Goal: Task Accomplishment & Management: Use online tool/utility

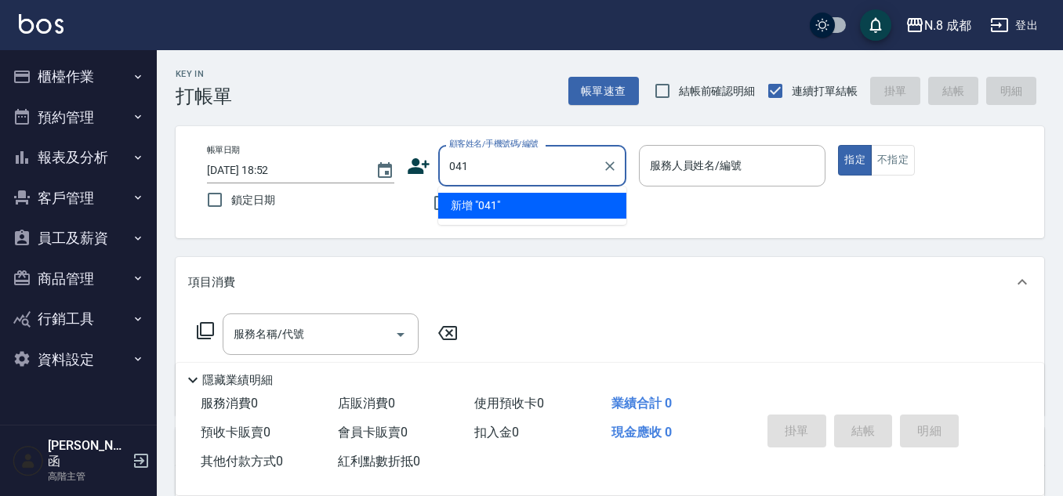
type input "041"
click at [418, 231] on div "帳單日期 [DATE] 18:52 鎖定日期 顧客姓名/手機號碼/編號 顧客姓名/手機號碼/編號 不留客資 服務人員姓名/編號 服務人員姓名/編號 指定 不指定" at bounding box center [610, 182] width 868 height 112
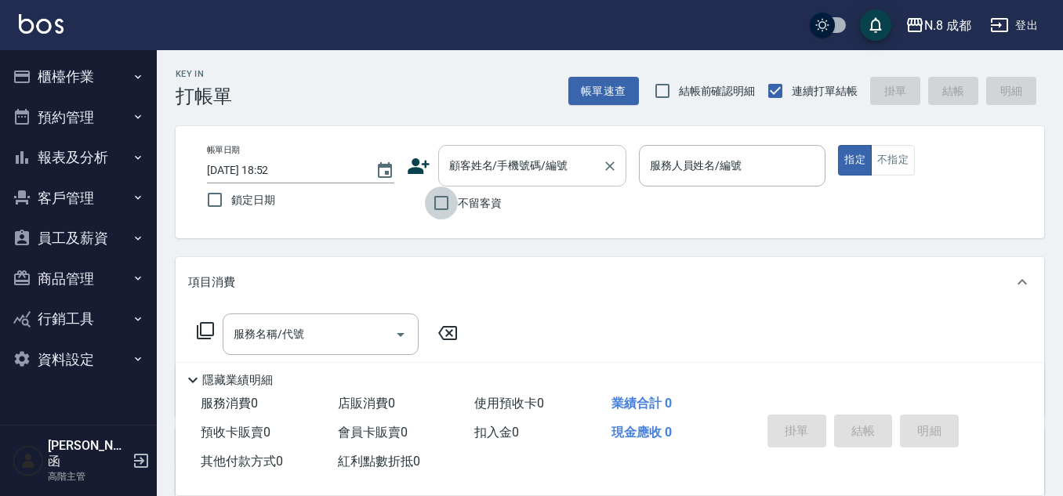
drag, startPoint x: 443, startPoint y: 200, endPoint x: 490, endPoint y: 181, distance: 49.9
click at [445, 197] on input "不留客資" at bounding box center [441, 202] width 33 height 33
checkbox input "true"
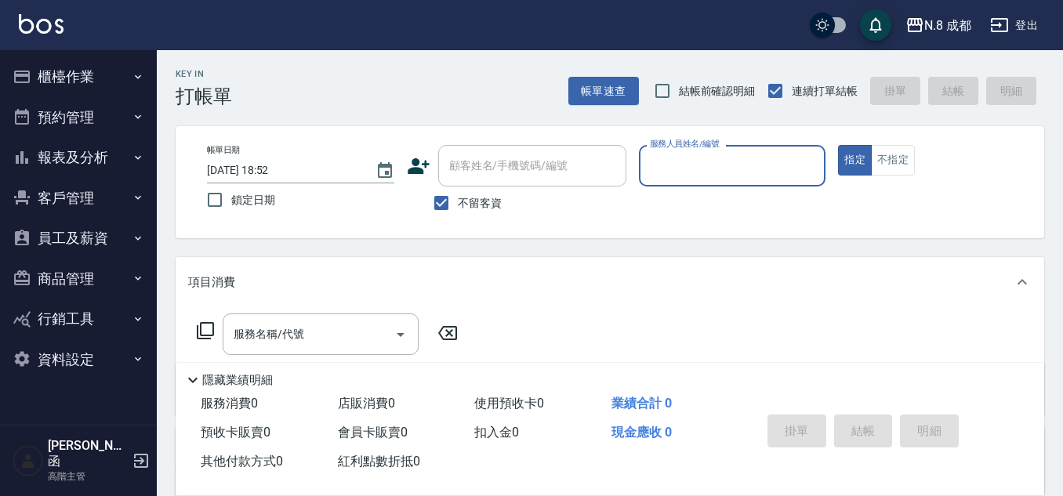
click at [700, 166] on input "服務人員姓名/編號" at bounding box center [732, 165] width 173 height 27
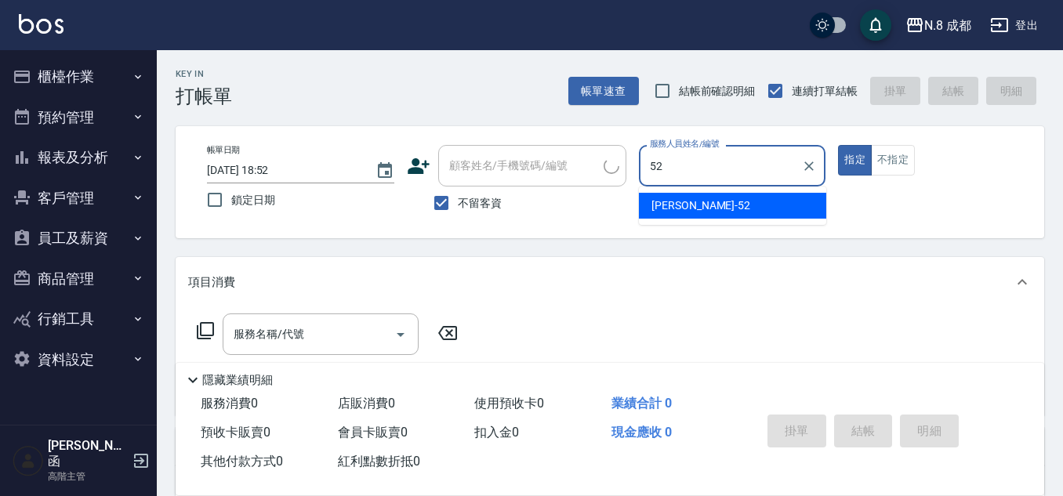
click at [684, 197] on span "[PERSON_NAME]-52" at bounding box center [700, 205] width 99 height 16
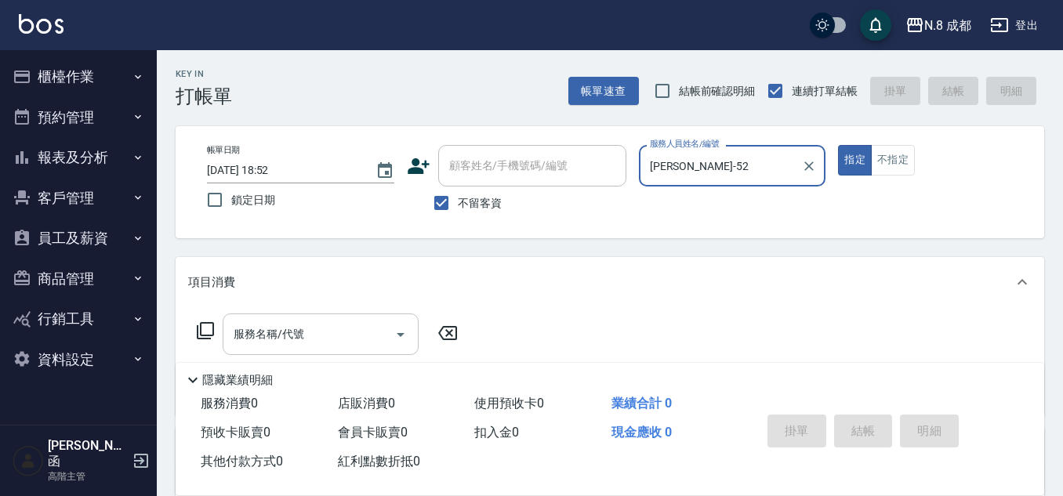
type input "[PERSON_NAME]-52"
click at [339, 340] on input "服務名稱/代號" at bounding box center [309, 333] width 158 height 27
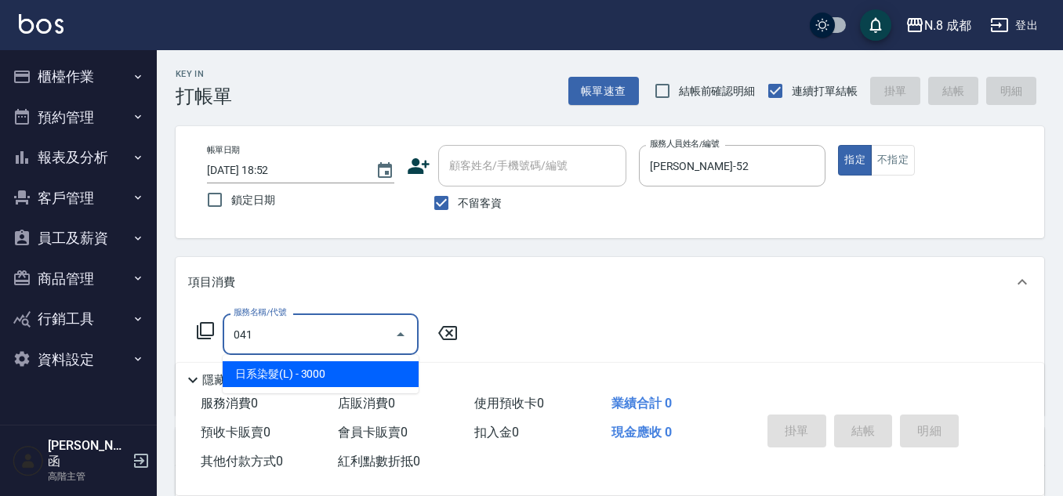
click at [325, 374] on span "日系染髮(L) - 3000" at bounding box center [321, 374] width 196 height 26
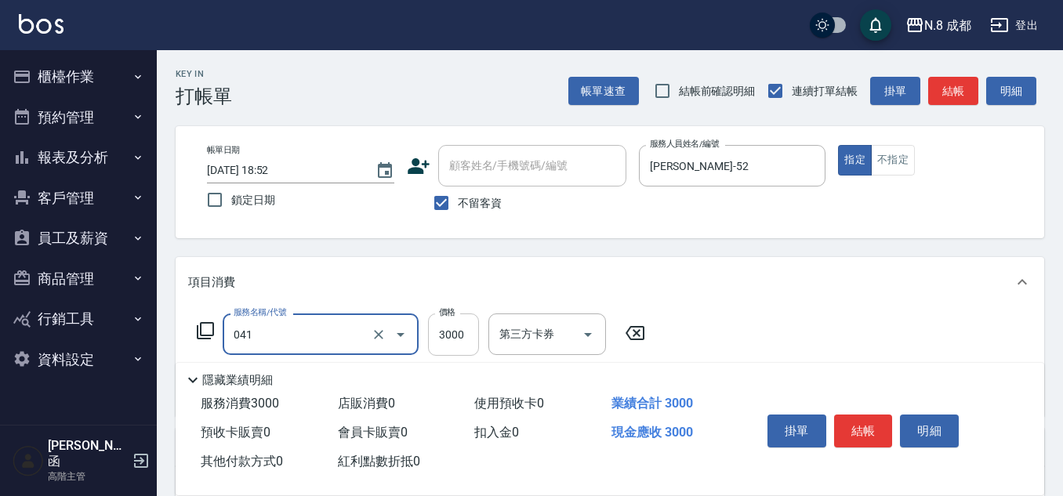
type input "日系染髮(L)(041)"
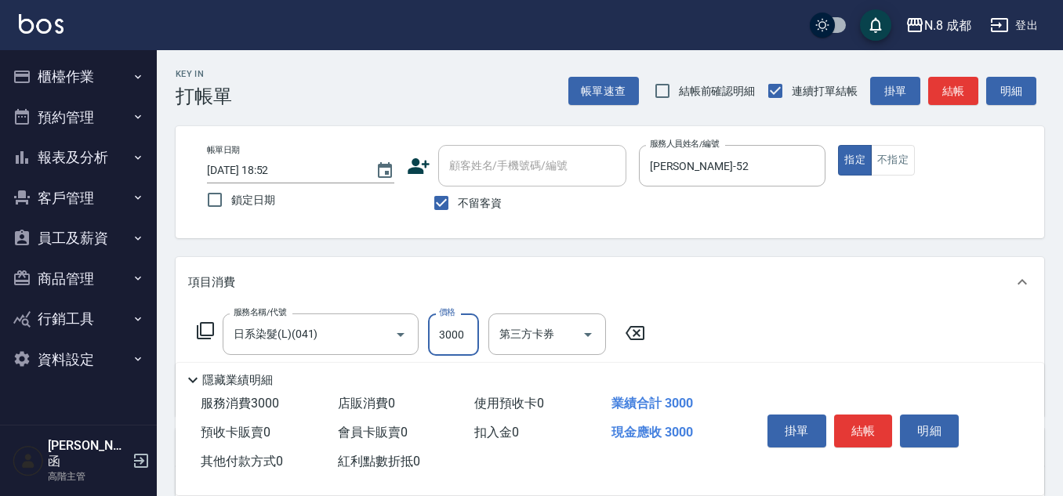
click at [465, 339] on input "3000" at bounding box center [453, 334] width 51 height 42
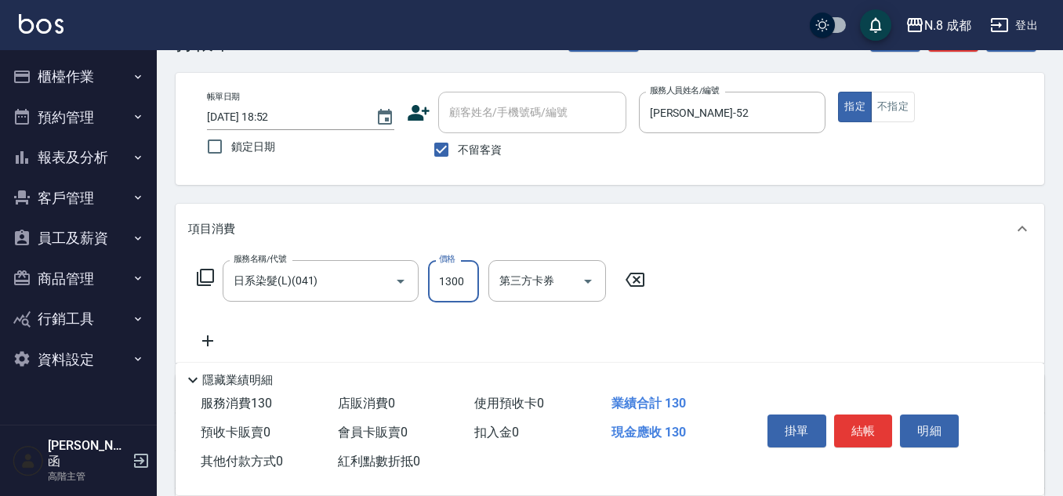
scroll to position [78, 0]
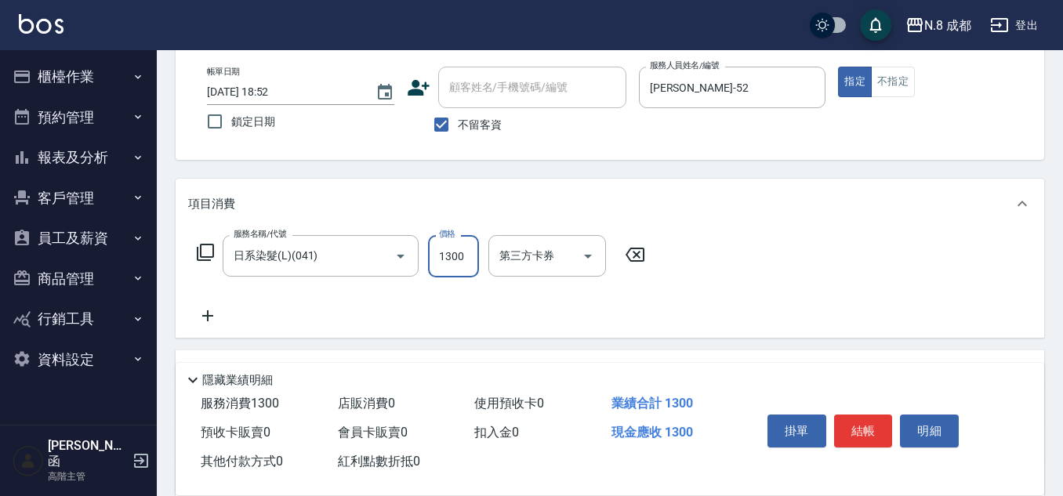
type input "1300"
click at [199, 309] on icon at bounding box center [207, 315] width 39 height 19
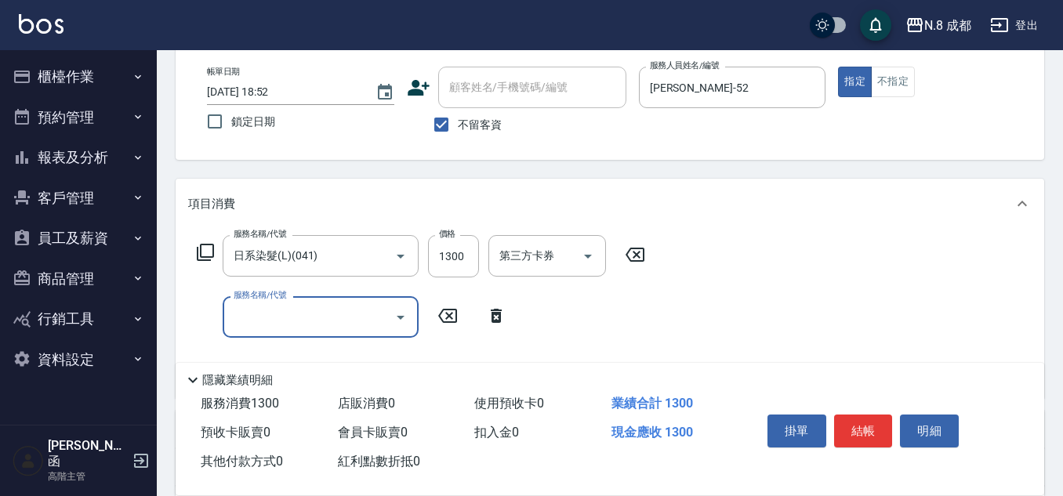
drag, startPoint x: 242, startPoint y: 315, endPoint x: 256, endPoint y: 316, distance: 14.1
click at [243, 315] on input "服務名稱/代號" at bounding box center [309, 316] width 158 height 27
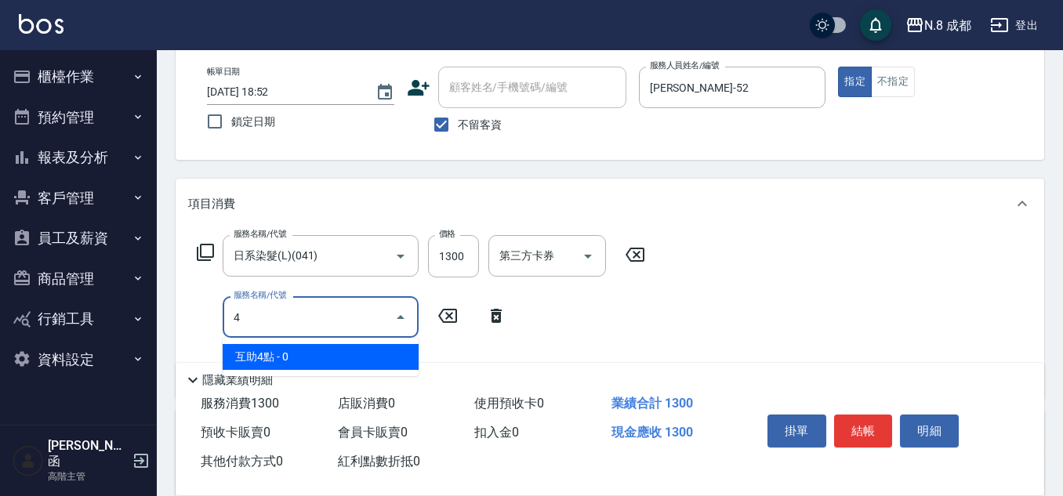
click at [339, 360] on span "互助4點 - 0" at bounding box center [321, 357] width 196 height 26
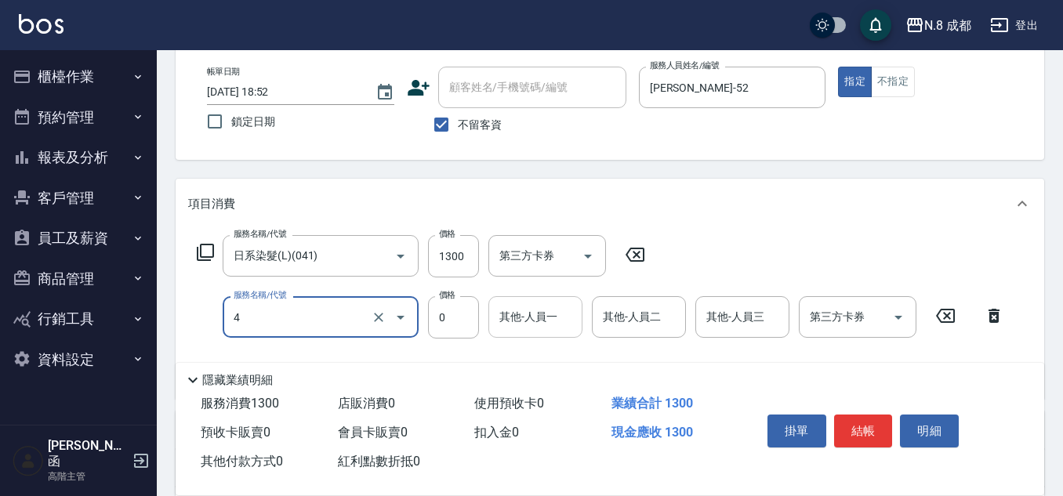
type input "互助4點(4)"
click at [529, 319] on input "其他-人員一" at bounding box center [535, 316] width 80 height 27
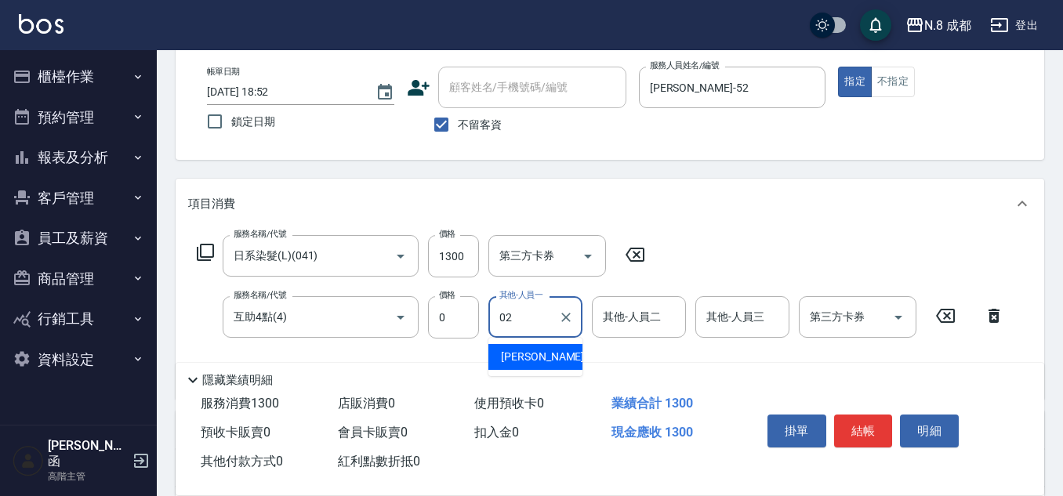
click at [538, 353] on span "[PERSON_NAME]-02" at bounding box center [550, 357] width 99 height 16
type input "[PERSON_NAME]-02"
click at [867, 433] on button "結帳" at bounding box center [863, 431] width 59 height 33
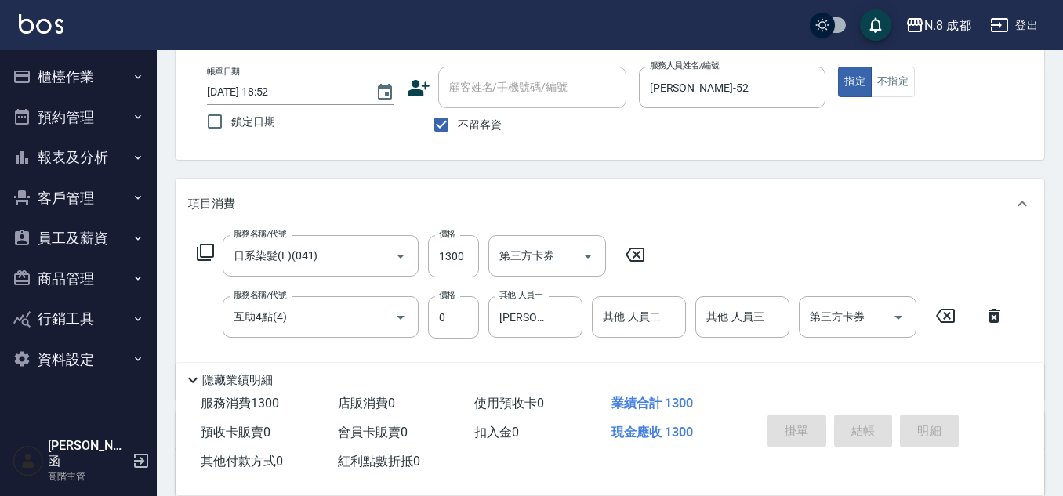
type input "[DATE] 18:59"
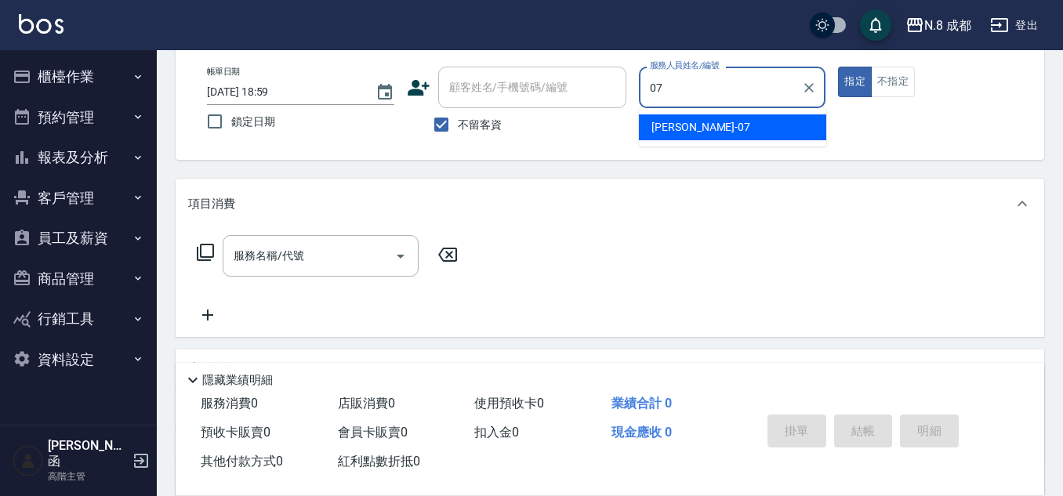
click at [672, 130] on span "[PERSON_NAME] -07" at bounding box center [700, 127] width 99 height 16
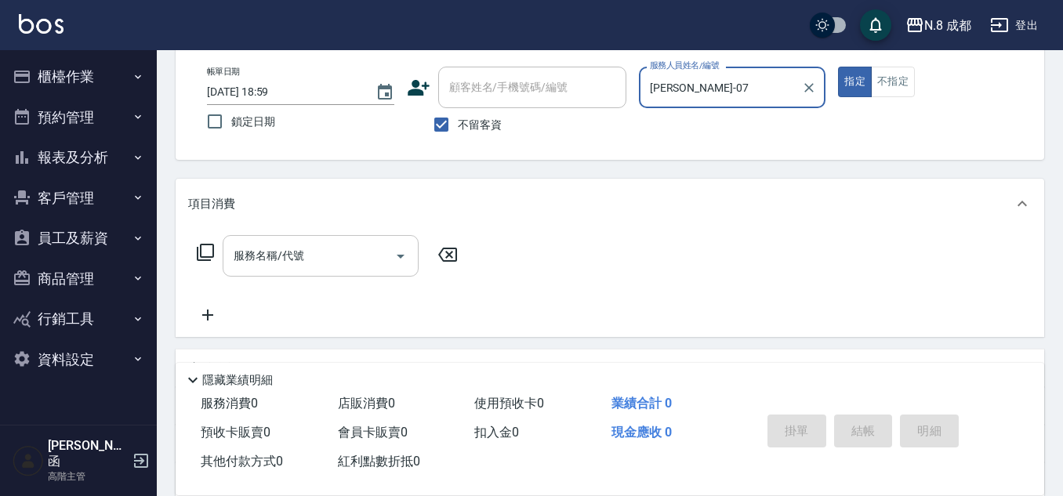
type input "[PERSON_NAME]-07"
click at [320, 252] on input "服務名稱/代號" at bounding box center [309, 255] width 158 height 27
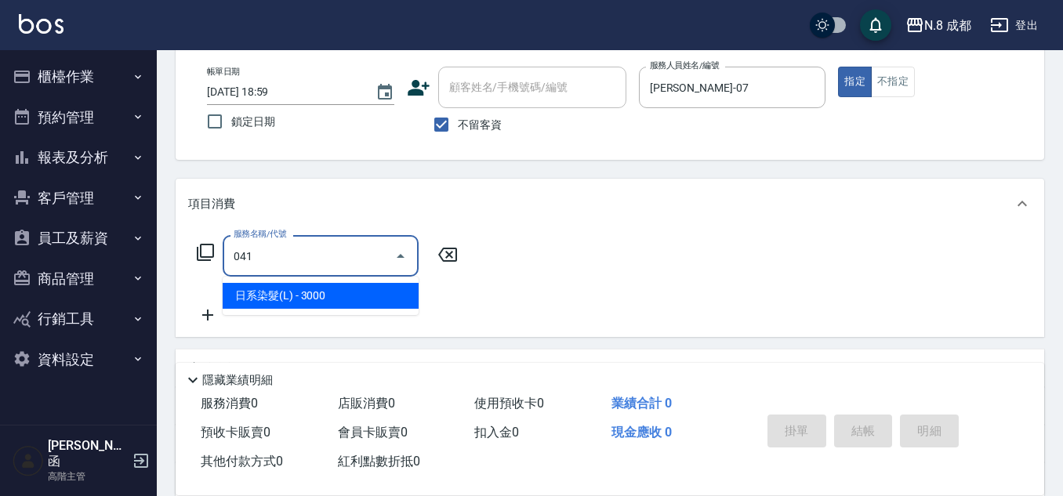
drag, startPoint x: 327, startPoint y: 282, endPoint x: 339, endPoint y: 283, distance: 12.6
click at [329, 284] on ul "日系染髮(L) - 3000" at bounding box center [321, 296] width 196 height 38
click at [349, 307] on span "日系染髮(L) - 3000" at bounding box center [321, 296] width 196 height 26
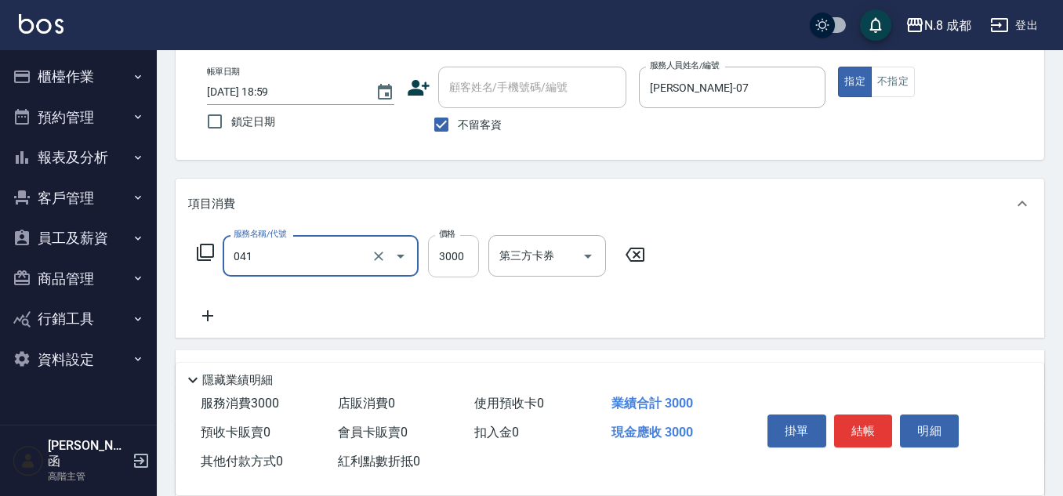
type input "日系染髮(L)(041)"
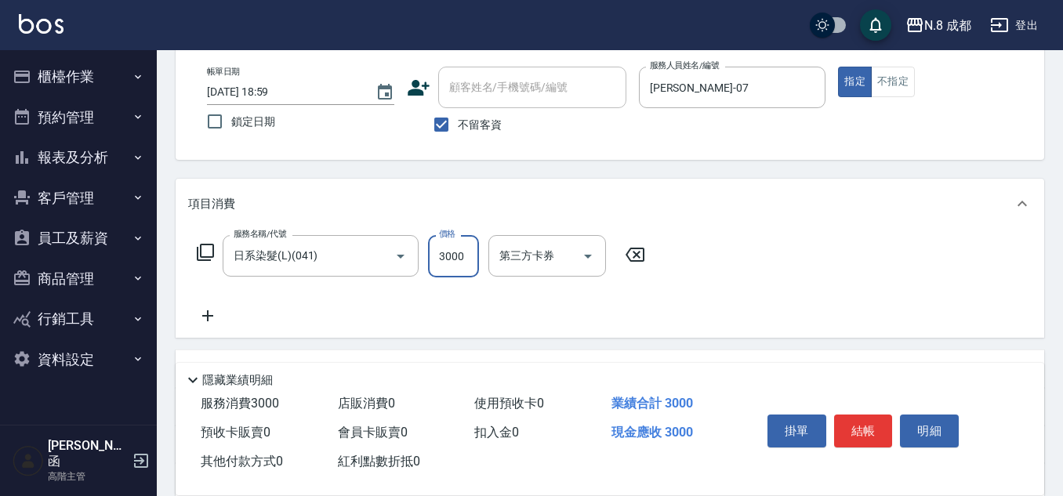
click at [466, 256] on input "3000" at bounding box center [453, 256] width 51 height 42
type input "2999"
click at [209, 319] on icon at bounding box center [207, 315] width 39 height 19
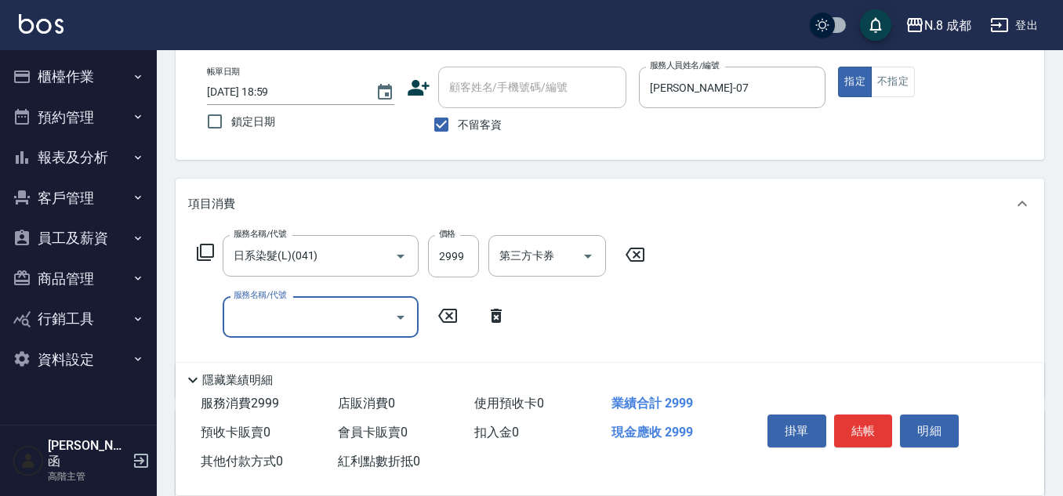
click at [274, 319] on input "服務名稱/代號" at bounding box center [309, 316] width 158 height 27
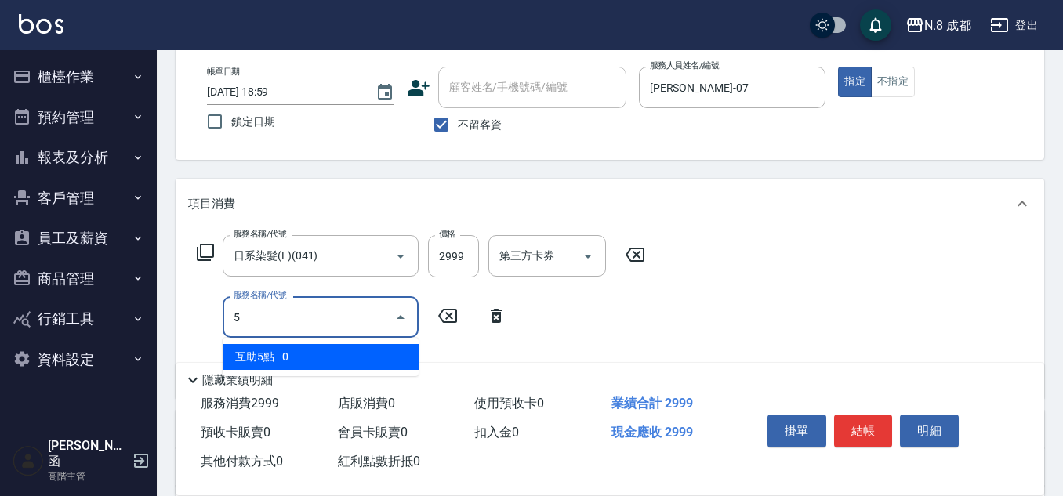
click at [290, 344] on ul "互助5點 - 0" at bounding box center [321, 357] width 196 height 38
drag, startPoint x: 298, startPoint y: 348, endPoint x: 372, endPoint y: 342, distance: 74.6
click at [298, 349] on span "互助5點 - 0" at bounding box center [321, 357] width 196 height 26
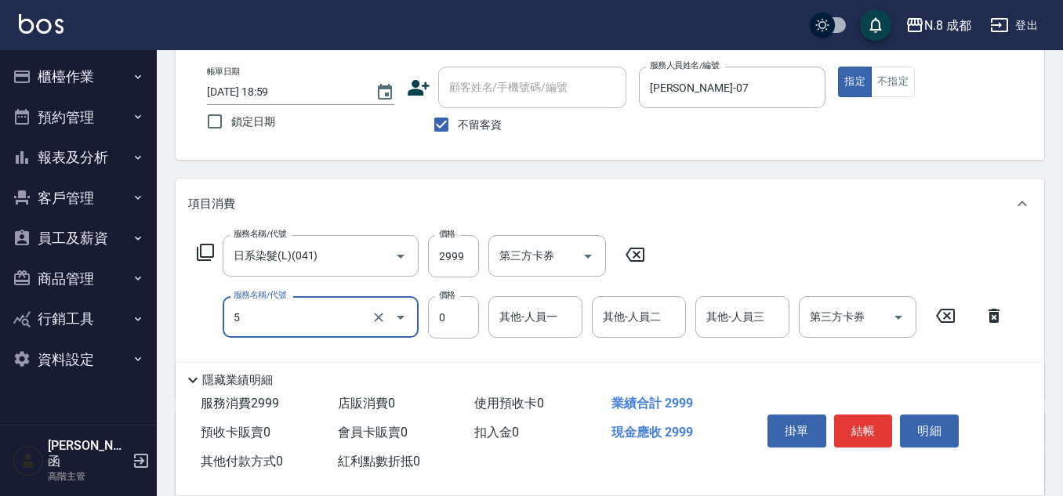
type input "互助5點(5)"
click at [538, 320] on input "其他-人員一" at bounding box center [535, 316] width 80 height 27
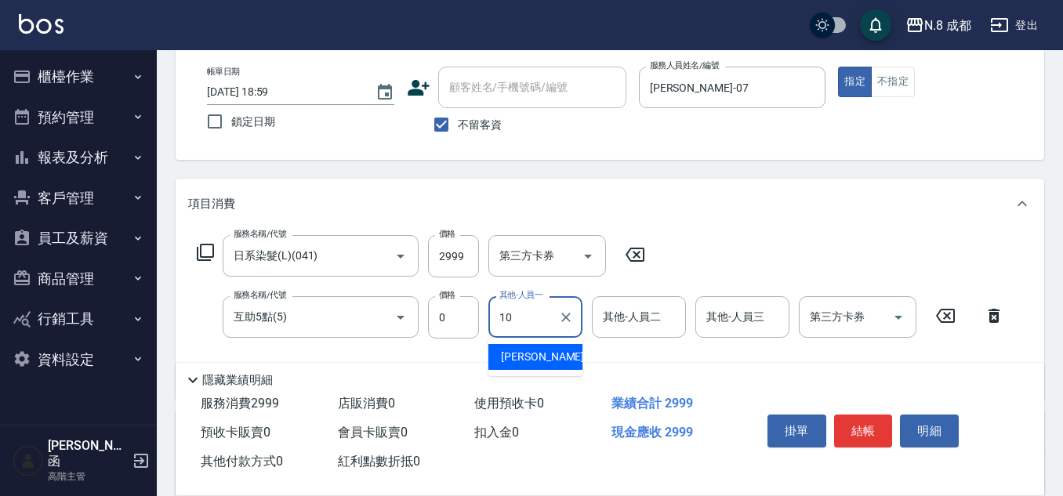
click at [540, 353] on span "[PERSON_NAME]-10" at bounding box center [550, 357] width 99 height 16
type input "[PERSON_NAME]-10"
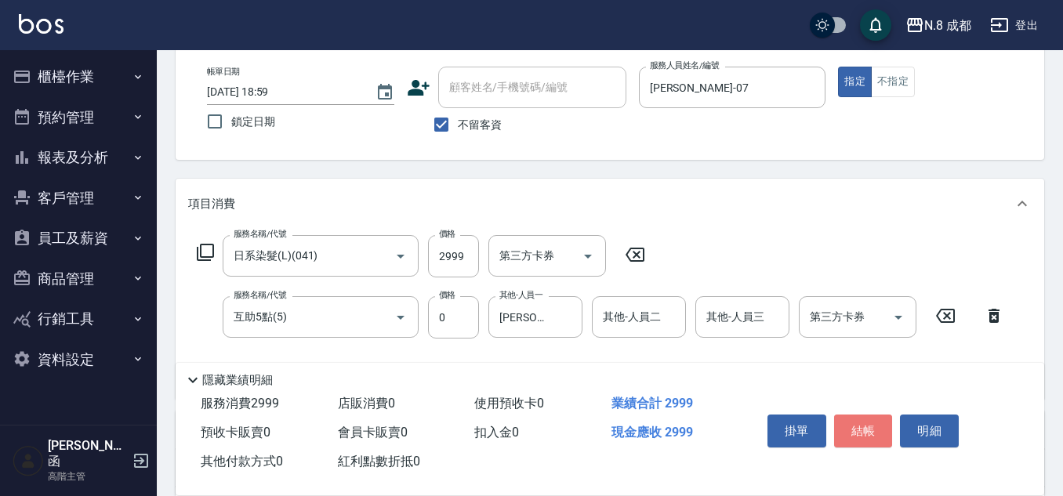
click at [866, 422] on button "結帳" at bounding box center [863, 431] width 59 height 33
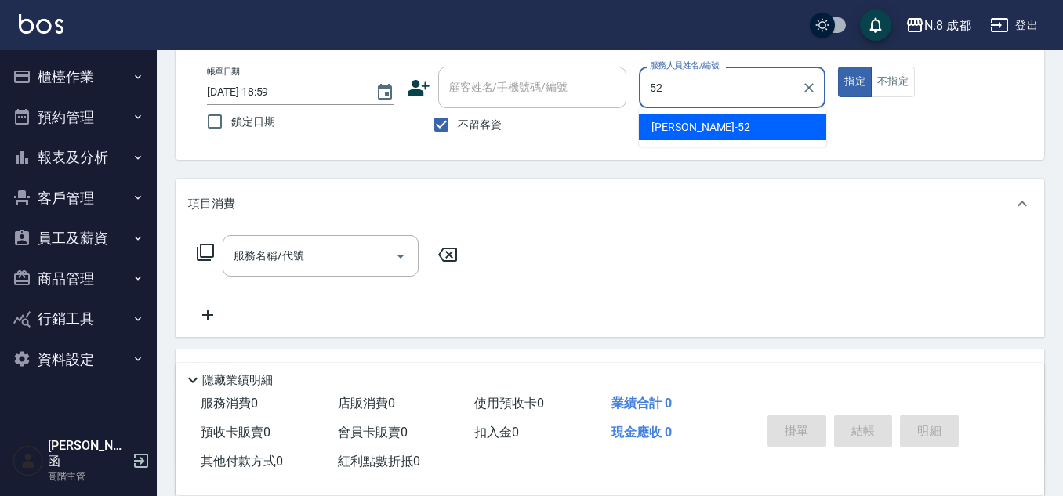
click at [668, 129] on span "[PERSON_NAME]-52" at bounding box center [700, 127] width 99 height 16
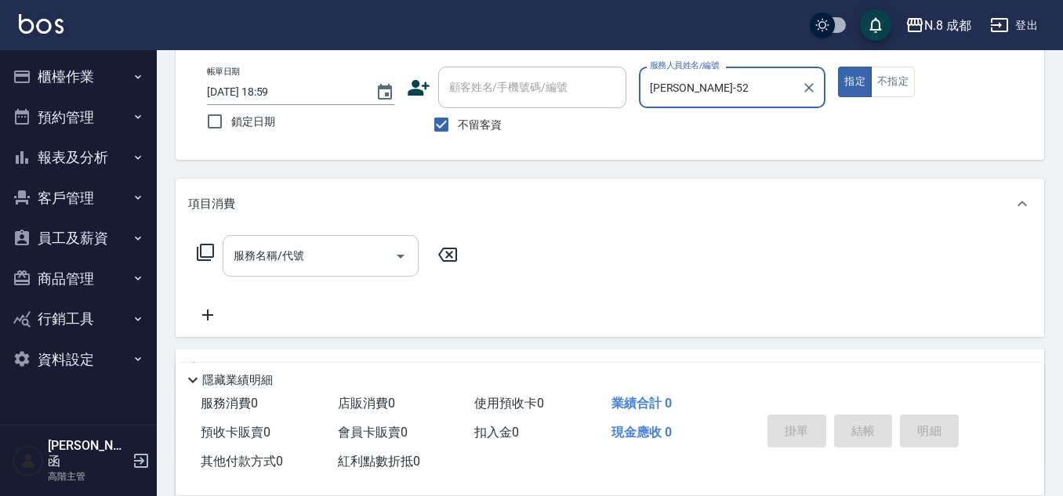
type input "[PERSON_NAME]-52"
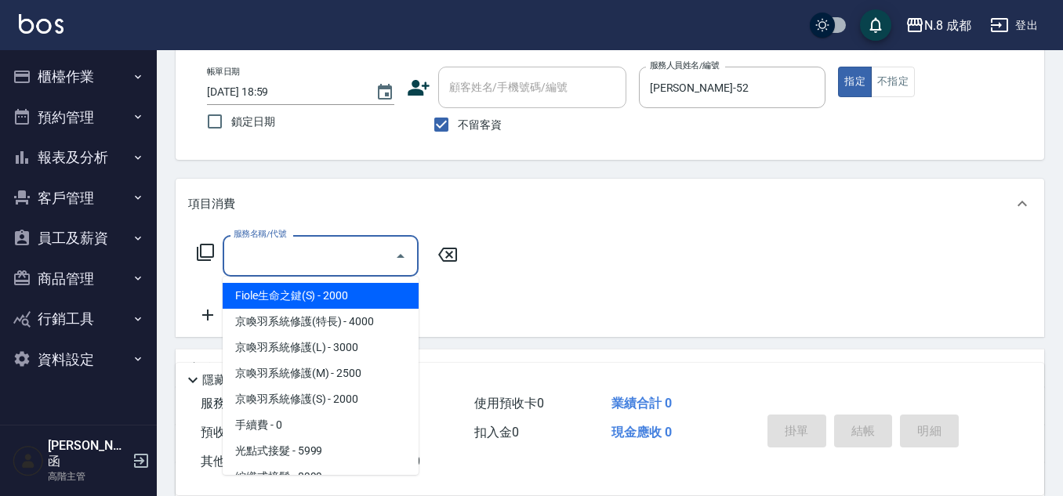
click at [294, 255] on input "服務名稱/代號" at bounding box center [309, 255] width 158 height 27
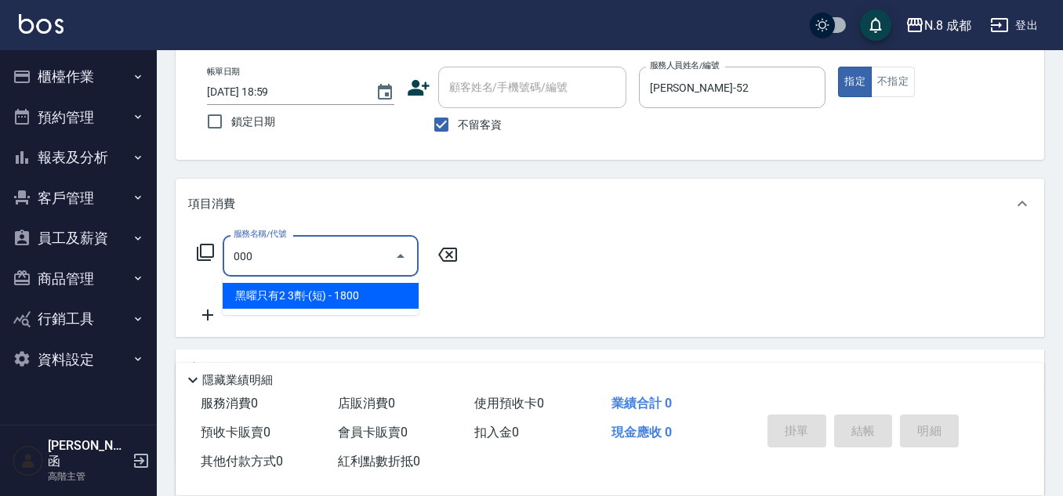
drag, startPoint x: 317, startPoint y: 299, endPoint x: 417, endPoint y: 279, distance: 102.2
click at [320, 296] on span "黑曜只有2 3劑-(短) - 1800" at bounding box center [321, 296] width 196 height 26
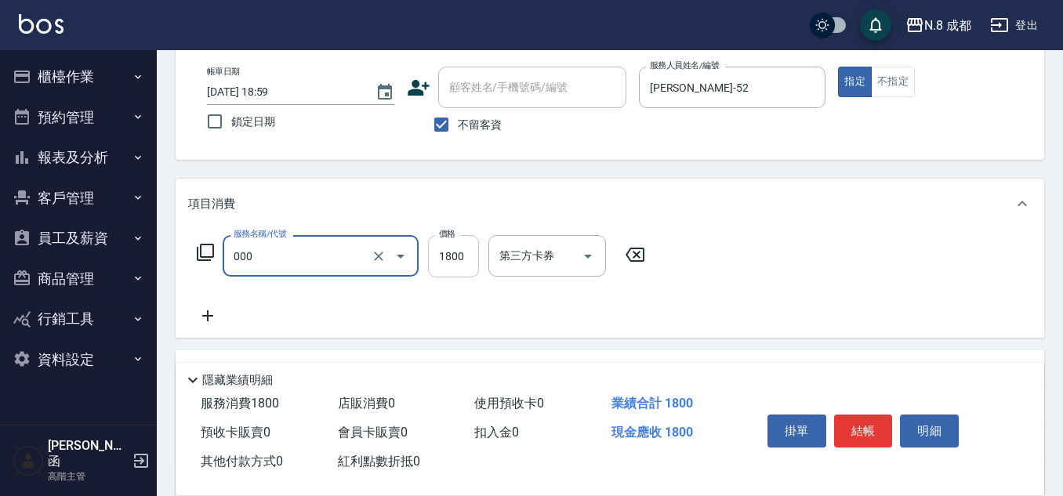
type input "黑曜只有2 3劑-(短)(000)"
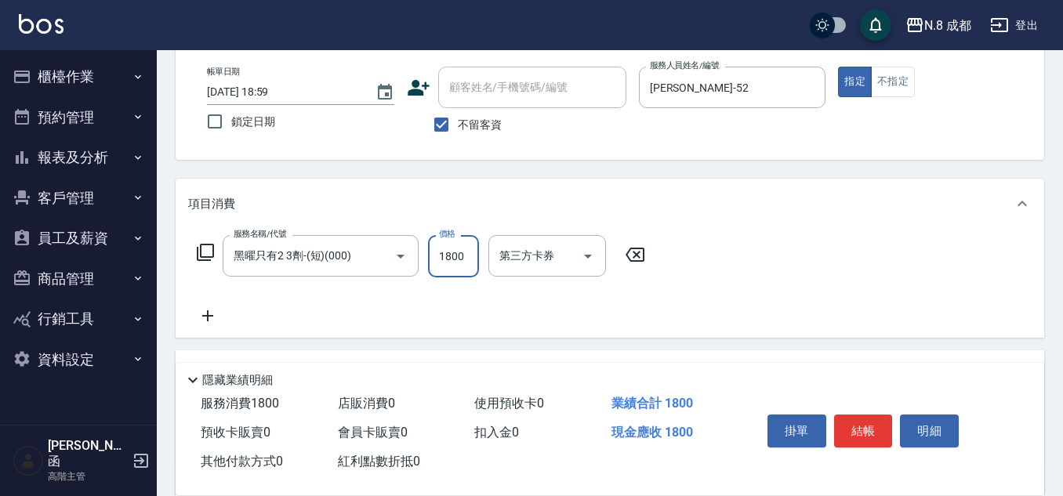
click at [453, 264] on input "1800" at bounding box center [453, 256] width 51 height 42
type input "4800"
click at [219, 313] on icon at bounding box center [207, 315] width 39 height 19
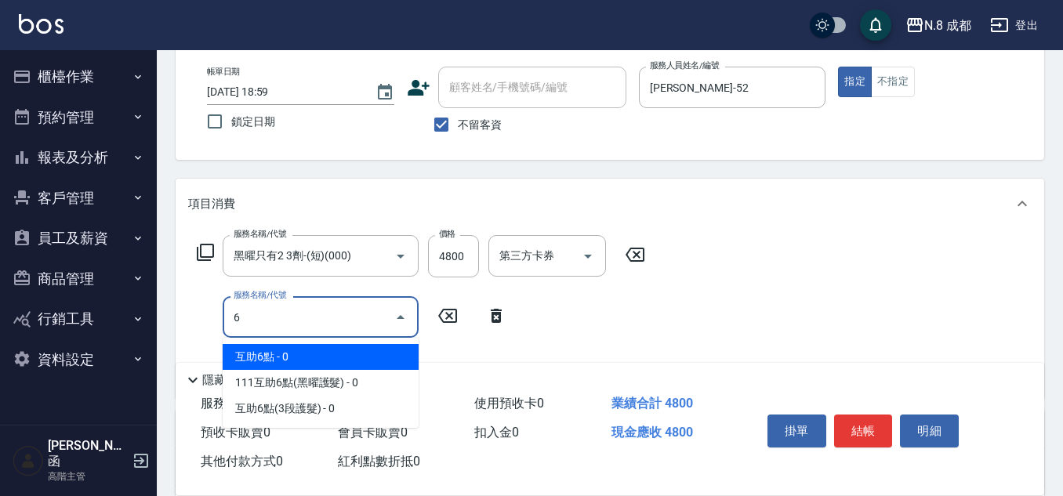
click at [289, 352] on span "互助6點 - 0" at bounding box center [321, 357] width 196 height 26
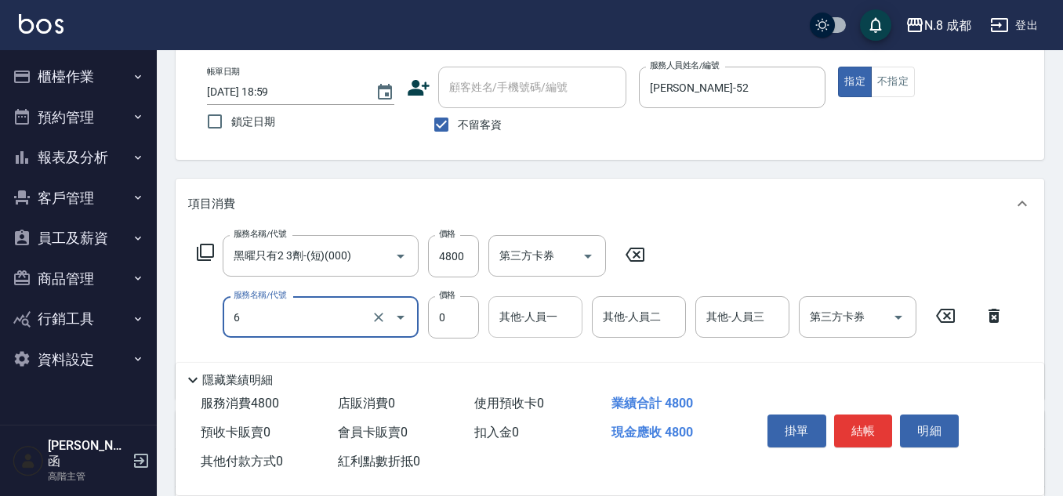
type input "互助6點(6)"
click at [539, 328] on input "其他-人員一" at bounding box center [535, 316] width 80 height 27
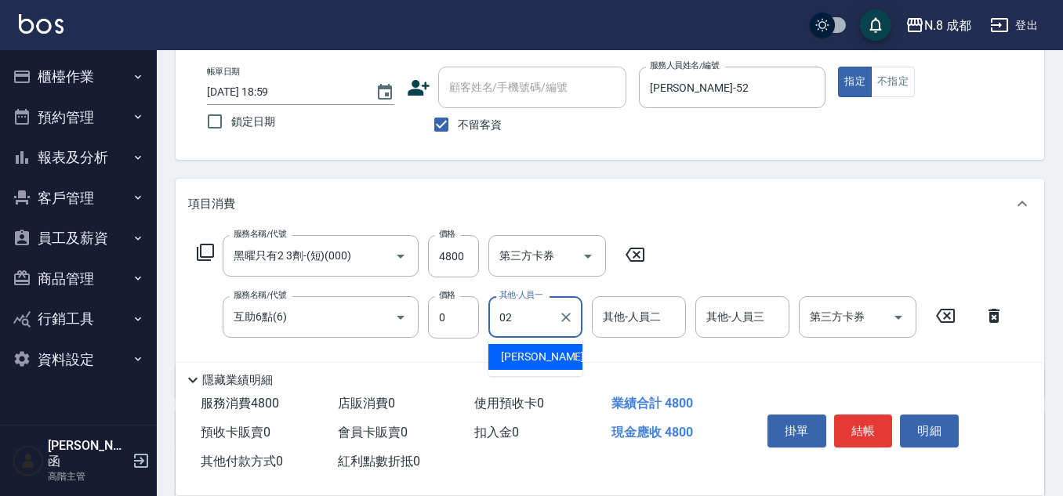
click at [558, 359] on div "[PERSON_NAME]-02" at bounding box center [535, 357] width 94 height 26
type input "[PERSON_NAME]-02"
click at [863, 433] on button "結帳" at bounding box center [863, 431] width 59 height 33
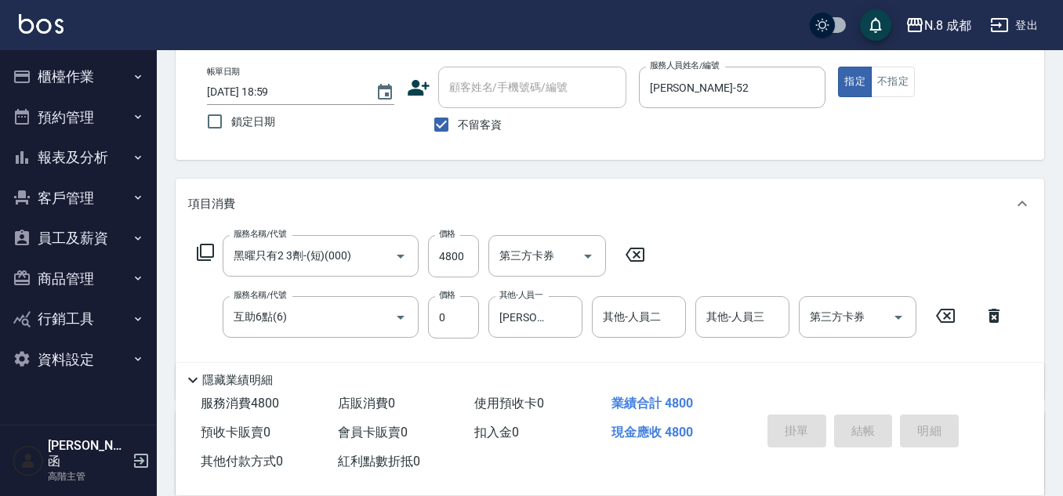
type input "[DATE] 19:00"
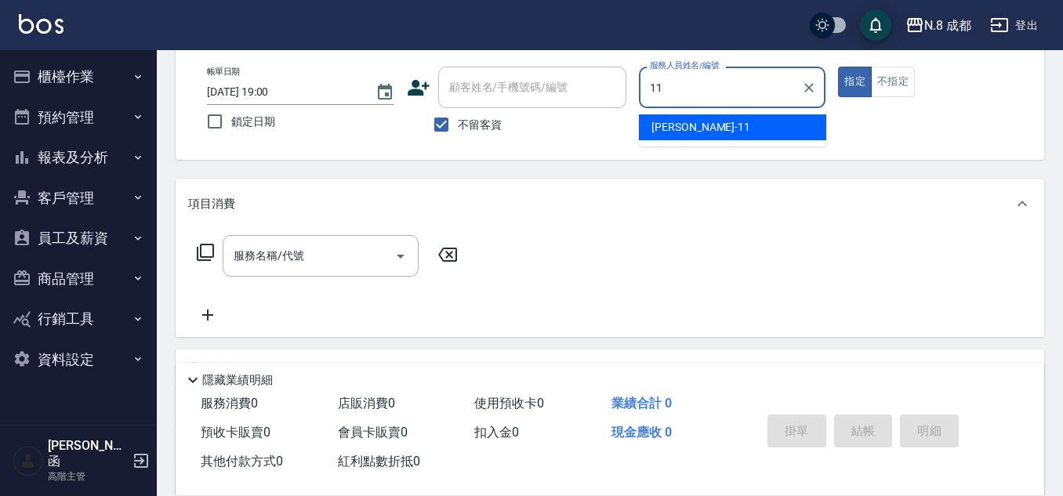
click at [678, 136] on div "[PERSON_NAME]-11" at bounding box center [732, 127] width 187 height 26
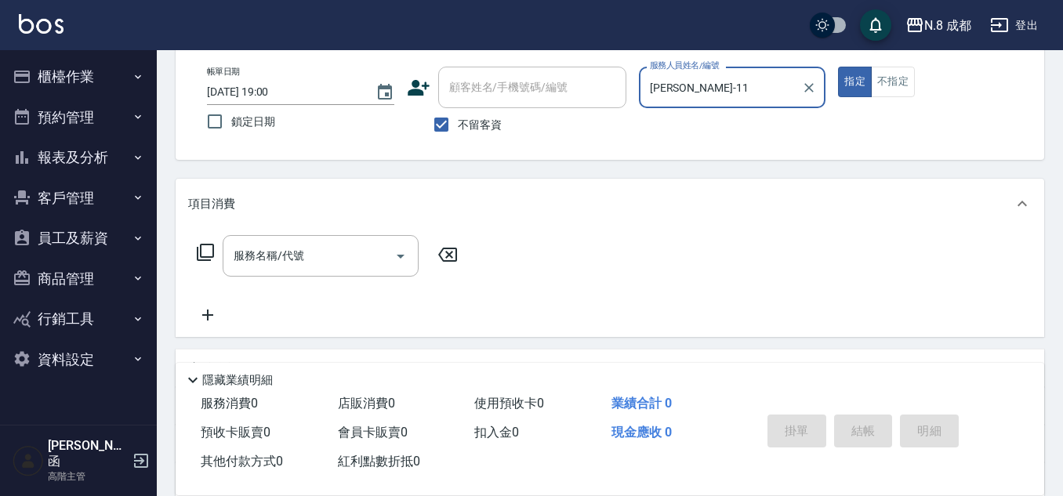
scroll to position [233, 0]
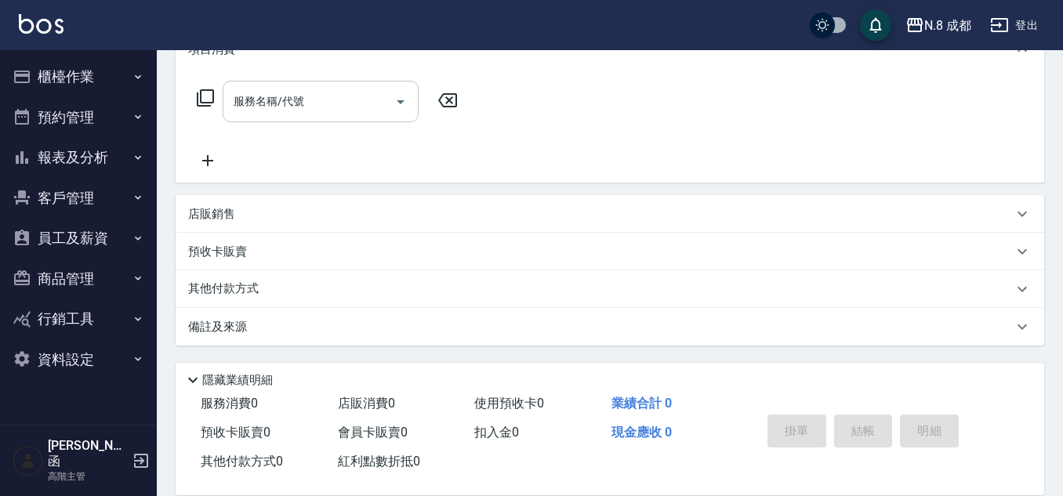
type input "[PERSON_NAME]-11"
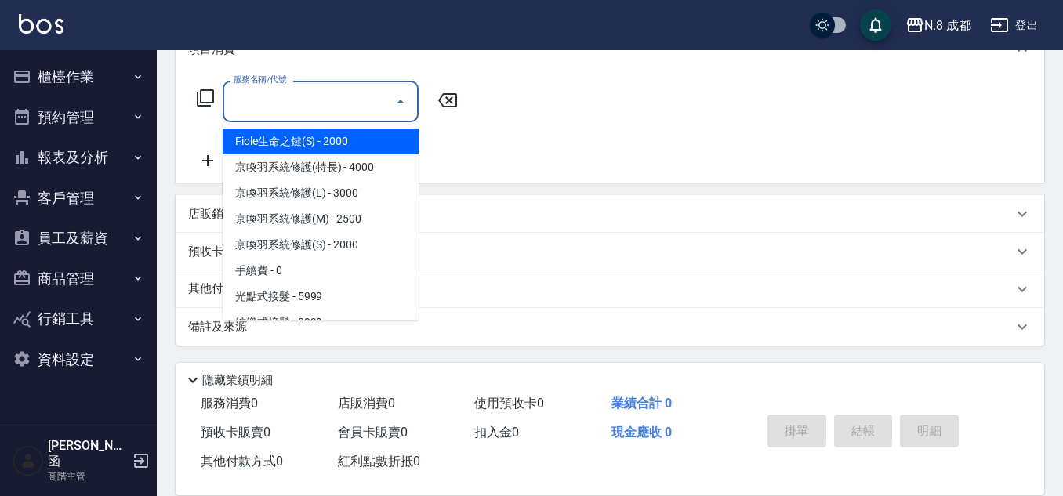
click at [305, 103] on input "服務名稱/代號" at bounding box center [309, 101] width 158 height 27
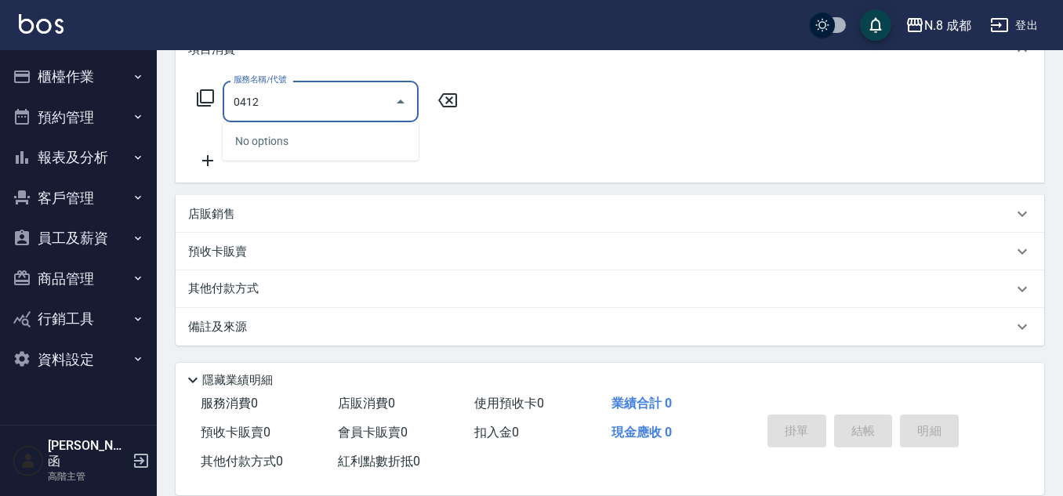
drag, startPoint x: 270, startPoint y: 115, endPoint x: 169, endPoint y: 114, distance: 100.3
click at [169, 114] on div "Key In 打帳單 上一筆訂單:#3 帳單速查 結帳前確認明細 連續打單結帳 掛單 結帳 明細 帳單日期 [DATE] 19:00 鎖定日期 顧客姓名/手機…" at bounding box center [610, 156] width 906 height 679
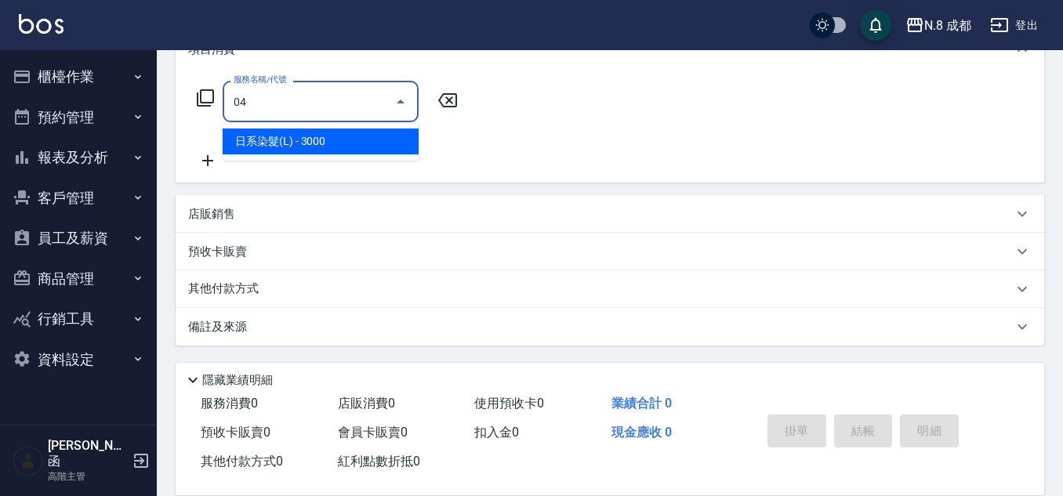
type input "0"
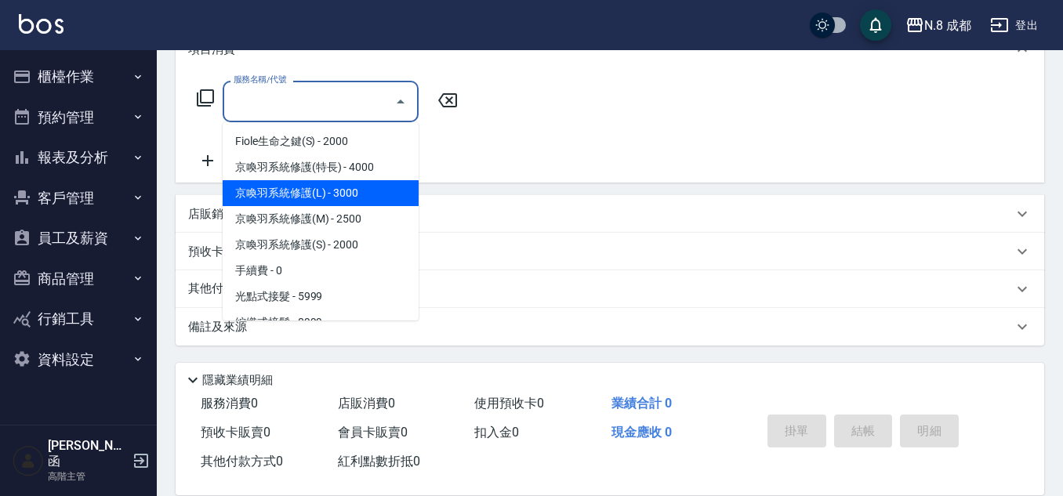
click at [198, 212] on p "店販銷售" at bounding box center [211, 214] width 47 height 16
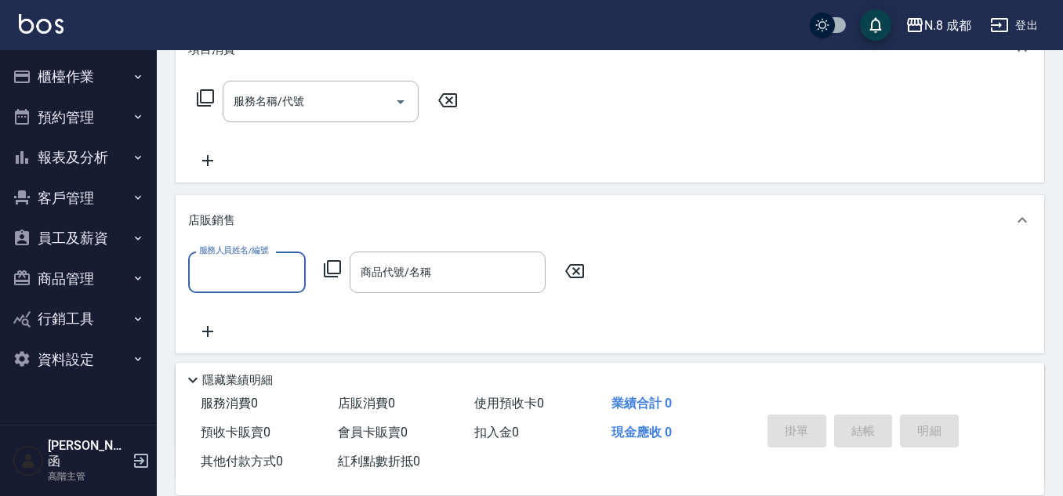
scroll to position [1, 0]
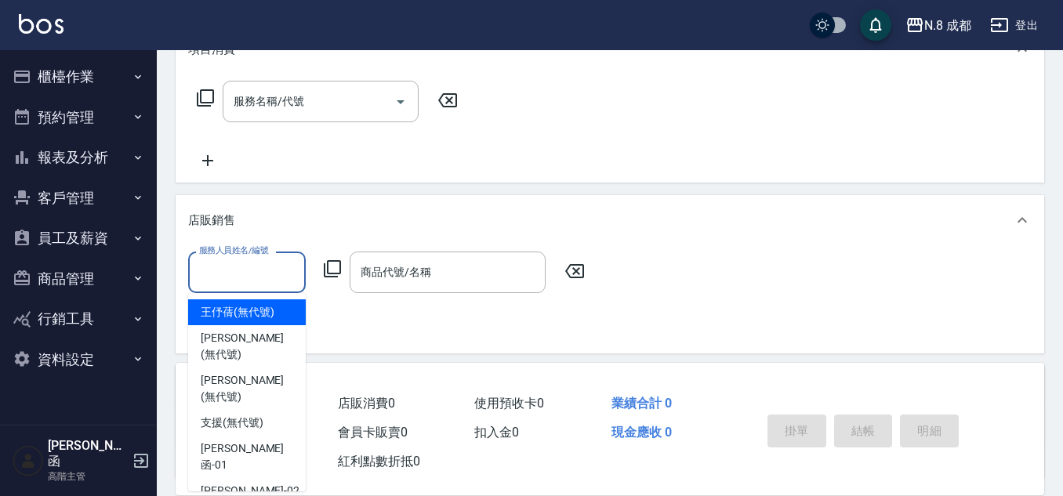
click at [254, 270] on input "服務人員姓名/編號" at bounding box center [246, 272] width 103 height 27
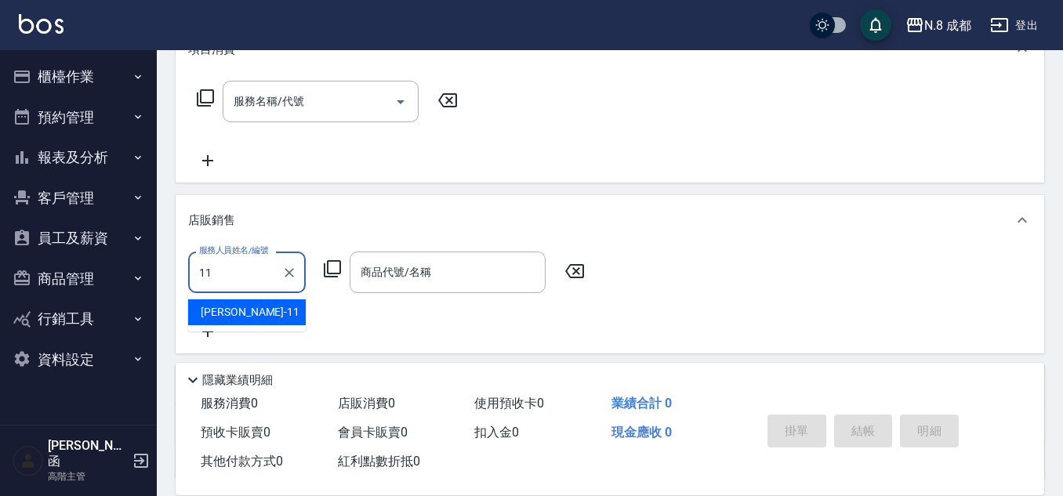
click at [276, 311] on div "[PERSON_NAME]-11" at bounding box center [247, 312] width 118 height 26
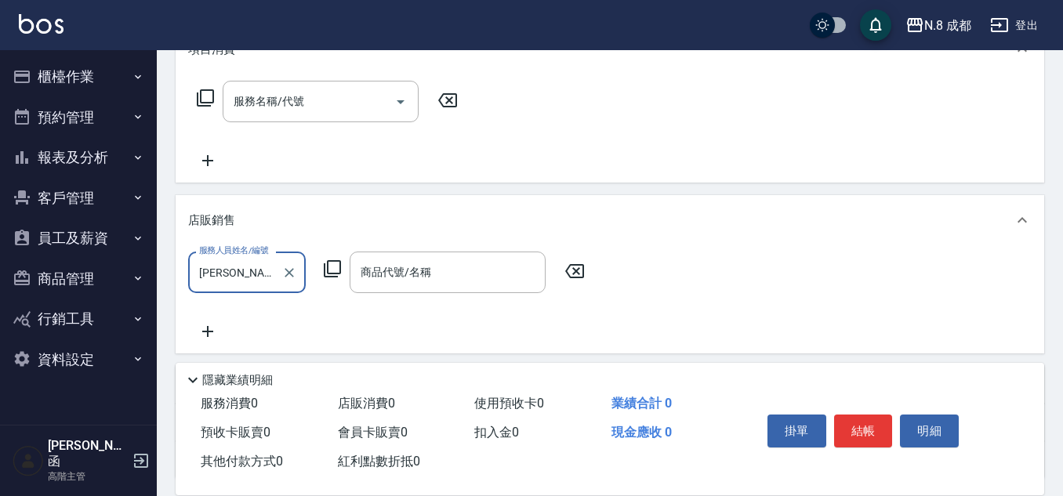
type input "[PERSON_NAME]-11"
click at [337, 278] on icon at bounding box center [332, 268] width 19 height 19
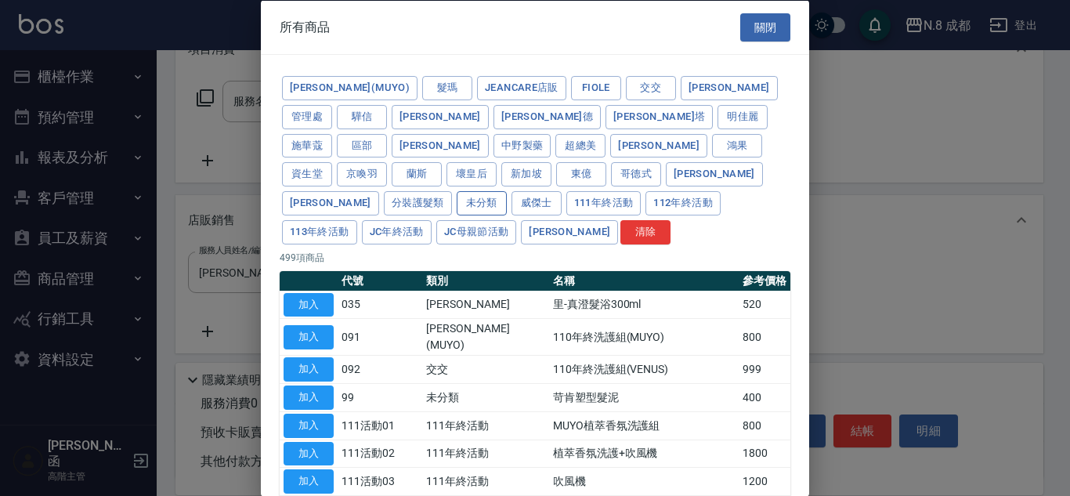
click at [507, 191] on button "未分類" at bounding box center [482, 203] width 50 height 24
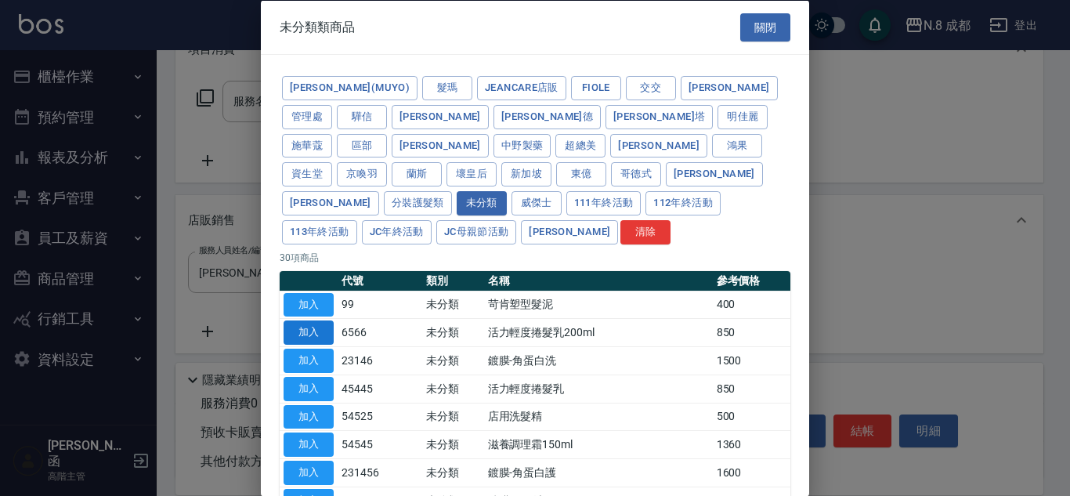
click at [319, 320] on button "加入" at bounding box center [309, 332] width 50 height 24
type input "活力輕度捲髮乳200ml"
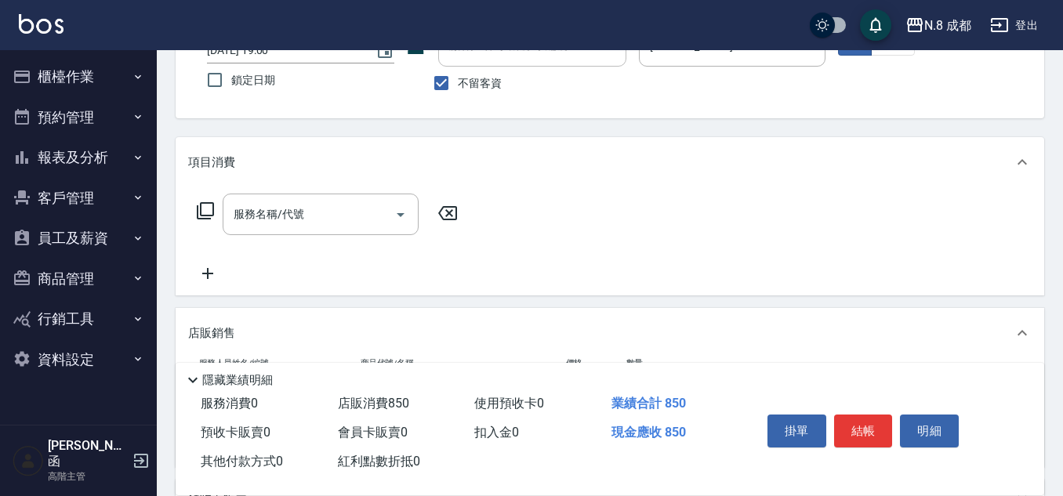
scroll to position [0, 0]
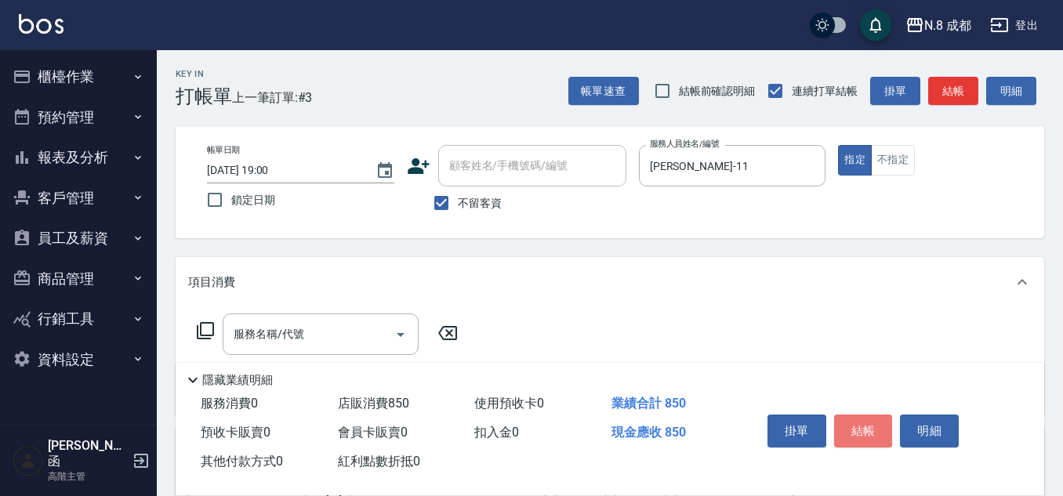
click at [869, 417] on button "結帳" at bounding box center [863, 431] width 59 height 33
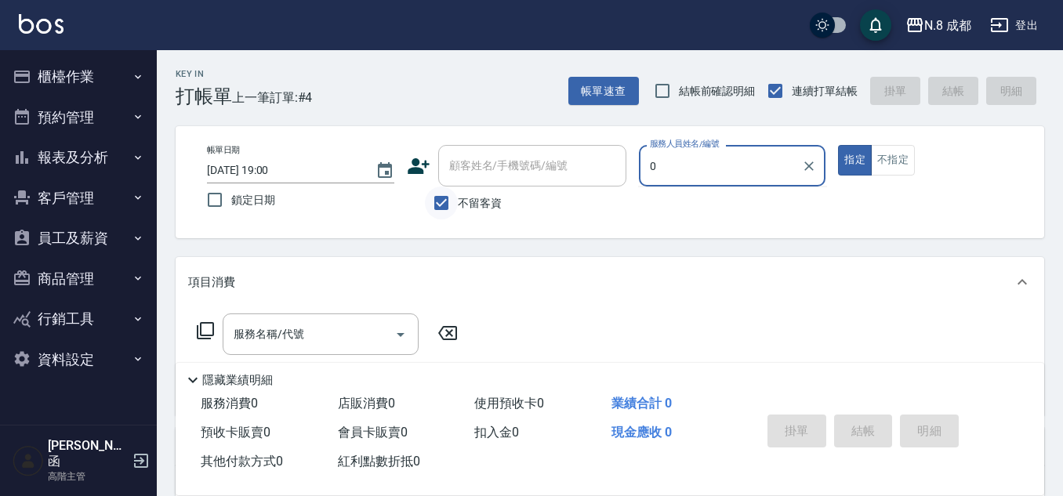
type input "0"
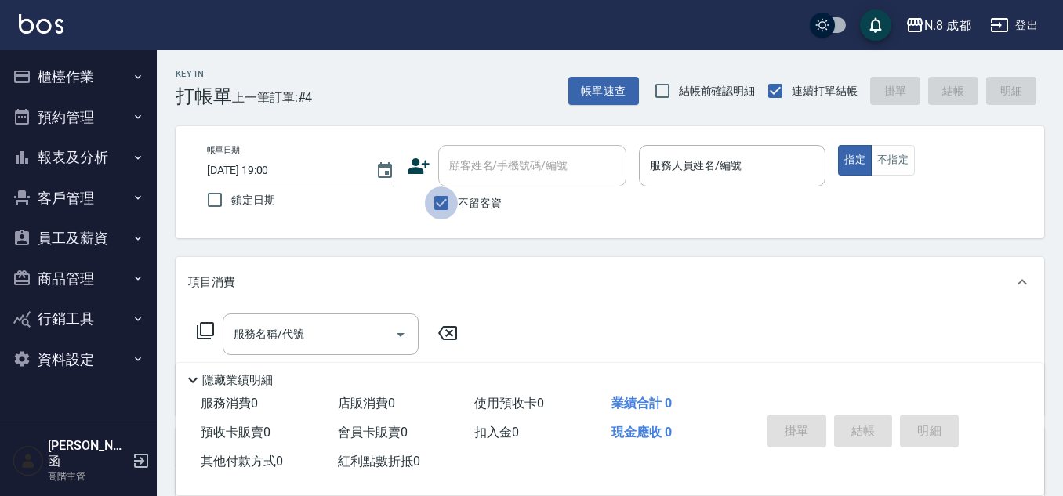
click at [437, 190] on input "不留客資" at bounding box center [441, 202] width 33 height 33
checkbox input "false"
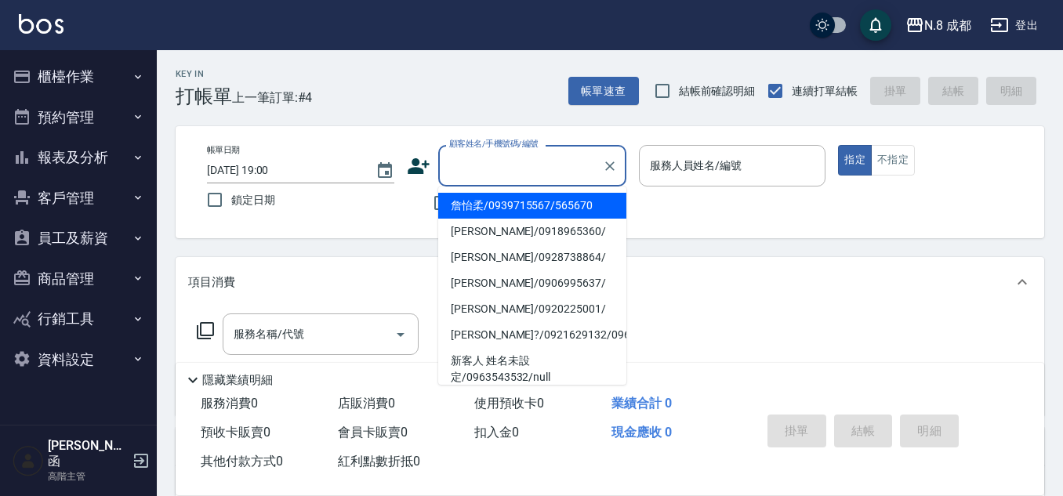
click at [513, 169] on input "顧客姓名/手機號碼/編號" at bounding box center [520, 165] width 150 height 27
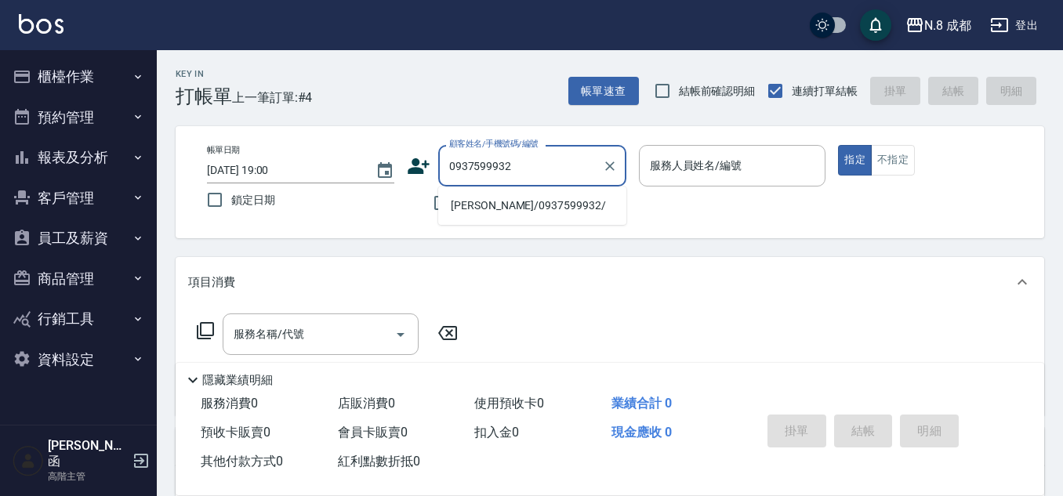
click at [514, 211] on li "[PERSON_NAME]/0937599932/" at bounding box center [532, 206] width 188 height 26
type input "[PERSON_NAME]/0937599932/"
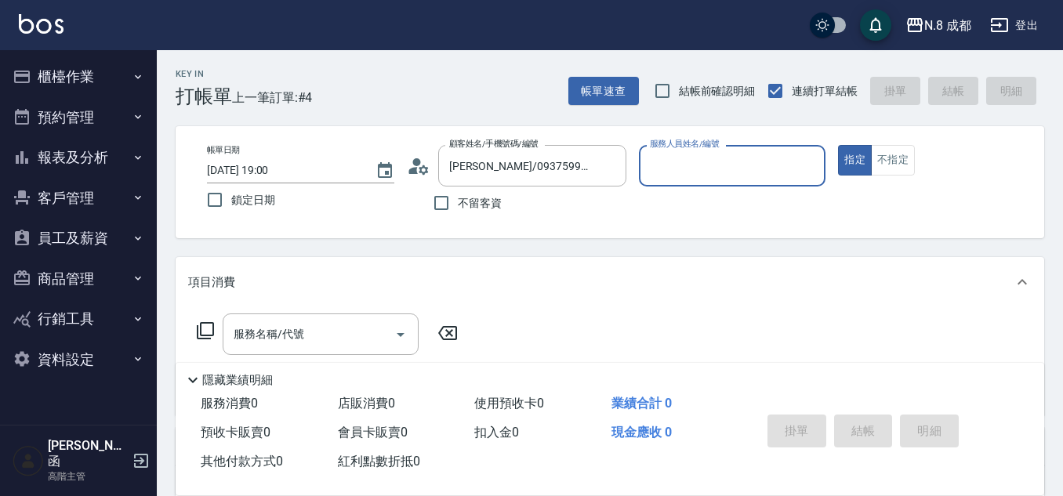
type input "[PERSON_NAME]-11"
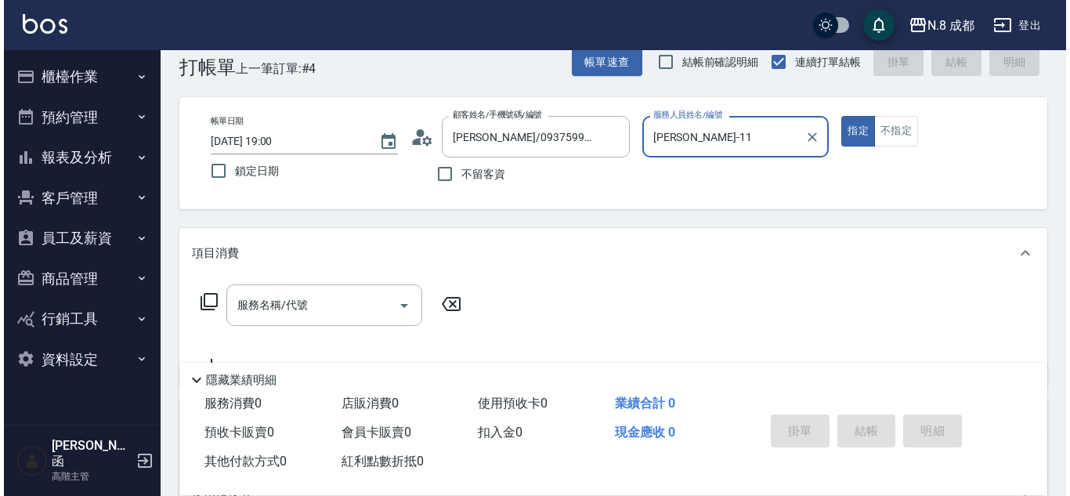
scroll to position [78, 0]
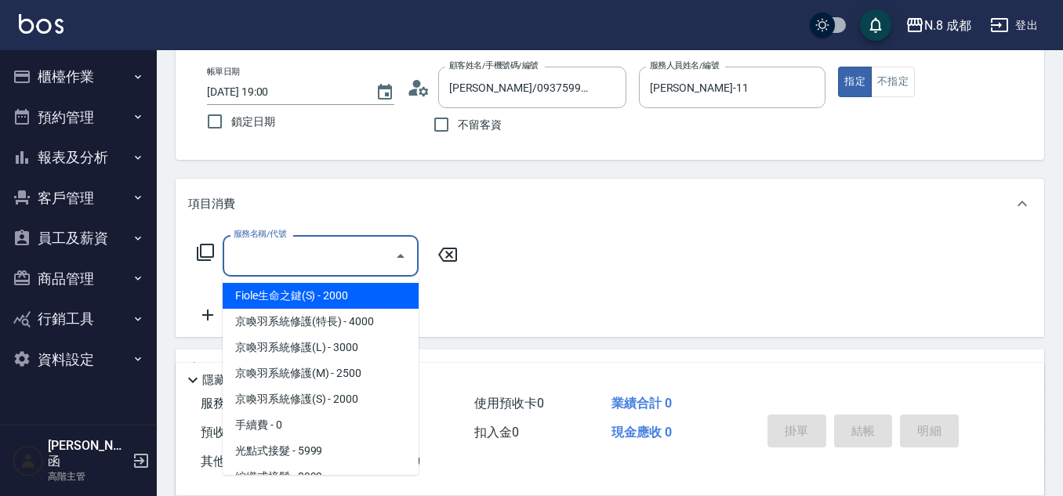
click at [342, 258] on input "服務名稱/代號" at bounding box center [309, 255] width 158 height 27
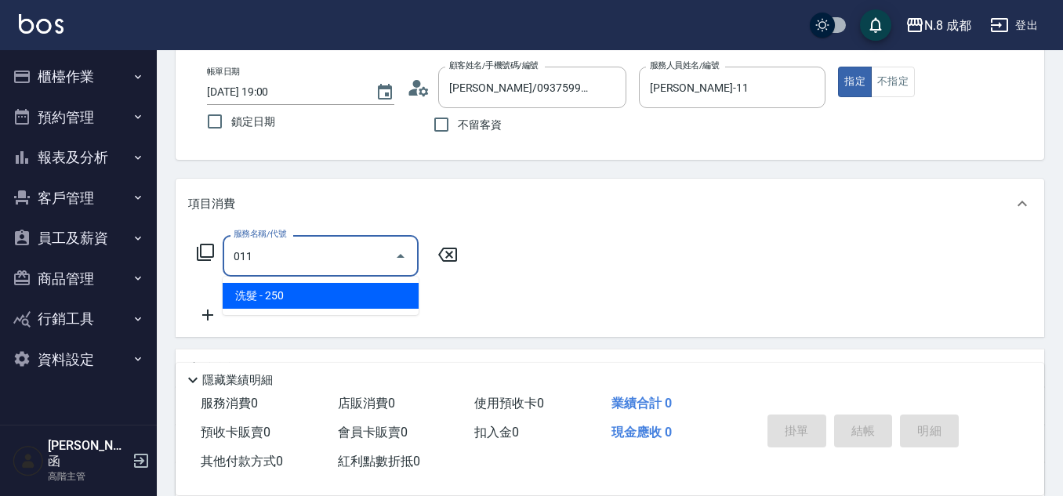
drag, startPoint x: 293, startPoint y: 258, endPoint x: 191, endPoint y: 255, distance: 101.9
click at [191, 255] on div "服務名稱/代號 011 服務名稱/代號" at bounding box center [327, 256] width 279 height 42
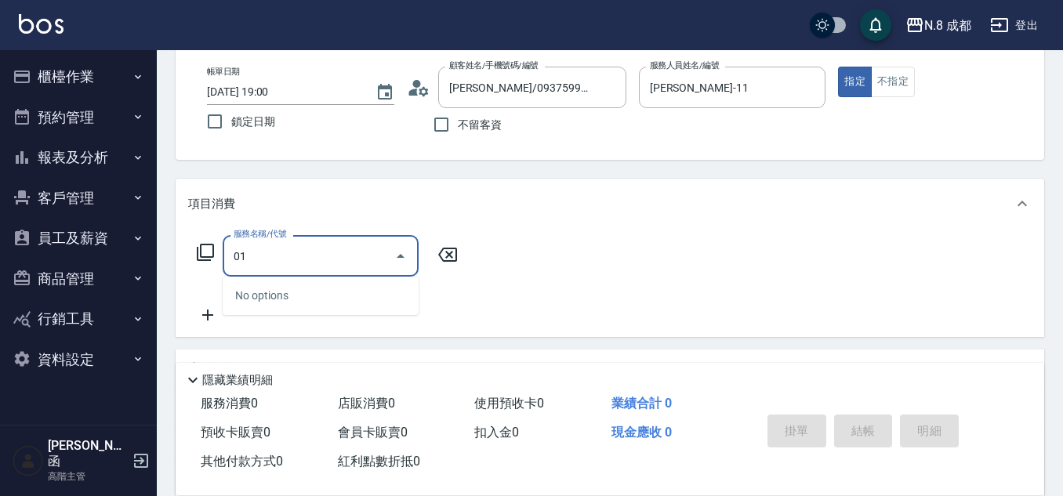
drag, startPoint x: 291, startPoint y: 265, endPoint x: 129, endPoint y: 259, distance: 162.3
click at [110, 262] on div "N.8 成都 登出 櫃檯作業 打帳單 帳單列表 掛單列表 座位開單 營業儀表板 現金收支登錄 高階收支登錄 材料自購登錄 每日結帳 排班表 現場電腦打卡 掃碼…" at bounding box center [531, 305] width 1063 height 766
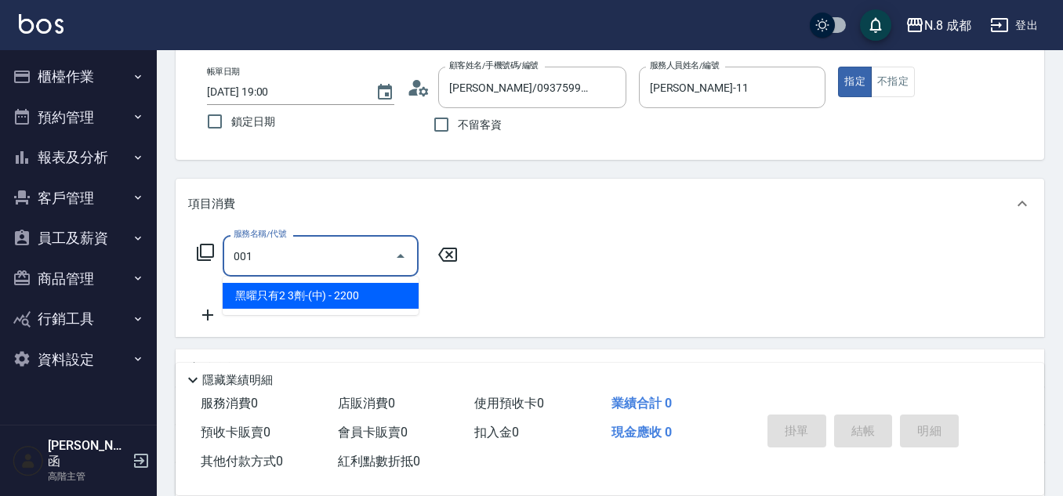
click at [248, 239] on label "服務名稱/代號" at bounding box center [260, 234] width 52 height 12
click at [248, 242] on input "001" at bounding box center [309, 255] width 158 height 27
drag, startPoint x: 277, startPoint y: 250, endPoint x: 39, endPoint y: 261, distance: 238.5
click at [42, 261] on div "N.8 成都 登出 櫃檯作業 打帳單 帳單列表 掛單列表 座位開單 營業儀表板 現金收支登錄 高階收支登錄 材料自購登錄 每日結帳 排班表 現場電腦打卡 掃碼…" at bounding box center [531, 305] width 1063 height 766
click at [256, 295] on span "黑曜只有2 3劑-(長) - 2800" at bounding box center [321, 296] width 196 height 26
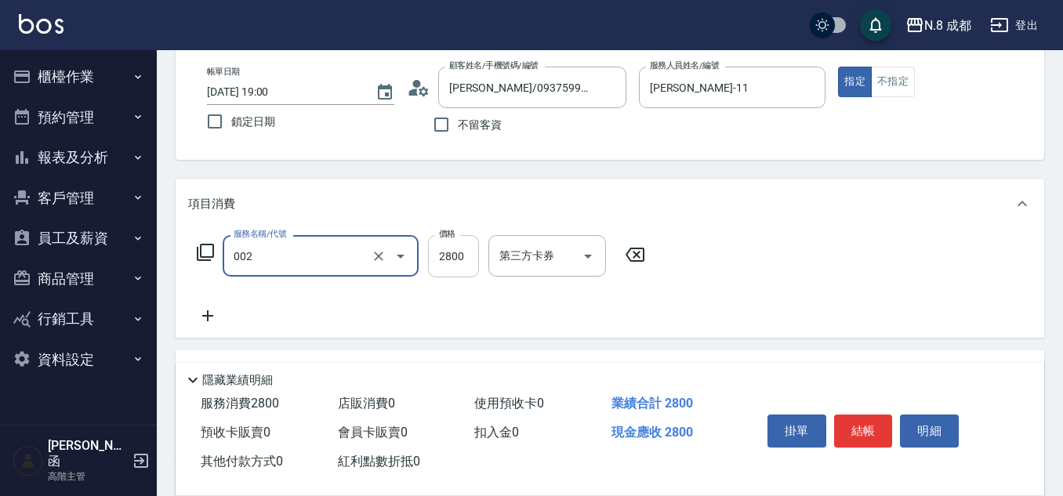
type input "黑曜只有2 3劑-(長)(002)"
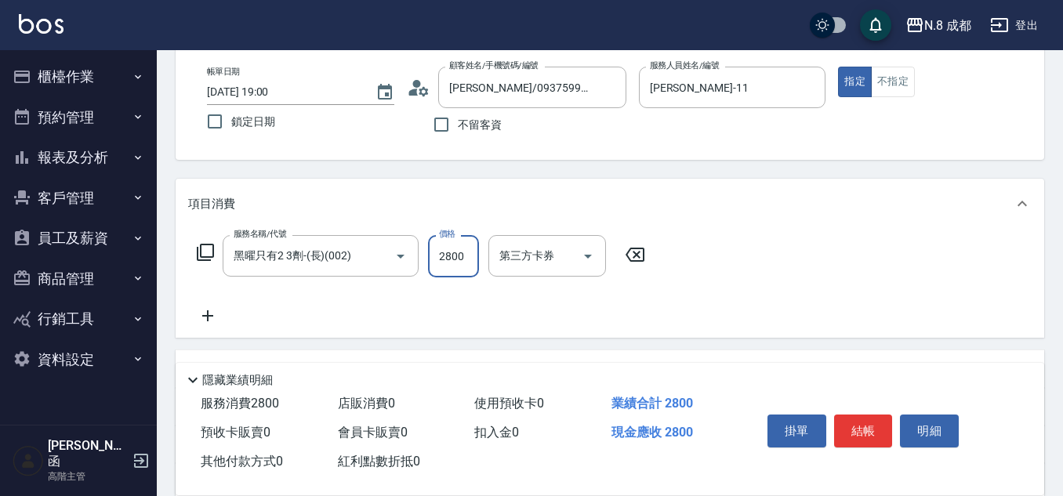
click at [454, 252] on input "2800" at bounding box center [453, 256] width 51 height 42
type input "1400"
click at [215, 313] on icon at bounding box center [207, 315] width 39 height 19
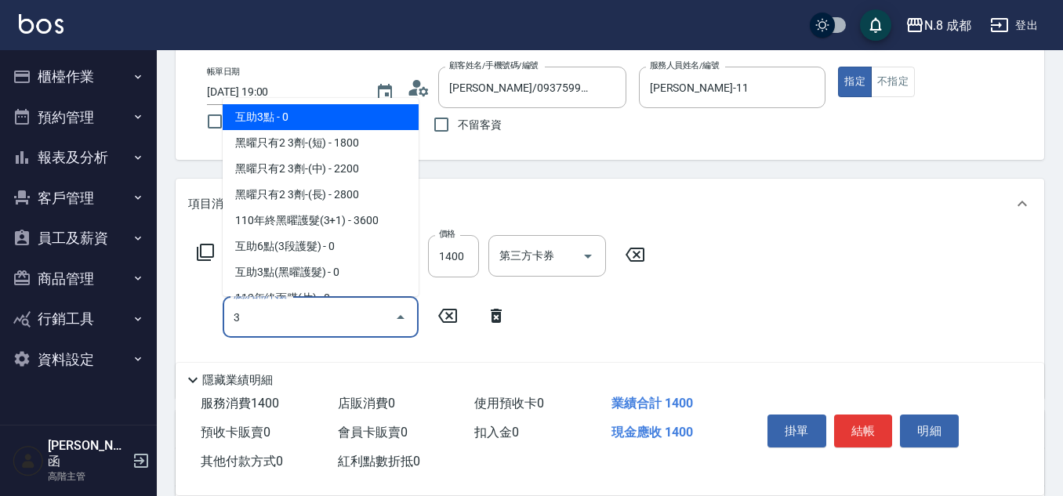
click at [288, 120] on span "互助3點 - 0" at bounding box center [321, 117] width 196 height 26
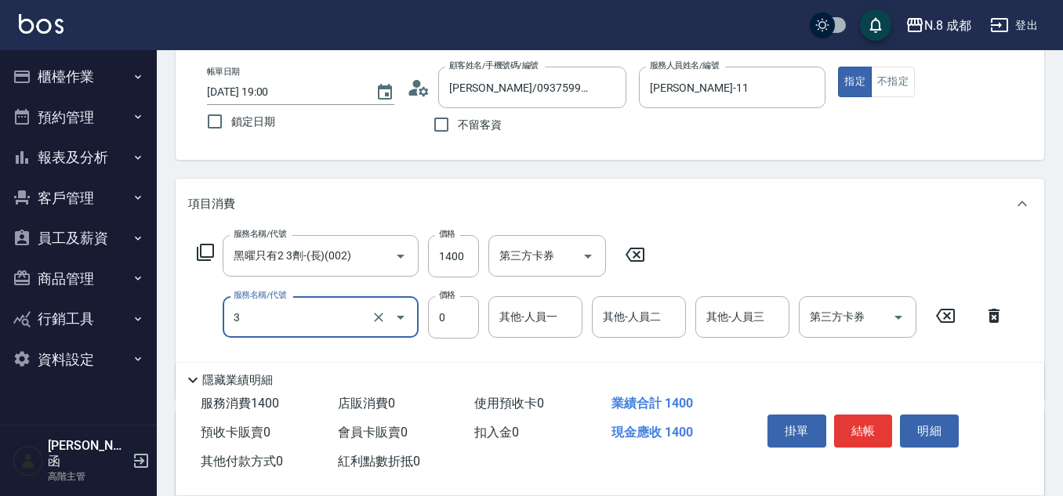
type input "互助3點(3)"
click at [523, 312] on input "其他-人員一" at bounding box center [535, 316] width 80 height 27
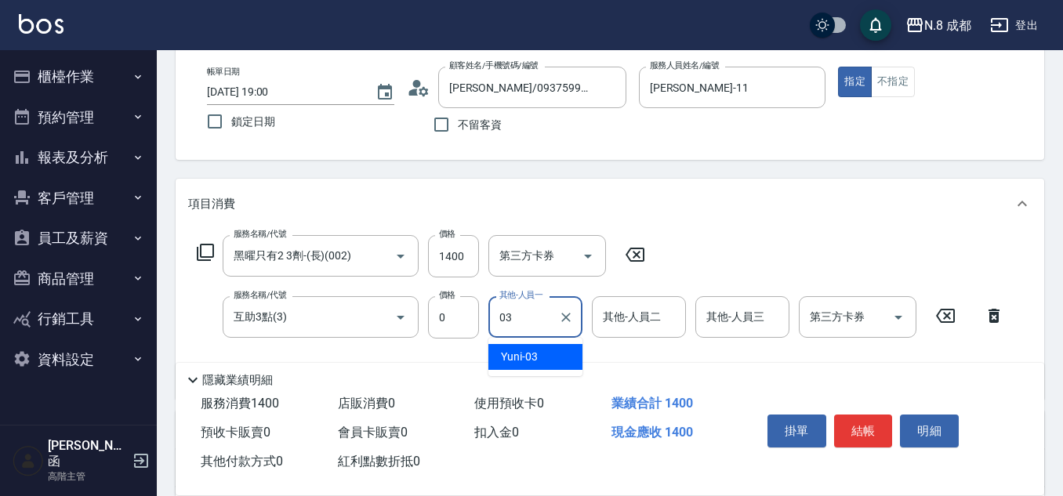
click at [535, 357] on span "Yuni -03" at bounding box center [519, 357] width 37 height 16
type input "Yuni-03"
click at [863, 422] on button "結帳" at bounding box center [863, 431] width 59 height 33
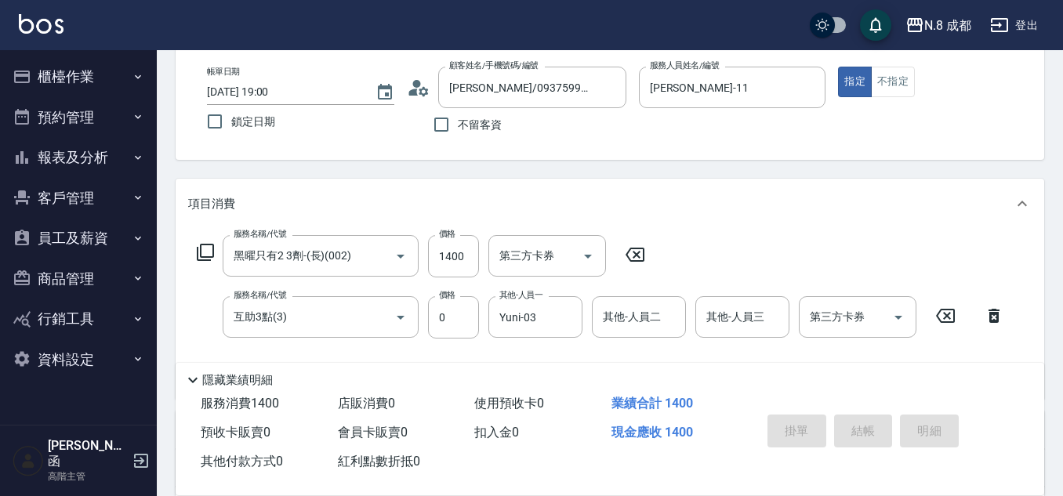
type input "[DATE] 19:04"
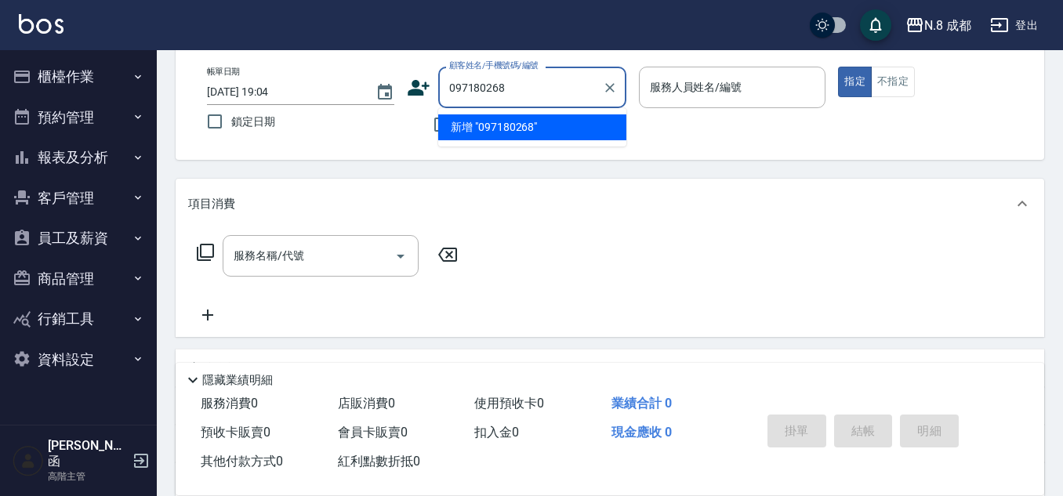
type input "0971802682"
drag, startPoint x: 580, startPoint y: 91, endPoint x: 393, endPoint y: 105, distance: 187.8
click at [393, 105] on div "帳單日期 [DATE] 19:04 鎖定日期 顧客姓名/手機號碼/編號 0971802682 顧客姓名/手機號碼/編號 不留客資 服務人員姓名/編號 服務人員…" at bounding box center [609, 104] width 831 height 74
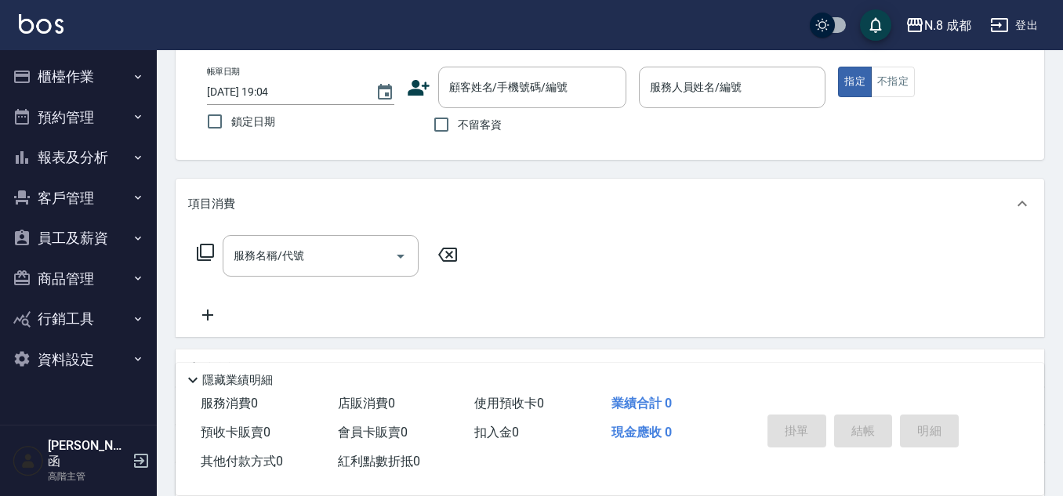
click at [424, 84] on icon at bounding box center [419, 88] width 24 height 24
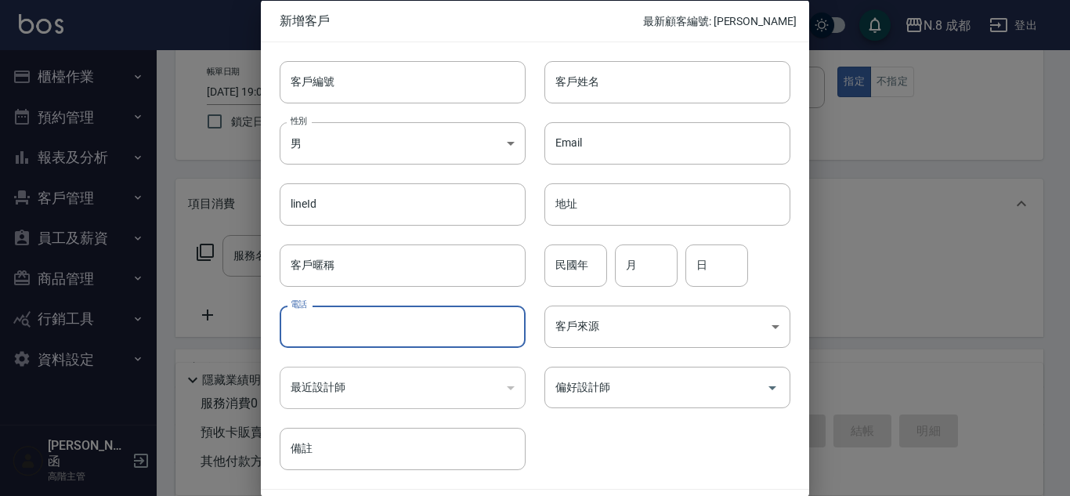
click at [370, 329] on input "電話" at bounding box center [403, 327] width 246 height 42
paste input "0971802682"
type input "0971802682"
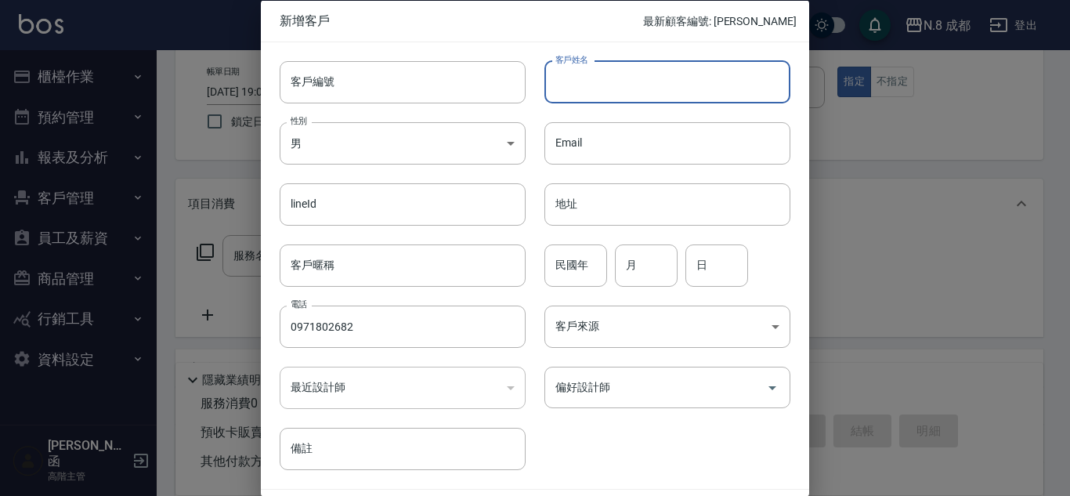
click at [622, 79] on input "客戶姓名" at bounding box center [668, 81] width 246 height 42
type input "[PERSON_NAME]"
click at [585, 270] on input "民國年" at bounding box center [576, 265] width 63 height 42
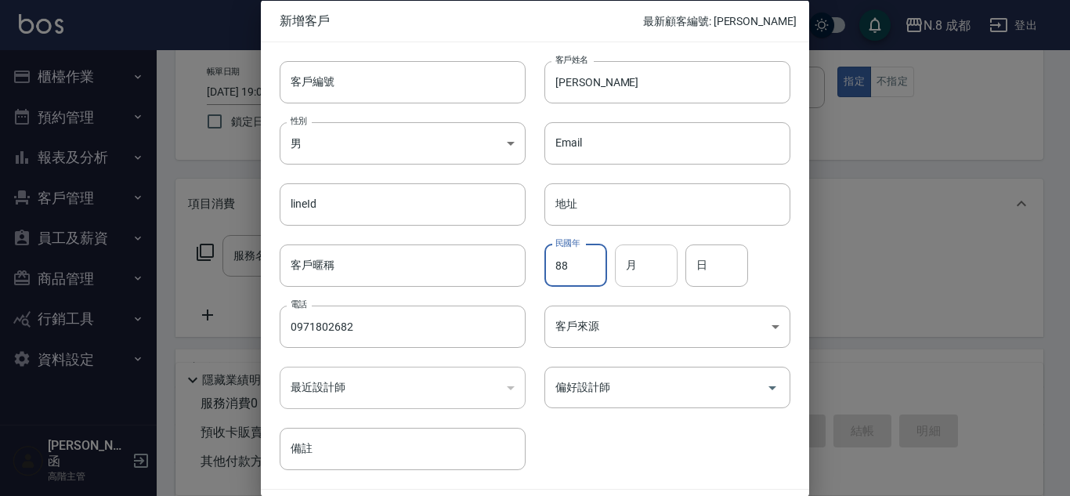
type input "88"
click at [645, 260] on input "月" at bounding box center [646, 265] width 63 height 42
type input "06"
click at [720, 273] on input "日" at bounding box center [717, 265] width 63 height 42
click at [672, 370] on div "偏好設計師" at bounding box center [668, 388] width 246 height 42
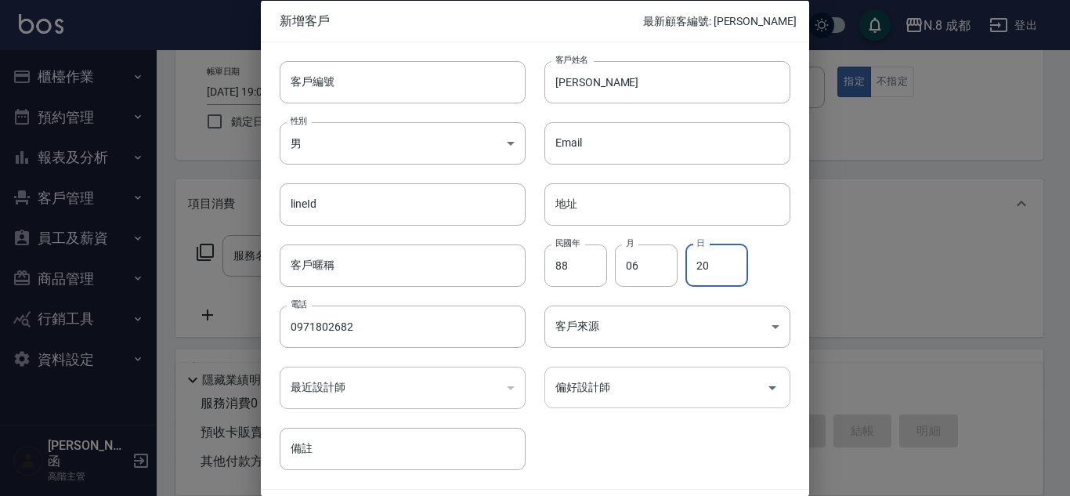
type input "20"
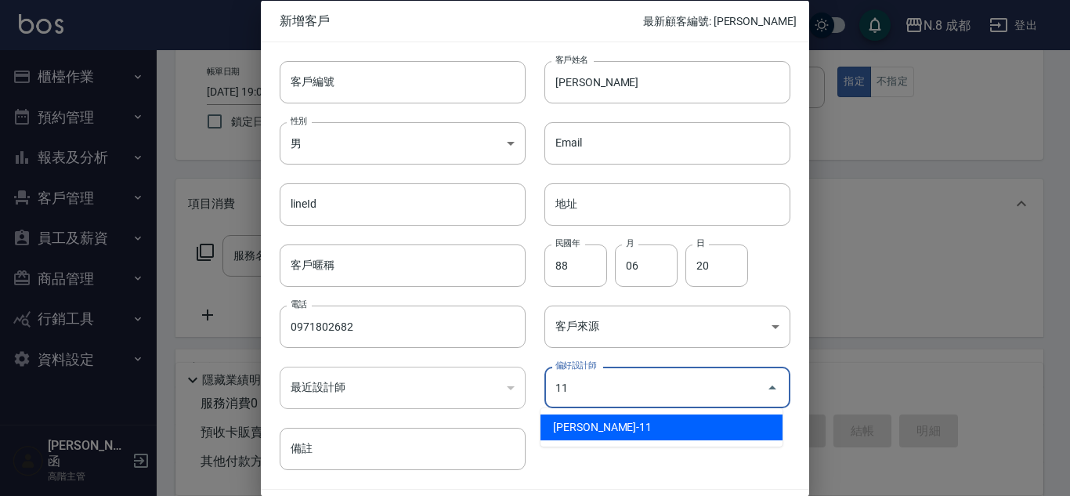
click at [630, 425] on li "[PERSON_NAME]-11" at bounding box center [662, 428] width 242 height 26
type input "[PERSON_NAME]"
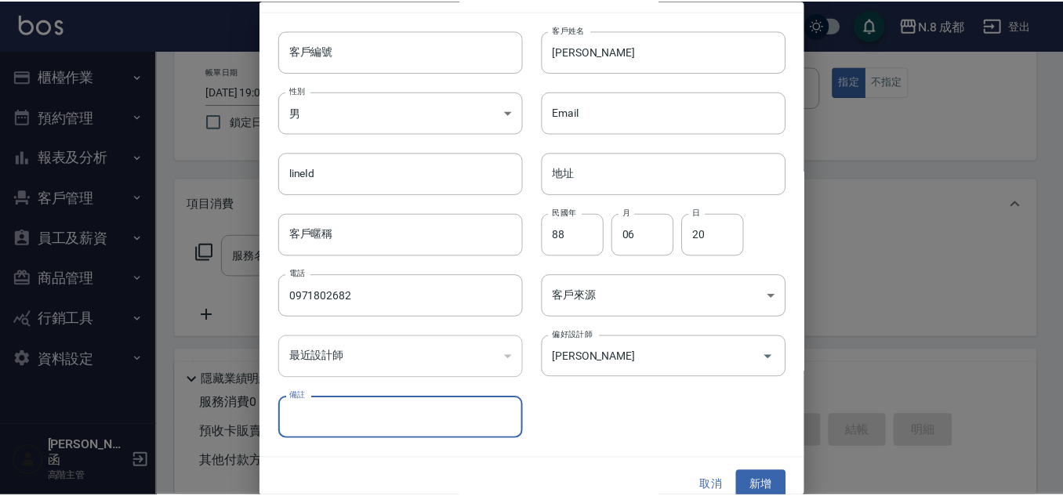
scroll to position [47, 0]
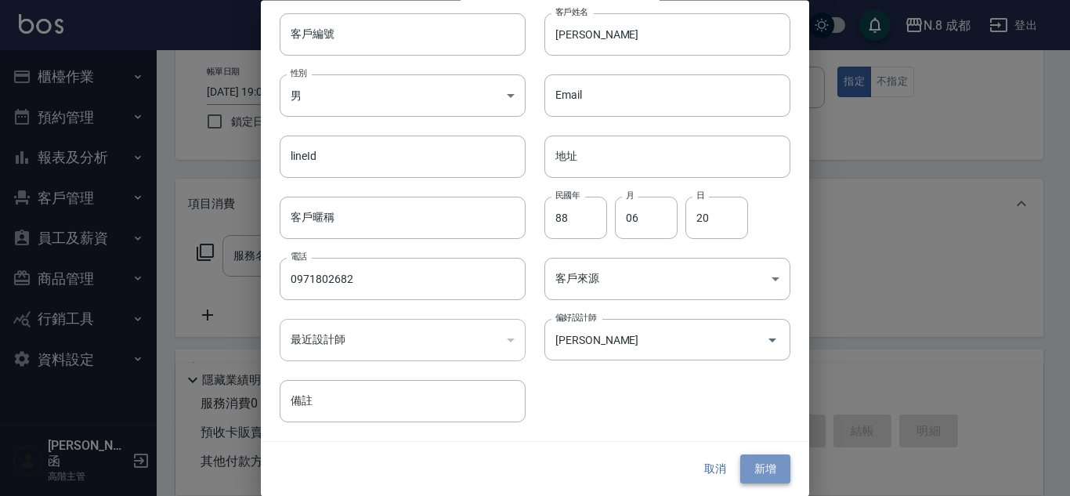
click at [775, 470] on button "新增" at bounding box center [765, 469] width 50 height 29
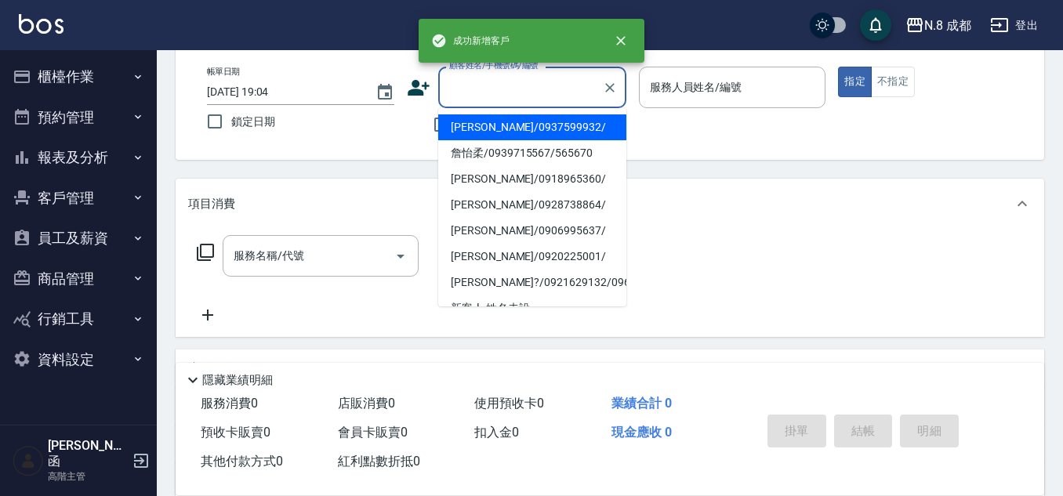
click at [494, 81] on div "顧客姓名/手機號碼/編號 顧客姓名/手機號碼/編號" at bounding box center [532, 88] width 188 height 42
paste input "0971802682"
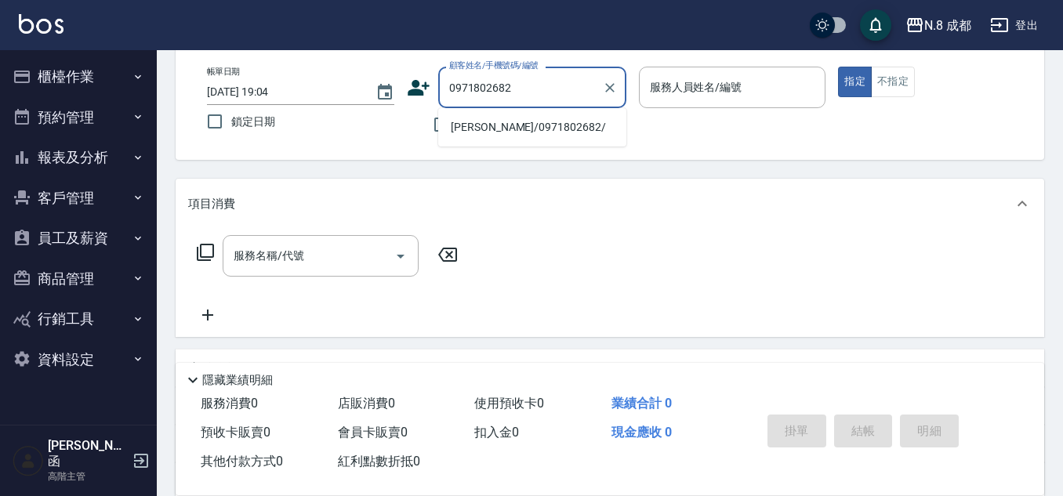
click at [499, 127] on li "[PERSON_NAME]/0971802682/" at bounding box center [532, 127] width 188 height 26
type input "[PERSON_NAME]/0971802682/"
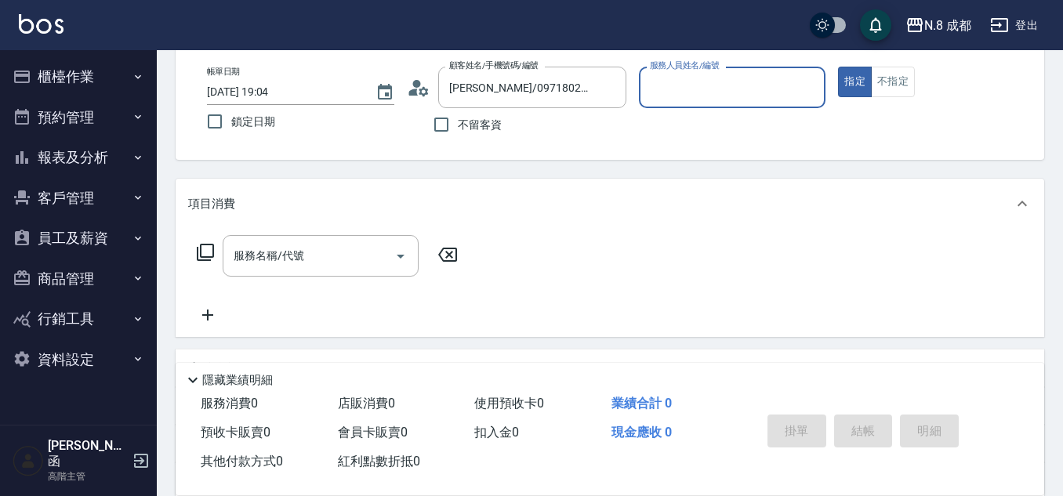
type input "[PERSON_NAME]-11"
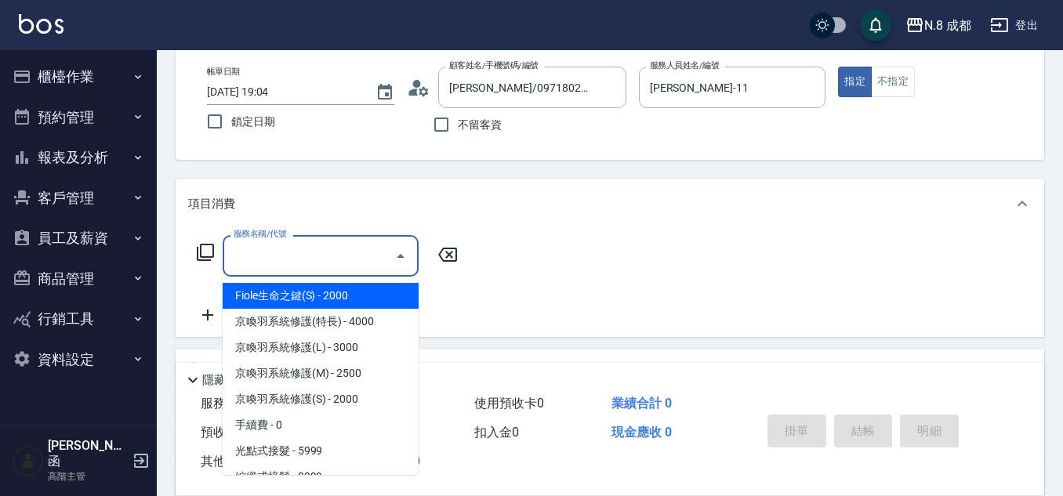
click at [312, 247] on input "服務名稱/代號" at bounding box center [309, 255] width 158 height 27
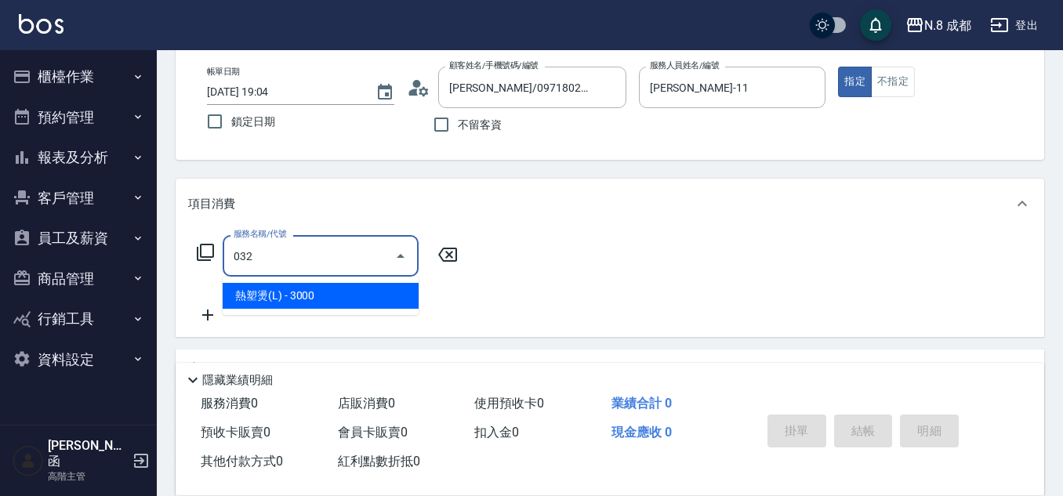
click at [321, 305] on span "熱塑燙(L) - 3000" at bounding box center [321, 296] width 196 height 26
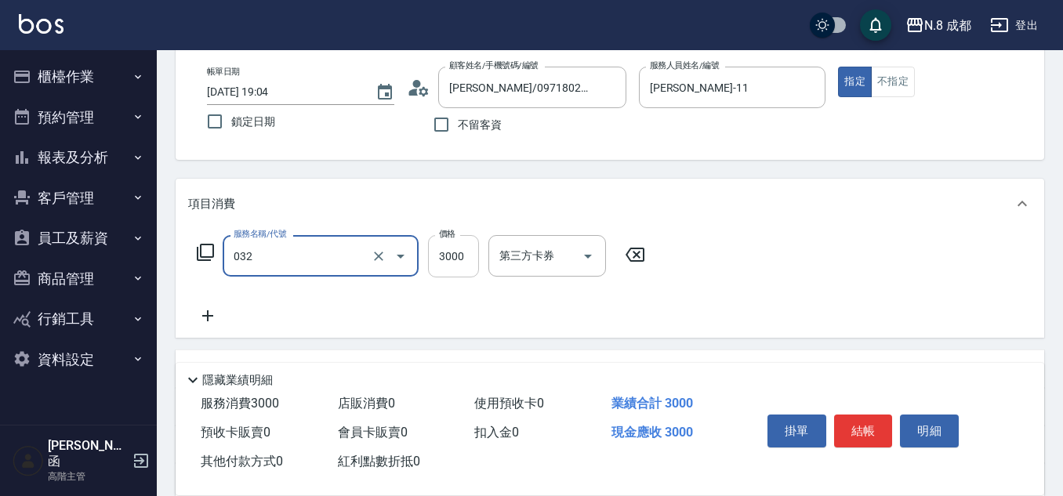
type input "熱塑燙(L)(032)"
click at [459, 258] on input "3000" at bounding box center [453, 256] width 51 height 42
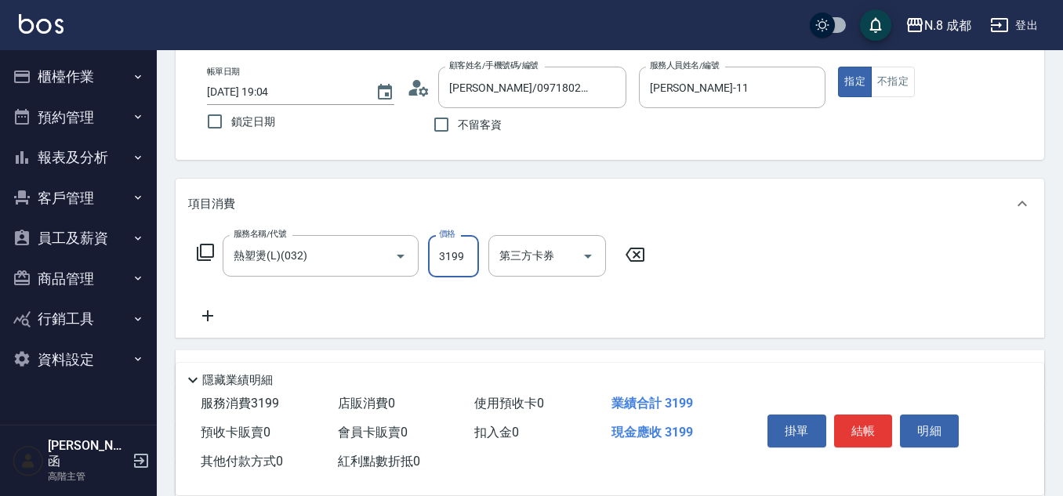
type input "3199"
click at [215, 320] on icon at bounding box center [207, 315] width 39 height 19
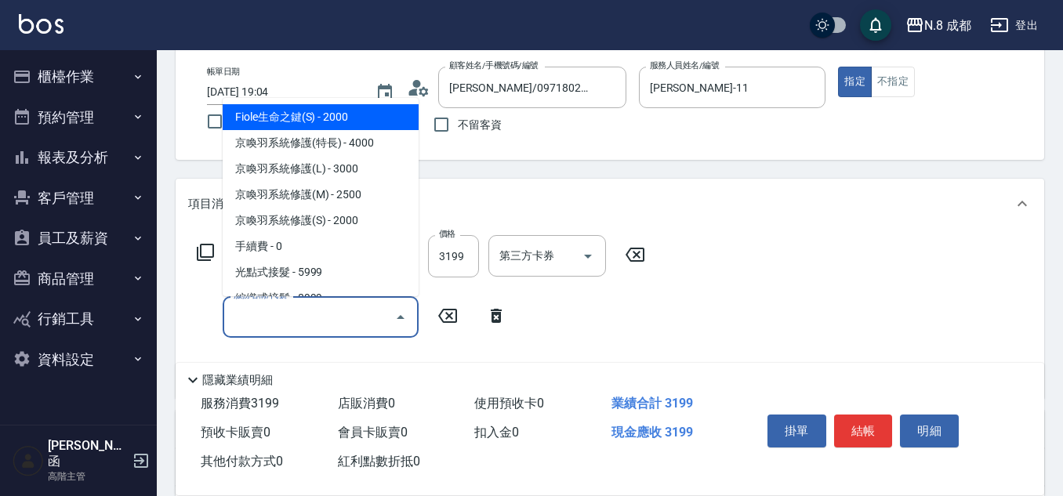
click at [279, 320] on input "服務名稱/代號" at bounding box center [309, 316] width 158 height 27
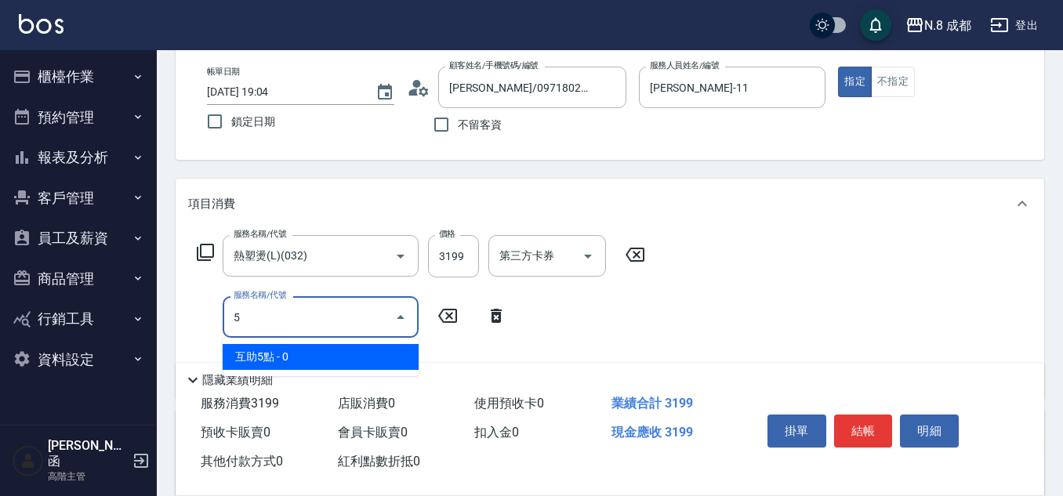
click at [277, 359] on span "互助5點 - 0" at bounding box center [321, 357] width 196 height 26
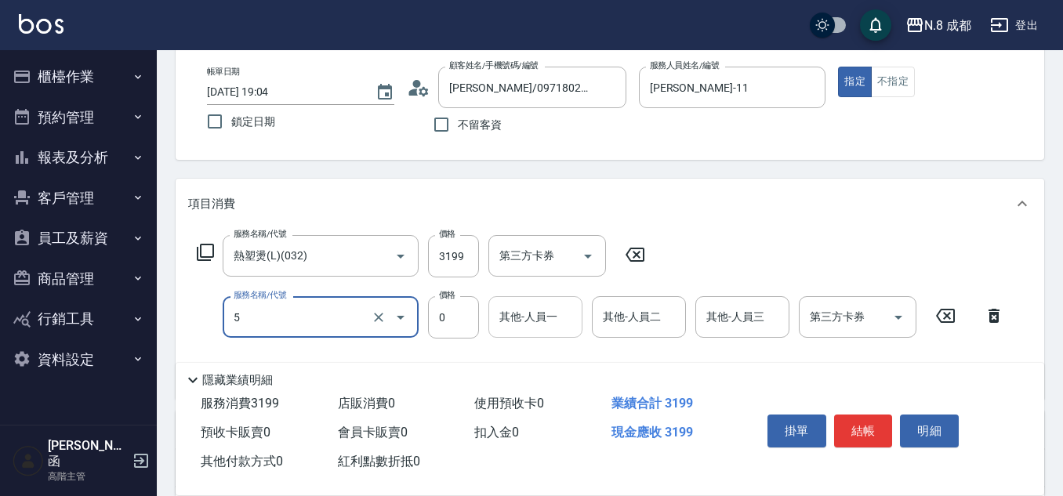
type input "互助5點(5)"
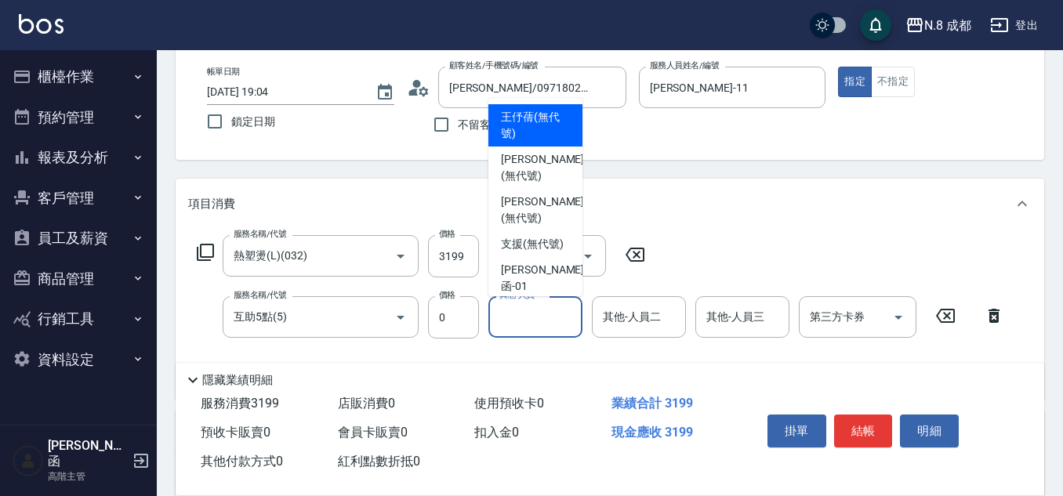
click at [503, 318] on input "其他-人員一" at bounding box center [535, 316] width 80 height 27
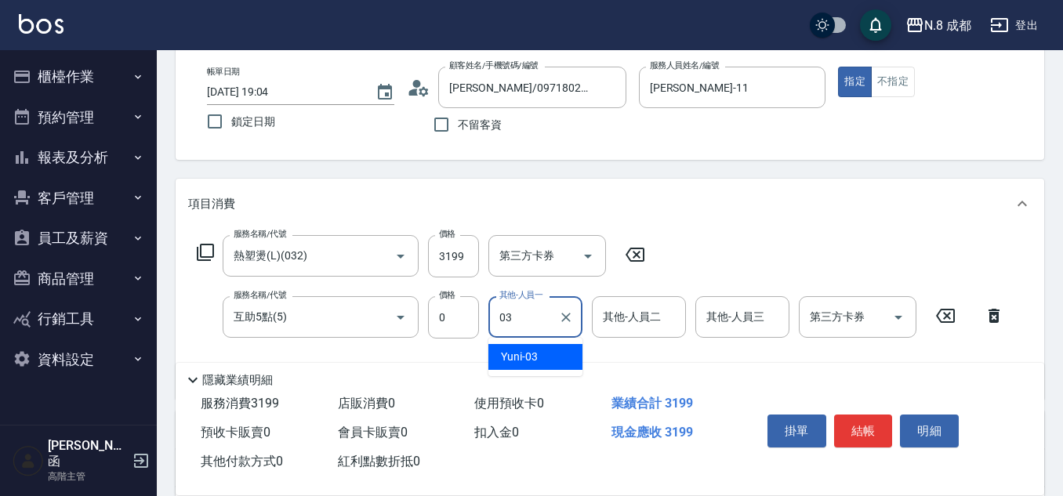
click at [557, 352] on div "Yuni -03" at bounding box center [535, 357] width 94 height 26
type input "Yuni-03"
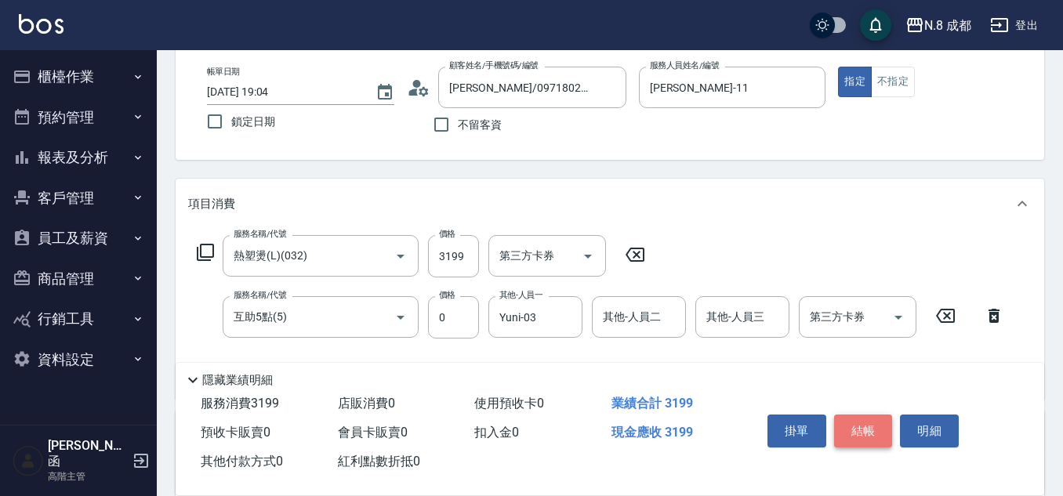
click at [864, 429] on button "結帳" at bounding box center [863, 431] width 59 height 33
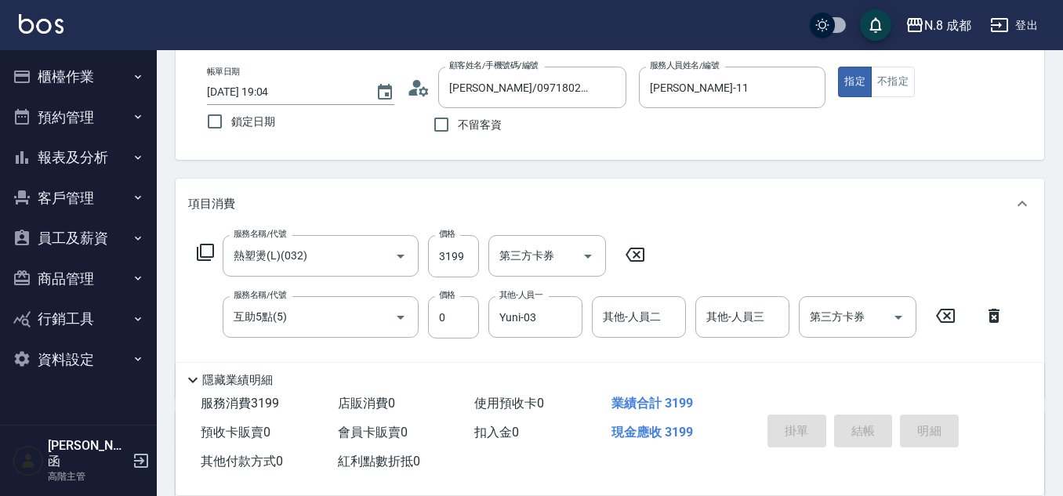
type input "[DATE] 19:06"
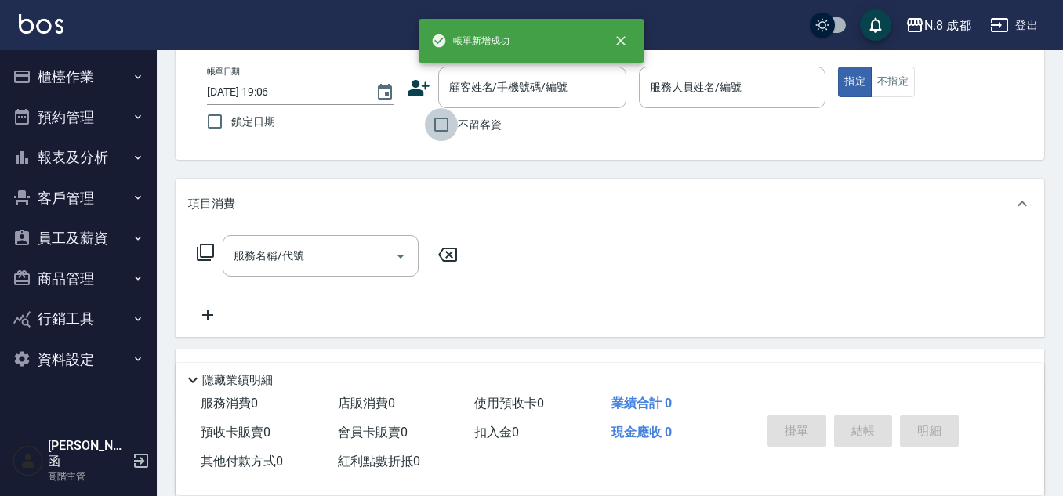
click at [434, 128] on input "不留客資" at bounding box center [441, 124] width 33 height 33
checkbox input "true"
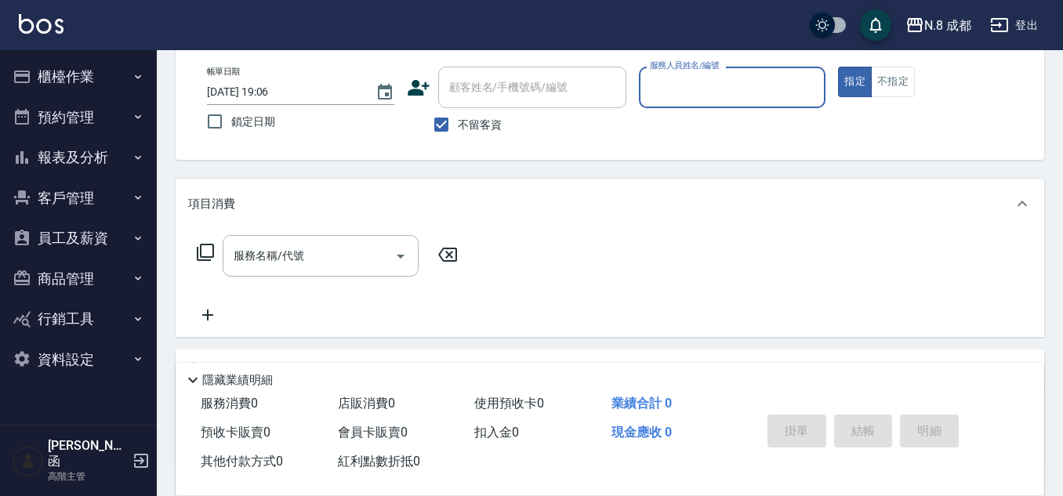
click at [752, 57] on div "帳單日期 [DATE] 19:06 鎖定日期 顧客姓名/手機號碼/編號 顧客姓名/手機號碼/編號 不留客資 服務人員姓名/編號 服務人員姓名/編號 指定 不指定" at bounding box center [610, 104] width 868 height 112
click at [723, 86] on input "服務人員姓名/編號" at bounding box center [732, 87] width 173 height 27
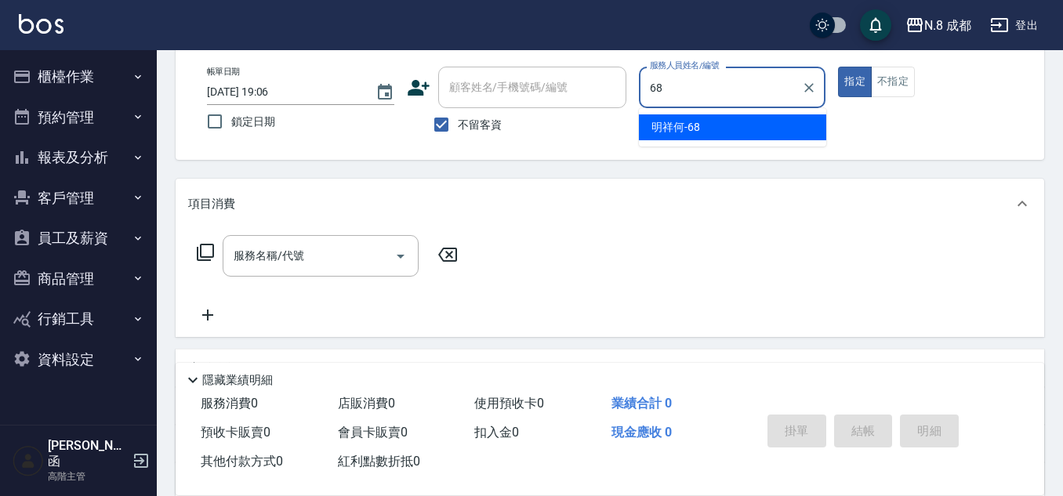
click at [666, 136] on div "明祥何 -68" at bounding box center [732, 127] width 187 height 26
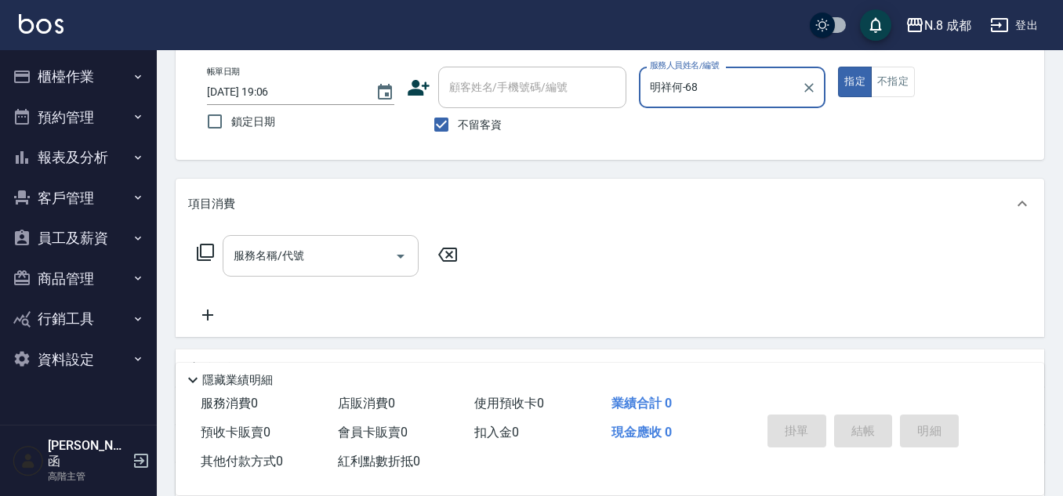
type input "明祥何-68"
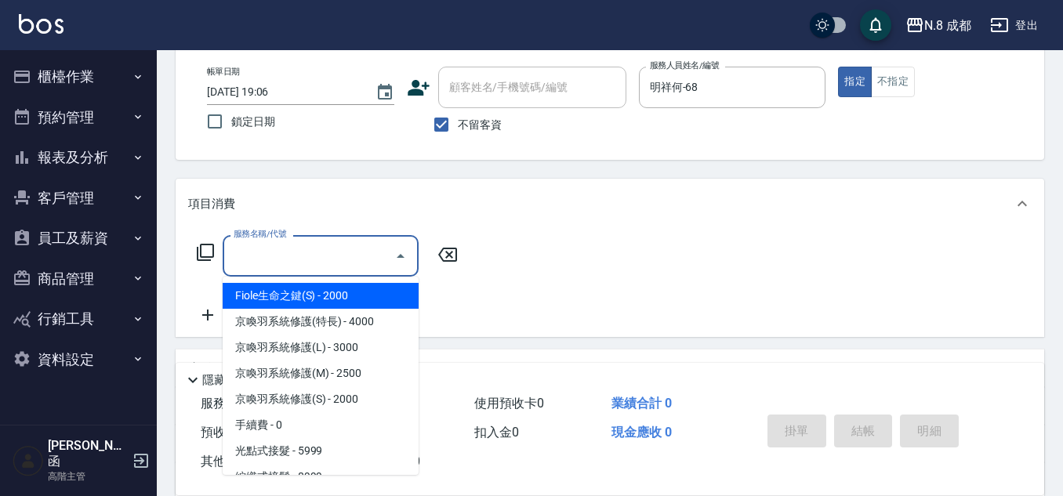
click at [296, 262] on input "服務名稱/代號" at bounding box center [309, 255] width 158 height 27
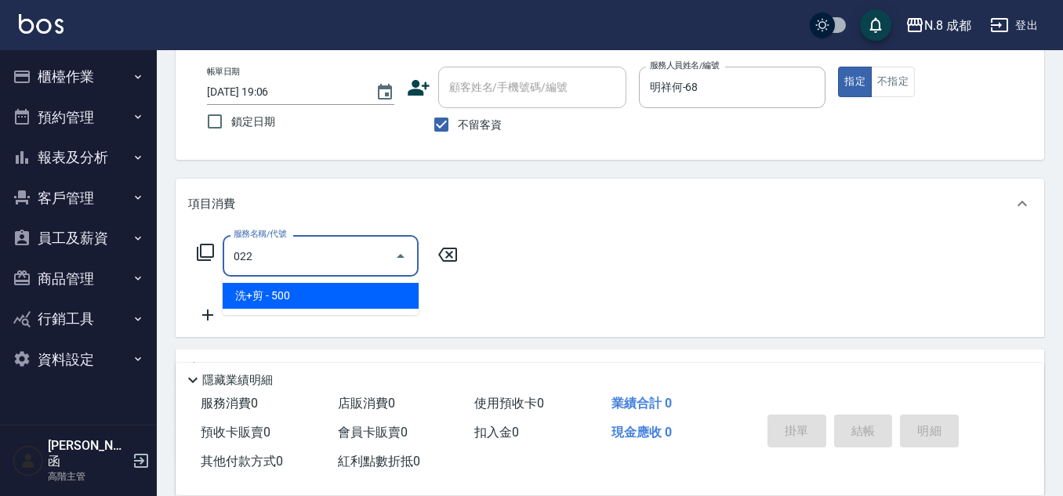
click at [304, 291] on span "洗+剪 - 500" at bounding box center [321, 296] width 196 height 26
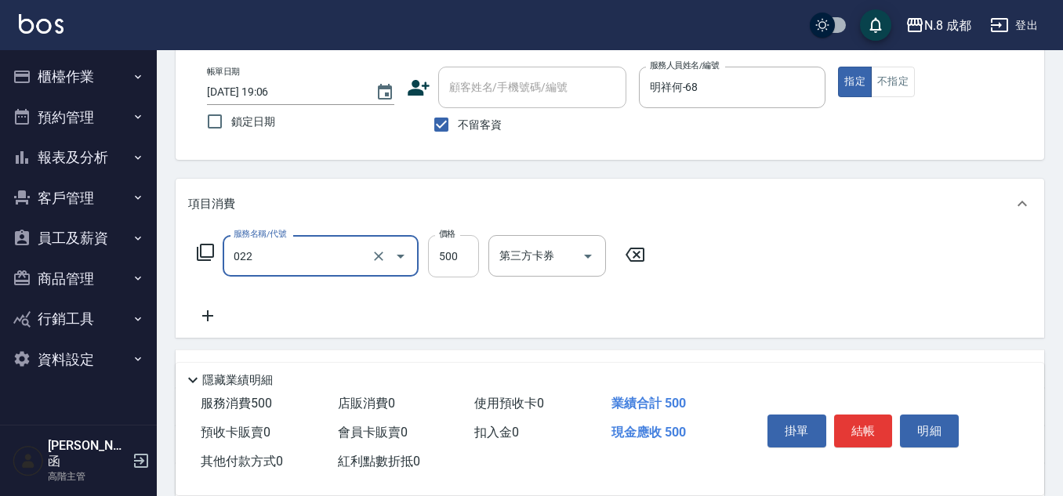
type input "洗+剪(022)"
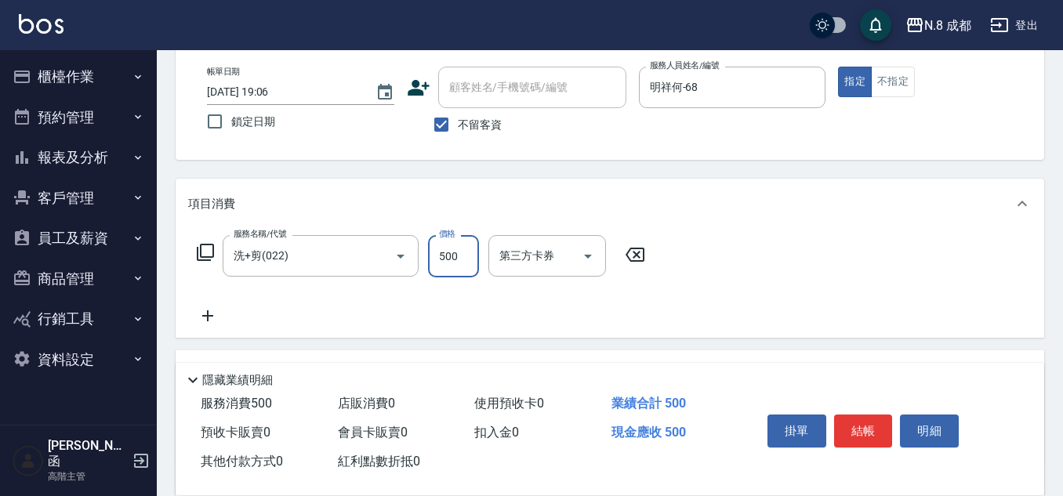
drag, startPoint x: 461, startPoint y: 258, endPoint x: 313, endPoint y: 309, distance: 156.6
click at [461, 258] on input "500" at bounding box center [453, 256] width 51 height 42
type input "600"
click at [215, 313] on icon at bounding box center [207, 315] width 39 height 19
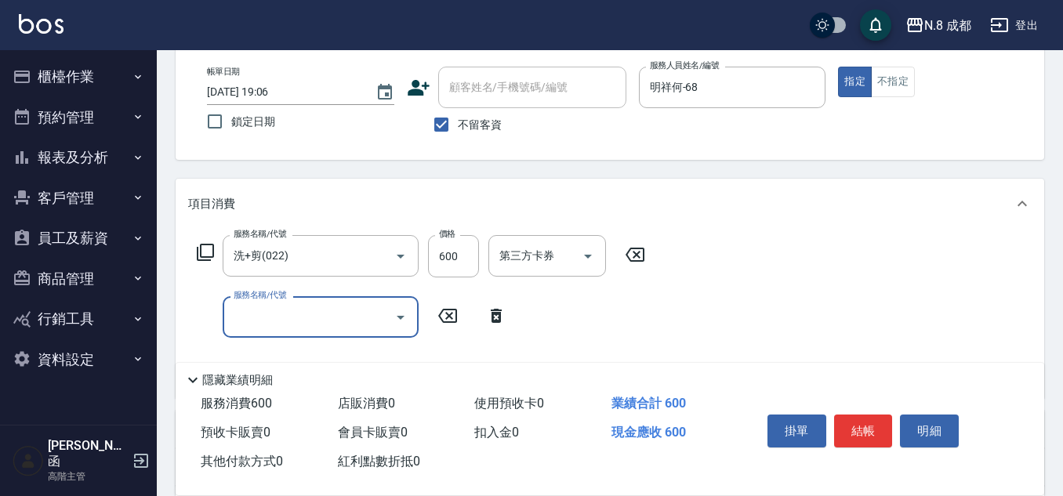
drag, startPoint x: 215, startPoint y: 313, endPoint x: 262, endPoint y: 316, distance: 47.1
click at [262, 316] on input "服務名稱/代號" at bounding box center [309, 316] width 158 height 27
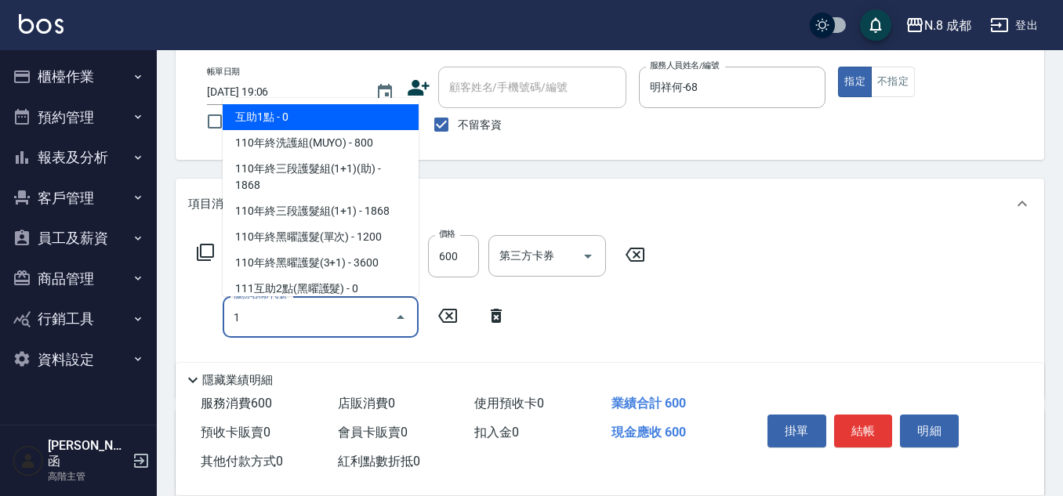
click at [302, 126] on span "互助1點 - 0" at bounding box center [321, 117] width 196 height 26
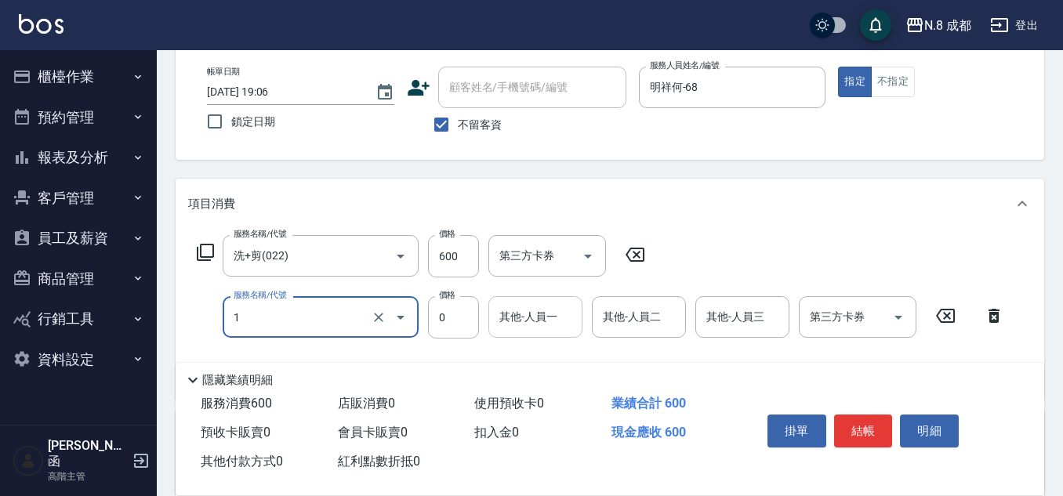
type input "互助1點(1)"
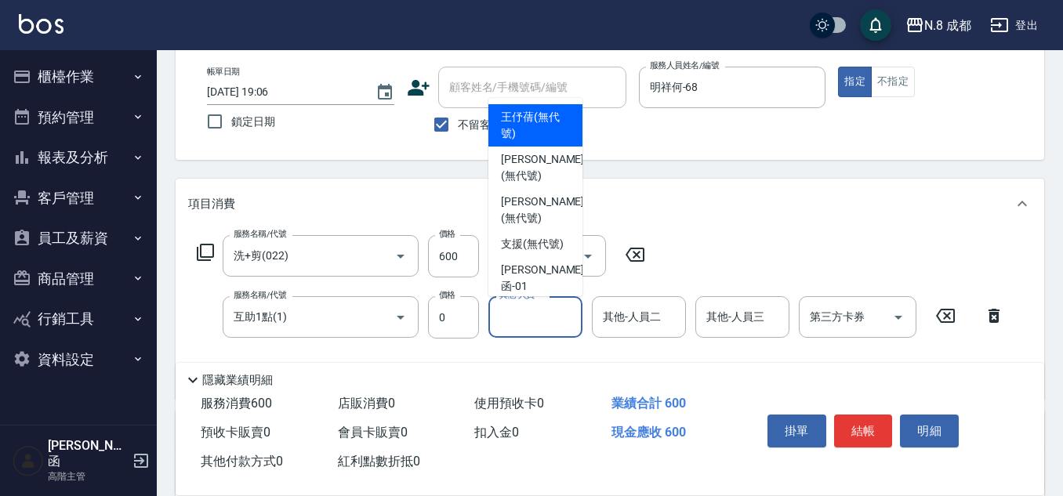
click at [512, 317] on input "其他-人員一" at bounding box center [535, 316] width 80 height 27
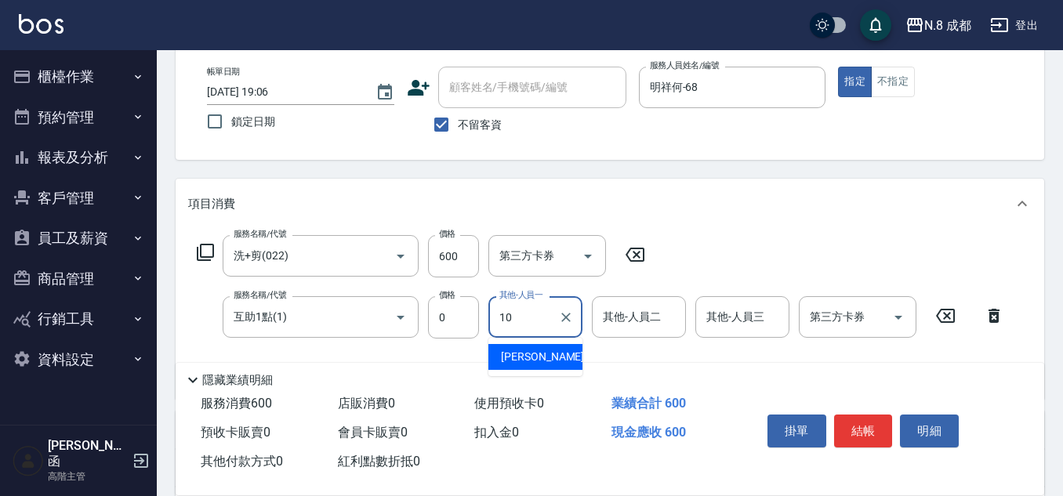
click at [538, 351] on span "[PERSON_NAME]-10" at bounding box center [550, 357] width 99 height 16
type input "[PERSON_NAME]-10"
click at [853, 424] on button "結帳" at bounding box center [863, 431] width 59 height 33
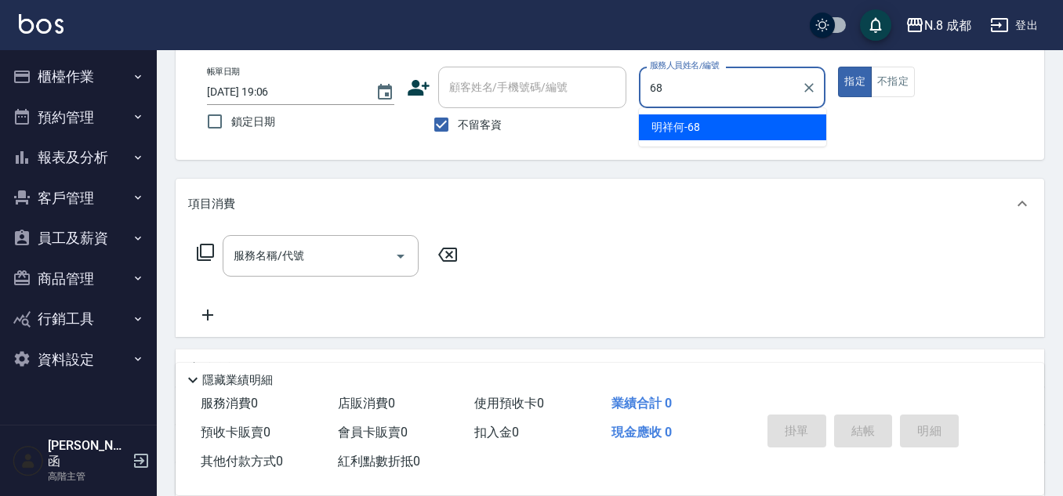
click at [713, 137] on div "明祥何 -68" at bounding box center [732, 127] width 187 height 26
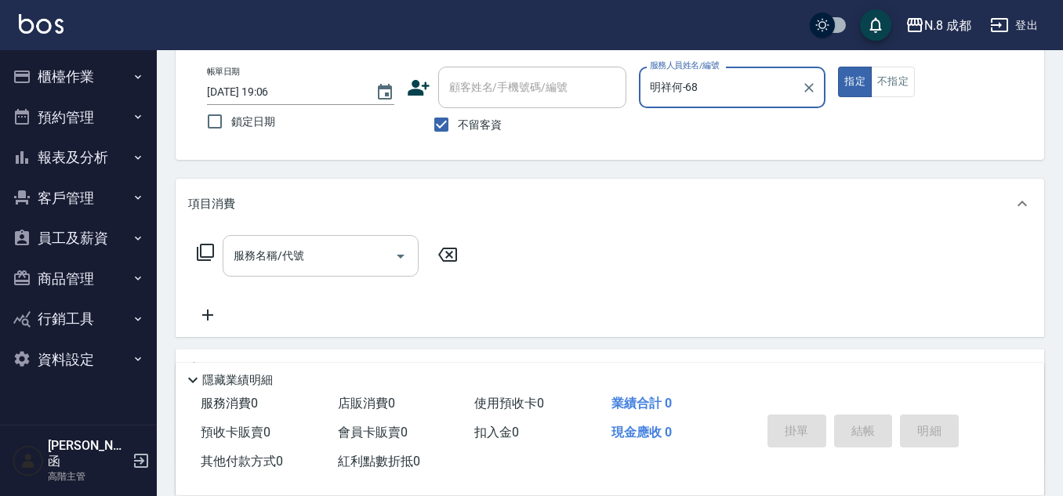
type input "明祥何-68"
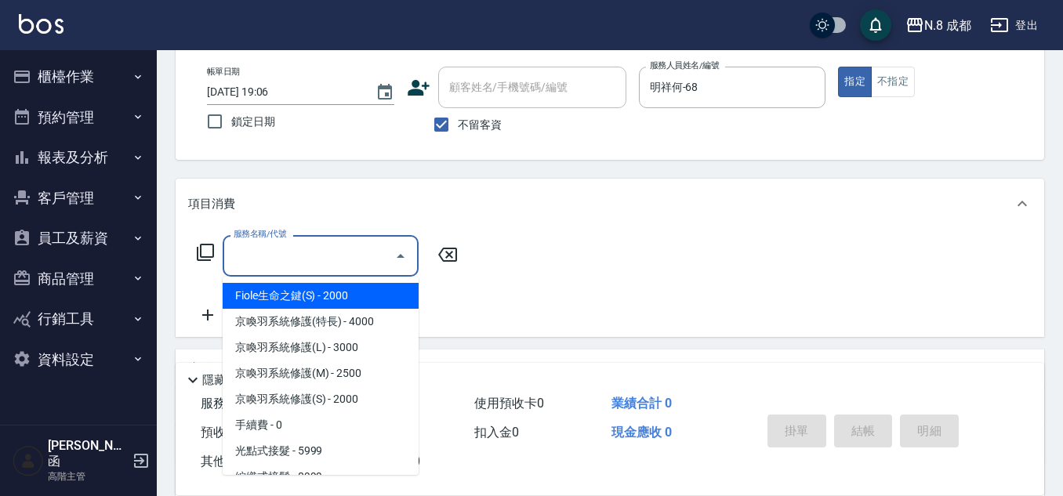
click at [290, 261] on input "服務名稱/代號" at bounding box center [309, 255] width 158 height 27
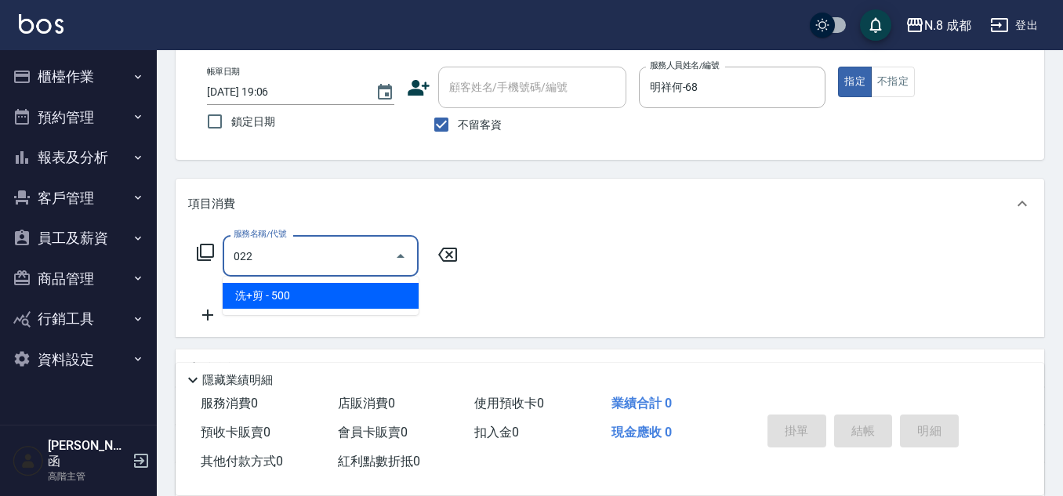
click at [284, 298] on span "洗+剪 - 500" at bounding box center [321, 296] width 196 height 26
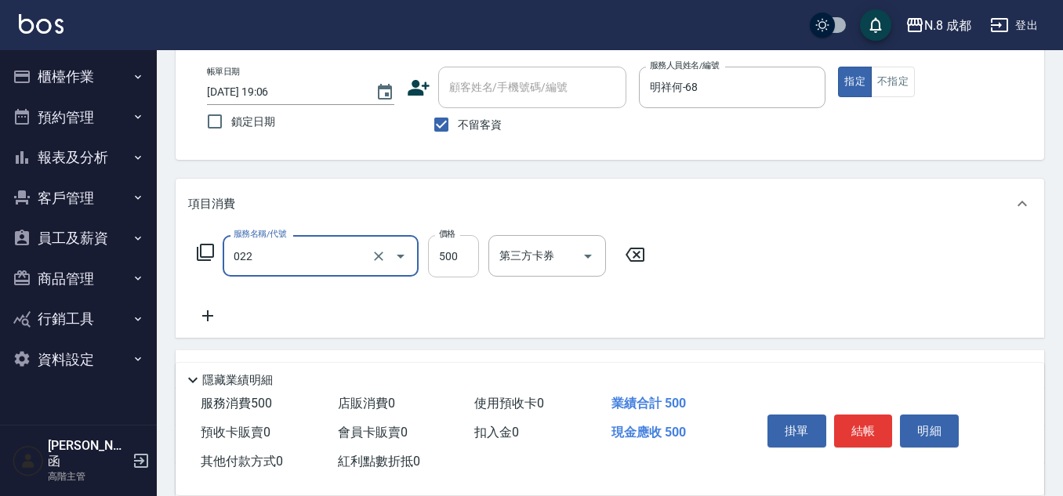
type input "洗+剪(022)"
click at [446, 264] on input "500" at bounding box center [453, 256] width 51 height 42
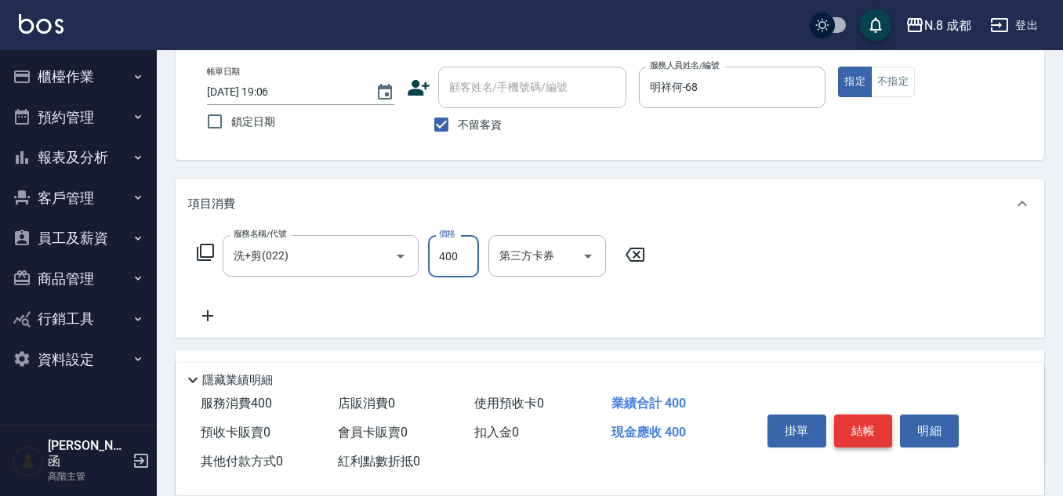
type input "400"
click at [868, 428] on button "結帳" at bounding box center [863, 431] width 59 height 33
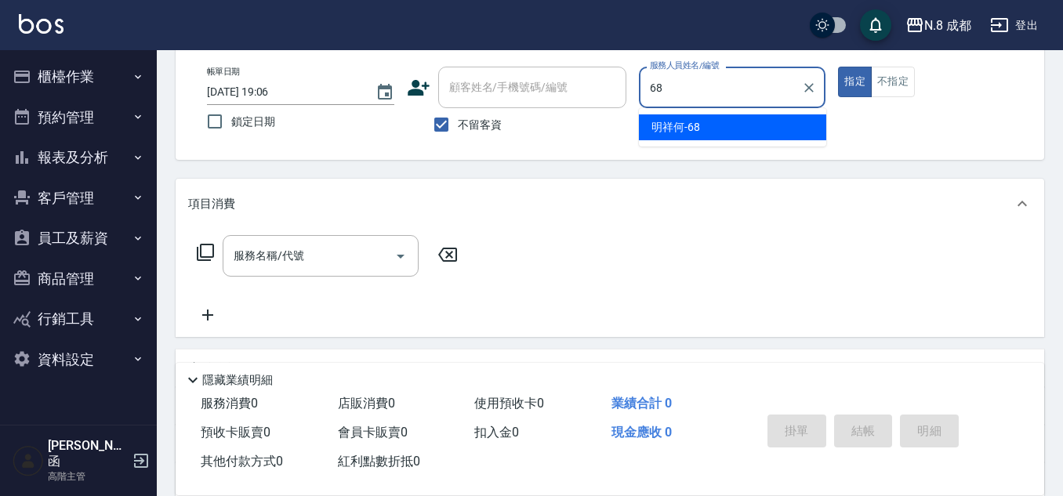
click at [688, 121] on span "明祥何 -68" at bounding box center [675, 127] width 49 height 16
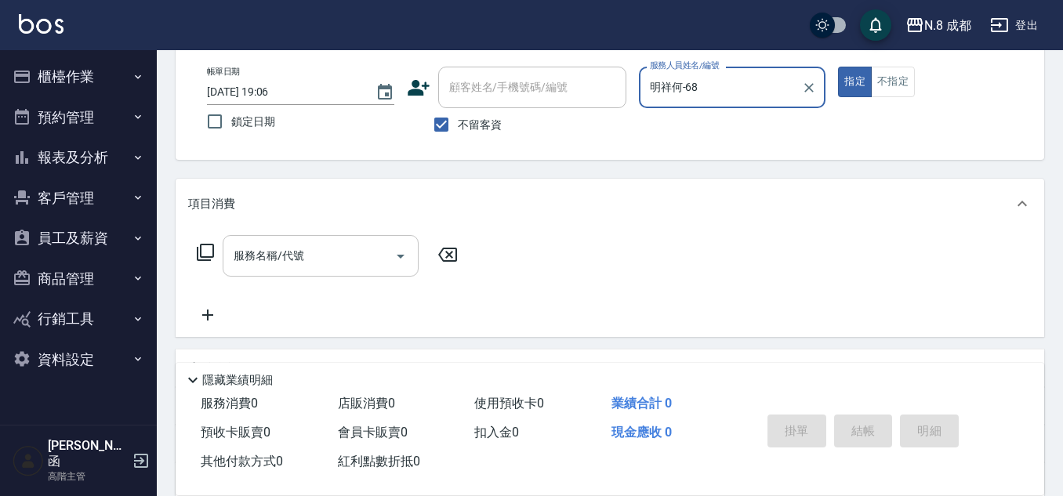
type input "明祥何-68"
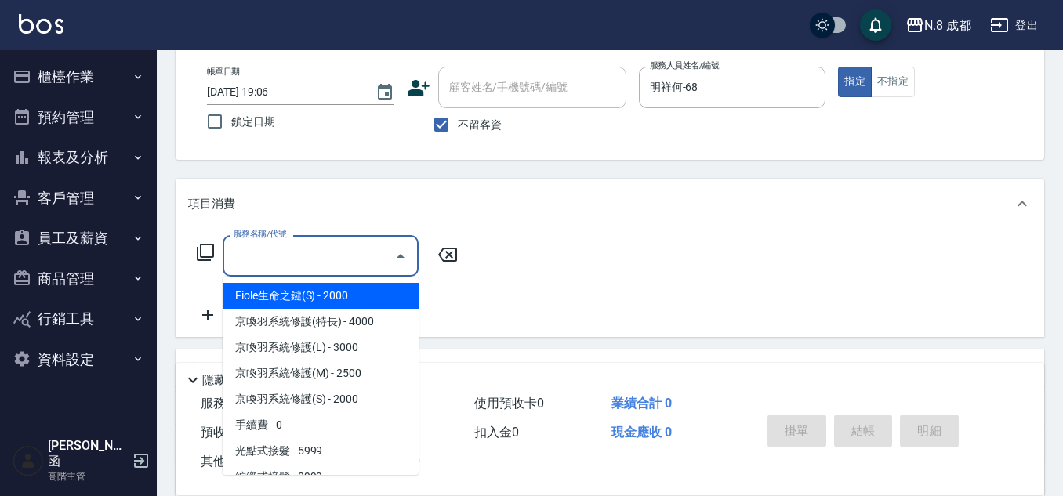
click at [306, 261] on input "服務名稱/代號" at bounding box center [309, 255] width 158 height 27
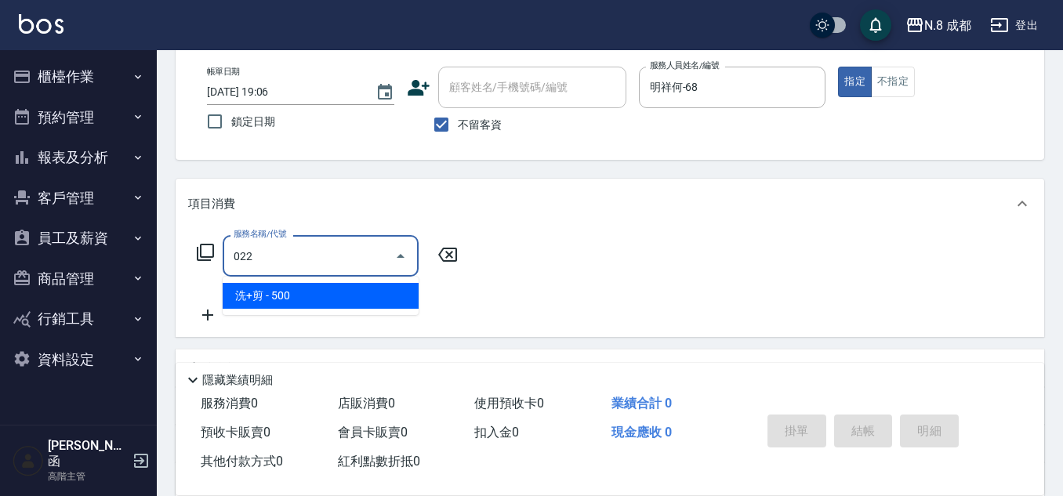
click at [345, 295] on span "洗+剪 - 500" at bounding box center [321, 296] width 196 height 26
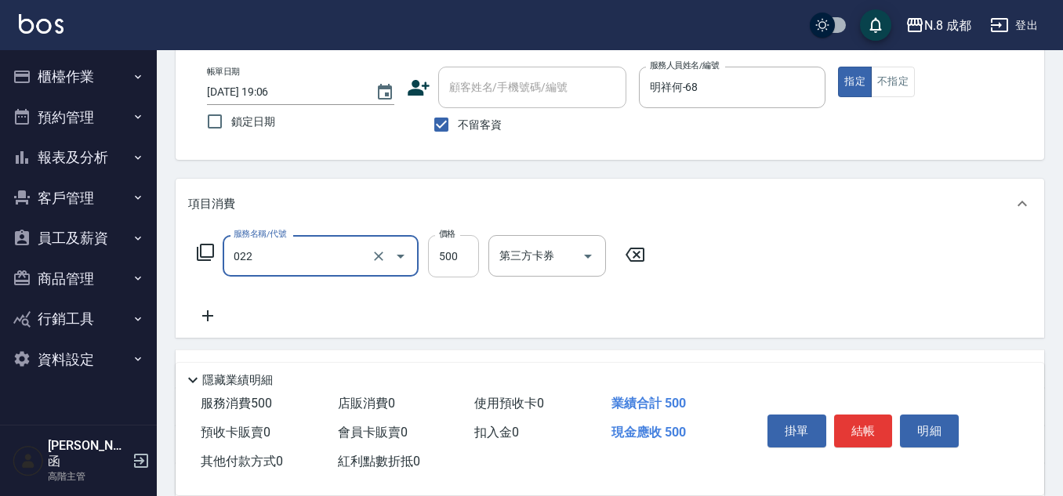
type input "洗+剪(022)"
click at [464, 265] on input "500" at bounding box center [453, 256] width 51 height 42
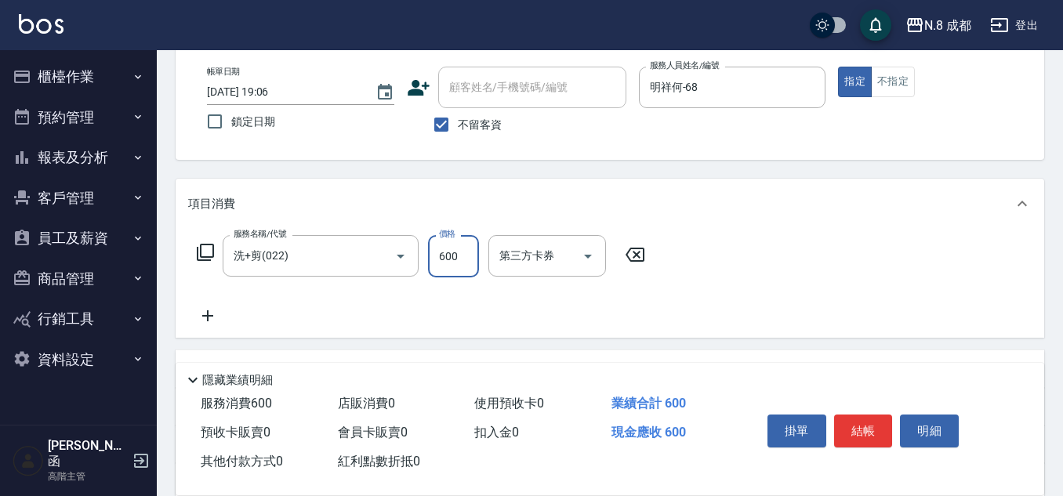
type input "600"
click at [216, 313] on icon at bounding box center [207, 315] width 39 height 19
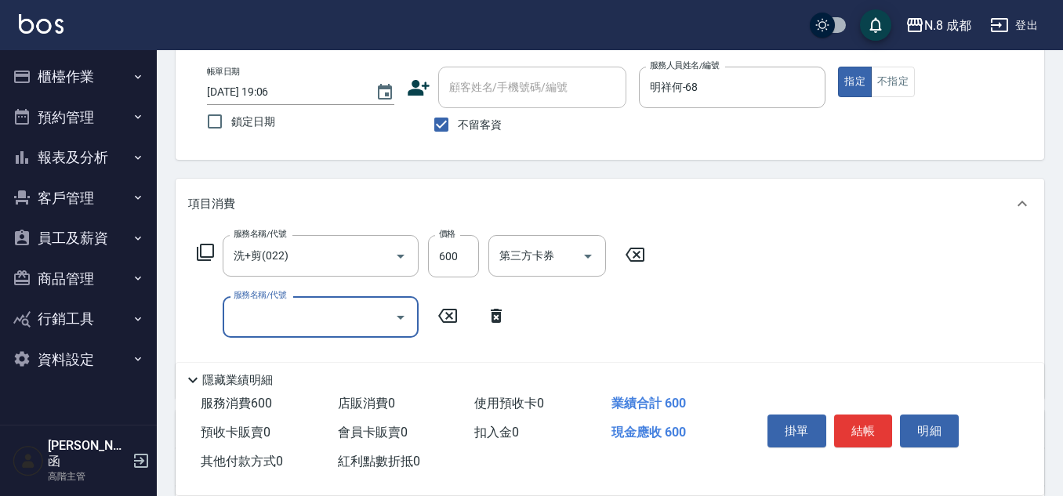
click at [241, 320] on input "服務名稱/代號" at bounding box center [309, 316] width 158 height 27
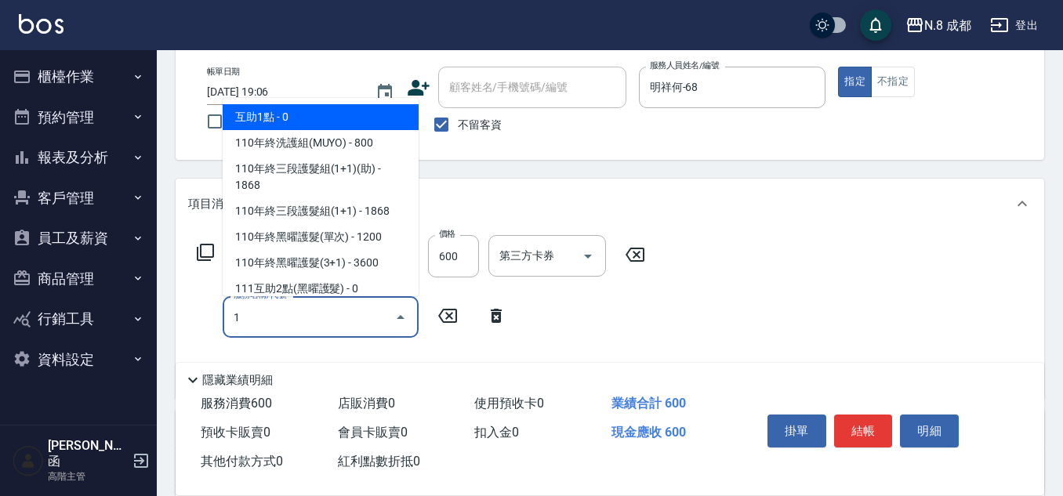
drag, startPoint x: 281, startPoint y: 120, endPoint x: 555, endPoint y: 264, distance: 309.8
click at [281, 119] on span "互助1點 - 0" at bounding box center [321, 117] width 196 height 26
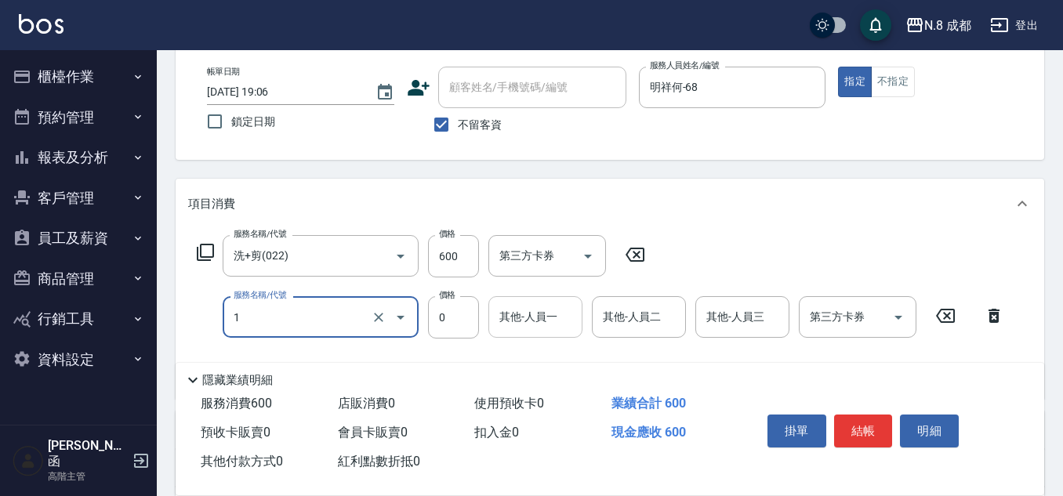
type input "互助1點(1)"
click at [523, 308] on div "其他-人員一 其他-人員一" at bounding box center [535, 317] width 94 height 42
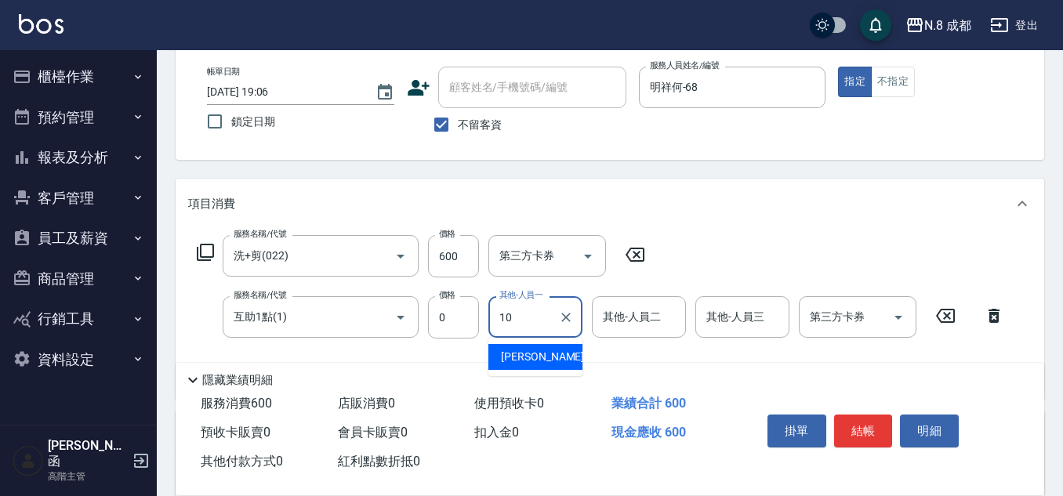
click at [554, 357] on div "[PERSON_NAME]-10" at bounding box center [535, 357] width 94 height 26
type input "[PERSON_NAME]-10"
click at [877, 427] on button "結帳" at bounding box center [863, 431] width 59 height 33
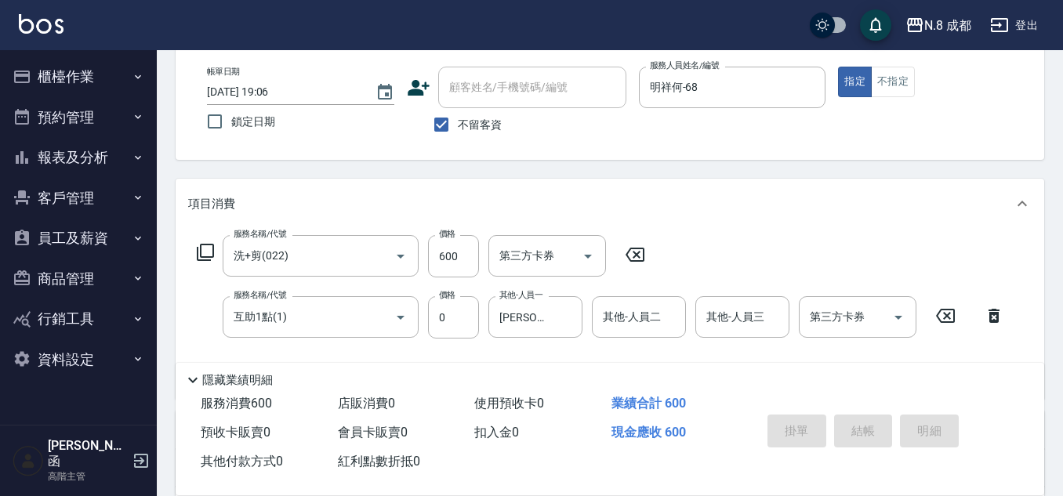
type input "[DATE] 19:07"
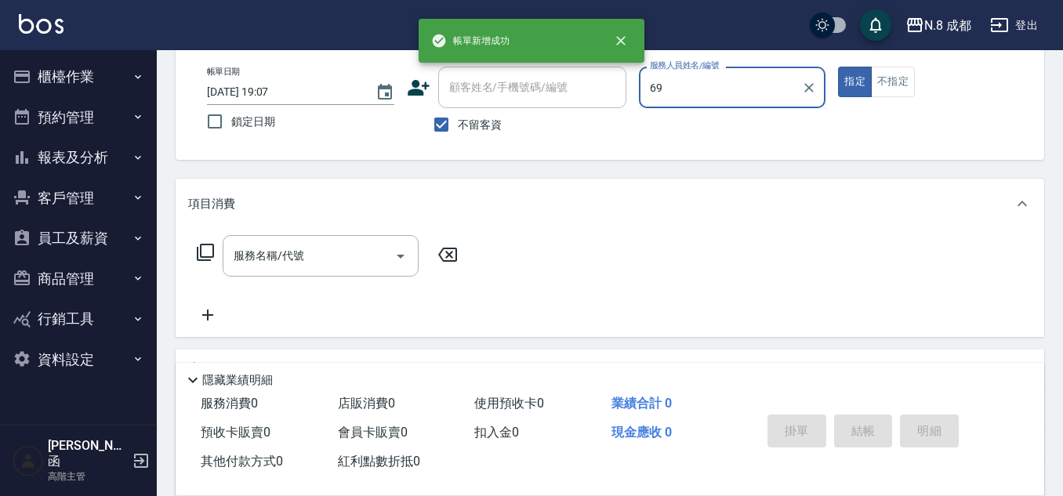
type input "69"
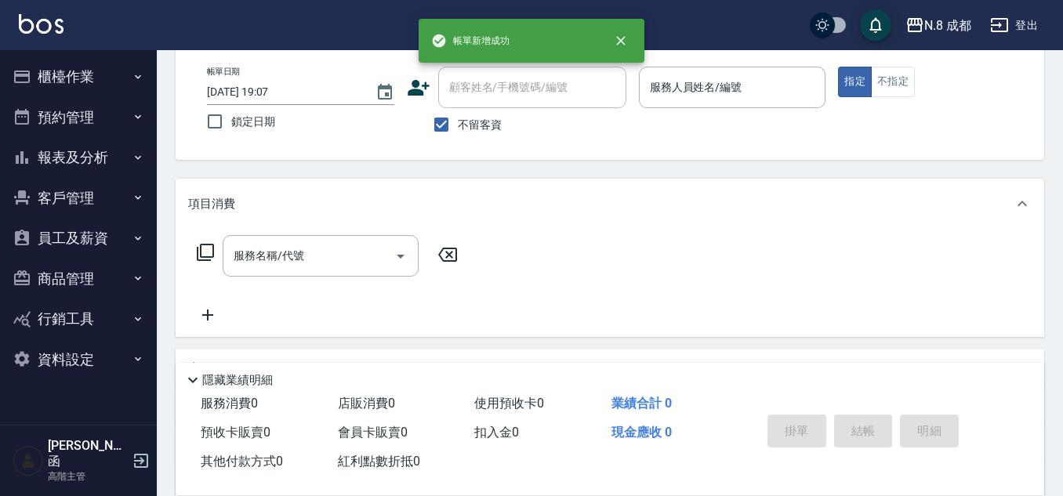
click at [689, 134] on div "帳單日期 [DATE] 19:07 鎖定日期 顧客姓名/手機號碼/編號 顧客姓名/手機號碼/編號 不留客資 服務人員姓名/編號 服務人員姓名/編號 指定 不指定" at bounding box center [609, 104] width 831 height 74
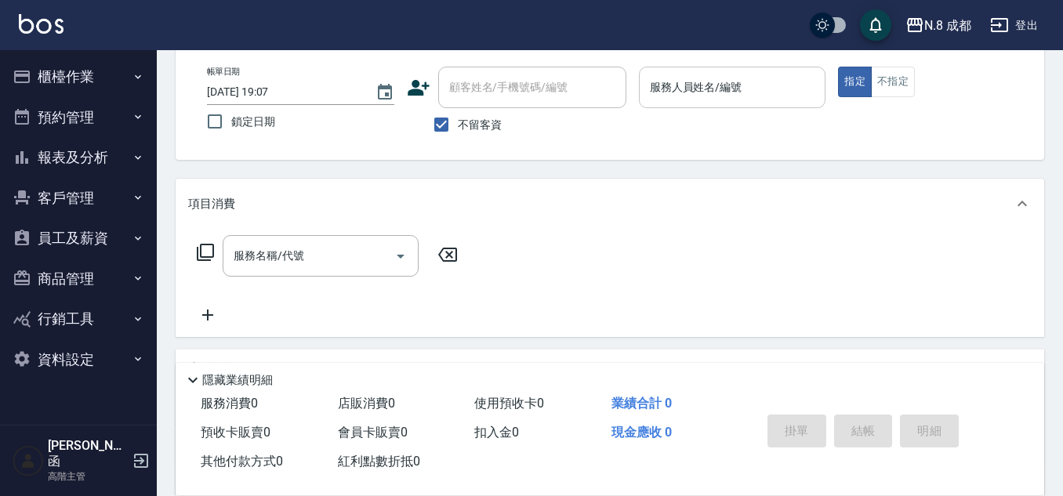
drag, startPoint x: 677, startPoint y: 91, endPoint x: 668, endPoint y: 86, distance: 9.8
click at [669, 87] on input "服務人員姓名/編號" at bounding box center [732, 87] width 173 height 27
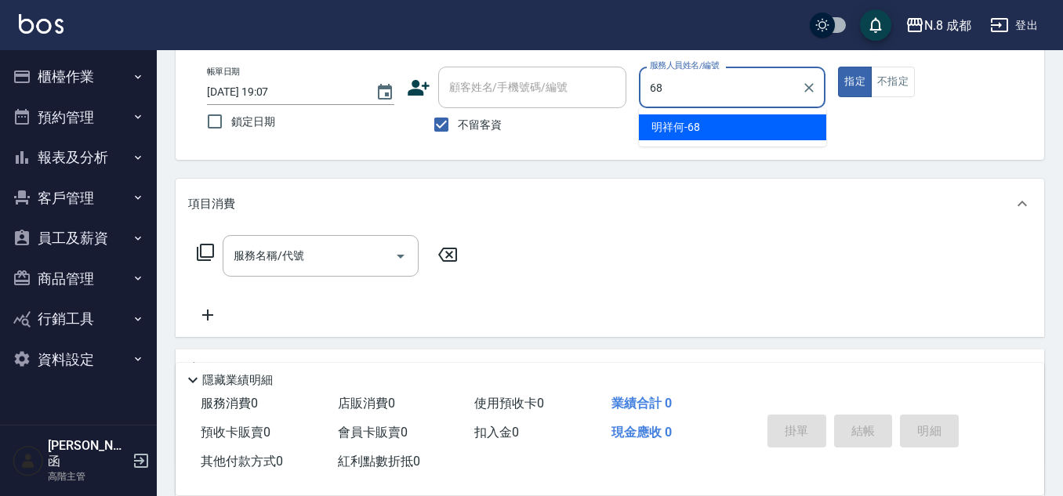
click at [666, 121] on span "明祥何 -68" at bounding box center [675, 127] width 49 height 16
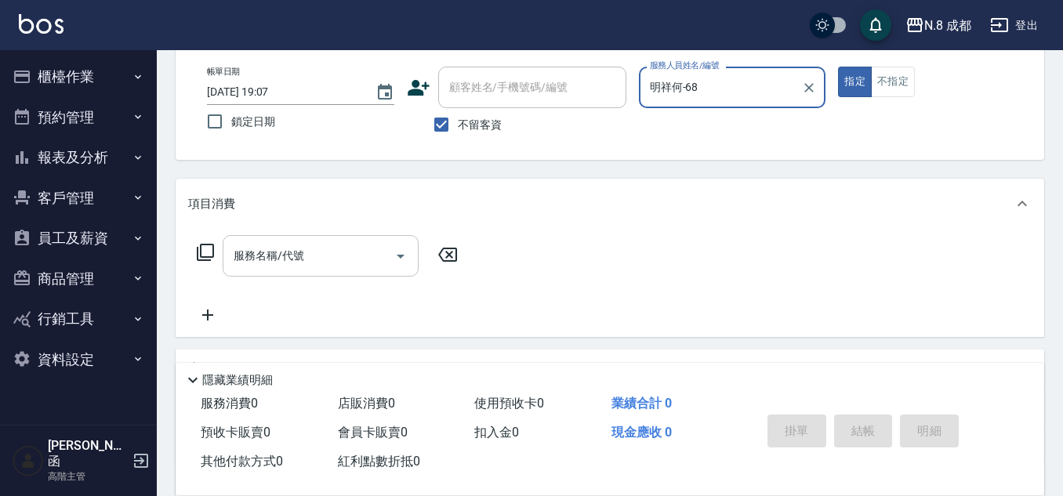
type input "明祥何-68"
click at [276, 261] on input "服務名稱/代號" at bounding box center [309, 255] width 158 height 27
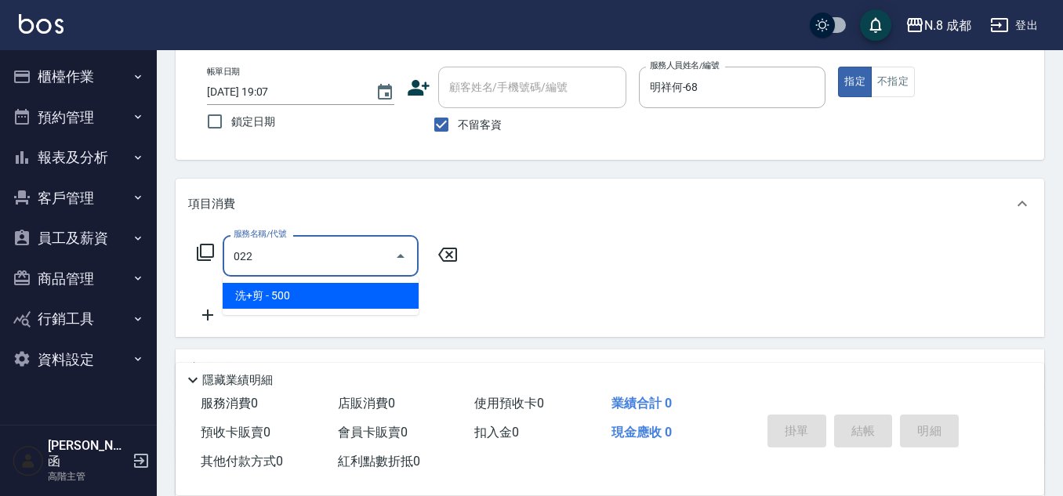
click at [301, 300] on span "洗+剪 - 500" at bounding box center [321, 296] width 196 height 26
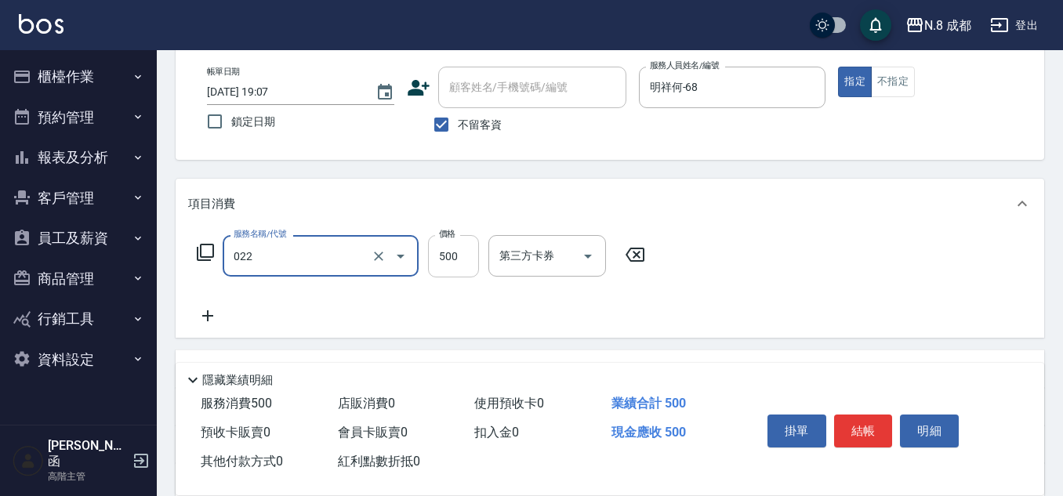
type input "洗+剪(022)"
click at [468, 245] on input "500" at bounding box center [453, 256] width 51 height 42
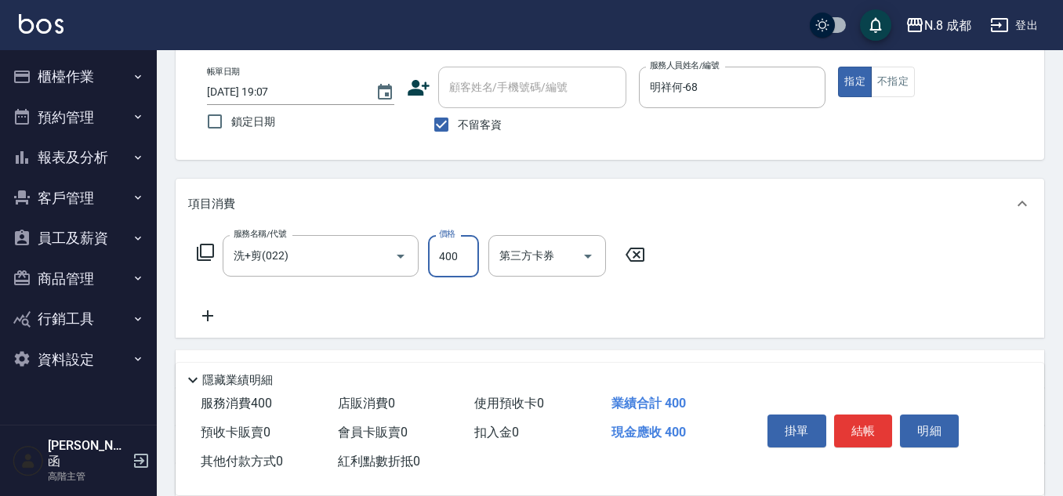
type input "400"
click at [205, 322] on icon at bounding box center [207, 315] width 39 height 19
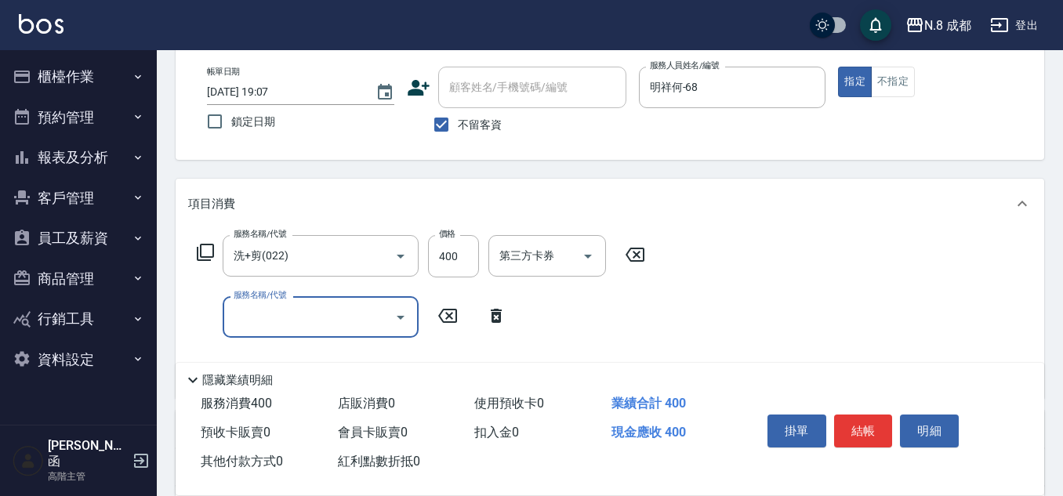
click at [251, 325] on input "服務名稱/代號" at bounding box center [309, 316] width 158 height 27
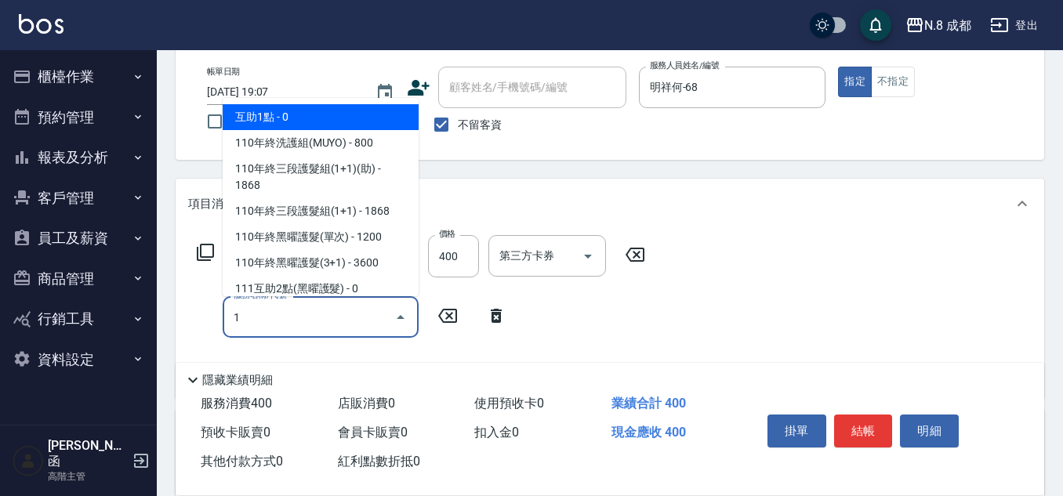
click at [278, 117] on span "互助1點 - 0" at bounding box center [321, 117] width 196 height 26
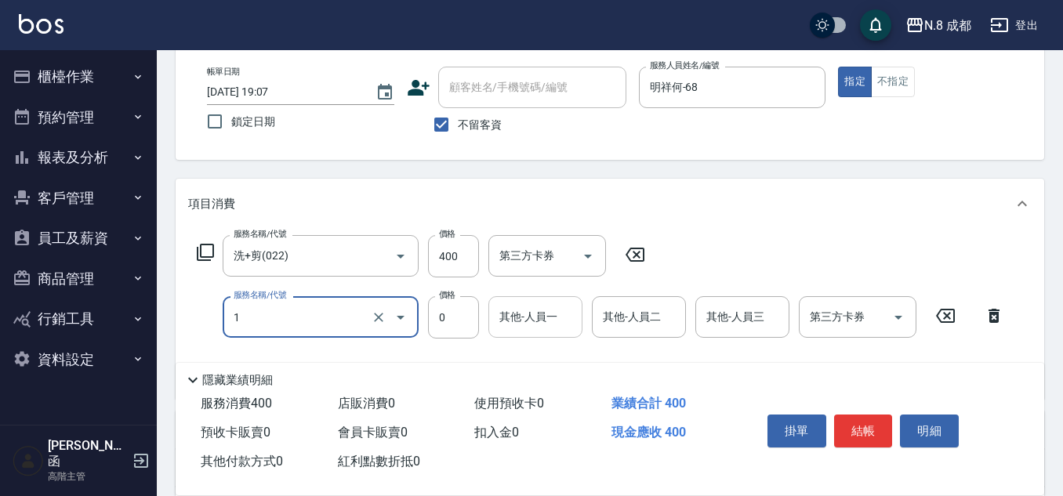
type input "互助1點(1)"
click at [530, 308] on div "其他-人員一 其他-人員一" at bounding box center [535, 317] width 94 height 42
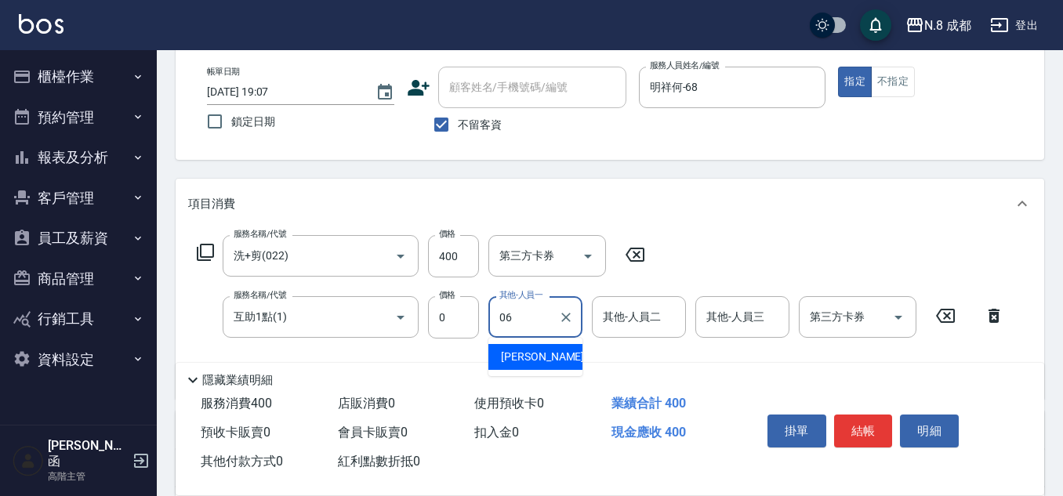
click at [549, 363] on div "[PERSON_NAME] -06" at bounding box center [535, 357] width 94 height 26
type input "[PERSON_NAME]-06"
click at [559, 320] on icon "Clear" at bounding box center [566, 318] width 16 height 16
click at [541, 315] on input "其他-人員一" at bounding box center [535, 316] width 80 height 27
click at [552, 353] on div "[PERSON_NAME]-10" at bounding box center [535, 357] width 94 height 26
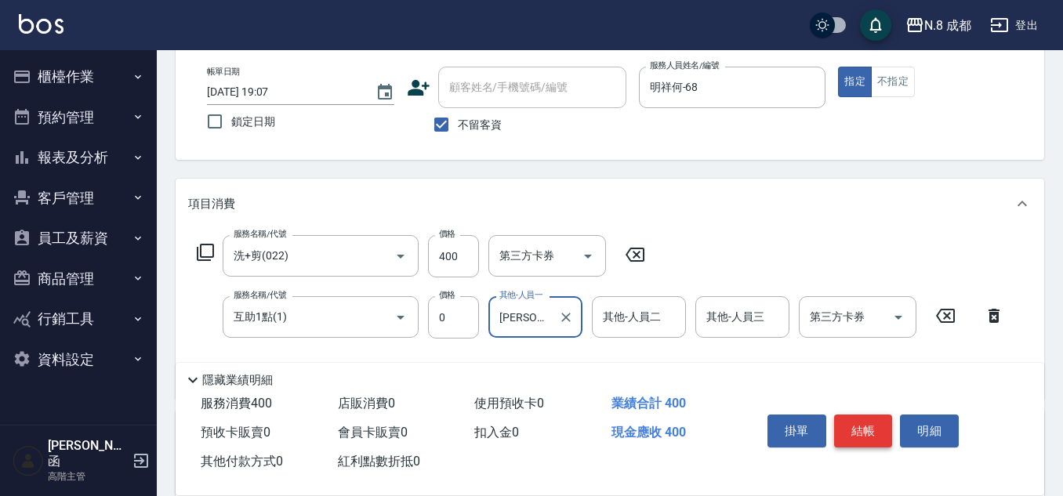
type input "[PERSON_NAME]-10"
click at [872, 423] on button "結帳" at bounding box center [863, 431] width 59 height 33
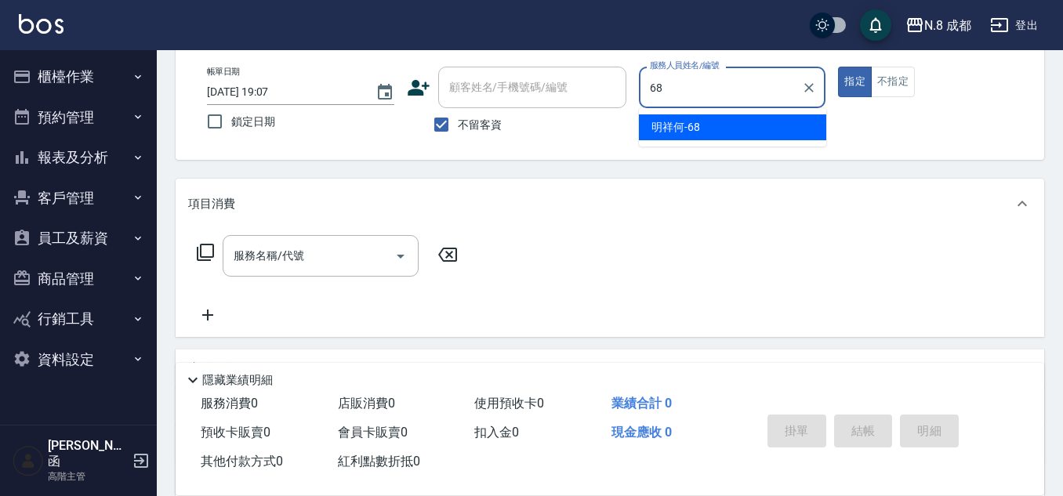
click at [681, 142] on ul "明祥何 -68" at bounding box center [732, 127] width 187 height 38
click at [679, 137] on div "明祥何 -68" at bounding box center [732, 127] width 187 height 26
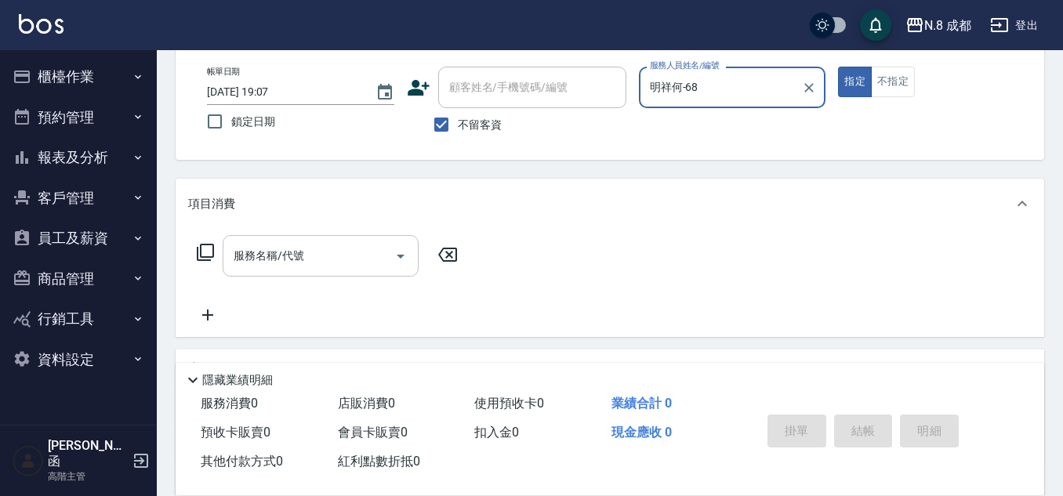
type input "明祥何-68"
click at [305, 262] on input "服務名稱/代號" at bounding box center [309, 255] width 158 height 27
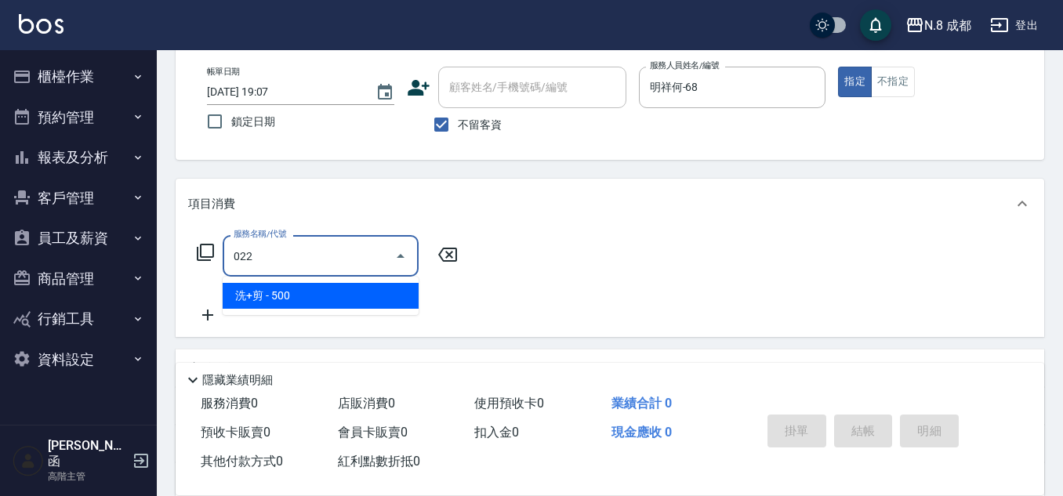
click at [295, 296] on span "洗+剪 - 500" at bounding box center [321, 296] width 196 height 26
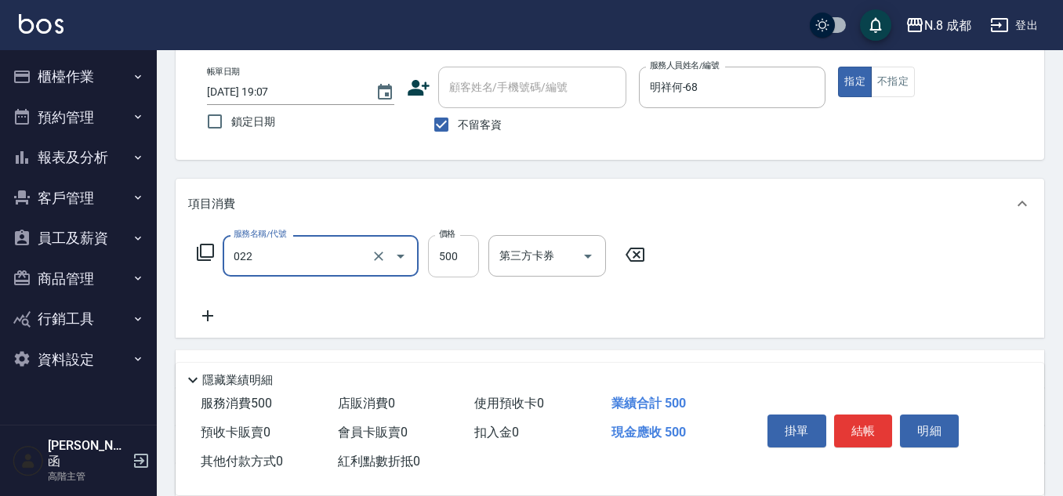
type input "洗+剪(022)"
click at [455, 269] on input "500" at bounding box center [453, 256] width 51 height 42
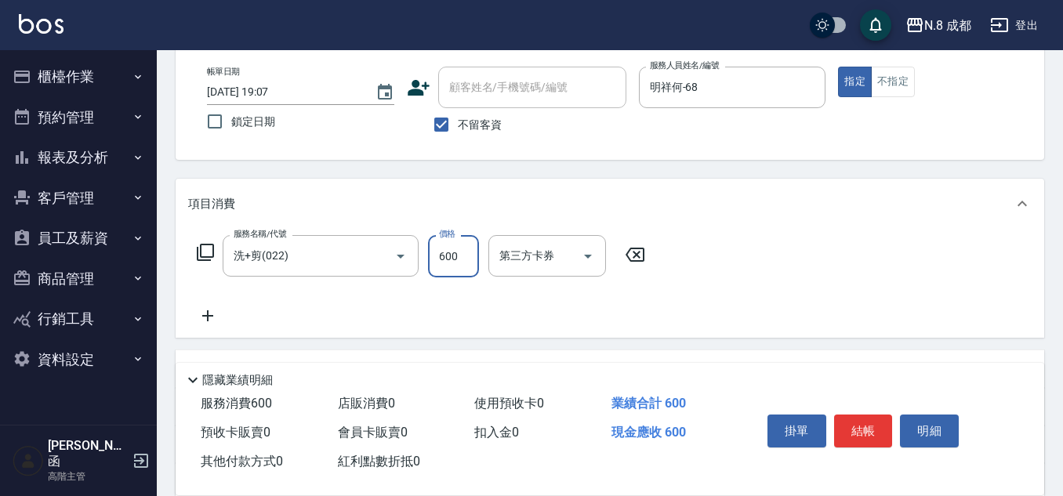
type input "600"
click at [213, 313] on icon at bounding box center [207, 315] width 39 height 19
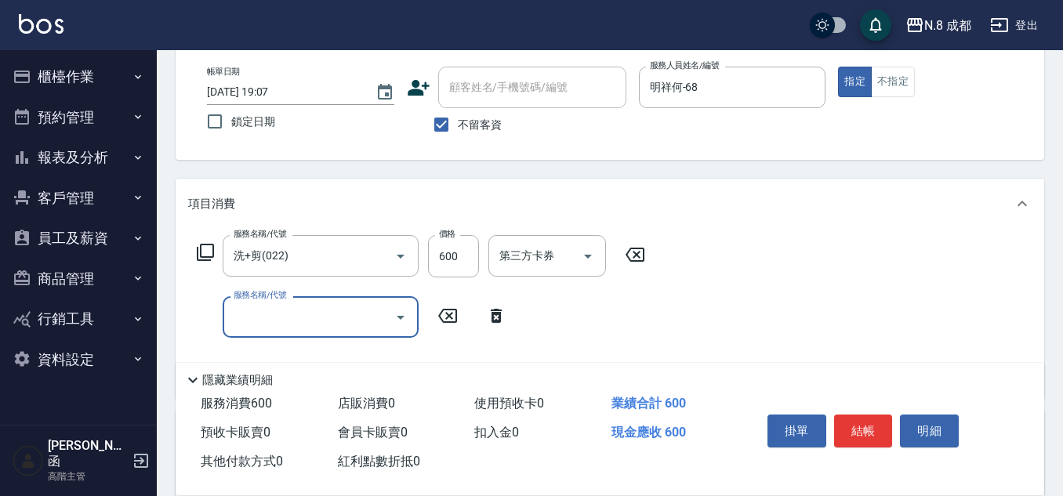
click at [230, 315] on div "服務名稱/代號" at bounding box center [321, 317] width 196 height 42
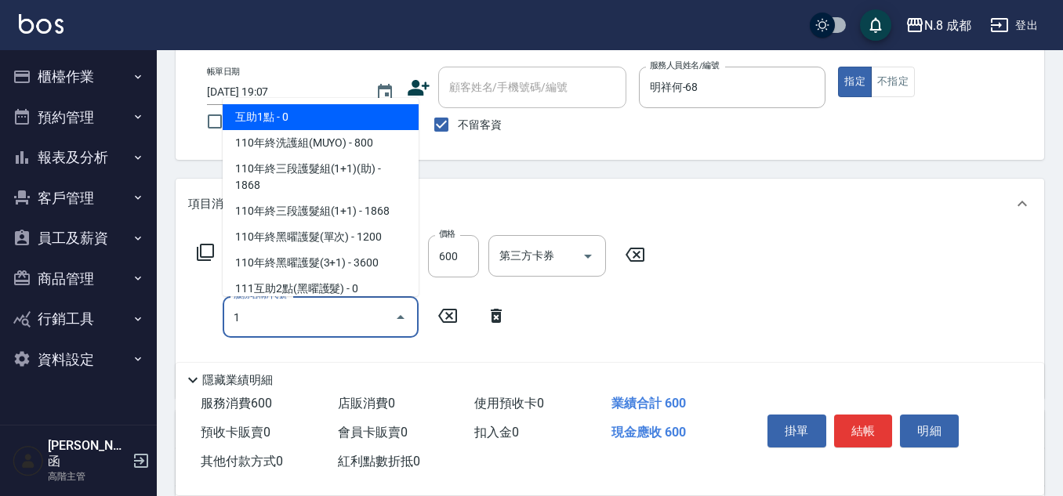
drag, startPoint x: 306, startPoint y: 121, endPoint x: 353, endPoint y: 148, distance: 54.4
click at [306, 120] on span "互助1點 - 0" at bounding box center [321, 117] width 196 height 26
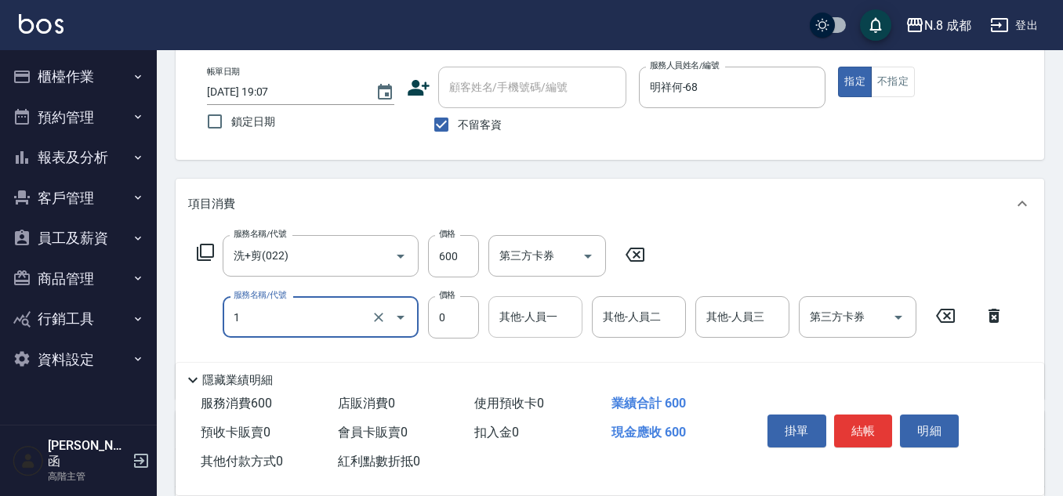
click at [545, 335] on div "其他-人員一" at bounding box center [535, 317] width 94 height 42
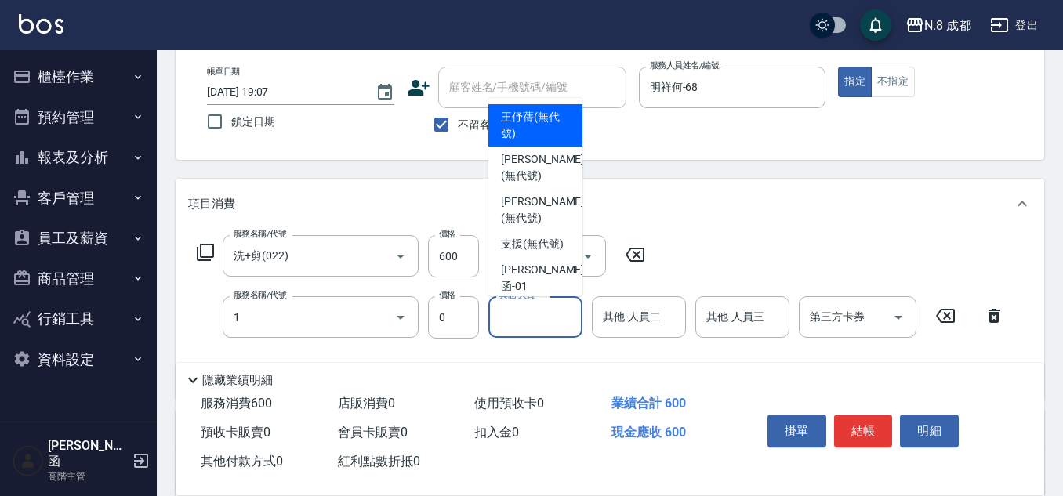
type input "互助1點(1)"
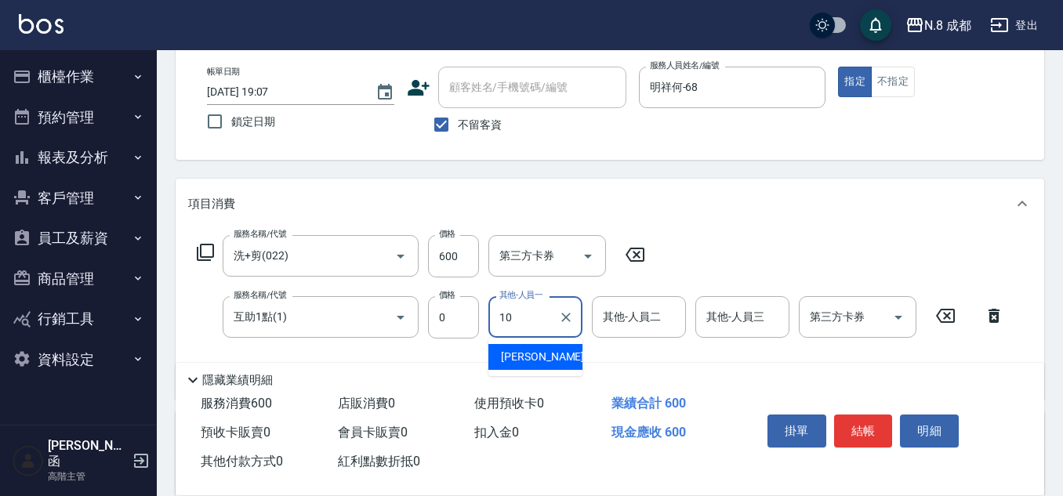
click at [550, 353] on div "[PERSON_NAME]-10" at bounding box center [535, 357] width 94 height 26
type input "[PERSON_NAME]-10"
click at [871, 421] on button "結帳" at bounding box center [863, 431] width 59 height 33
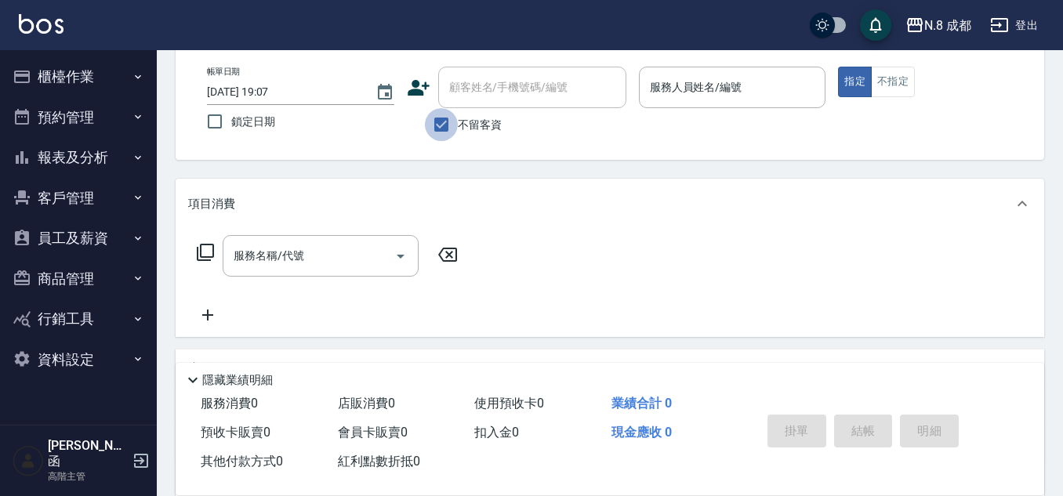
click at [446, 129] on input "不留客資" at bounding box center [441, 124] width 33 height 33
checkbox input "false"
click at [515, 77] on div "顧客姓名/手機號碼/編號 顧客姓名/手機號碼/編號" at bounding box center [532, 88] width 188 height 42
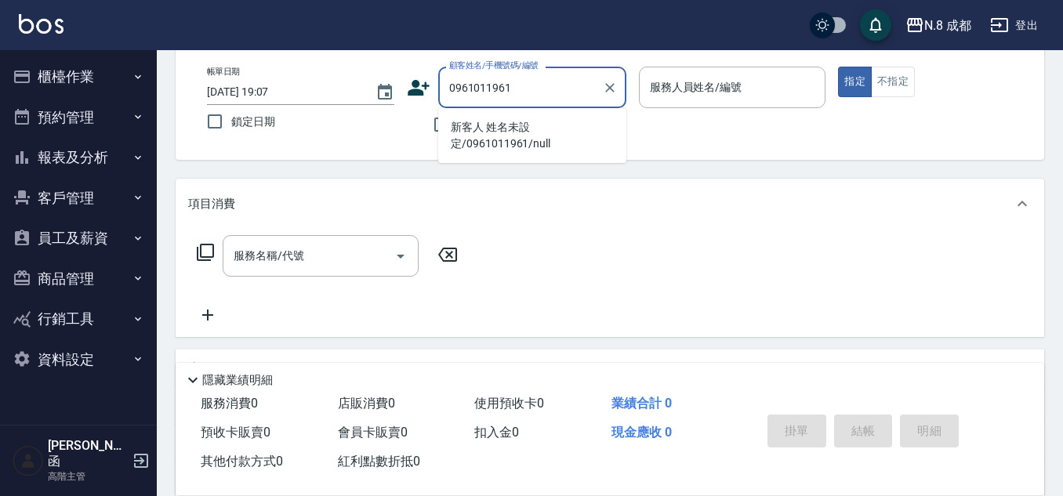
click at [508, 139] on li "新客人 姓名未設定/0961011961/null" at bounding box center [532, 135] width 188 height 42
type input "新客人 姓名未設定/0961011961/null"
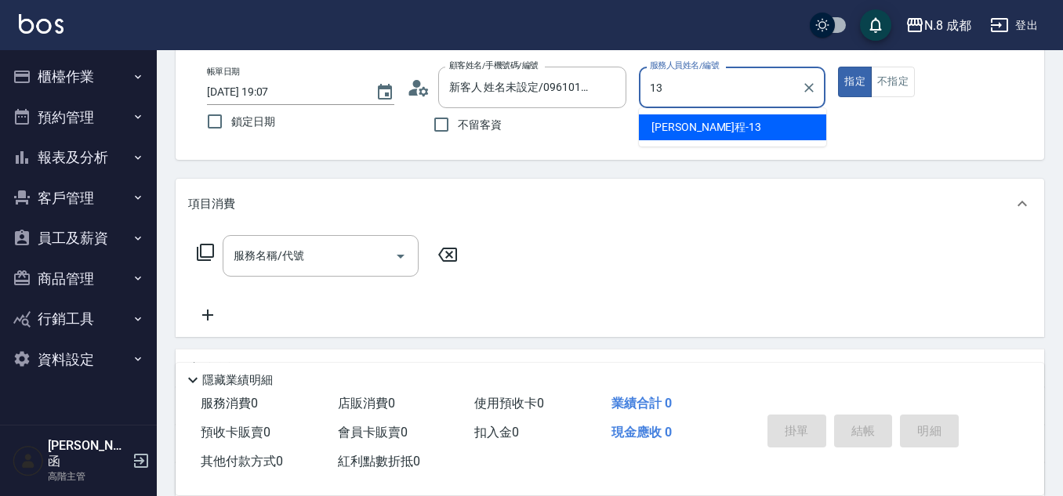
click at [693, 123] on span "[PERSON_NAME]程 -13" at bounding box center [706, 127] width 110 height 16
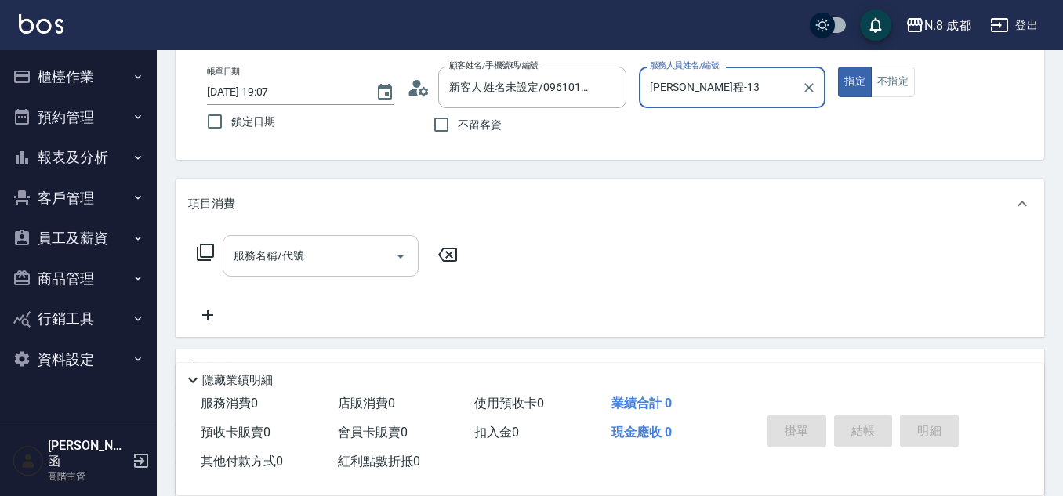
type input "[PERSON_NAME]程-13"
click at [323, 266] on input "服務名稱/代號" at bounding box center [309, 255] width 158 height 27
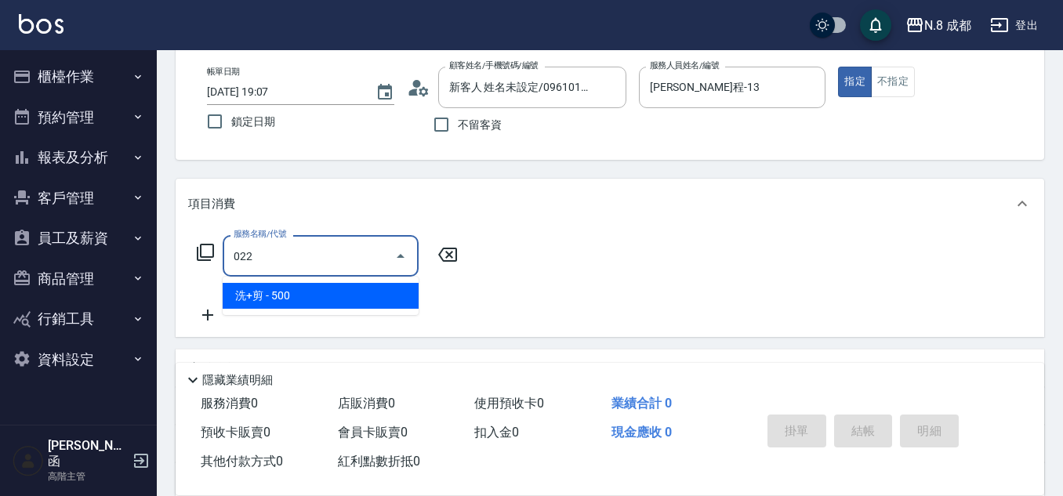
click at [292, 297] on span "洗+剪 - 500" at bounding box center [321, 296] width 196 height 26
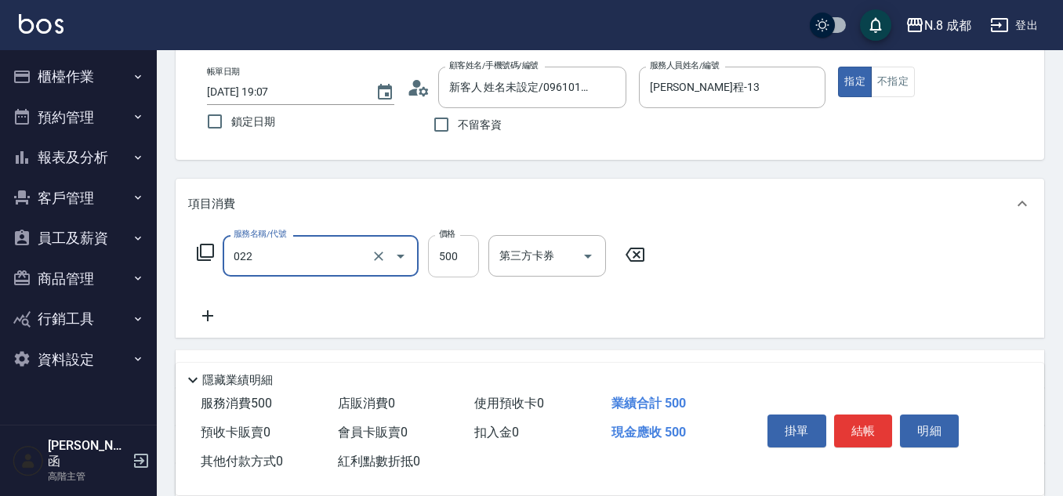
type input "洗+剪(022)"
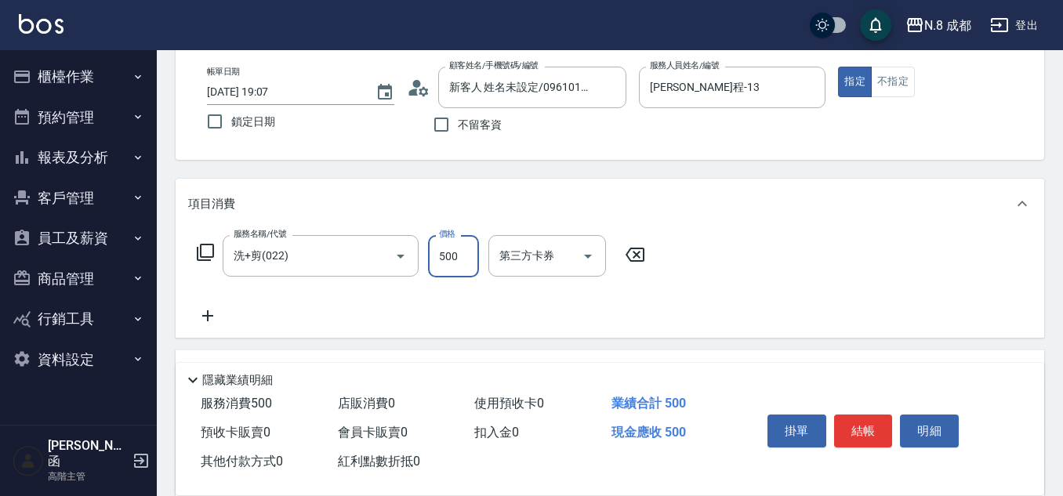
click at [454, 257] on input "500" at bounding box center [453, 256] width 51 height 42
type input "600"
click at [215, 317] on icon at bounding box center [207, 315] width 39 height 19
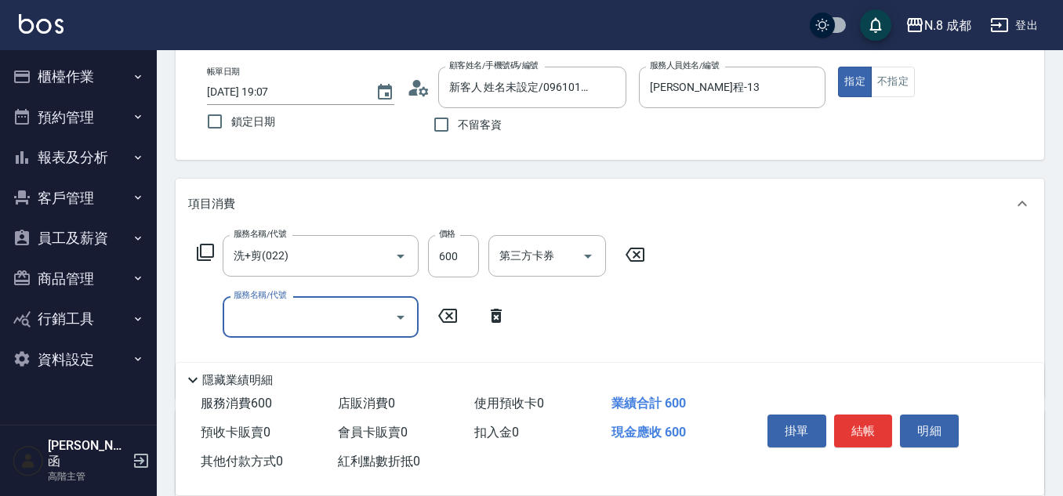
click at [266, 318] on input "服務名稱/代號" at bounding box center [309, 316] width 158 height 27
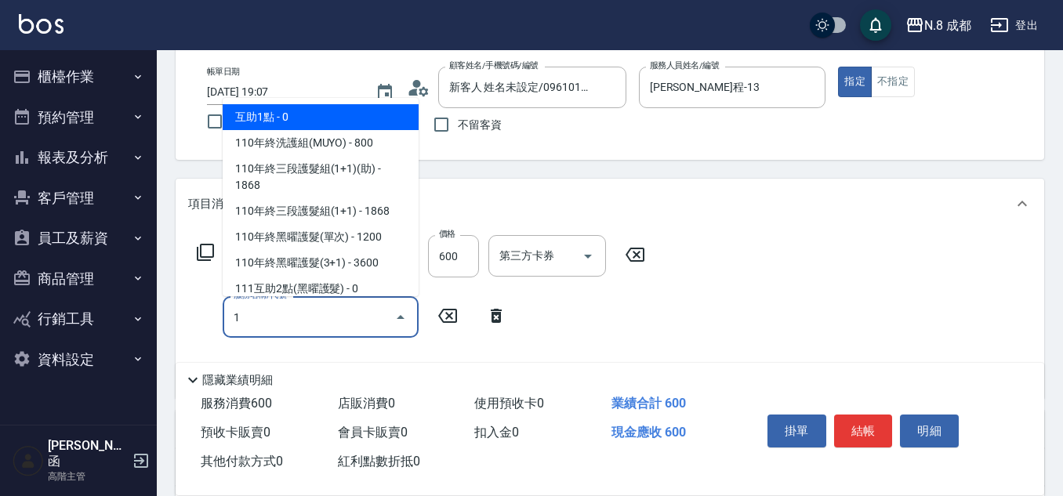
click at [304, 110] on span "互助1點 - 0" at bounding box center [321, 117] width 196 height 26
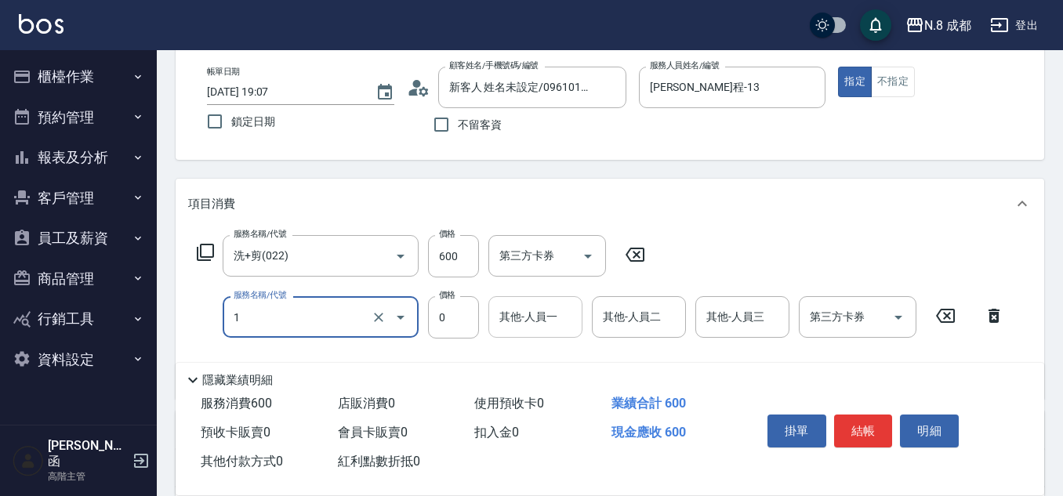
type input "互助1點(1)"
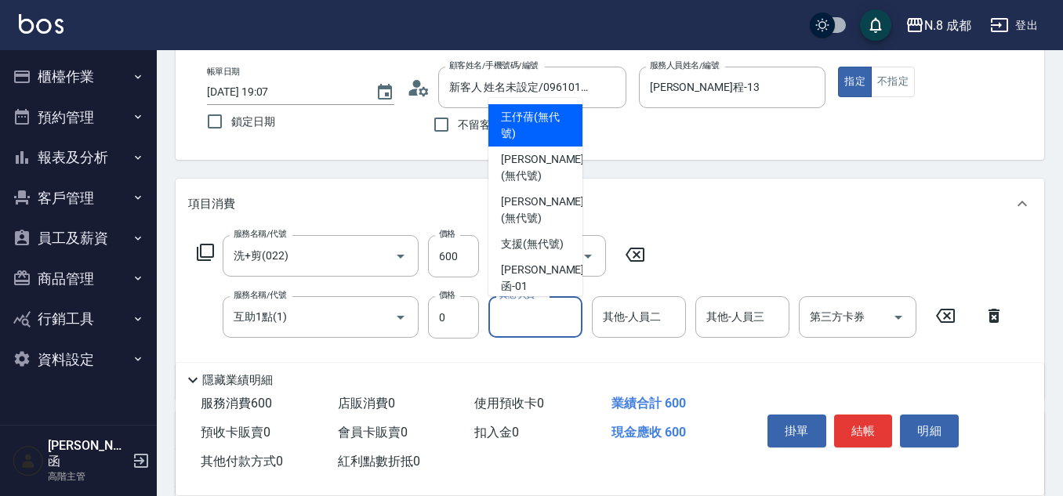
click at [531, 312] on div "其他-人員一 其他-人員一" at bounding box center [535, 317] width 94 height 42
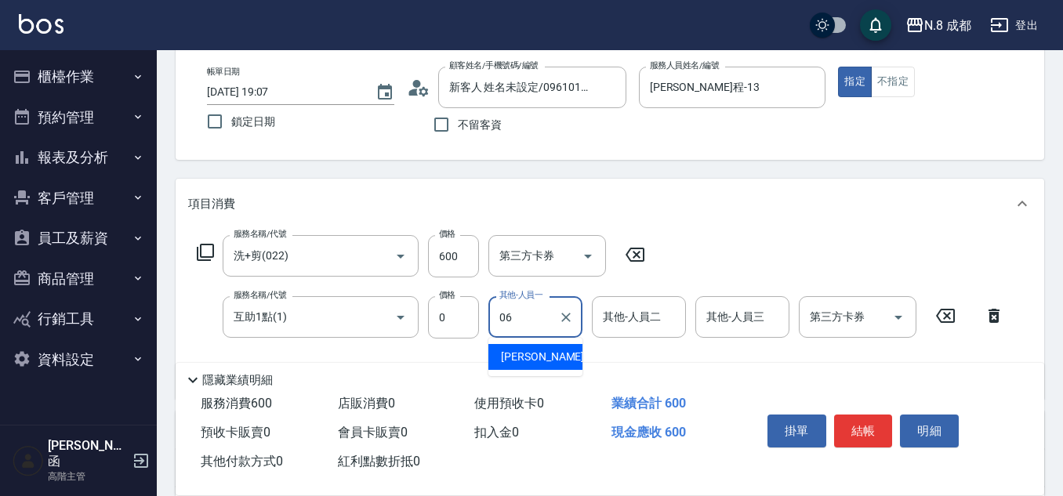
click at [538, 349] on span "[PERSON_NAME] -06" at bounding box center [550, 357] width 99 height 16
type input "[PERSON_NAME]-06"
click at [864, 436] on button "結帳" at bounding box center [863, 431] width 59 height 33
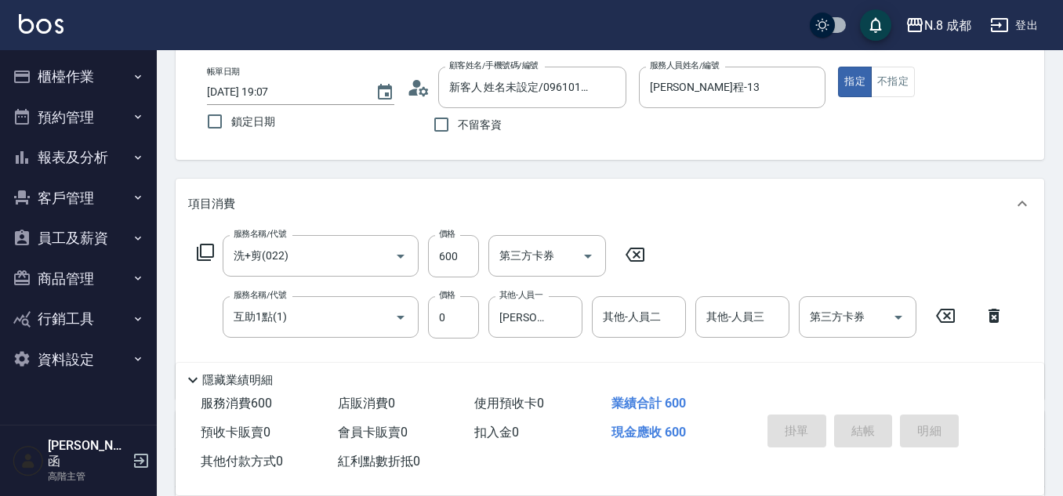
type input "[DATE] 19:08"
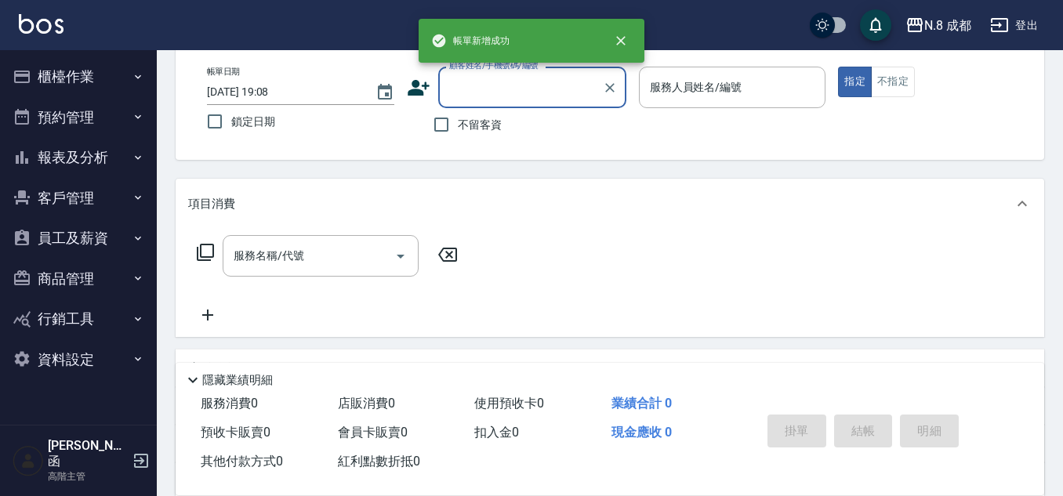
scroll to position [0, 0]
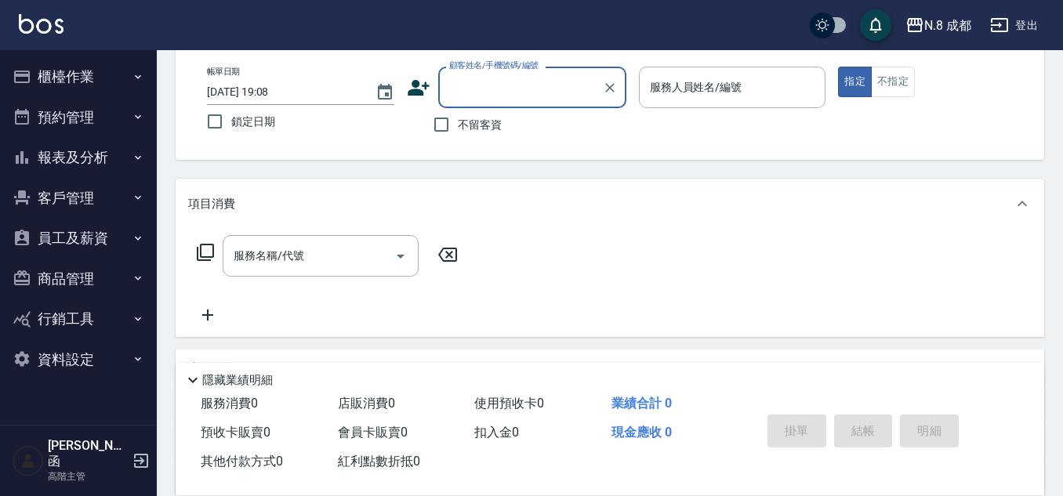
drag, startPoint x: 445, startPoint y: 130, endPoint x: 460, endPoint y: 123, distance: 16.5
click at [445, 129] on input "不留客資" at bounding box center [441, 124] width 33 height 33
checkbox input "true"
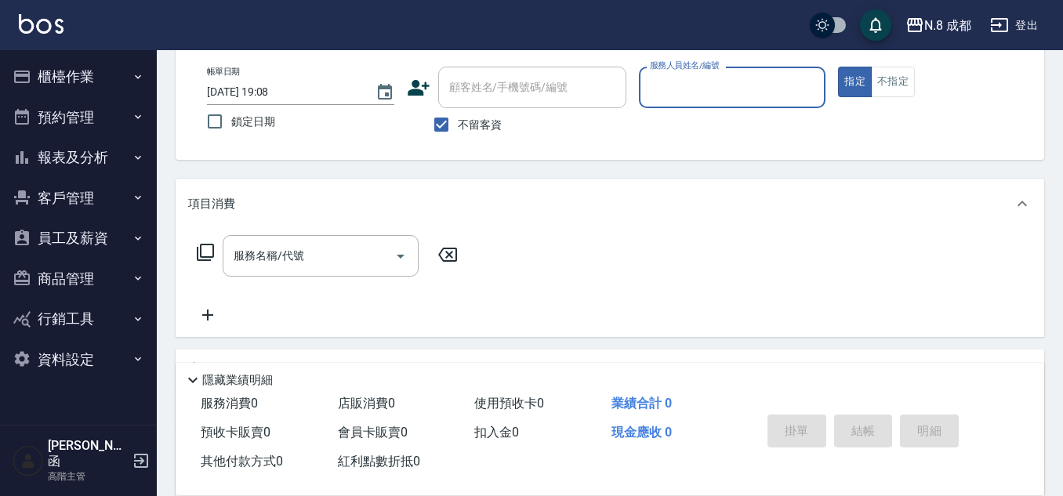
click at [674, 81] on input "服務人員姓名/編號" at bounding box center [732, 87] width 173 height 27
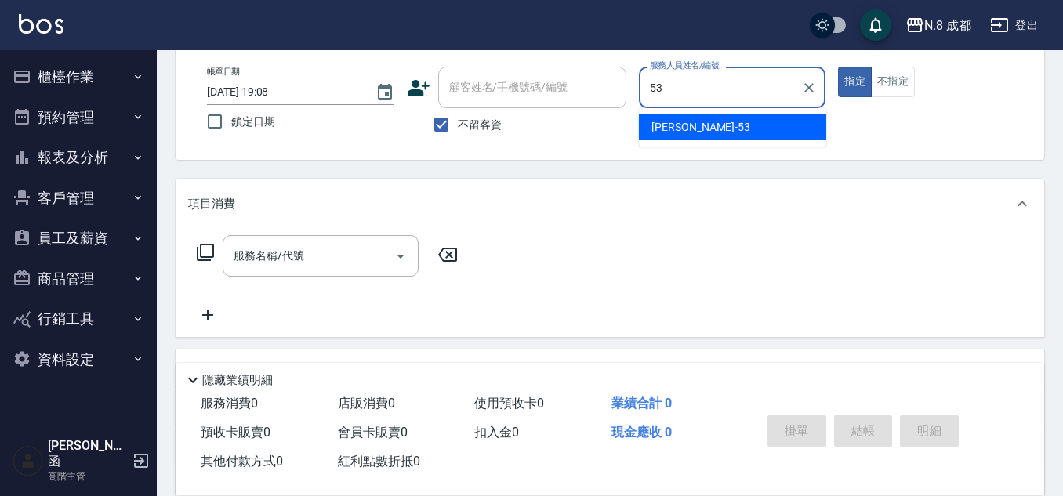
click at [671, 124] on span "[PERSON_NAME]-53" at bounding box center [700, 127] width 99 height 16
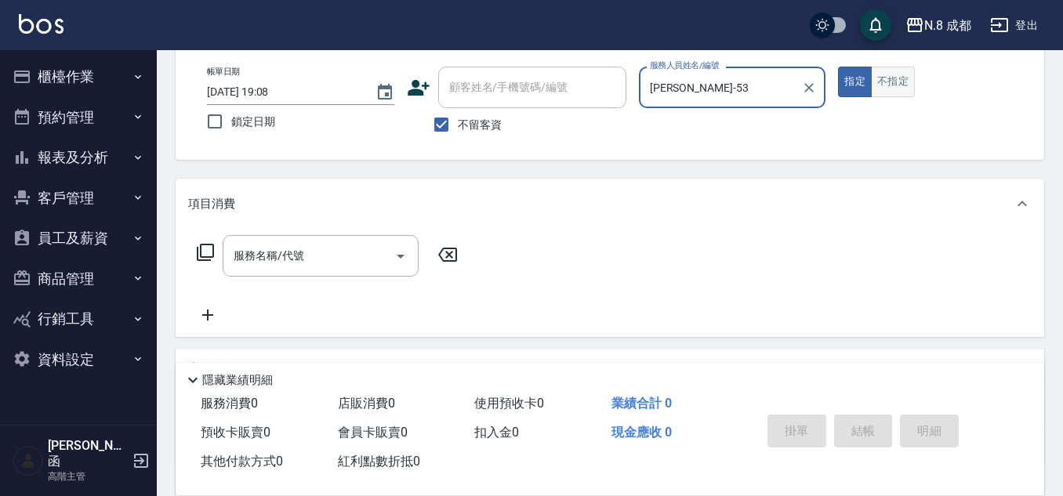
type input "[PERSON_NAME]-53"
click at [882, 85] on button "不指定" at bounding box center [893, 82] width 44 height 31
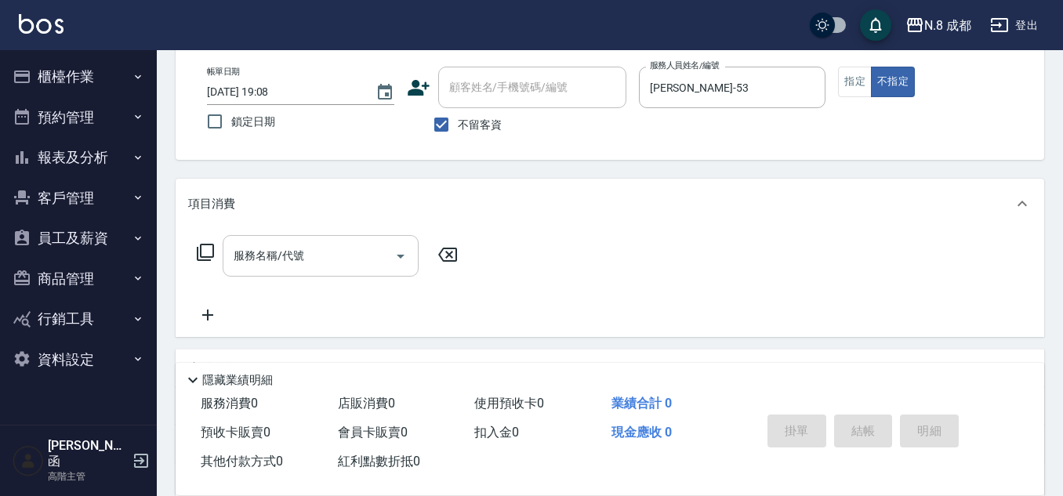
click at [312, 239] on div "服務名稱/代號" at bounding box center [321, 256] width 196 height 42
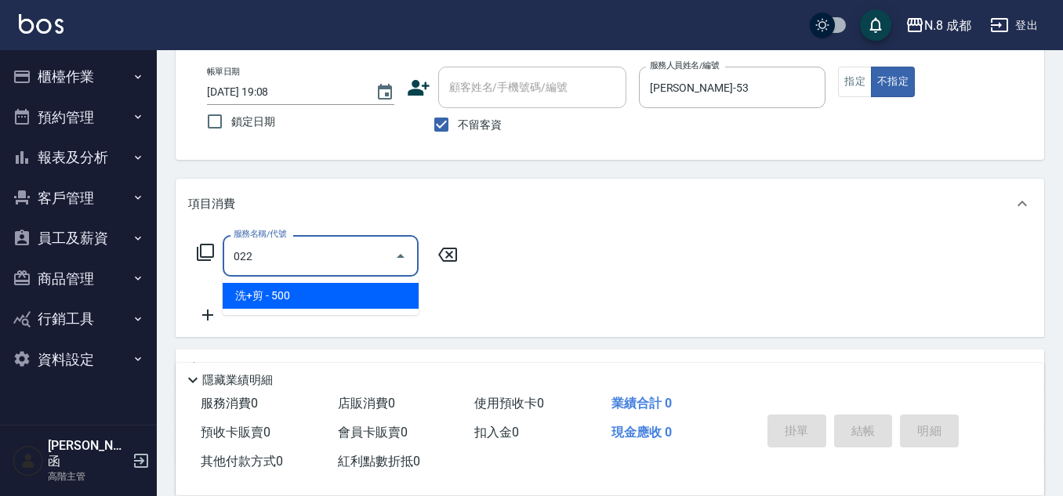
click at [324, 295] on span "洗+剪 - 500" at bounding box center [321, 296] width 196 height 26
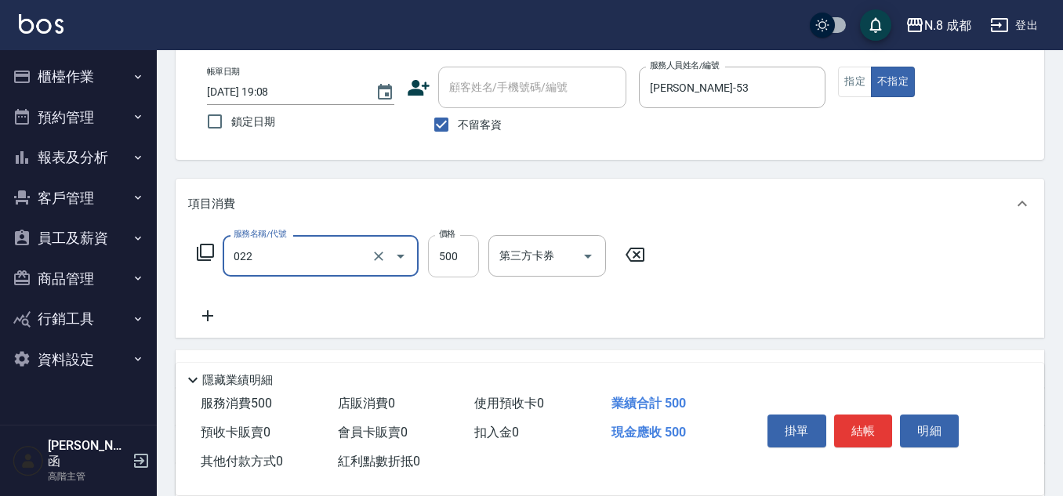
type input "洗+剪(022)"
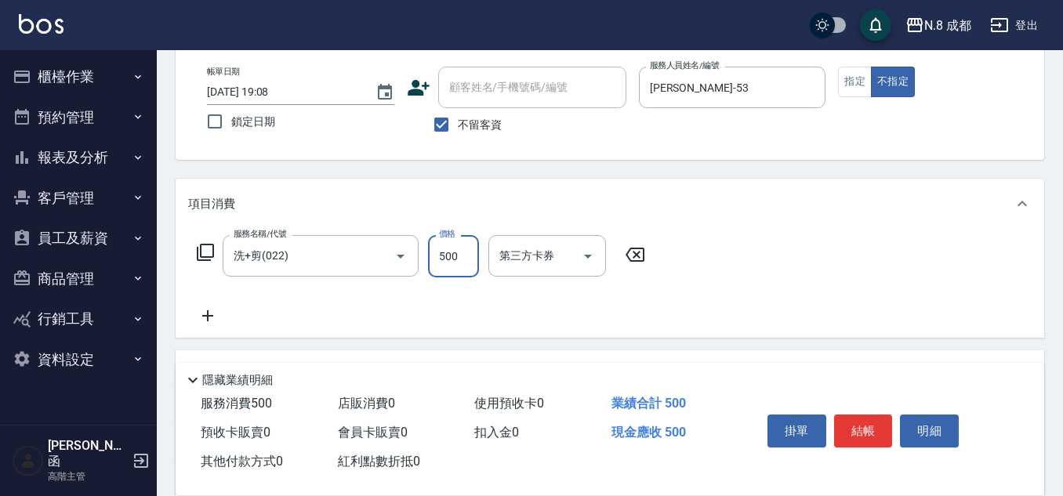
drag, startPoint x: 452, startPoint y: 252, endPoint x: 393, endPoint y: 282, distance: 66.9
click at [452, 252] on input "500" at bounding box center [453, 256] width 51 height 42
type input "600"
click at [208, 315] on icon at bounding box center [207, 315] width 11 height 11
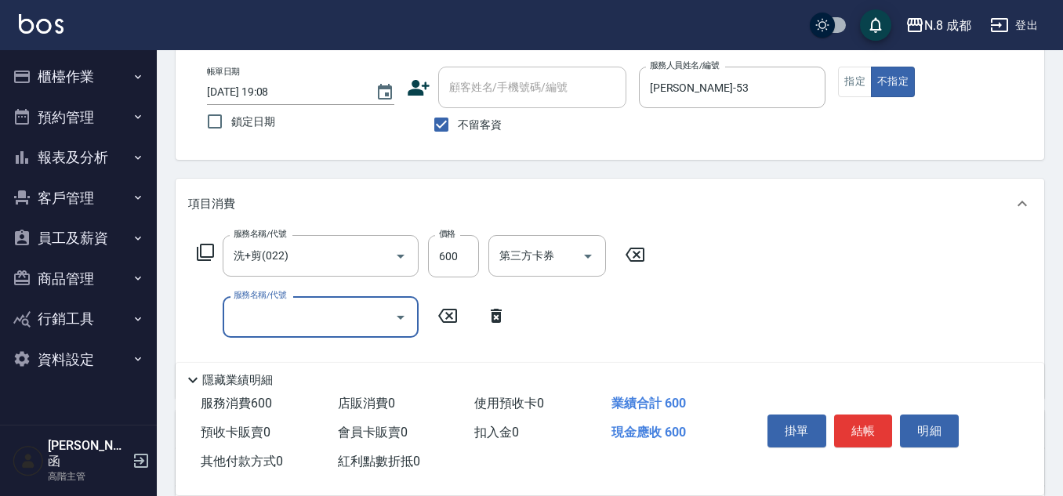
click at [266, 317] on input "服務名稱/代號" at bounding box center [309, 316] width 158 height 27
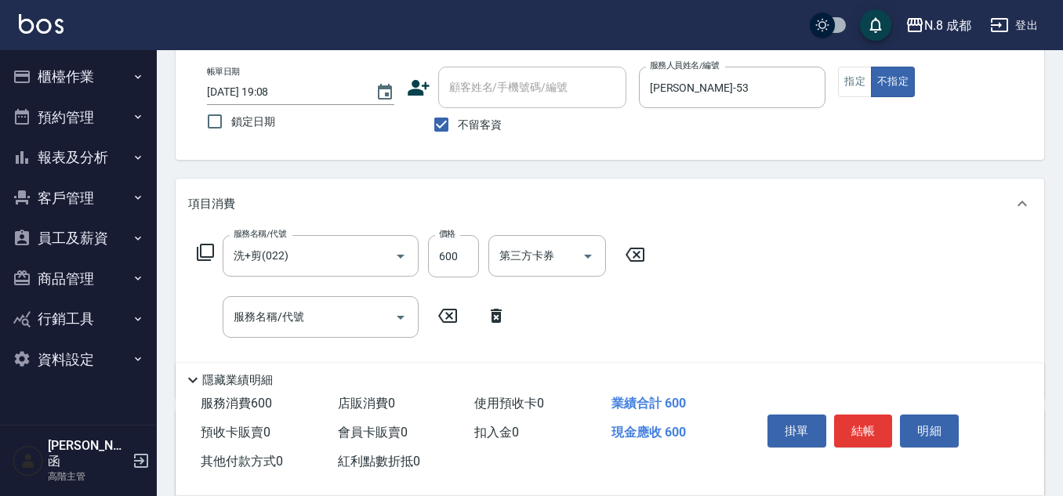
click at [500, 320] on icon at bounding box center [496, 316] width 11 height 14
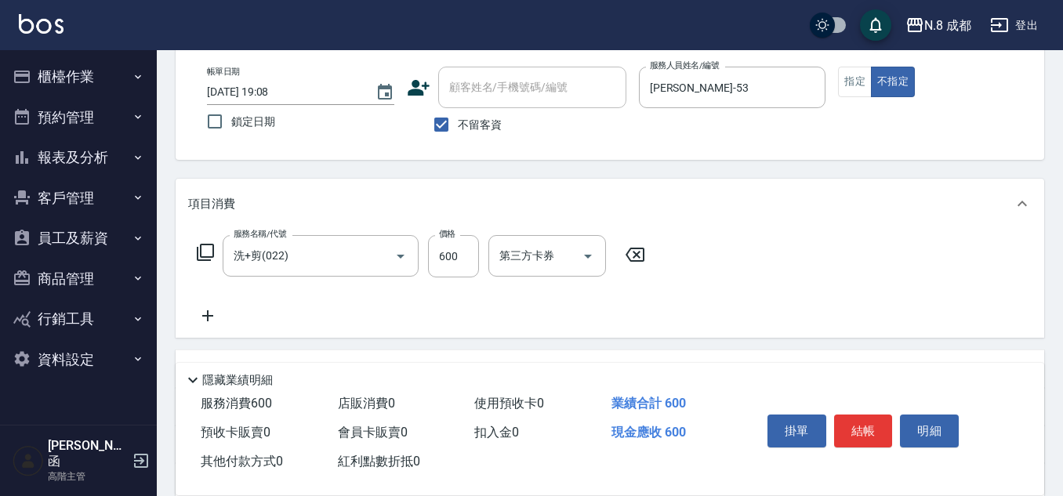
click at [865, 429] on button "結帳" at bounding box center [863, 431] width 59 height 33
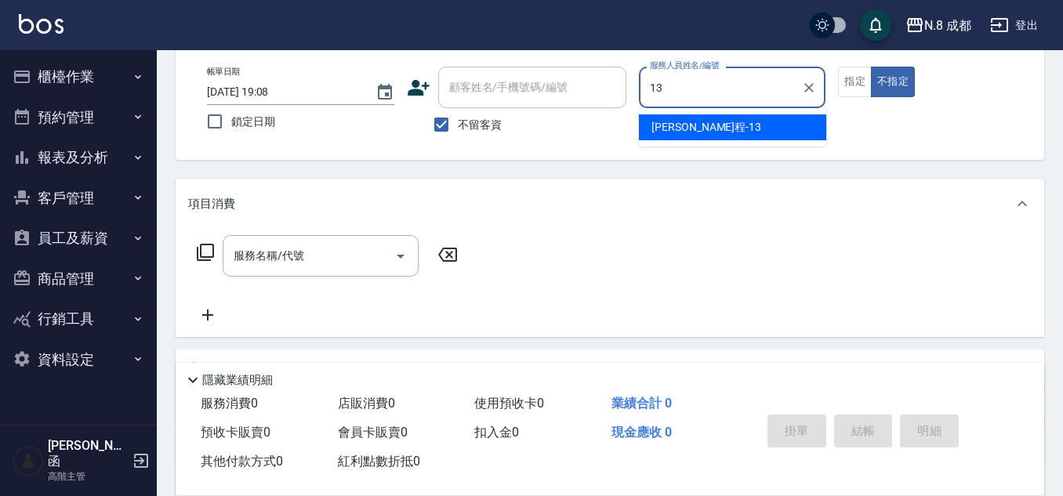
click at [728, 136] on div "[PERSON_NAME]程 -13" at bounding box center [732, 127] width 187 height 26
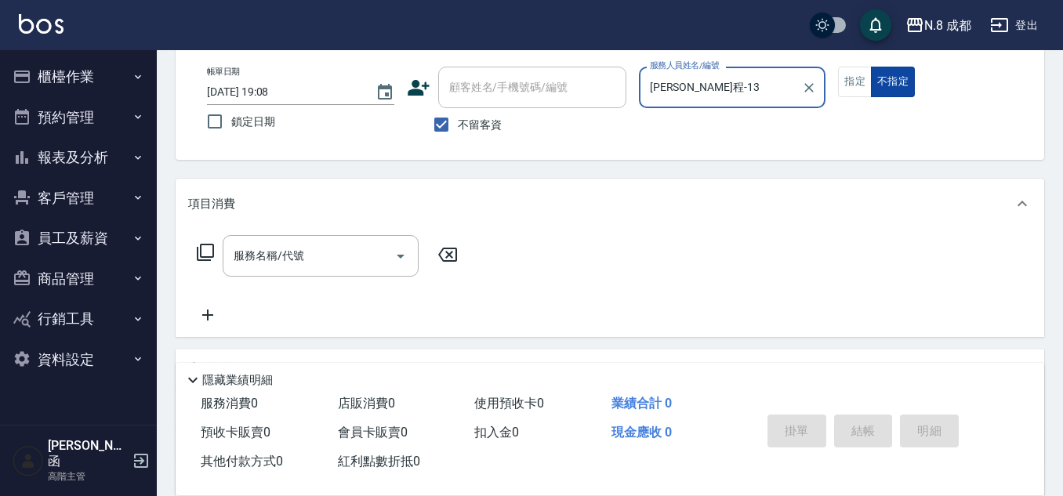
type input "[PERSON_NAME]程-13"
click at [874, 86] on button "不指定" at bounding box center [893, 82] width 44 height 31
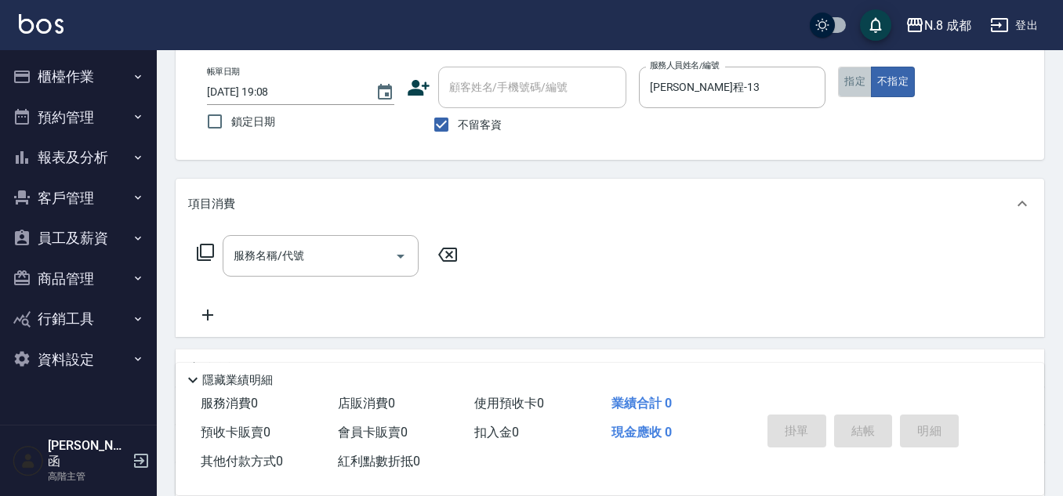
click at [858, 88] on button "指定" at bounding box center [855, 82] width 34 height 31
click at [285, 259] on input "服務名稱/代號" at bounding box center [309, 255] width 158 height 27
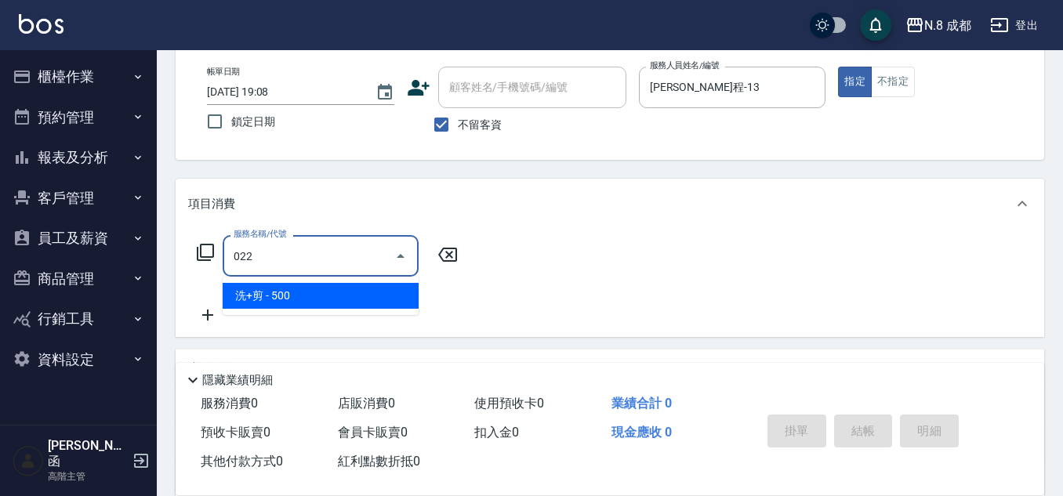
drag, startPoint x: 295, startPoint y: 297, endPoint x: 419, endPoint y: 273, distance: 126.9
click at [296, 295] on span "洗+剪 - 500" at bounding box center [321, 296] width 196 height 26
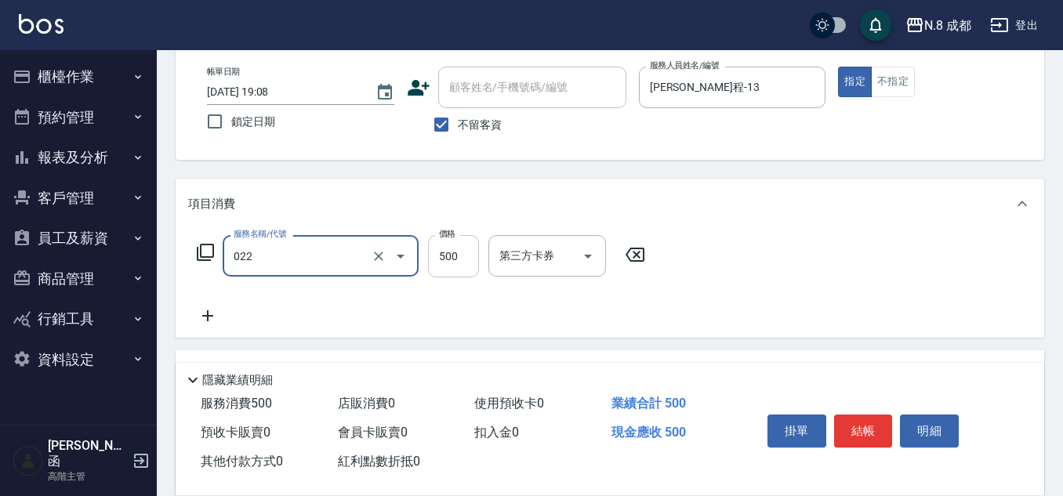
type input "洗+剪(022)"
click at [465, 260] on input "500" at bounding box center [453, 256] width 51 height 42
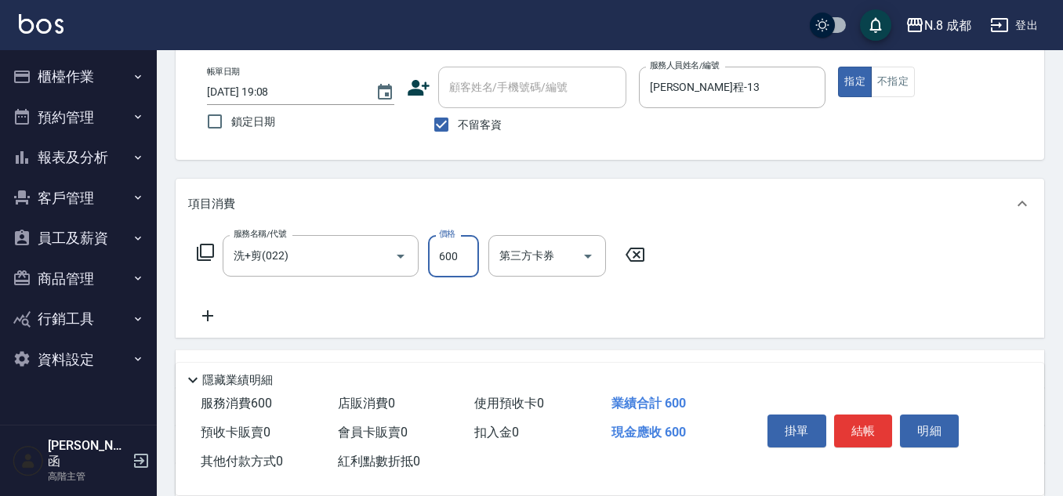
type input "600"
click at [212, 320] on icon at bounding box center [207, 315] width 39 height 19
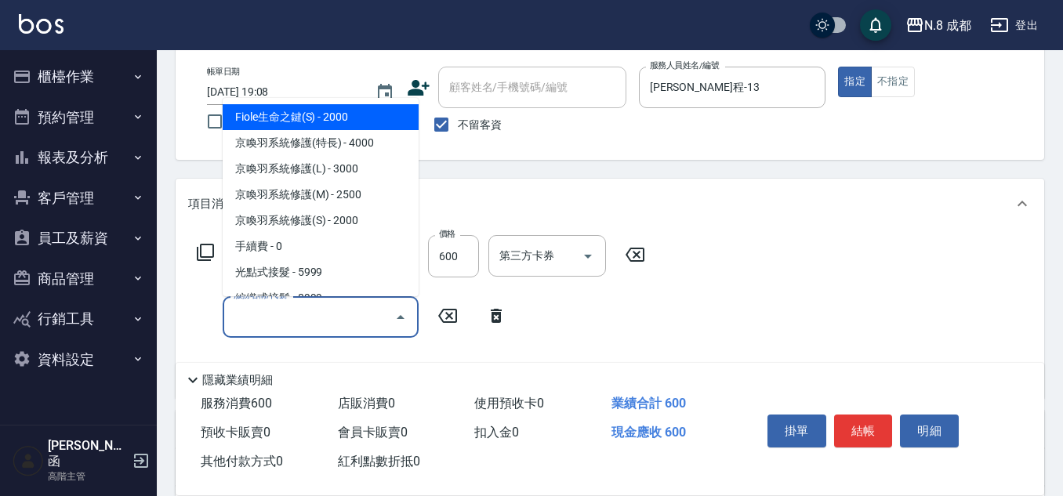
click at [241, 328] on input "服務名稱/代號" at bounding box center [309, 316] width 158 height 27
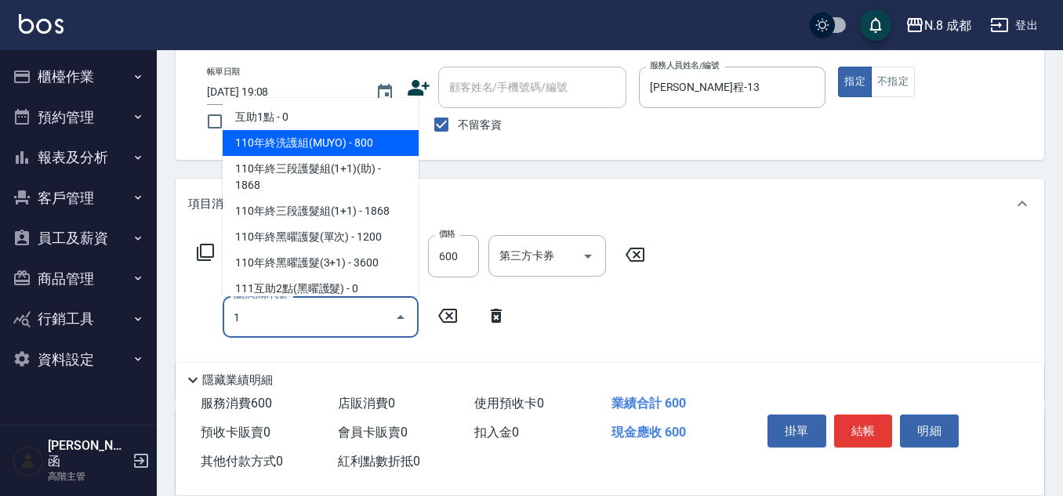
click at [321, 116] on span "互助1點 - 0" at bounding box center [321, 117] width 196 height 26
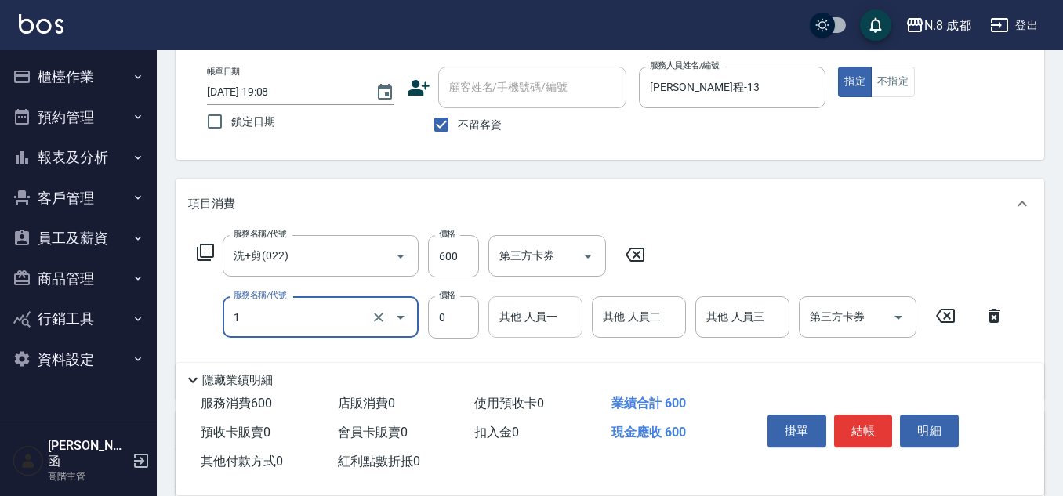
click at [520, 335] on div "其他-人員一" at bounding box center [535, 317] width 94 height 42
type input "互助1點(1)"
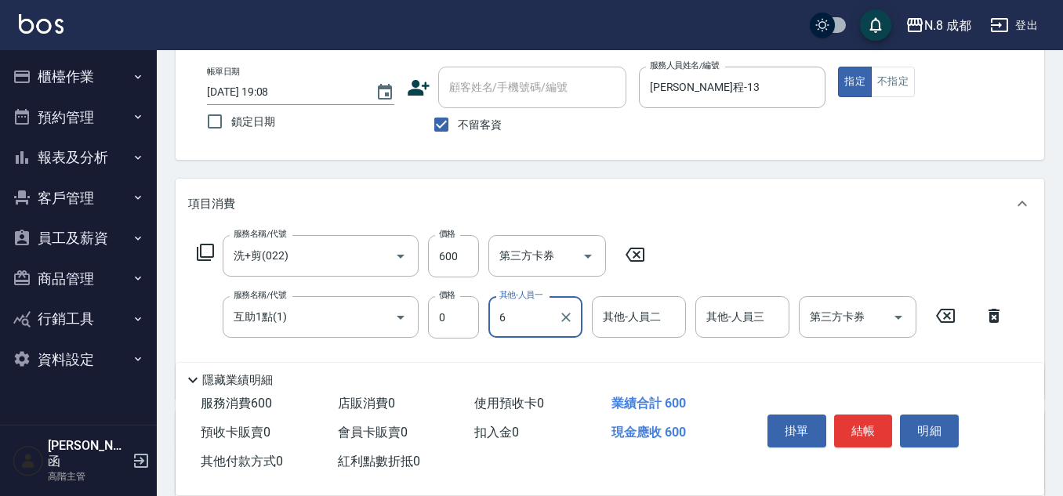
type input "6"
click at [523, 353] on div "服務名稱/代號 洗+剪(022) 服務名稱/代號 價格 600 價格 第三方卡券 第三方卡券 服務名稱/代號 互助1點(1) 服務名稱/代號 價格 0 價格 …" at bounding box center [600, 310] width 825 height 151
click at [523, 317] on input "其他-人員一" at bounding box center [535, 316] width 80 height 27
click at [527, 359] on span "[PERSON_NAME] -06" at bounding box center [550, 357] width 99 height 16
type input "[PERSON_NAME]-06"
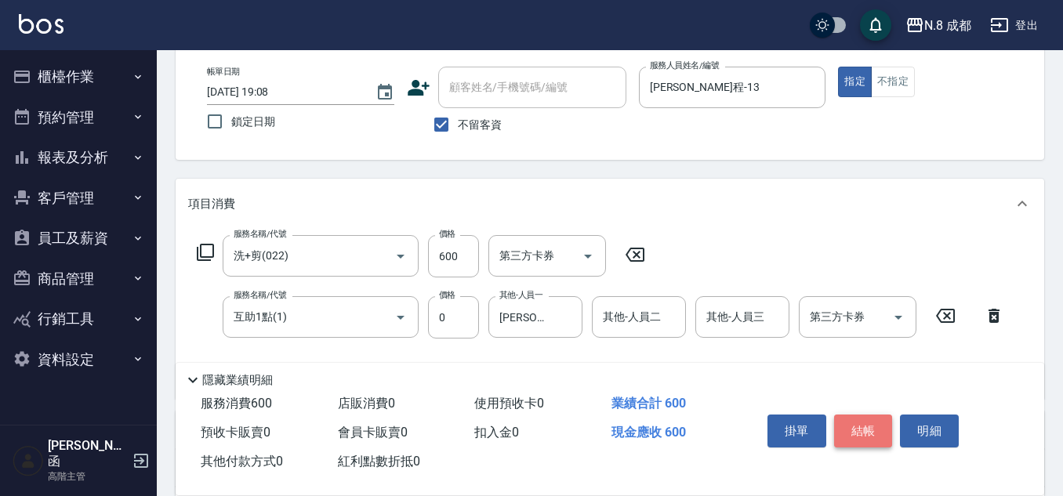
click at [874, 425] on button "結帳" at bounding box center [863, 431] width 59 height 33
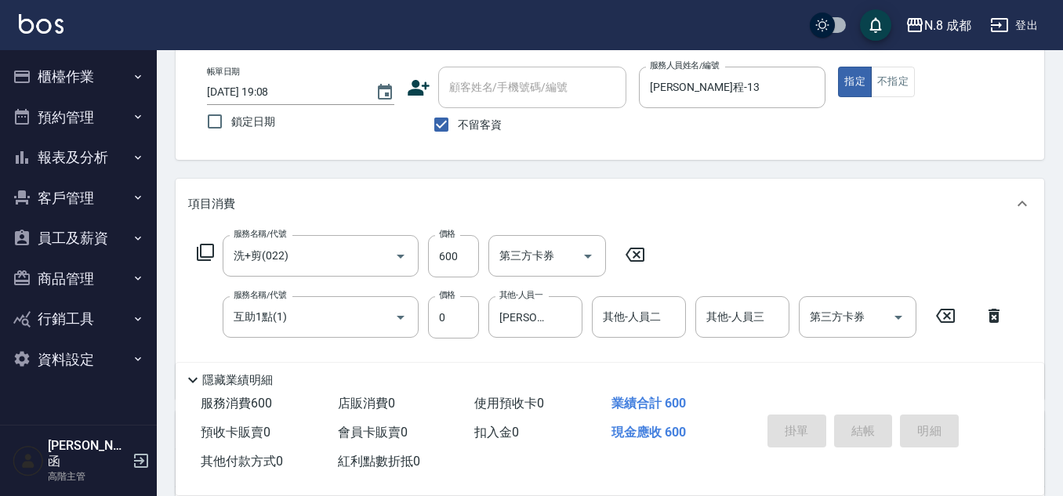
type input "[DATE] 19:09"
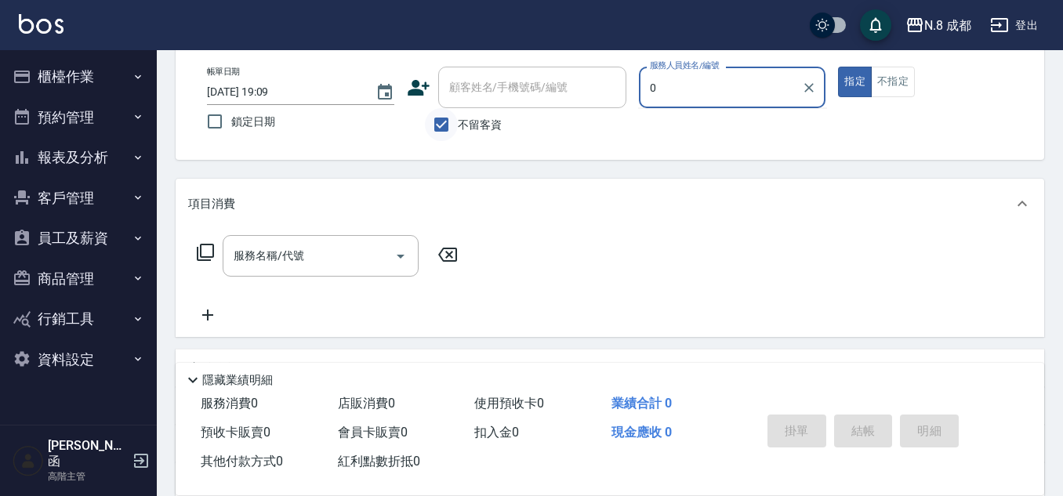
type input "0"
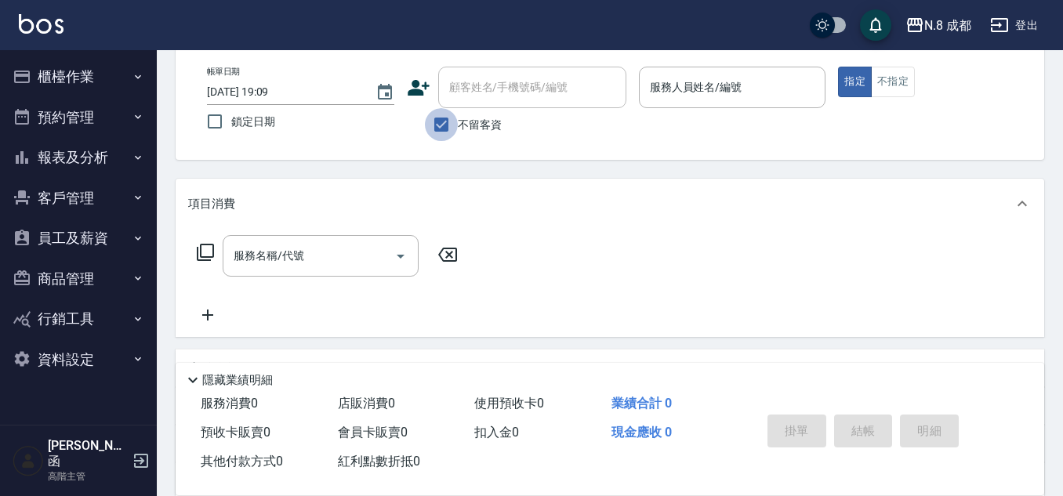
drag, startPoint x: 448, startPoint y: 127, endPoint x: 483, endPoint y: 92, distance: 48.8
click at [449, 125] on input "不留客資" at bounding box center [441, 124] width 33 height 33
checkbox input "false"
click at [483, 92] on input "顧客姓名/手機號碼/編號" at bounding box center [520, 87] width 150 height 27
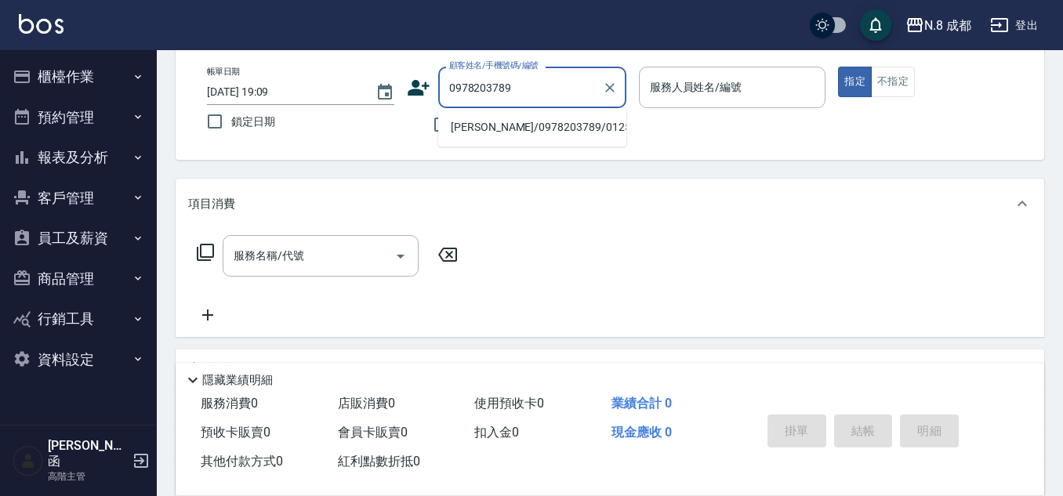
click at [534, 132] on li "[PERSON_NAME]/0978203789/012546" at bounding box center [532, 127] width 188 height 26
type input "[PERSON_NAME]/0978203789/012546"
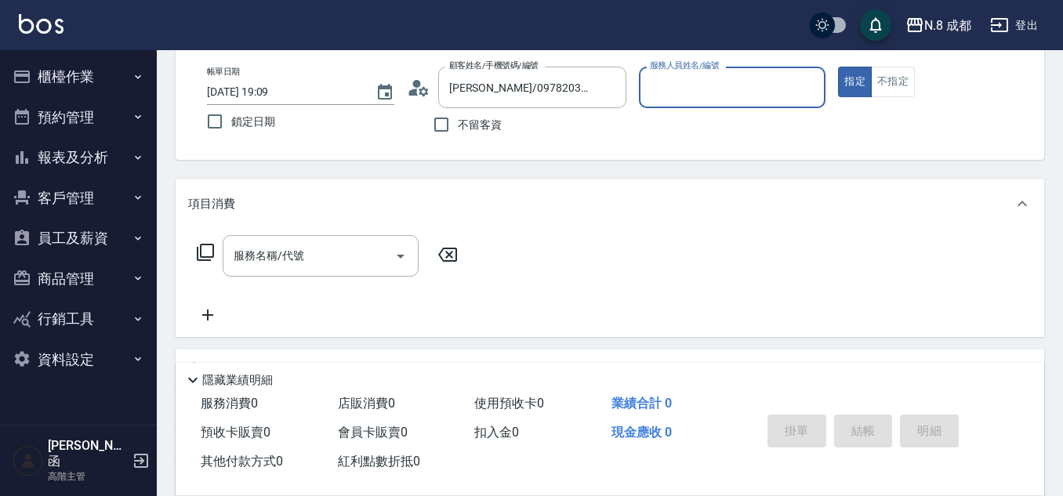
type input "[PERSON_NAME]程-13"
click at [301, 255] on input "服務名稱/代號" at bounding box center [309, 255] width 158 height 27
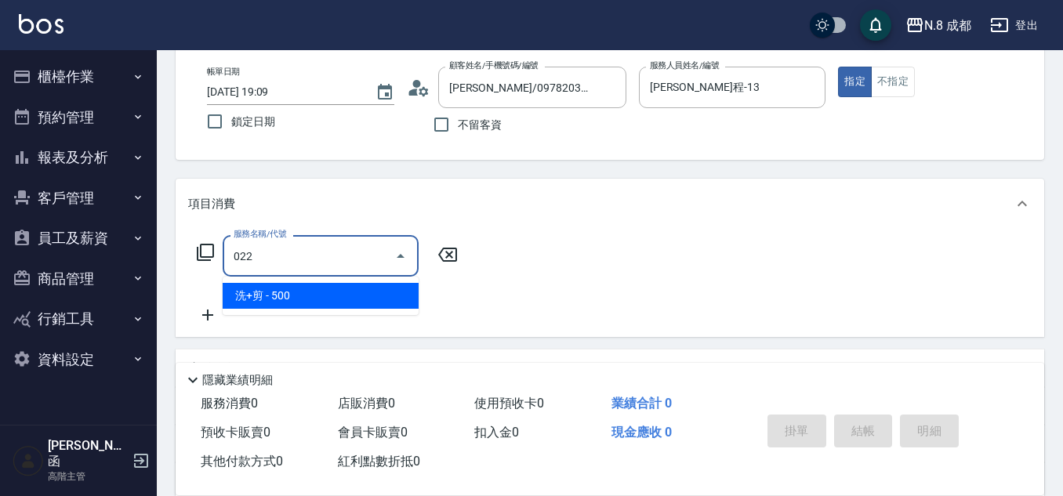
click at [317, 292] on span "洗+剪 - 500" at bounding box center [321, 296] width 196 height 26
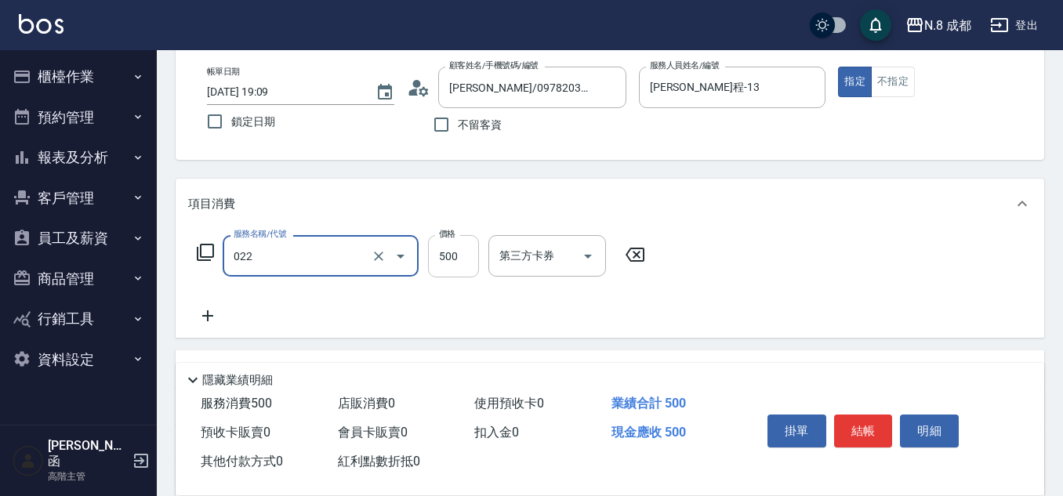
type input "洗+剪(022)"
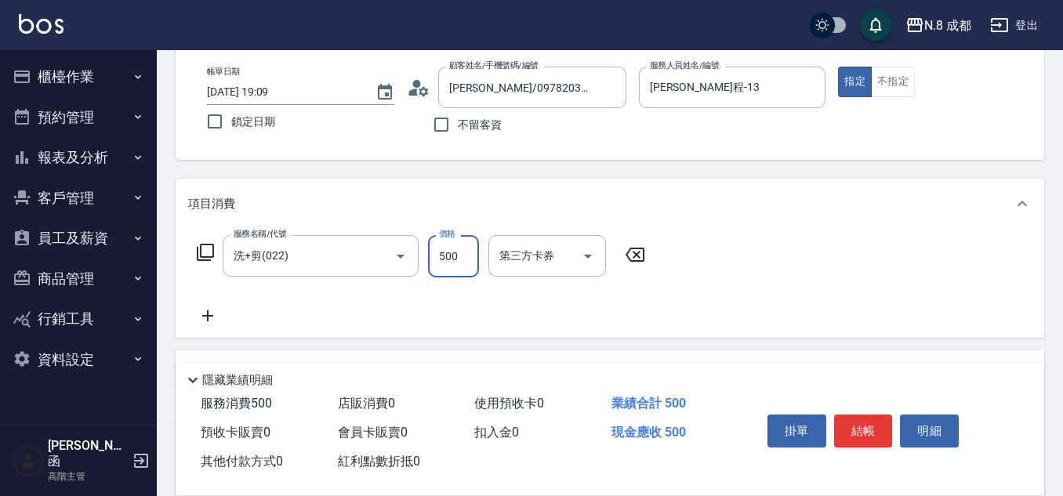
click at [451, 255] on input "500" at bounding box center [453, 256] width 51 height 42
type input "1400"
click at [194, 311] on icon at bounding box center [207, 315] width 39 height 19
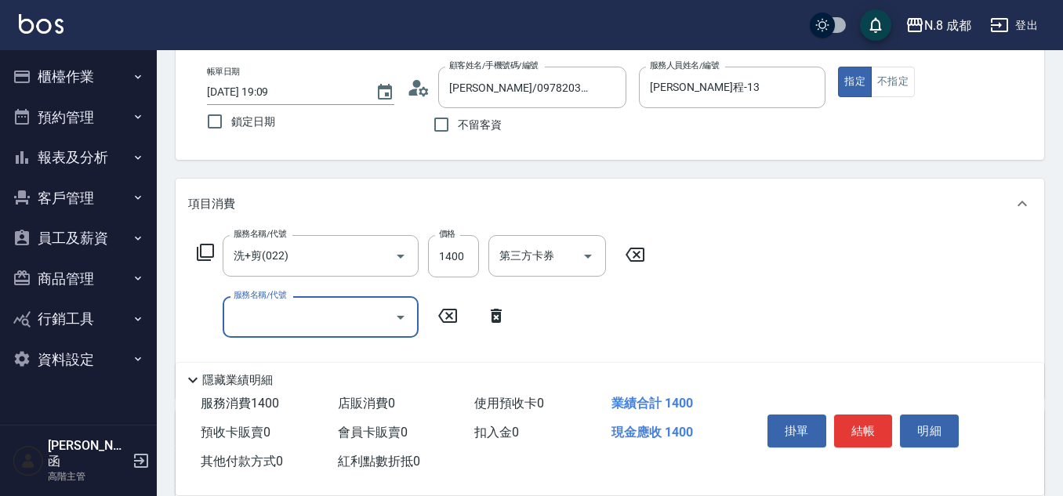
click at [262, 313] on input "服務名稱/代號" at bounding box center [309, 316] width 158 height 27
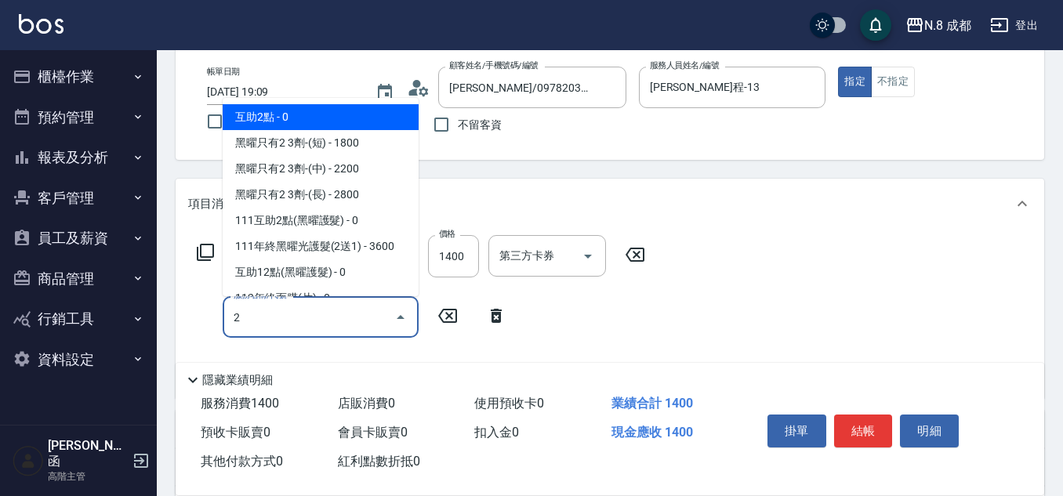
click at [306, 121] on span "互助2點 - 0" at bounding box center [321, 117] width 196 height 26
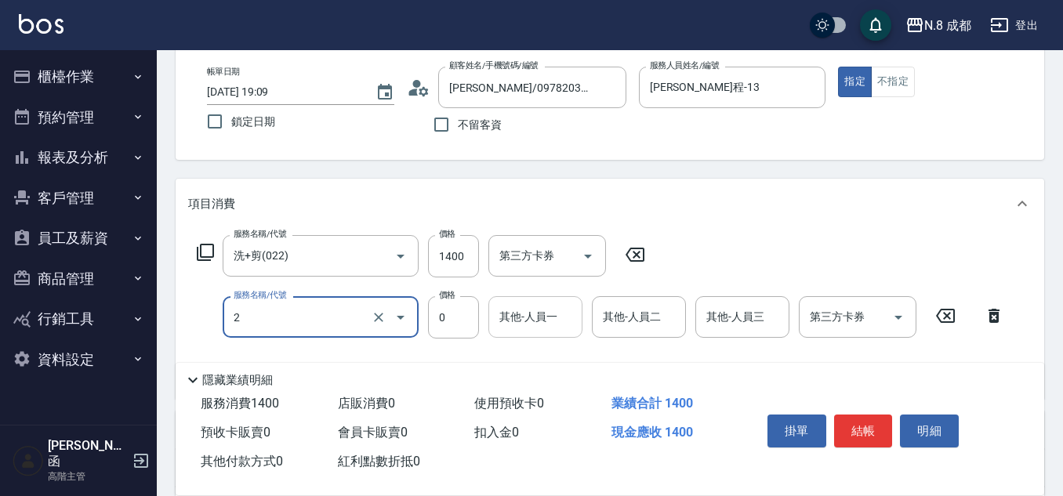
type input "互助2點(2)"
click at [530, 328] on input "其他-人員一" at bounding box center [535, 316] width 80 height 27
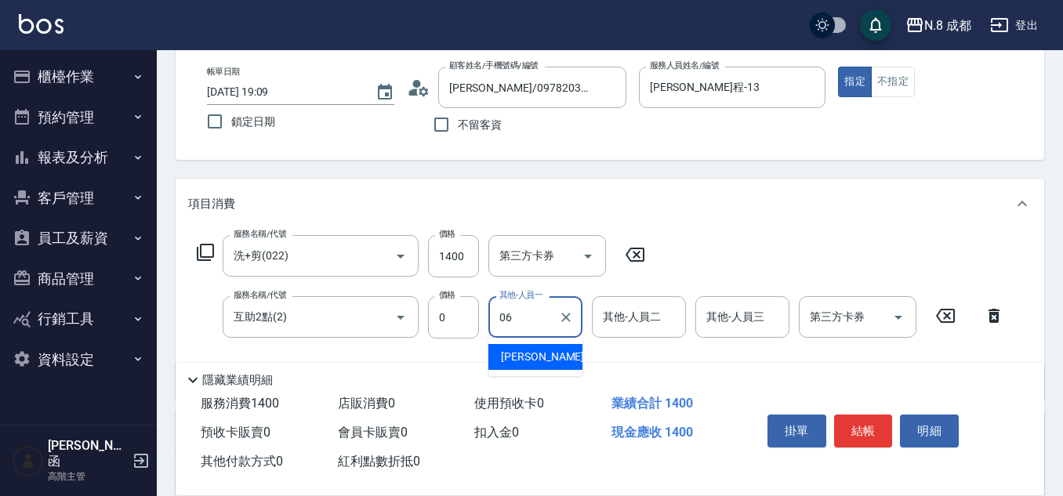
drag, startPoint x: 533, startPoint y: 355, endPoint x: 527, endPoint y: 346, distance: 10.7
click at [533, 353] on span "[PERSON_NAME] -06" at bounding box center [550, 357] width 99 height 16
type input "[PERSON_NAME]-06"
click at [856, 418] on button "結帳" at bounding box center [863, 431] width 59 height 33
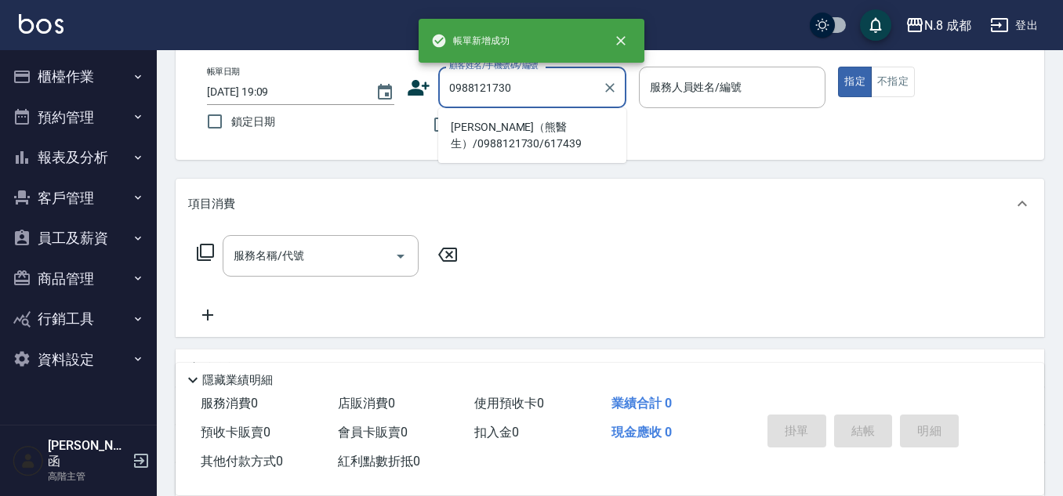
click at [535, 128] on li "[PERSON_NAME]（熊醫生）/0988121730/617439" at bounding box center [532, 135] width 188 height 42
type input "[PERSON_NAME]（熊醫生）/0988121730/617439"
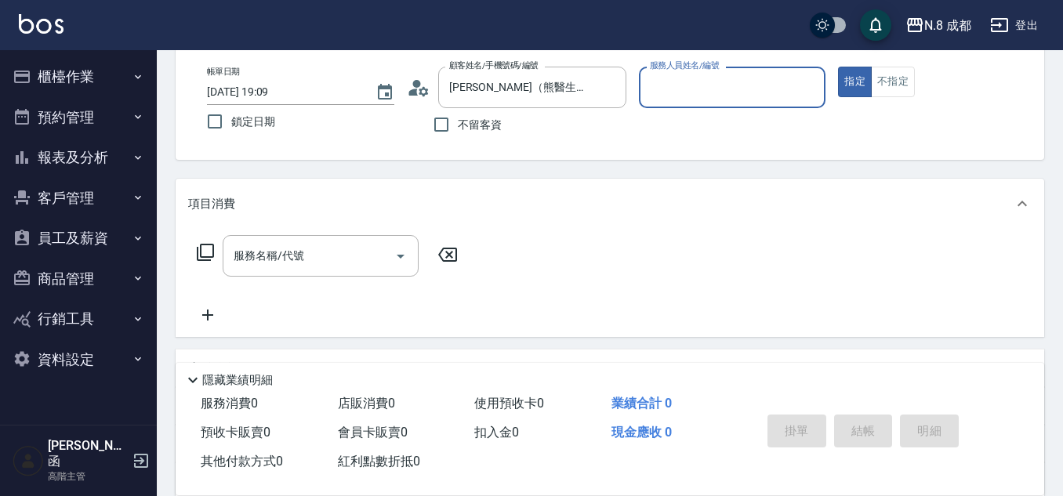
type input "[PERSON_NAME]程-13"
click at [336, 248] on input "服務名稱/代號" at bounding box center [309, 255] width 158 height 27
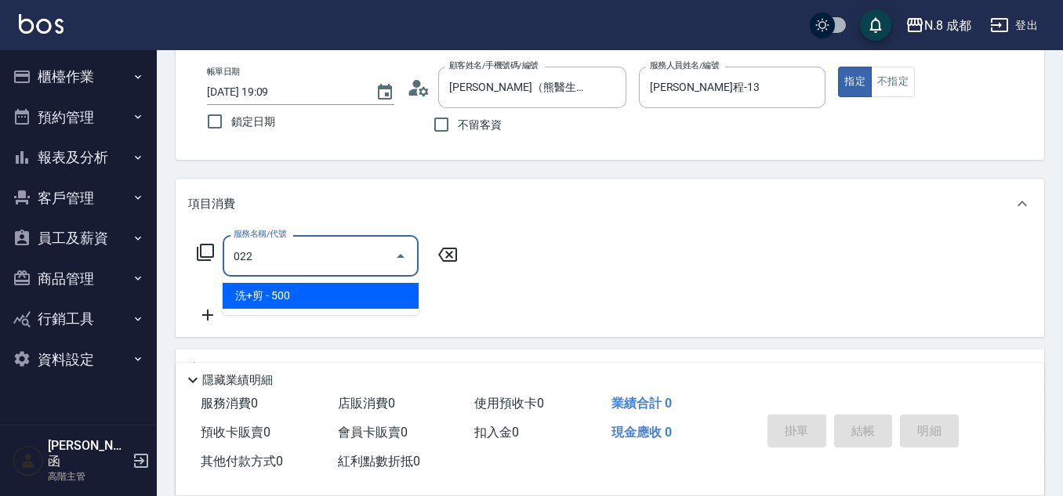
click at [317, 288] on span "洗+剪 - 500" at bounding box center [321, 296] width 196 height 26
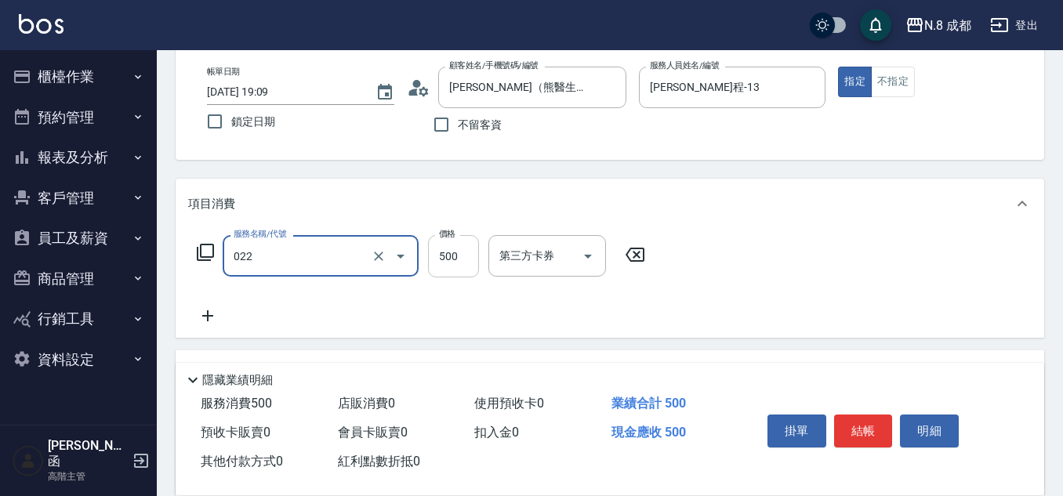
type input "洗+剪(022)"
drag, startPoint x: 437, startPoint y: 260, endPoint x: 424, endPoint y: 257, distance: 13.7
click at [437, 260] on input "500" at bounding box center [453, 256] width 51 height 42
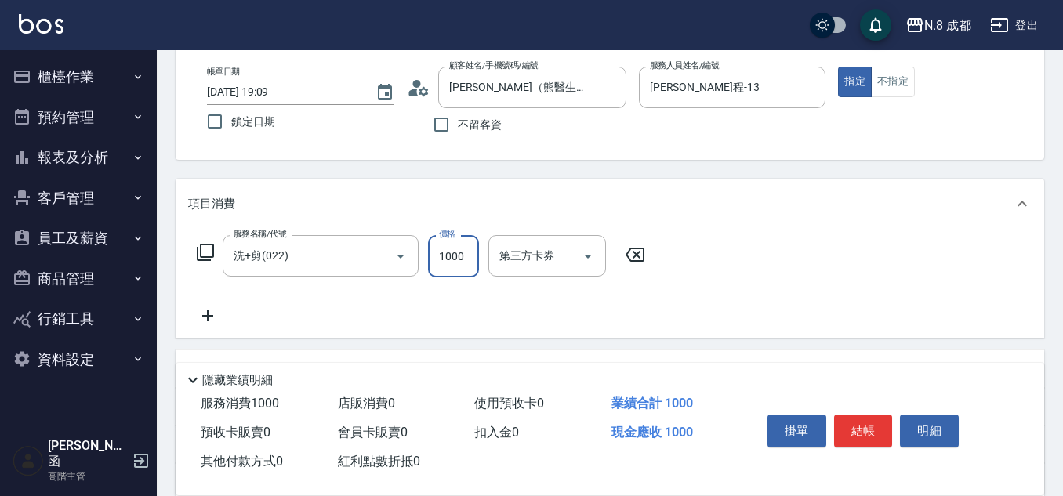
type input "1000"
click at [216, 313] on icon at bounding box center [207, 315] width 39 height 19
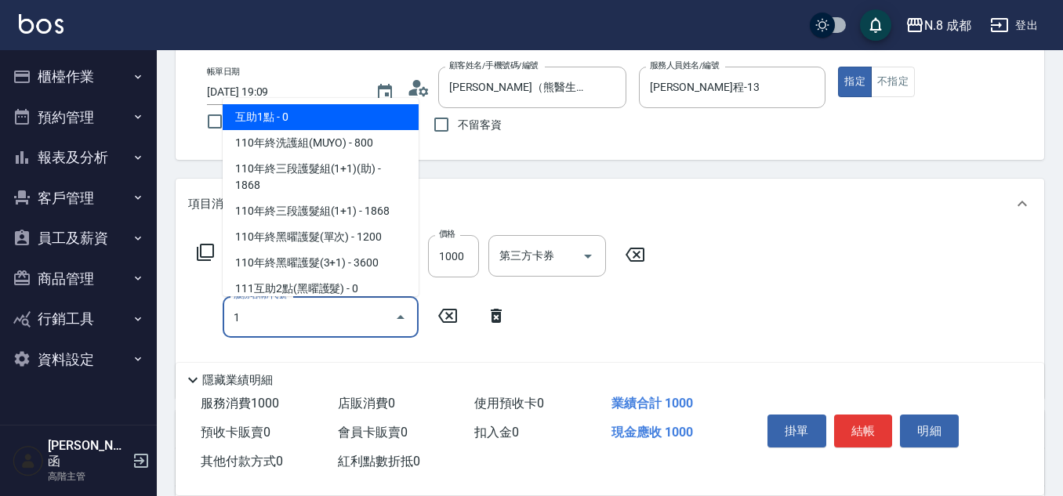
click at [337, 106] on span "互助1點 - 0" at bounding box center [321, 117] width 196 height 26
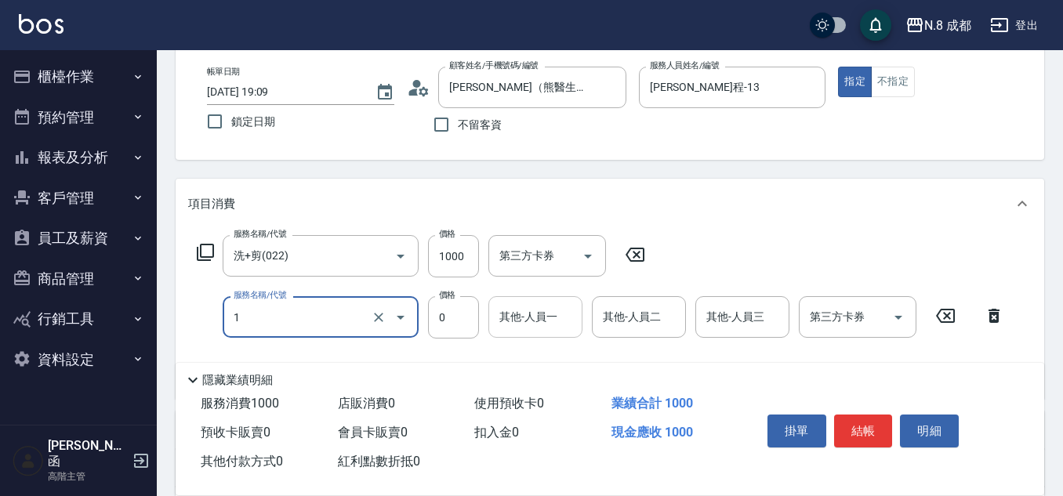
type input "互助1點(1)"
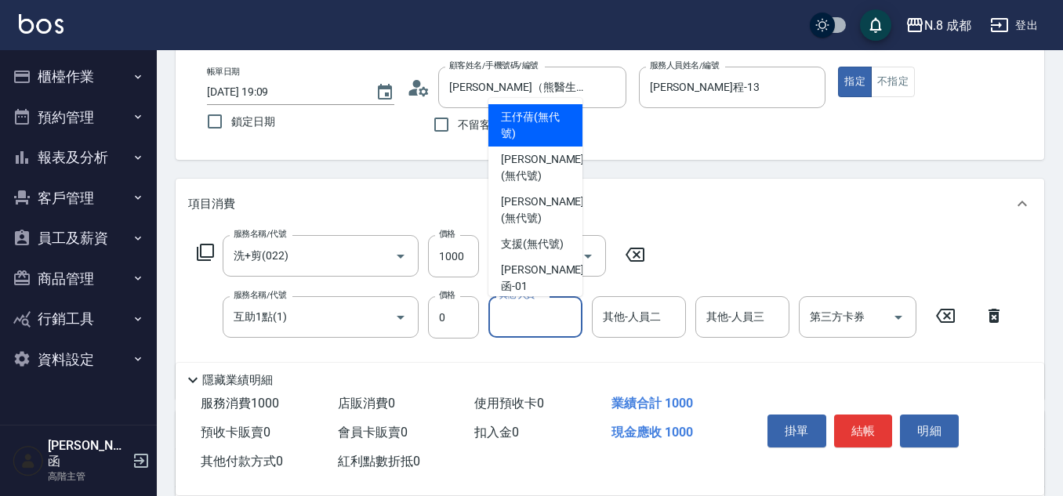
click at [534, 313] on input "其他-人員一" at bounding box center [535, 316] width 80 height 27
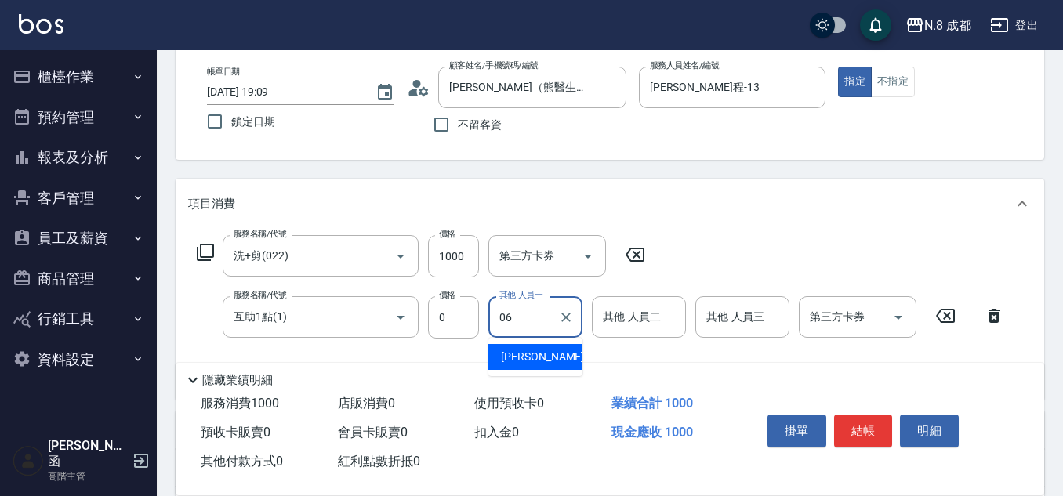
click at [530, 353] on span "[PERSON_NAME] -06" at bounding box center [550, 357] width 99 height 16
type input "[PERSON_NAME]-06"
click at [876, 425] on button "結帳" at bounding box center [863, 431] width 59 height 33
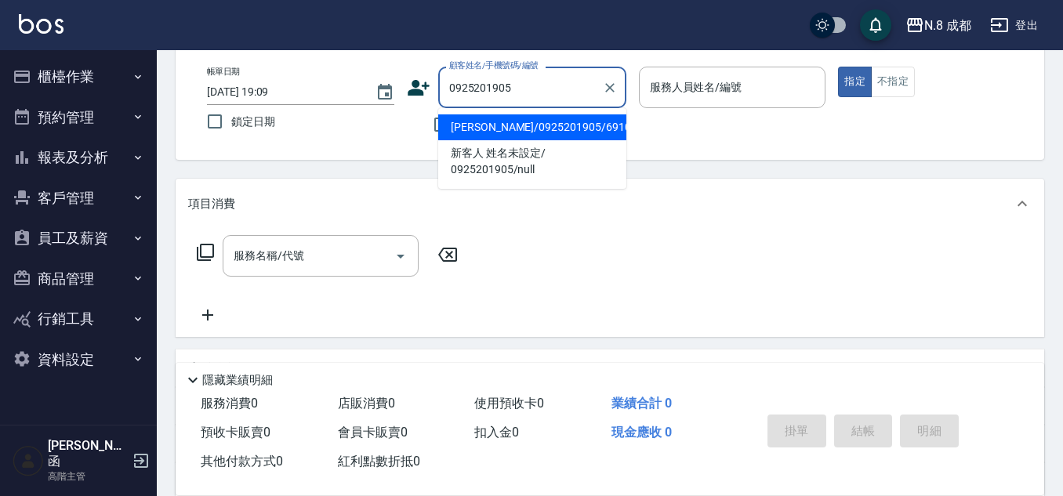
drag, startPoint x: 515, startPoint y: 140, endPoint x: 515, endPoint y: 129, distance: 11.0
click at [515, 130] on li "[PERSON_NAME]/0925201905/691057" at bounding box center [532, 127] width 188 height 26
type input "[PERSON_NAME]/0925201905/691057"
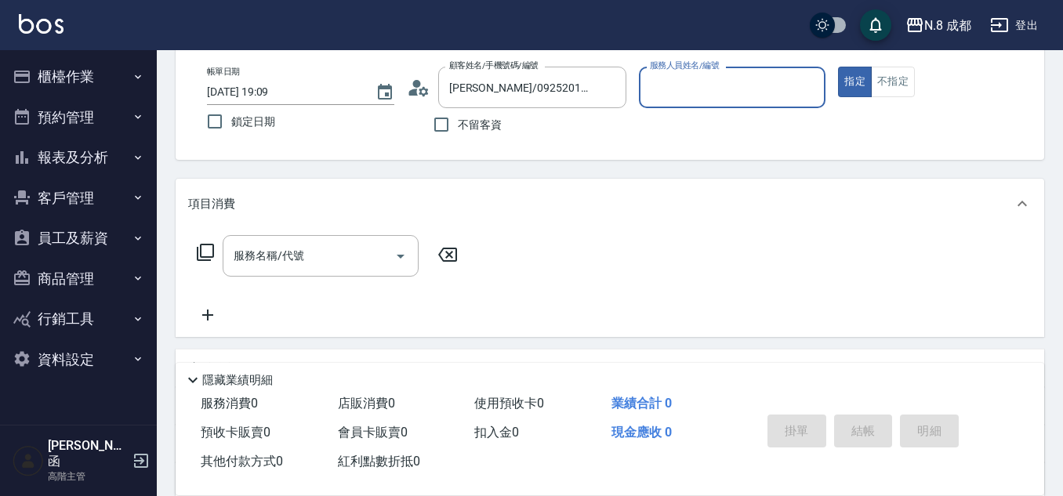
type input "[PERSON_NAME]程-13"
click at [332, 247] on input "服務名稱/代號" at bounding box center [309, 255] width 158 height 27
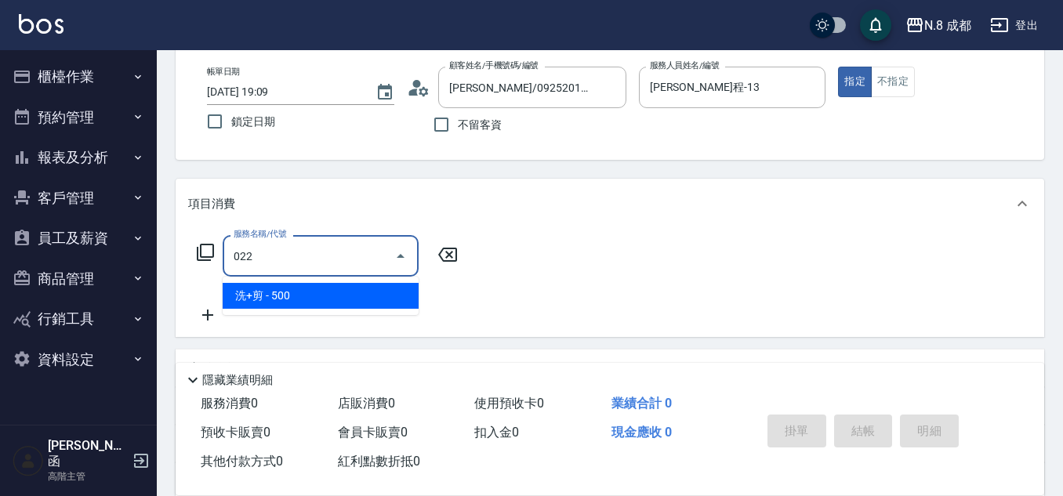
click at [315, 296] on span "洗+剪 - 500" at bounding box center [321, 296] width 196 height 26
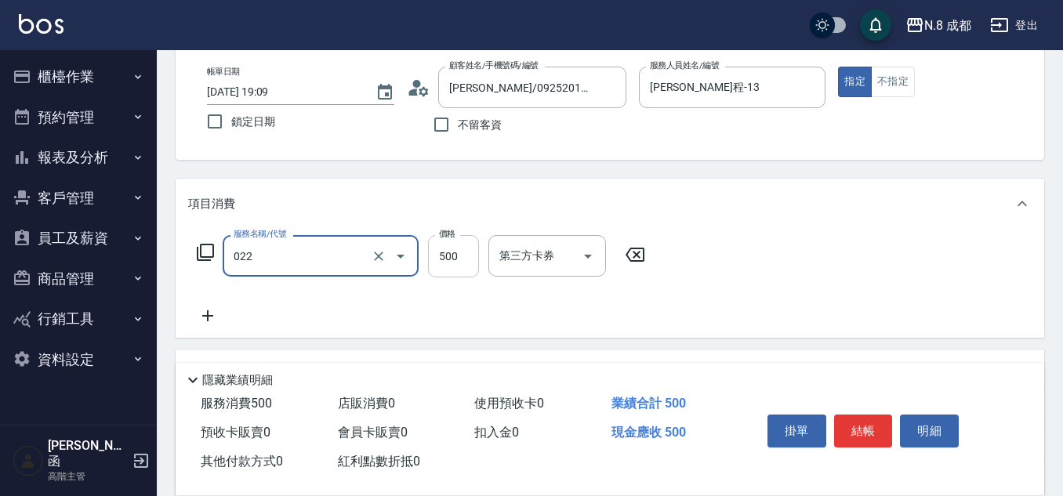
type input "洗+剪(022)"
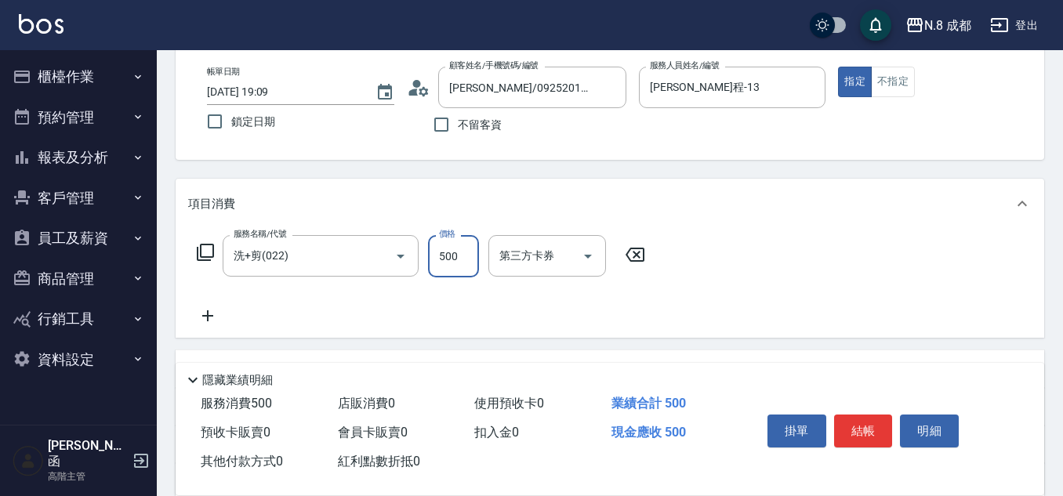
click at [451, 258] on input "500" at bounding box center [453, 256] width 51 height 42
type input "1300"
click at [215, 313] on icon at bounding box center [207, 315] width 39 height 19
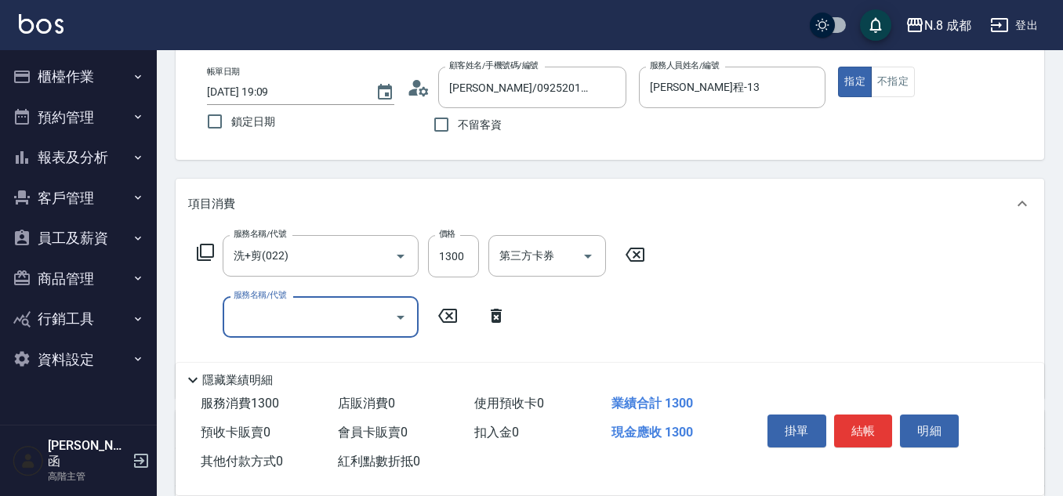
click at [247, 312] on input "服務名稱/代號" at bounding box center [309, 316] width 158 height 27
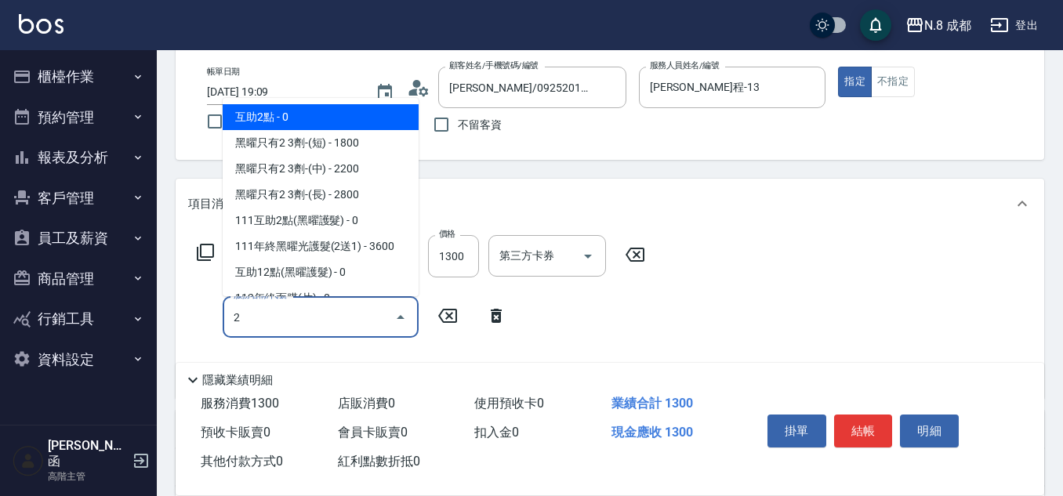
click at [306, 119] on span "互助2點 - 0" at bounding box center [321, 117] width 196 height 26
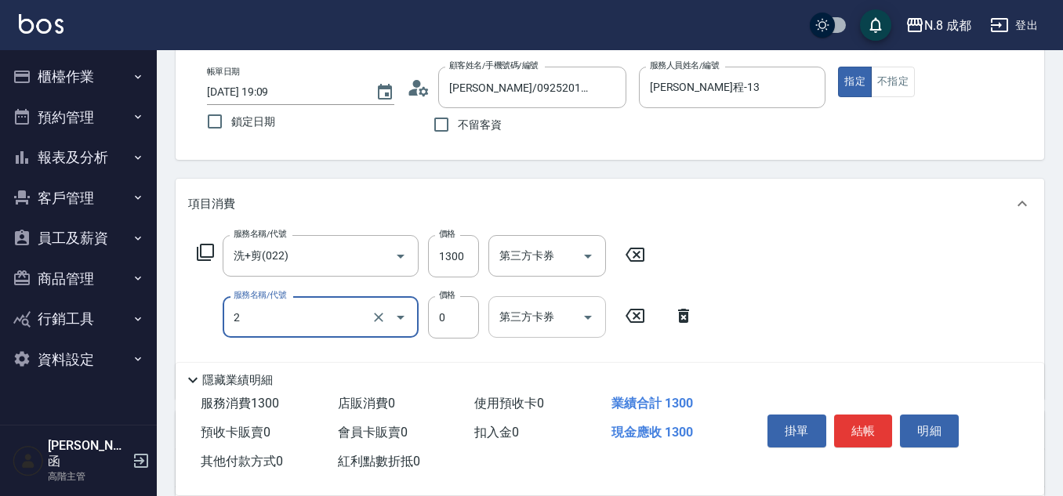
type input "互助2點(2)"
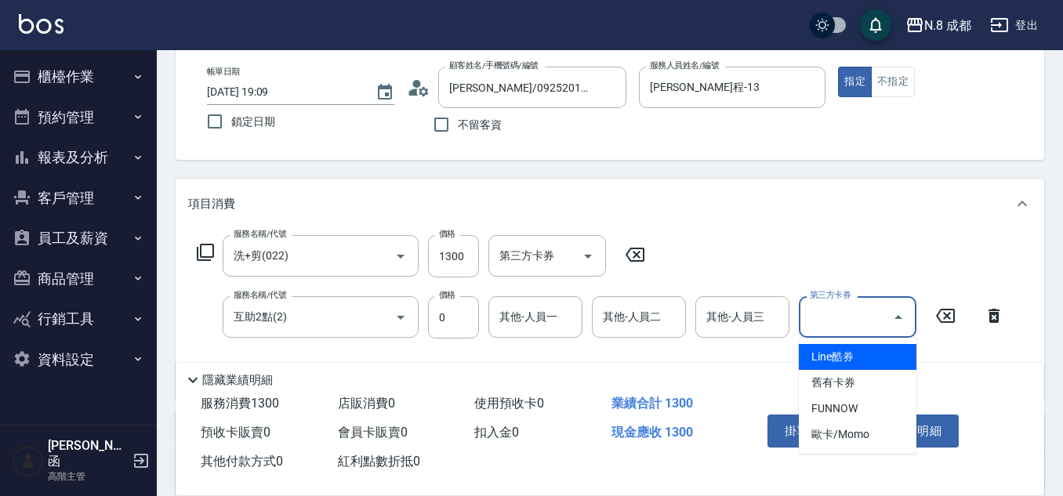
click at [528, 319] on div "服務名稱/代號 互助2點(2) 服務名稱/代號 價格 0 價格 其他-人員一 其他-人員一 其他-人員二 其他-人員二 其他-人員三 其他-人員三 第三方卡券…" at bounding box center [600, 317] width 825 height 42
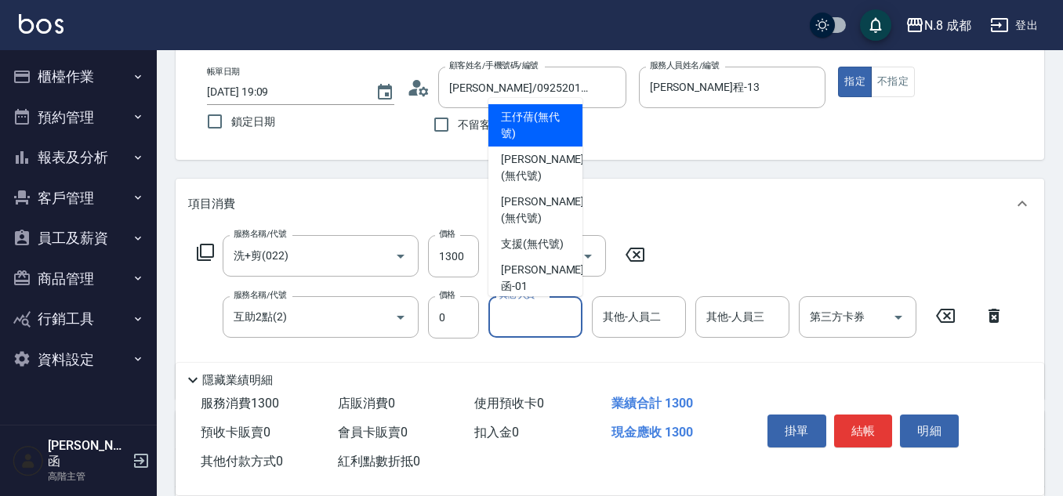
click at [523, 322] on input "其他-人員一" at bounding box center [535, 316] width 80 height 27
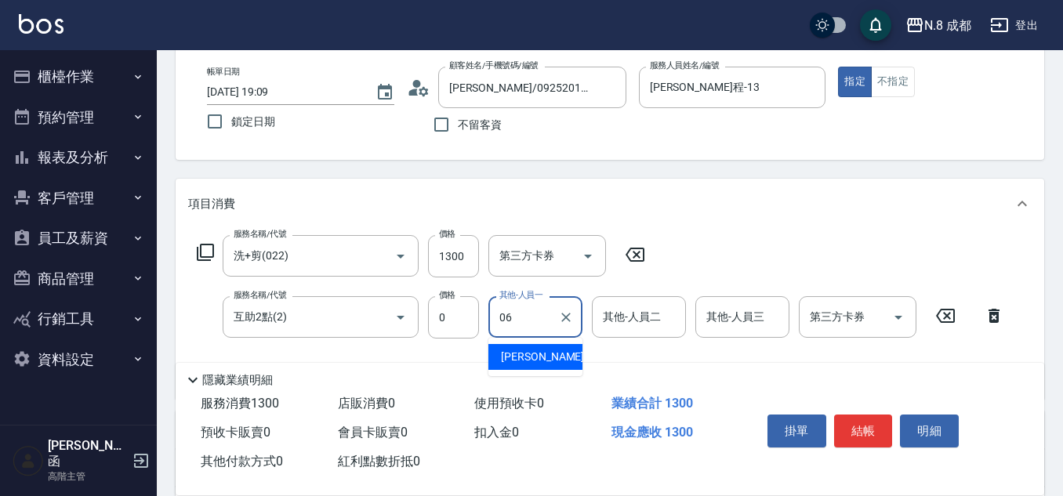
click at [548, 365] on div "[PERSON_NAME] -06" at bounding box center [535, 357] width 94 height 26
type input "[PERSON_NAME]-06"
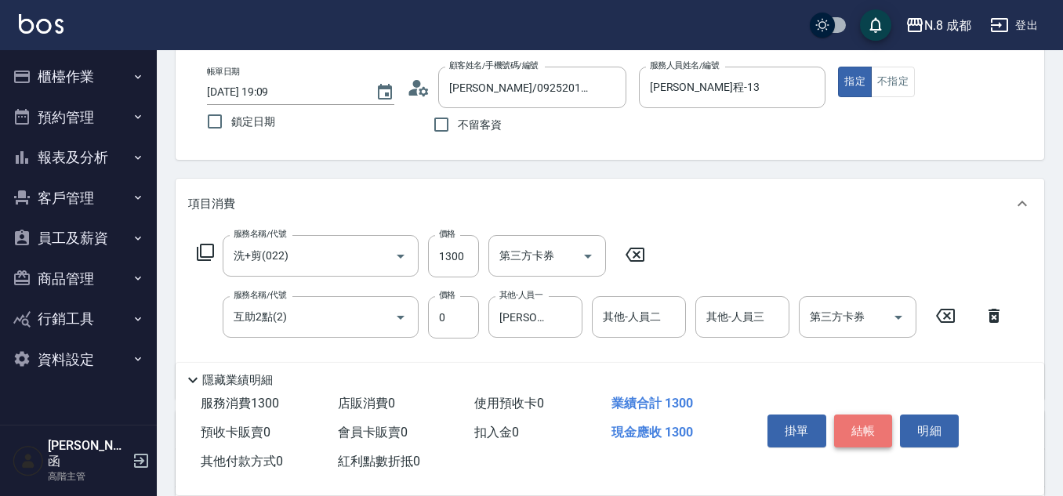
click at [880, 417] on button "結帳" at bounding box center [863, 431] width 59 height 33
type input "[DATE] 19:10"
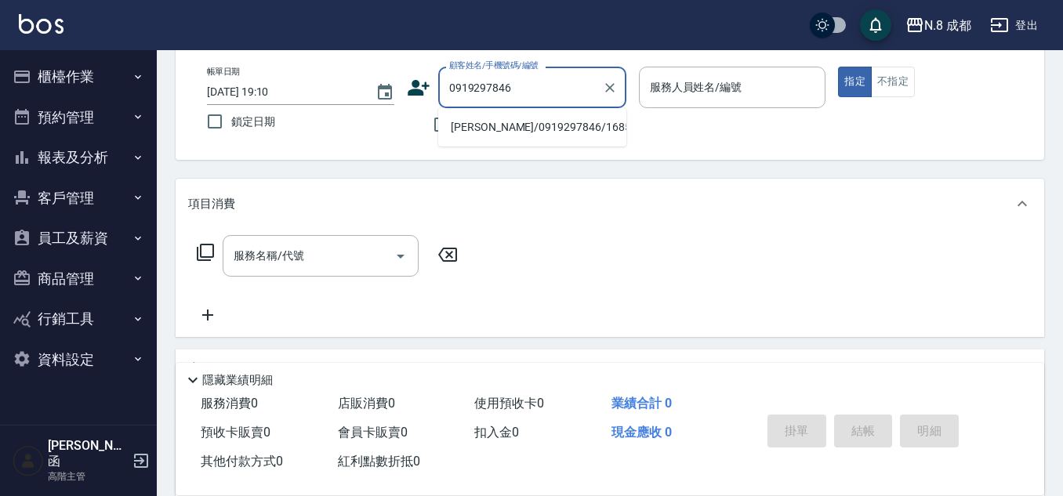
drag, startPoint x: 476, startPoint y: 125, endPoint x: 467, endPoint y: 115, distance: 13.3
click at [473, 125] on li "[PERSON_NAME]/0919297846/168558" at bounding box center [532, 127] width 188 height 26
type input "[PERSON_NAME]/0919297846/168558"
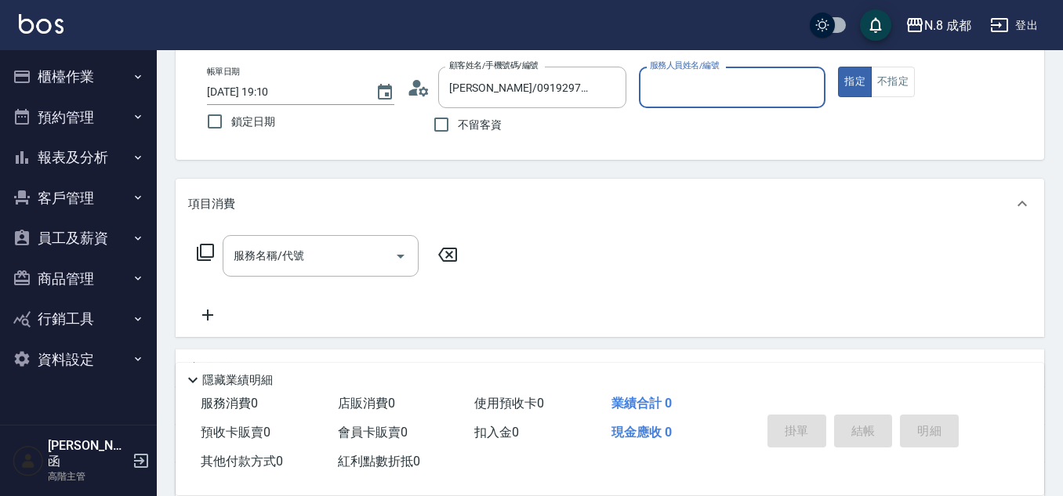
type input "[PERSON_NAME]程-13"
drag, startPoint x: 301, startPoint y: 258, endPoint x: 306, endPoint y: 235, distance: 23.4
click at [306, 241] on div "服務名稱/代號" at bounding box center [321, 256] width 196 height 42
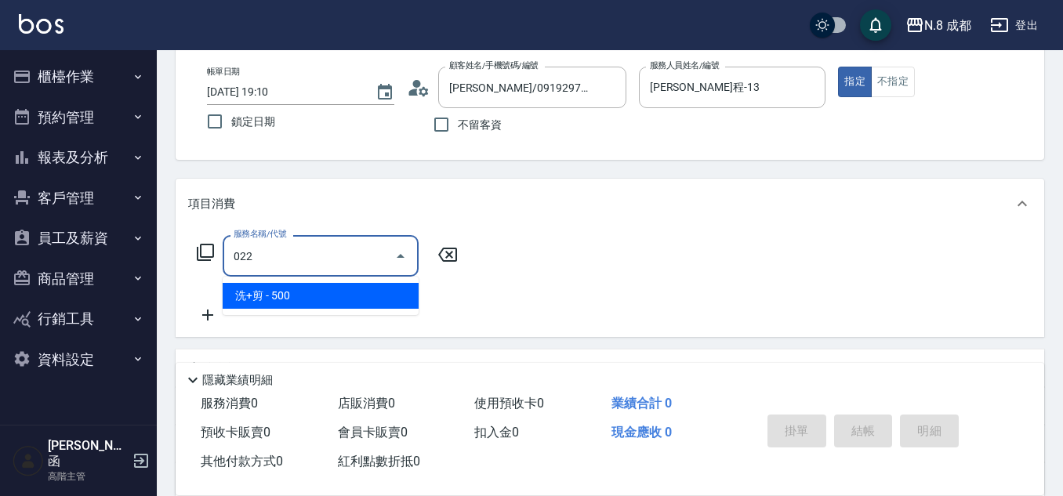
click at [317, 301] on span "洗+剪 - 500" at bounding box center [321, 296] width 196 height 26
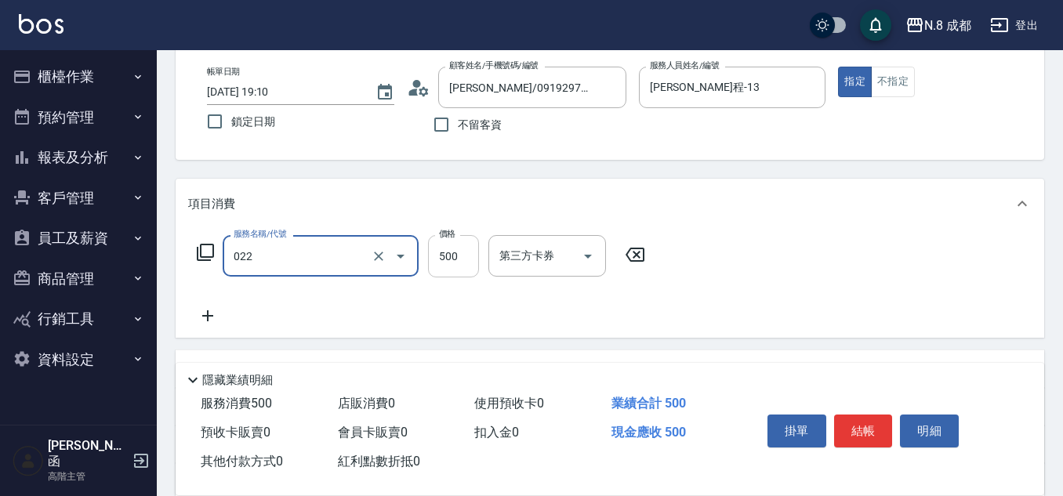
type input "洗+剪(022)"
drag, startPoint x: 441, startPoint y: 256, endPoint x: 425, endPoint y: 259, distance: 16.0
click at [441, 256] on input "500" at bounding box center [453, 256] width 51 height 42
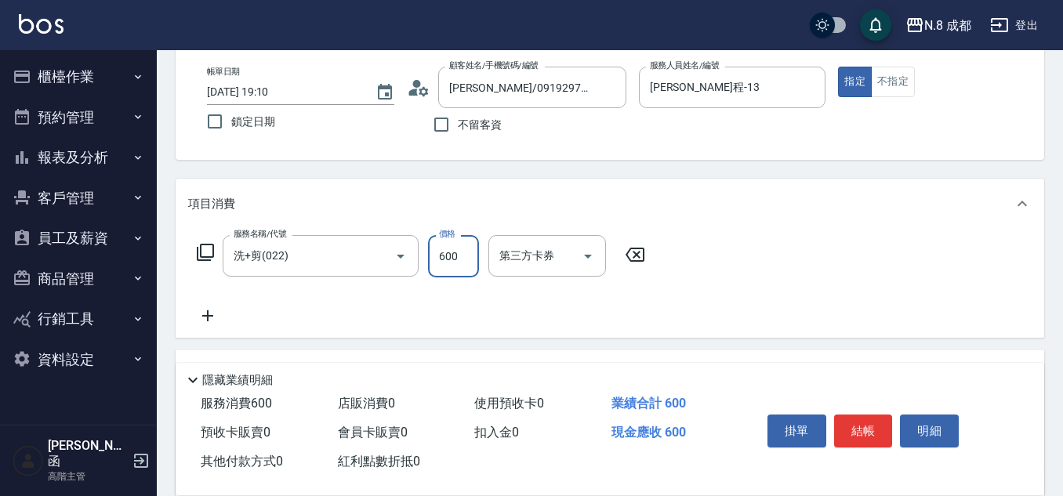
type input "600"
click at [212, 318] on icon at bounding box center [207, 315] width 39 height 19
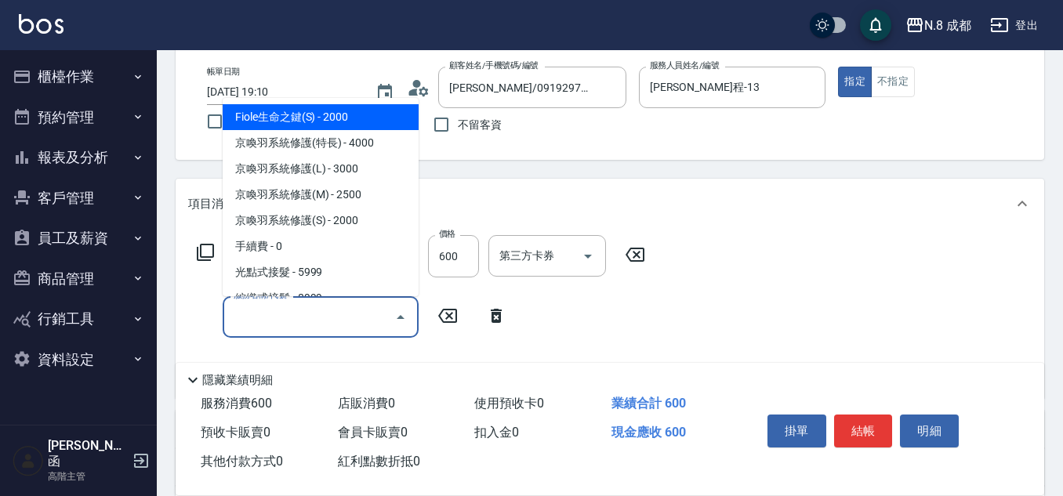
click at [232, 322] on input "服務名稱/代號" at bounding box center [309, 316] width 158 height 27
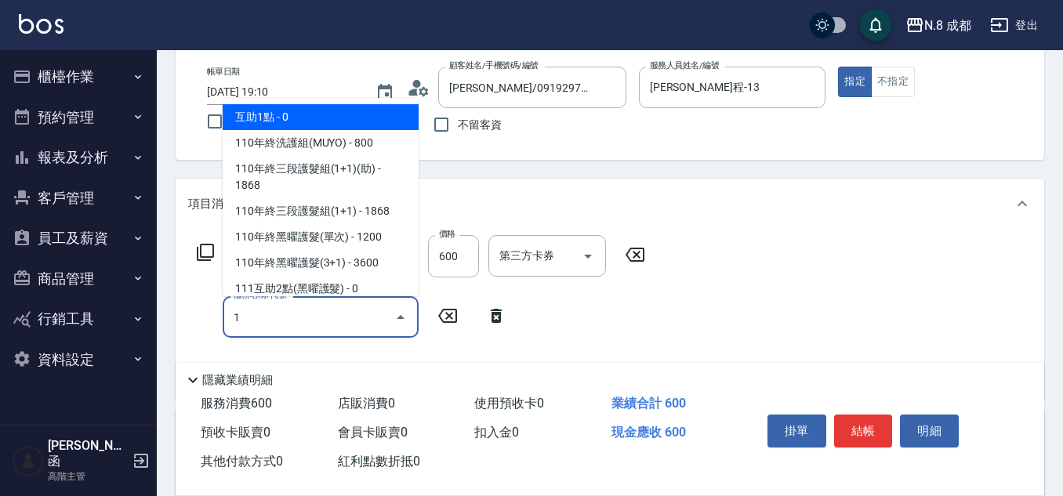
click at [288, 114] on span "互助1點 - 0" at bounding box center [321, 117] width 196 height 26
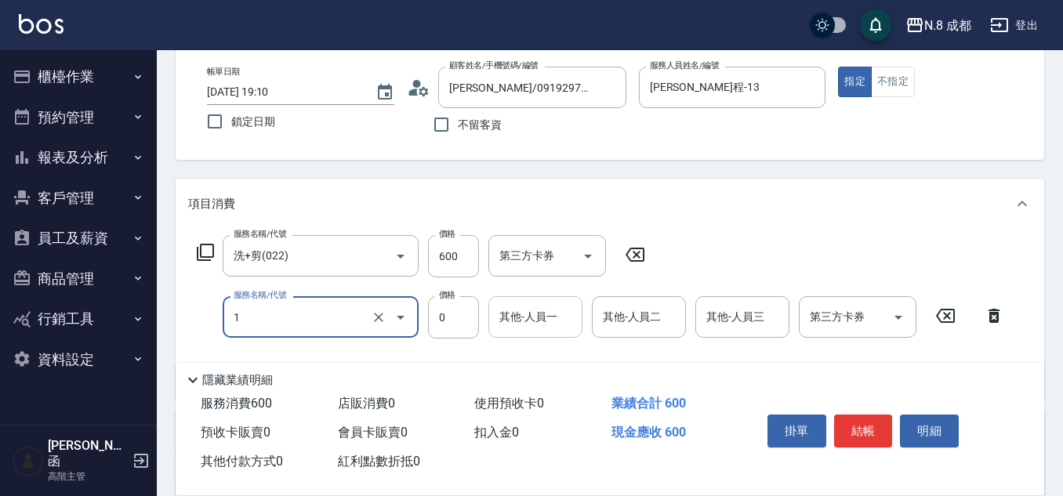
type input "互助1點(1)"
click at [537, 317] on input "其他-人員一" at bounding box center [535, 316] width 80 height 27
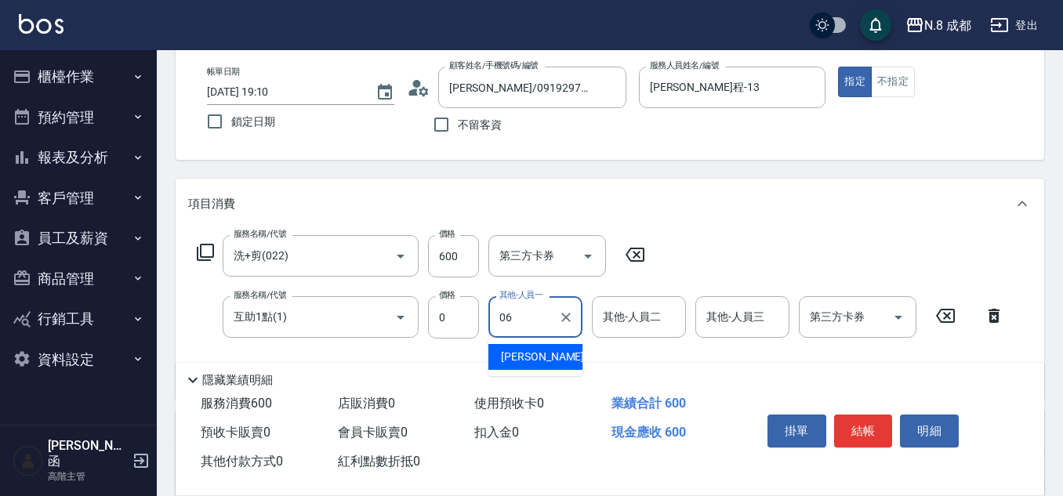
click at [551, 353] on div "[PERSON_NAME] -06" at bounding box center [535, 357] width 94 height 26
type input "[PERSON_NAME]-06"
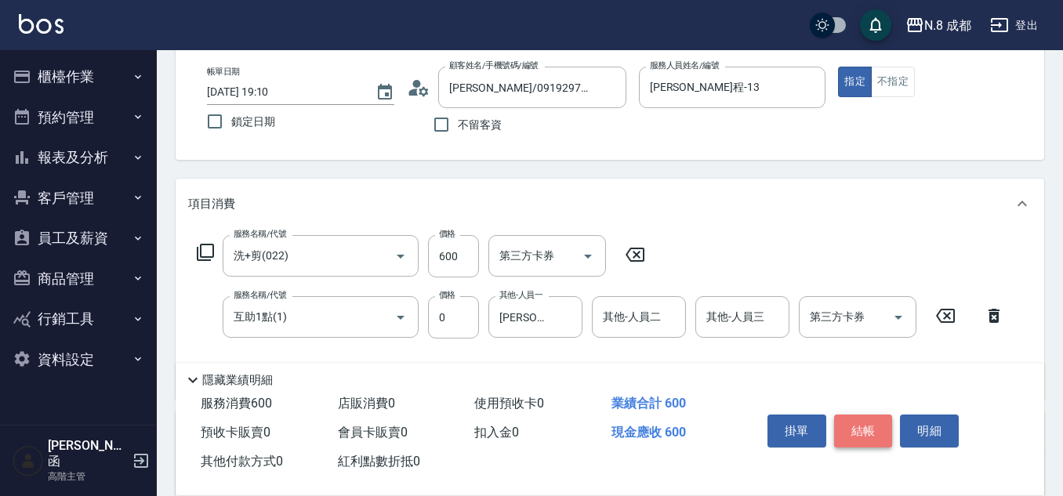
click at [860, 417] on button "結帳" at bounding box center [863, 431] width 59 height 33
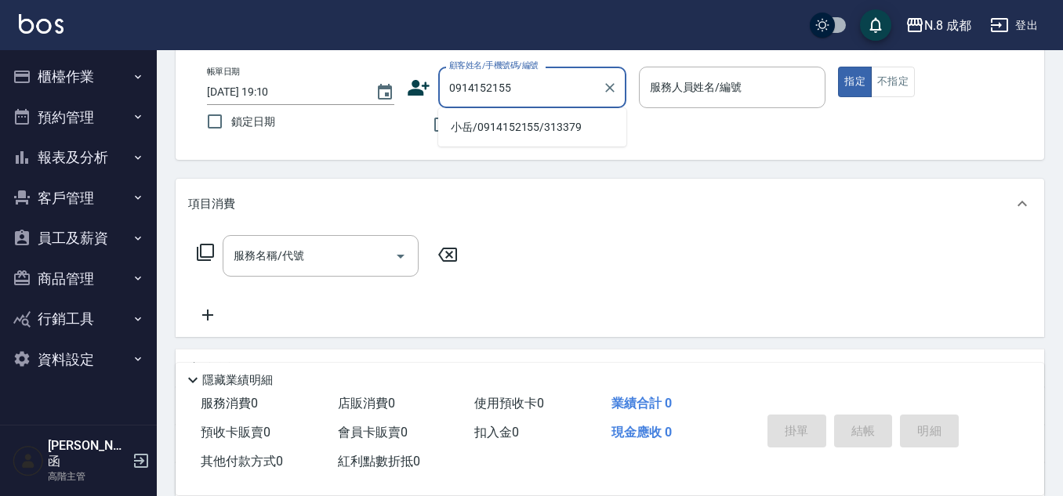
drag, startPoint x: 531, startPoint y: 120, endPoint x: 494, endPoint y: 125, distance: 37.9
click at [531, 121] on li "小岳/0914152155/313379" at bounding box center [532, 127] width 188 height 26
type input "小岳/0914152155/313379"
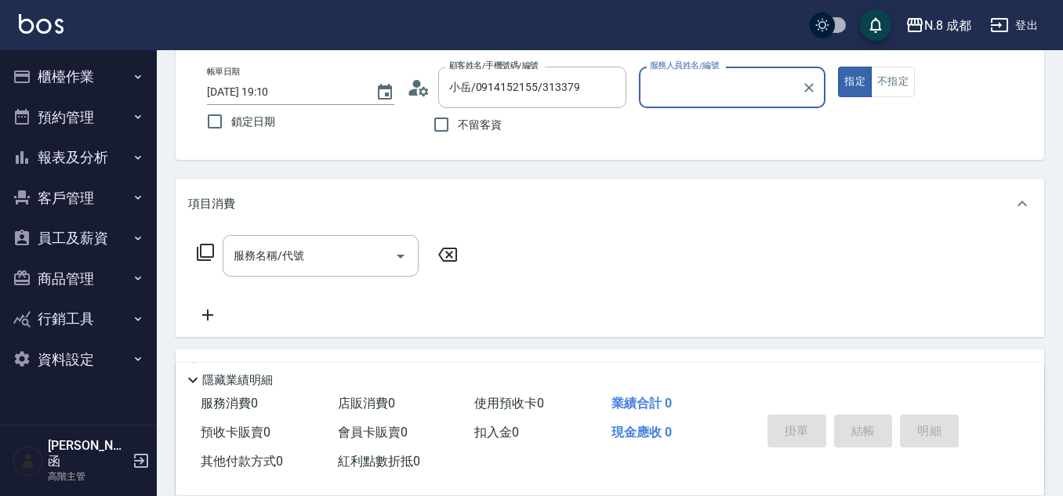
type input "[PERSON_NAME]程-13"
click at [309, 257] on input "服務名稱/代號" at bounding box center [309, 255] width 158 height 27
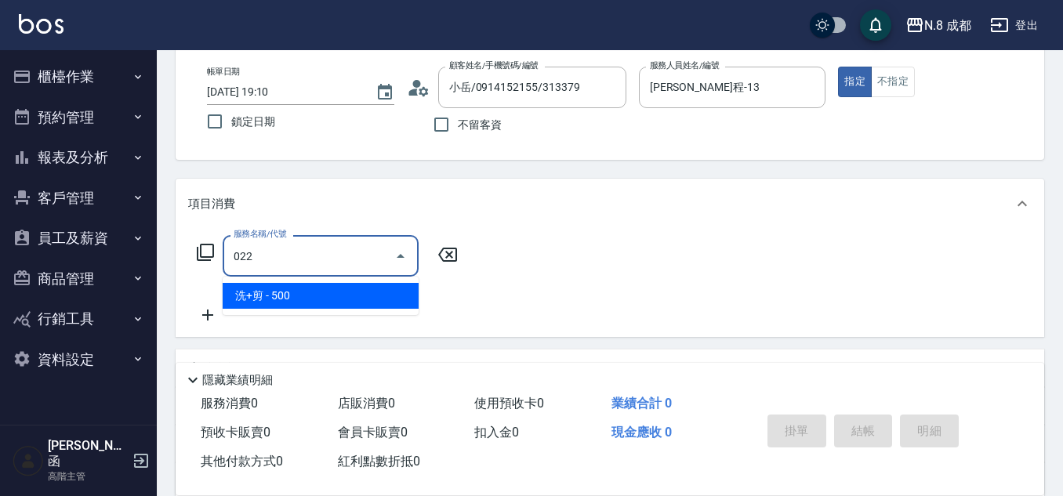
click at [304, 288] on span "洗+剪 - 500" at bounding box center [321, 296] width 196 height 26
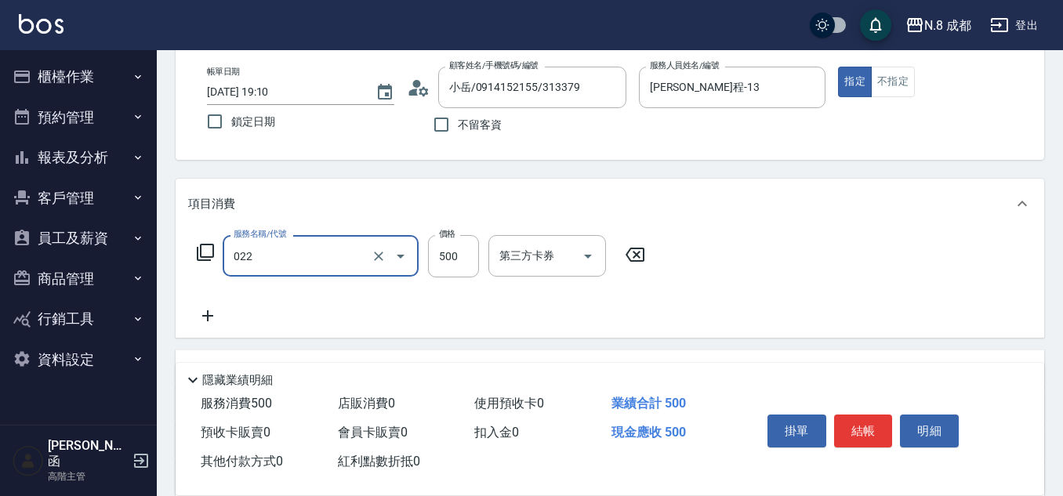
type input "洗+剪(022)"
click at [207, 313] on icon at bounding box center [207, 315] width 39 height 19
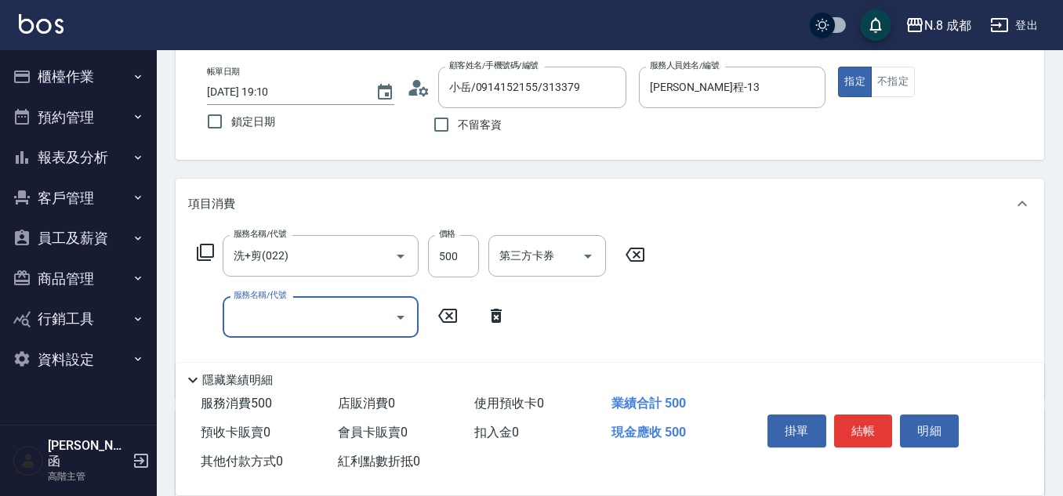
click at [237, 317] on input "服務名稱/代號" at bounding box center [309, 316] width 158 height 27
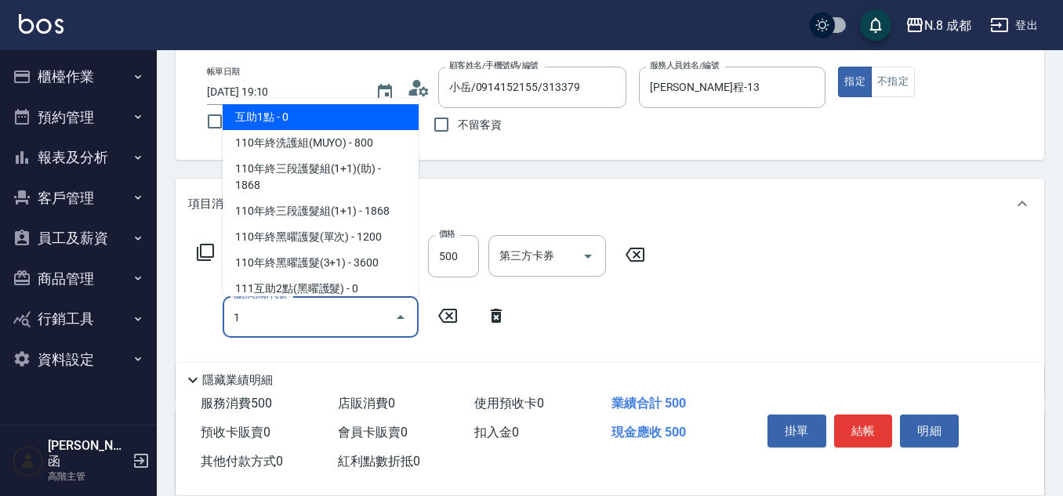
click at [300, 114] on span "互助1點 - 0" at bounding box center [321, 117] width 196 height 26
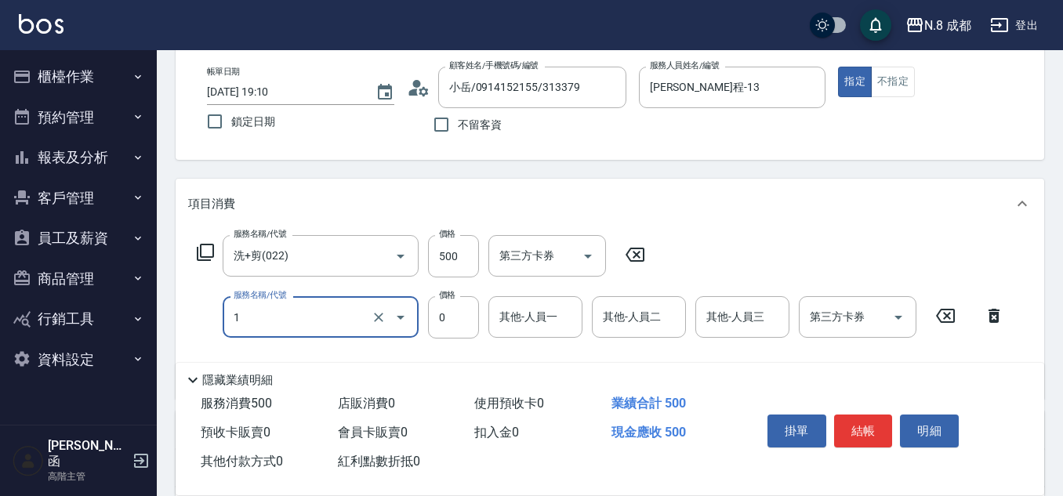
type input "互助1點(1)"
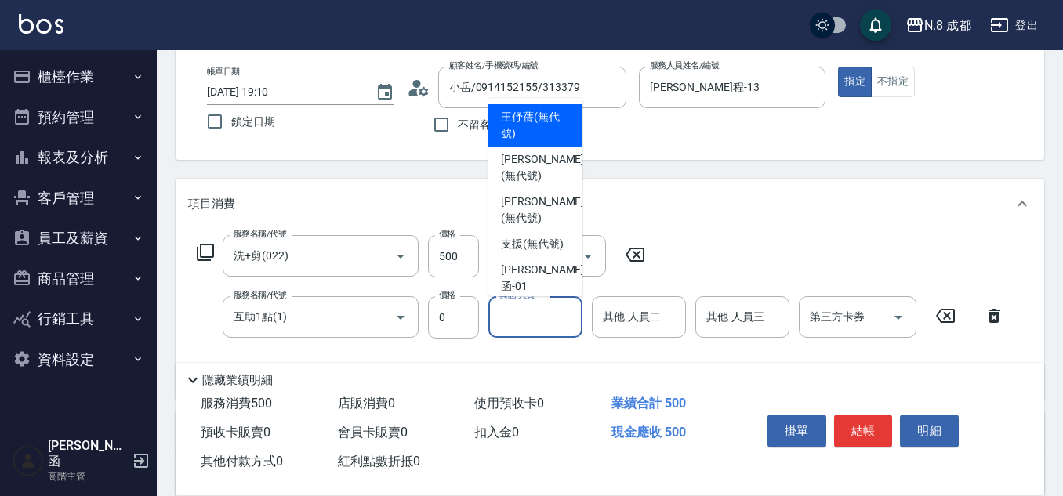
click at [535, 324] on input "其他-人員一" at bounding box center [535, 316] width 80 height 27
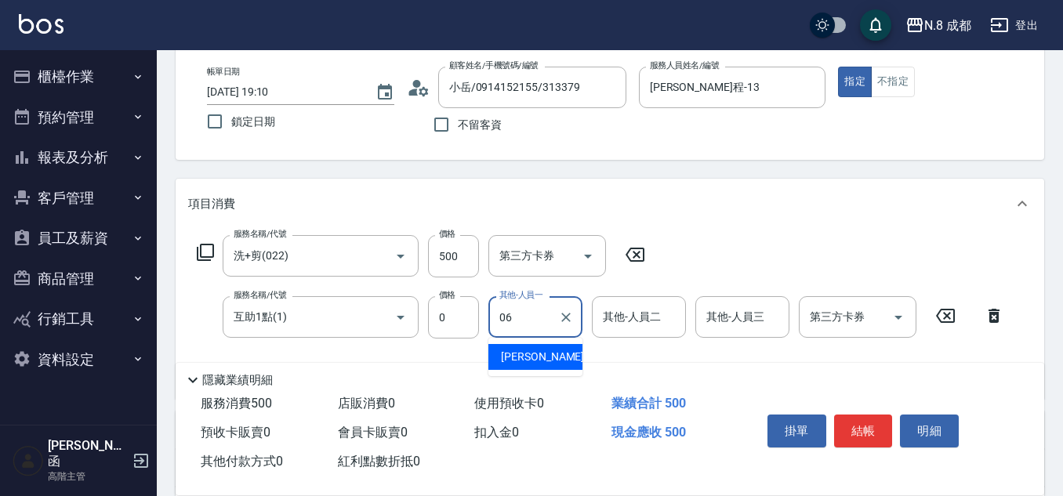
click at [532, 353] on span "[PERSON_NAME] -06" at bounding box center [550, 357] width 99 height 16
type input "[PERSON_NAME]-06"
click at [873, 422] on button "結帳" at bounding box center [863, 431] width 59 height 33
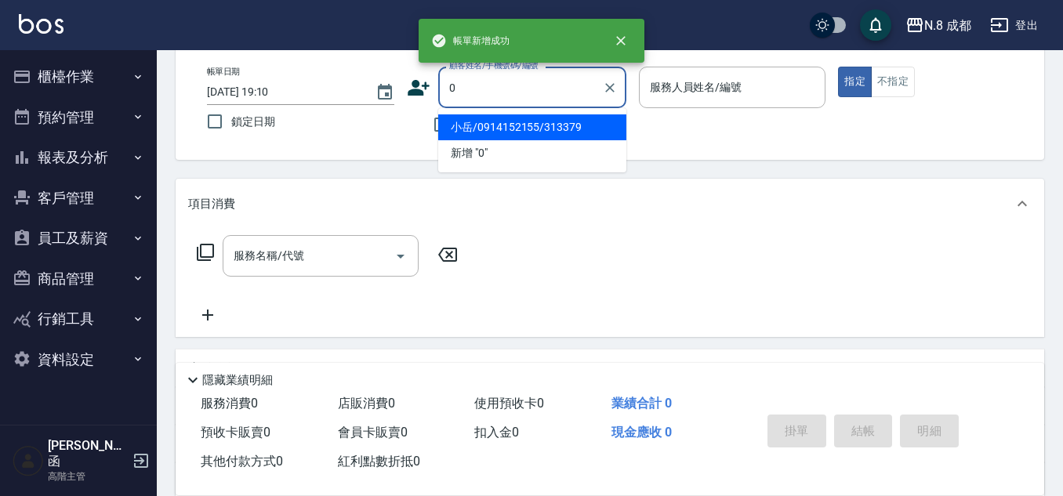
type input "0"
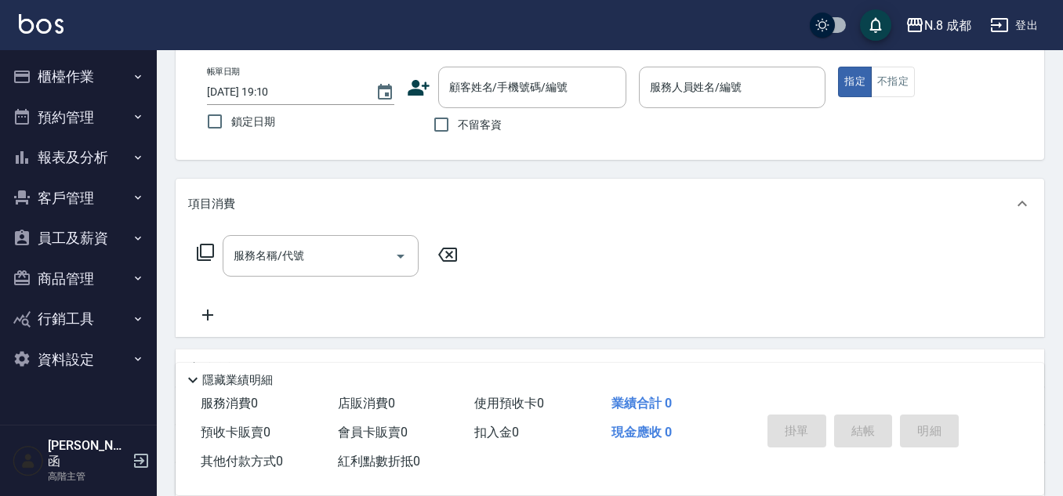
click at [396, 131] on div "帳單日期 [DATE] 19:10 鎖定日期 顧客姓名/手機號碼/編號 顧客姓名/手機號碼/編號 不留客資 服務人員姓名/編號 服務人員姓名/編號 指定 不指定" at bounding box center [609, 104] width 831 height 74
click at [451, 119] on input "不留客資" at bounding box center [441, 124] width 33 height 33
checkbox input "true"
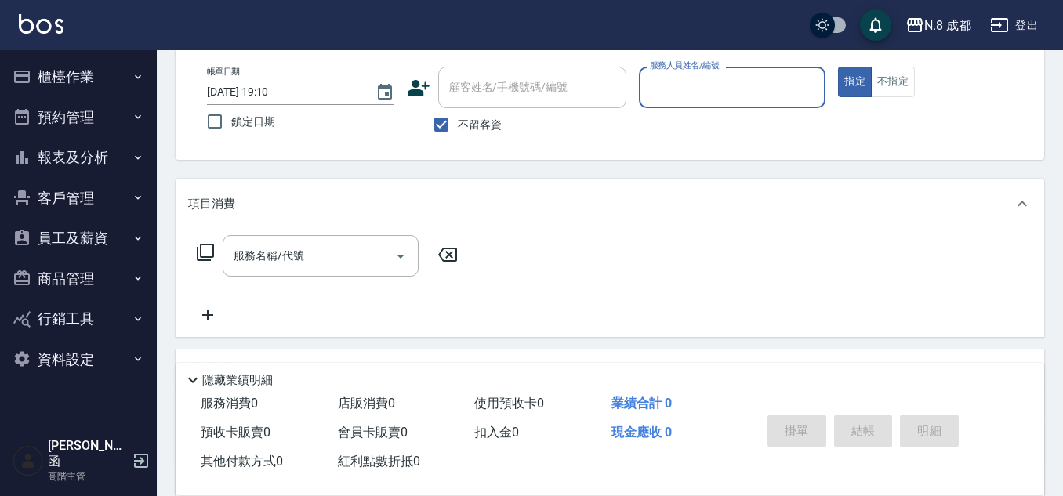
click at [711, 92] on input "服務人員姓名/編號" at bounding box center [732, 87] width 173 height 27
click at [584, 81] on div "帳單日期 [DATE] 19:10 鎖定日期 顧客姓名/手機號碼/編號 顧客姓名/手機號碼/編號 不留客資 服務人員姓名/編號 047 服務人員姓名/編號 指…" at bounding box center [609, 104] width 831 height 74
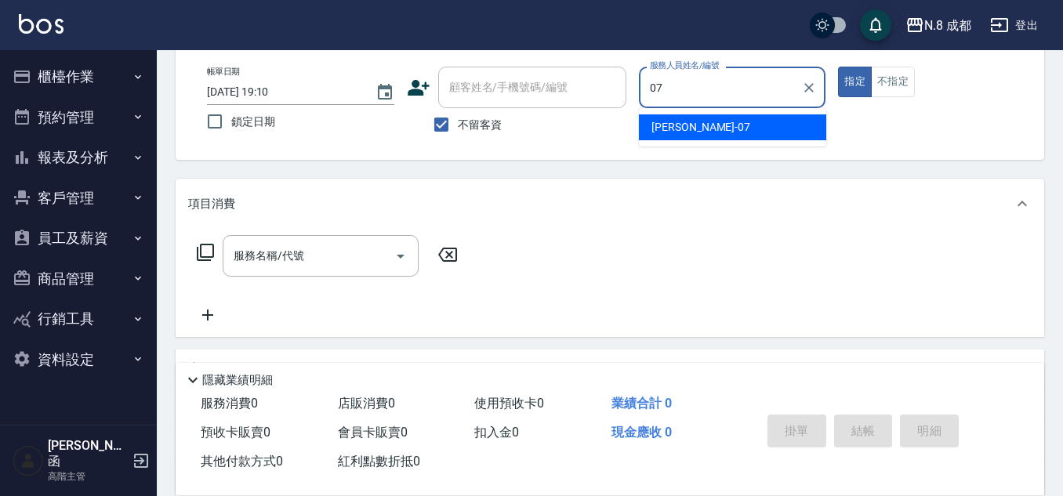
click at [668, 134] on span "[PERSON_NAME] -07" at bounding box center [700, 127] width 99 height 16
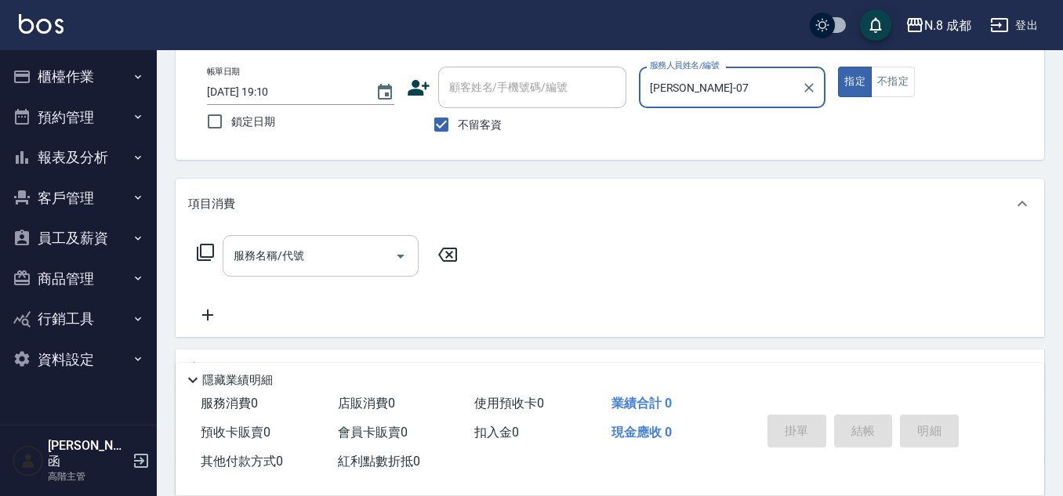
type input "[PERSON_NAME]-07"
click at [294, 262] on input "服務名稱/代號" at bounding box center [309, 255] width 158 height 27
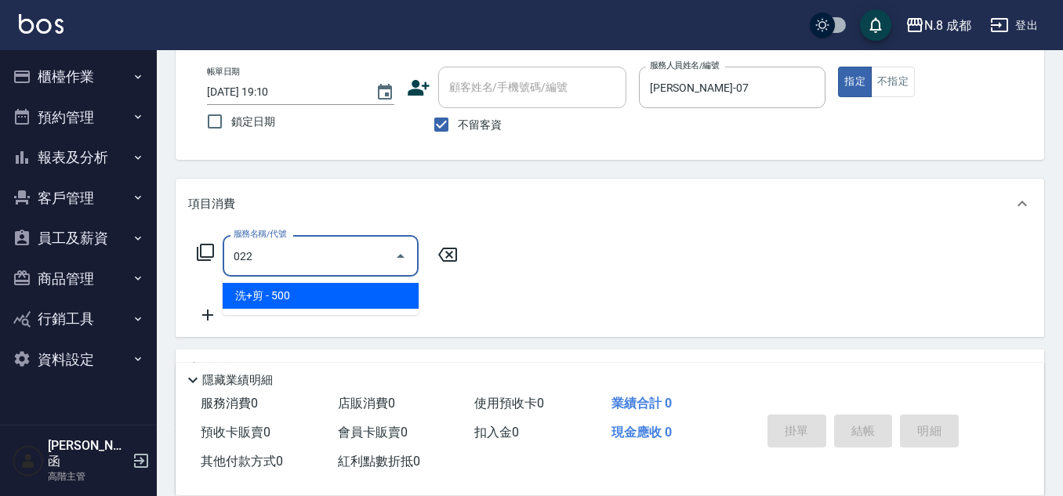
click at [321, 302] on span "洗+剪 - 500" at bounding box center [321, 296] width 196 height 26
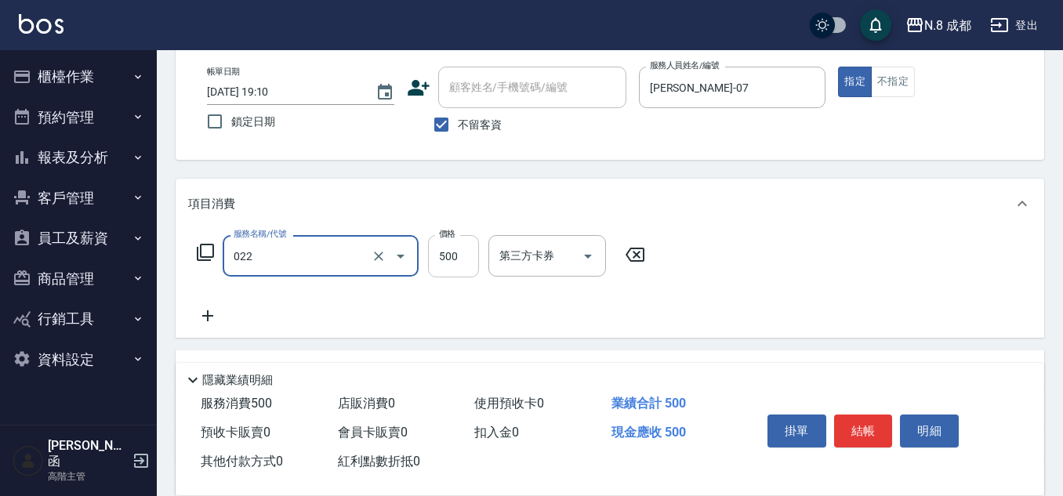
type input "洗+剪(022)"
click at [477, 250] on input "500" at bounding box center [453, 256] width 51 height 42
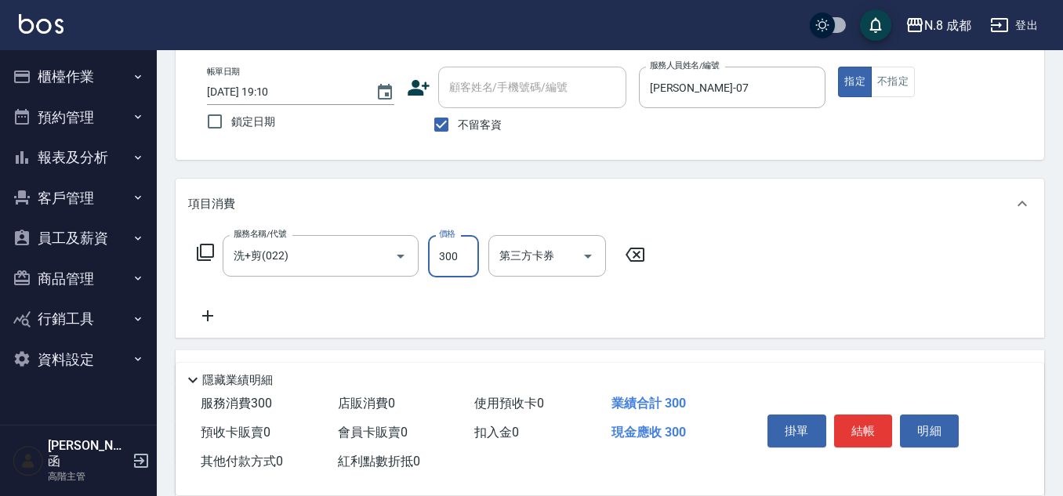
type input "300"
click at [209, 316] on icon at bounding box center [207, 315] width 11 height 11
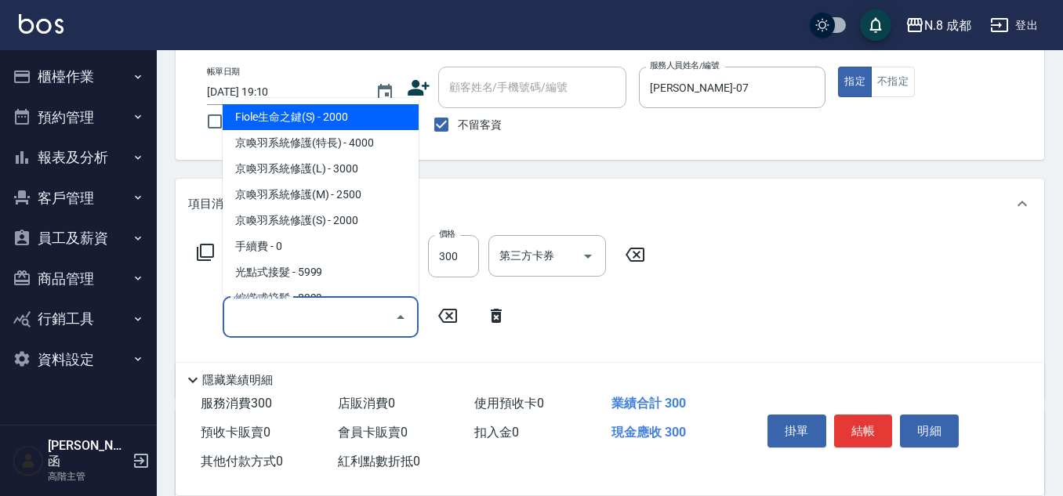
click at [292, 318] on input "服務名稱/代號" at bounding box center [309, 316] width 158 height 27
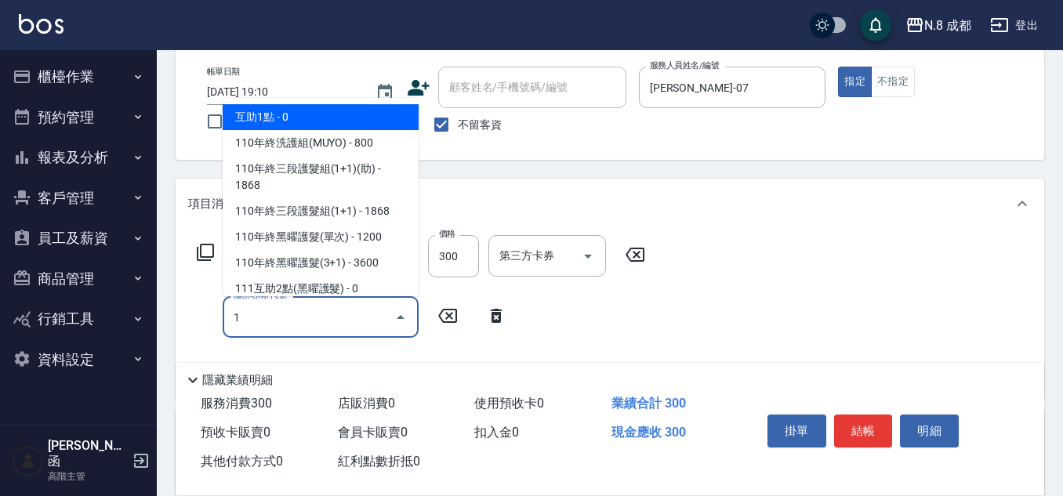
click at [316, 114] on span "互助1點 - 0" at bounding box center [321, 117] width 196 height 26
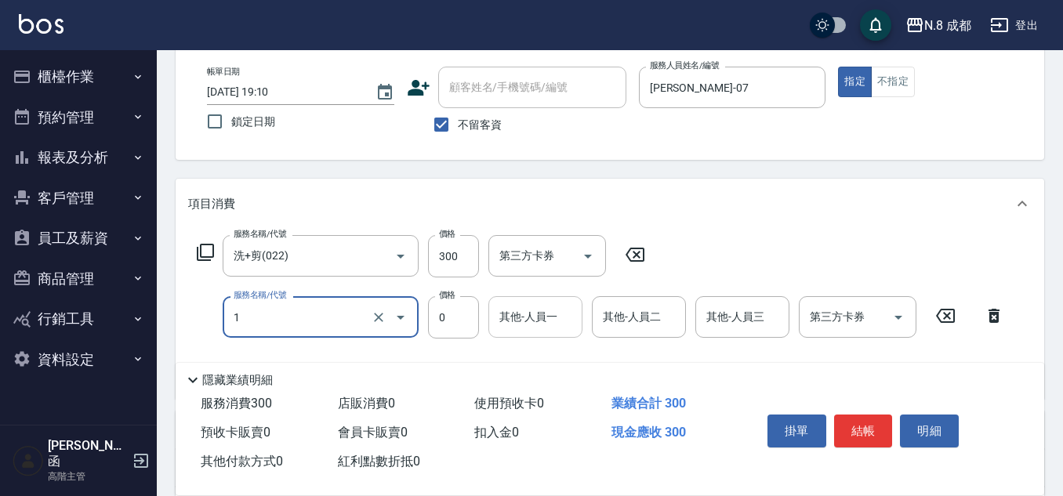
type input "互助1點(1)"
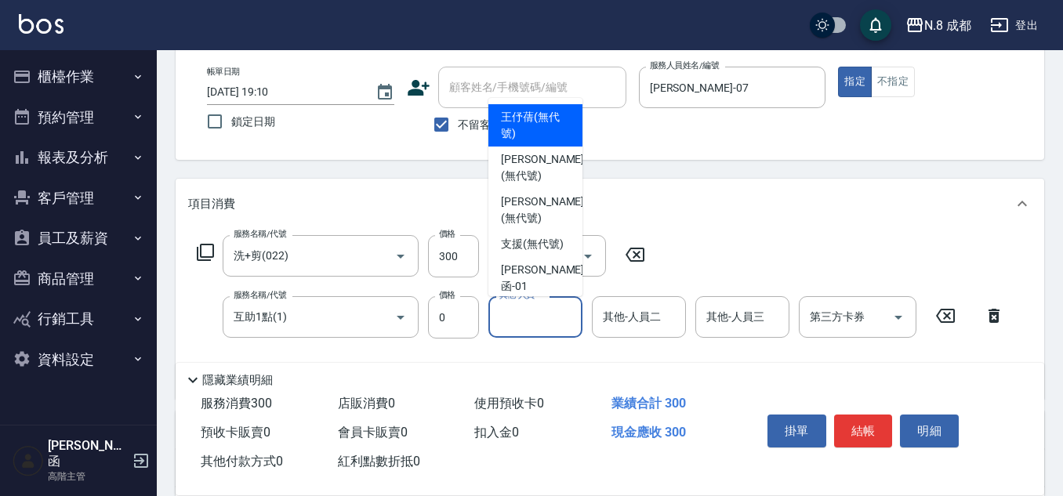
click at [527, 308] on div "其他-人員一 其他-人員一" at bounding box center [535, 317] width 94 height 42
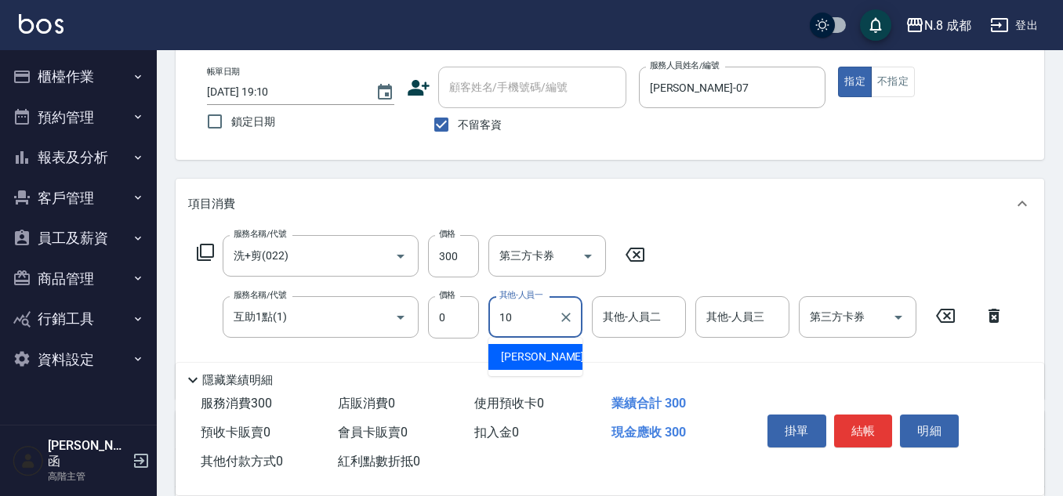
click at [530, 345] on div "[PERSON_NAME]-10" at bounding box center [535, 357] width 94 height 26
type input "[PERSON_NAME]-10"
click at [865, 425] on button "結帳" at bounding box center [863, 431] width 59 height 33
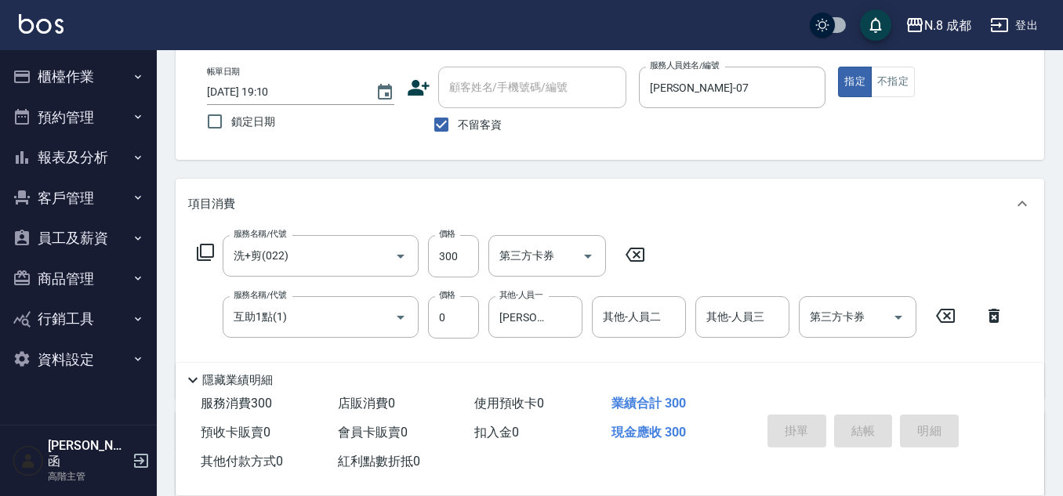
type input "[DATE] 19:11"
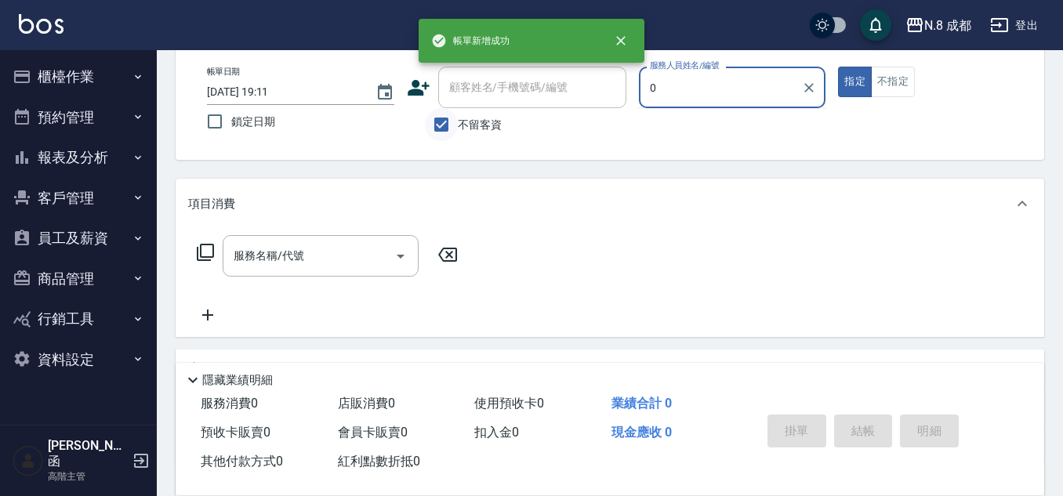
type input "0"
drag, startPoint x: 444, startPoint y: 127, endPoint x: 485, endPoint y: 81, distance: 61.6
click at [445, 128] on input "不留客資" at bounding box center [441, 124] width 33 height 33
checkbox input "false"
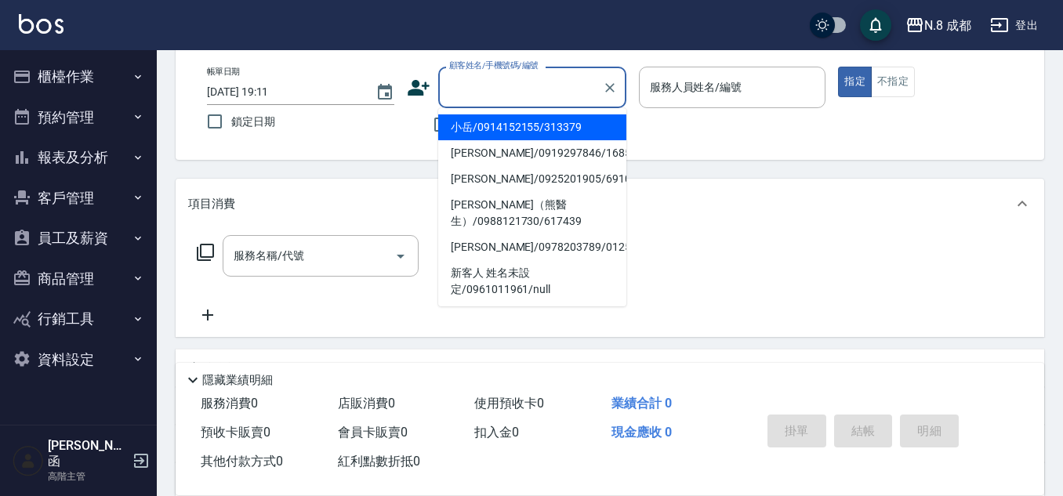
click at [485, 81] on div "顧客姓名/手機號碼/編號 顧客姓名/手機號碼/編號" at bounding box center [532, 88] width 188 height 42
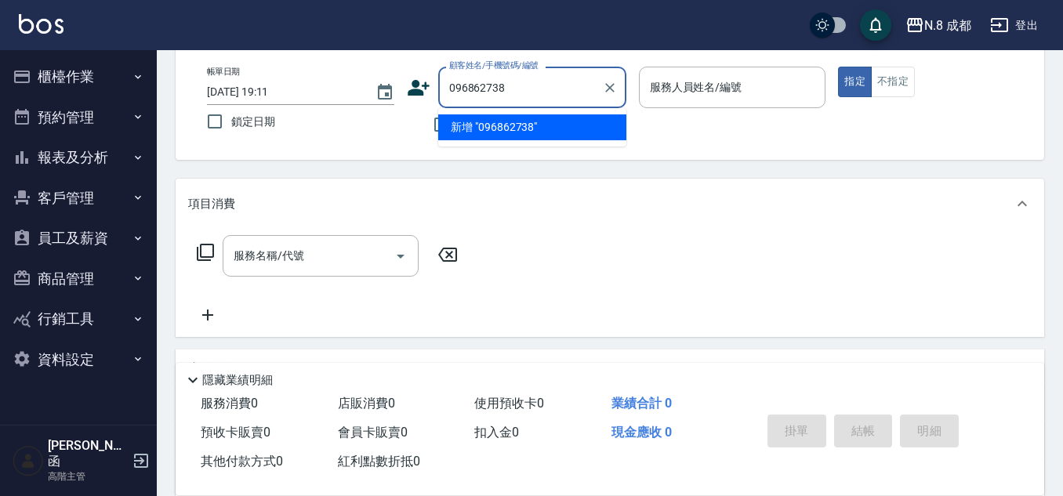
type input "0968627389"
drag, startPoint x: 550, startPoint y: 89, endPoint x: 299, endPoint y: 121, distance: 253.6
click at [299, 121] on div "帳單日期 [DATE] 19:11 鎖定日期 顧客姓名/手機號碼/編號 0968627389 顧客姓名/手機號碼/編號 不留客資 服務人員姓名/編號 服務人員…" at bounding box center [609, 104] width 831 height 74
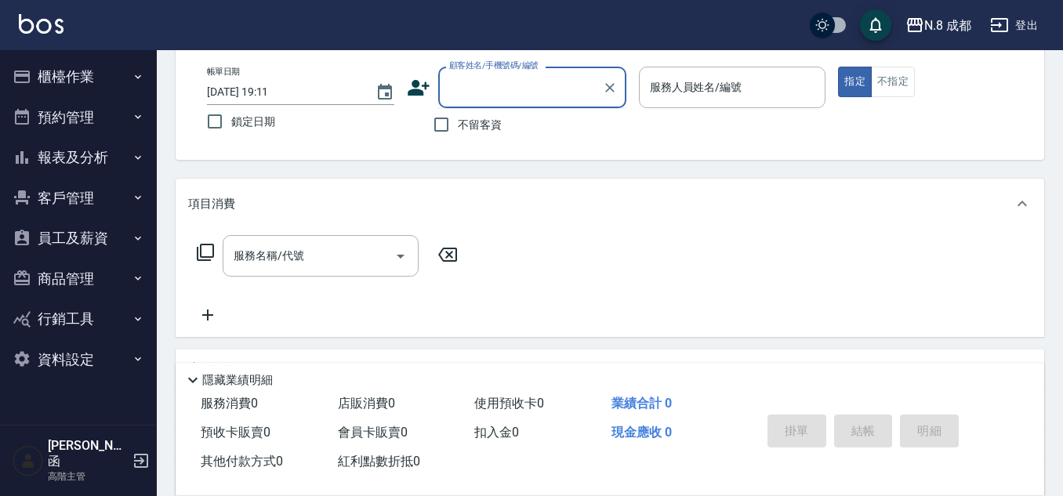
click at [412, 94] on icon at bounding box center [418, 88] width 22 height 16
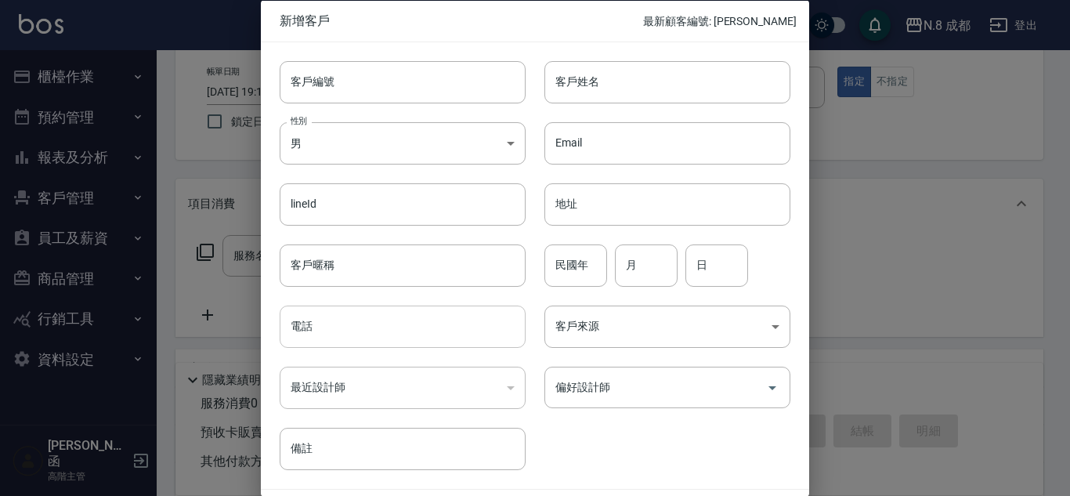
click at [331, 324] on input "電話" at bounding box center [403, 327] width 246 height 42
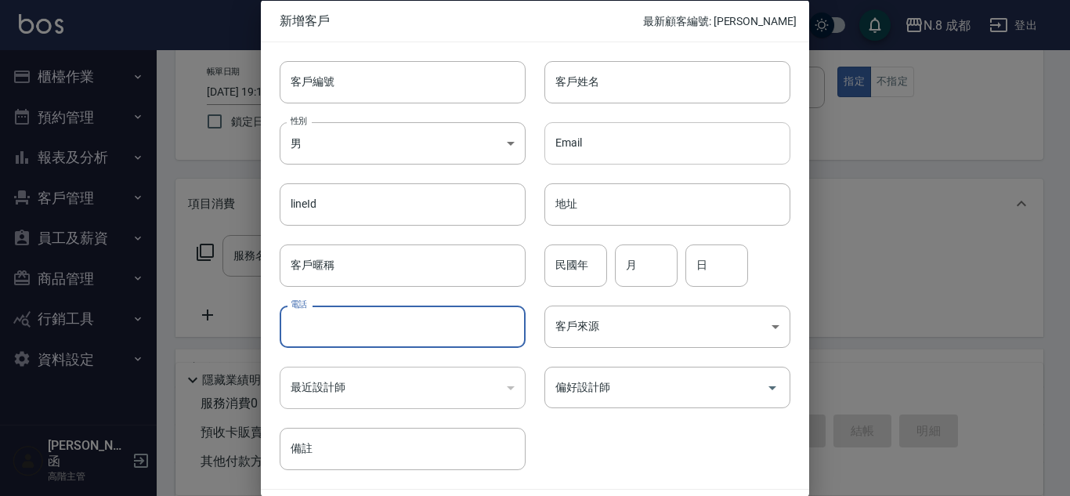
paste input "0968627389"
type input "0968627389"
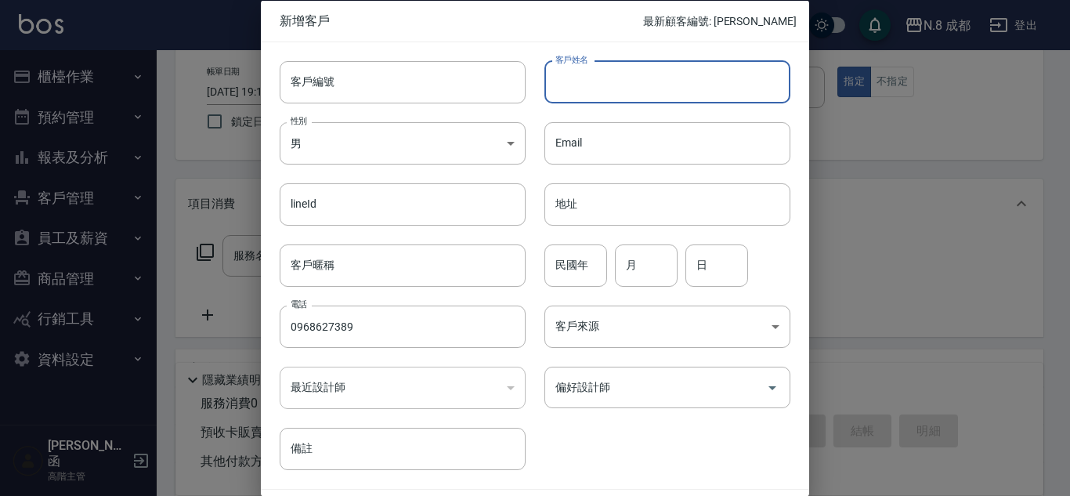
click at [636, 76] on input "客戶姓名" at bounding box center [668, 81] width 246 height 42
type input "江亭僾"
click at [579, 264] on input "民國年" at bounding box center [576, 265] width 63 height 42
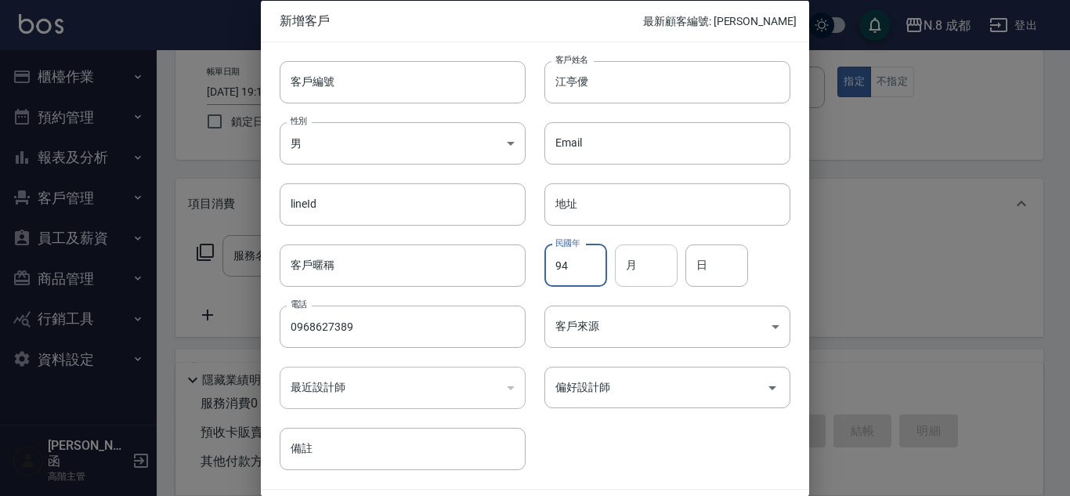
type input "94"
click at [643, 263] on input "月" at bounding box center [646, 265] width 63 height 42
type input "08"
click at [736, 257] on input "日" at bounding box center [717, 265] width 63 height 42
type input "11"
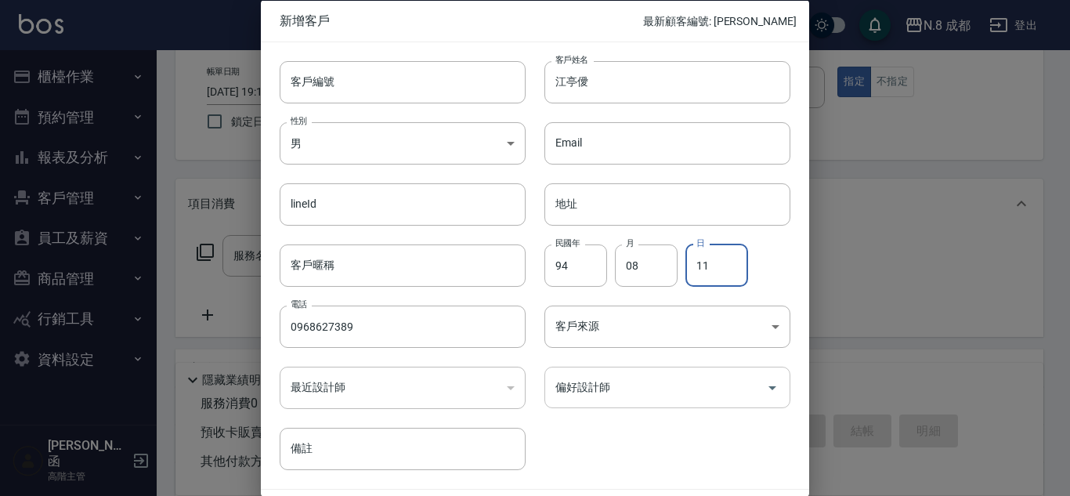
click at [646, 382] on input "偏好設計師" at bounding box center [656, 387] width 208 height 27
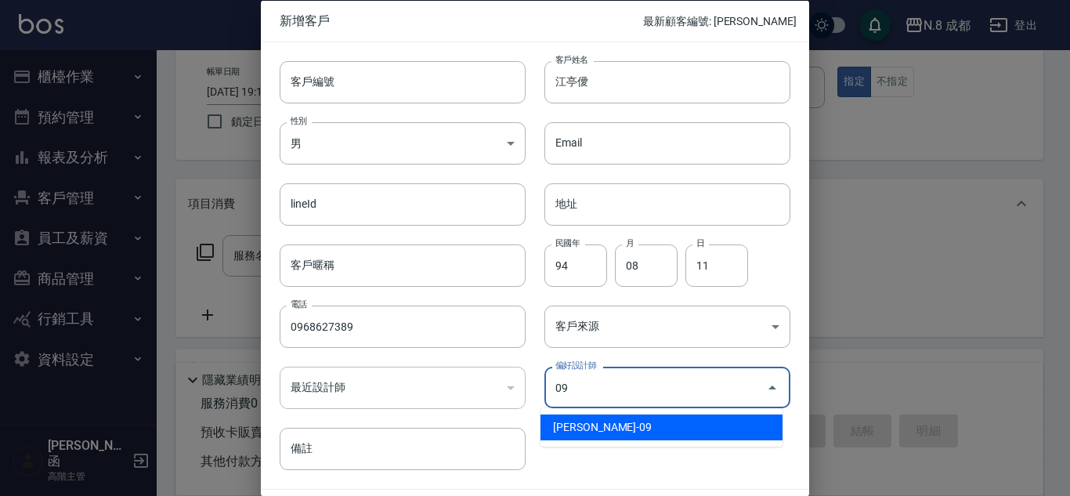
click at [630, 420] on li "[PERSON_NAME]-09" at bounding box center [662, 428] width 242 height 26
type input "[PERSON_NAME]"
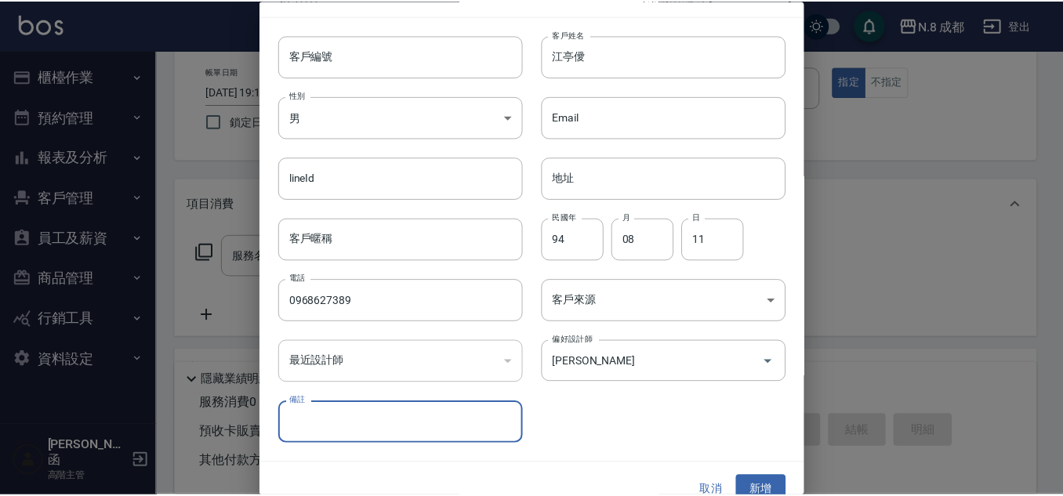
scroll to position [47, 0]
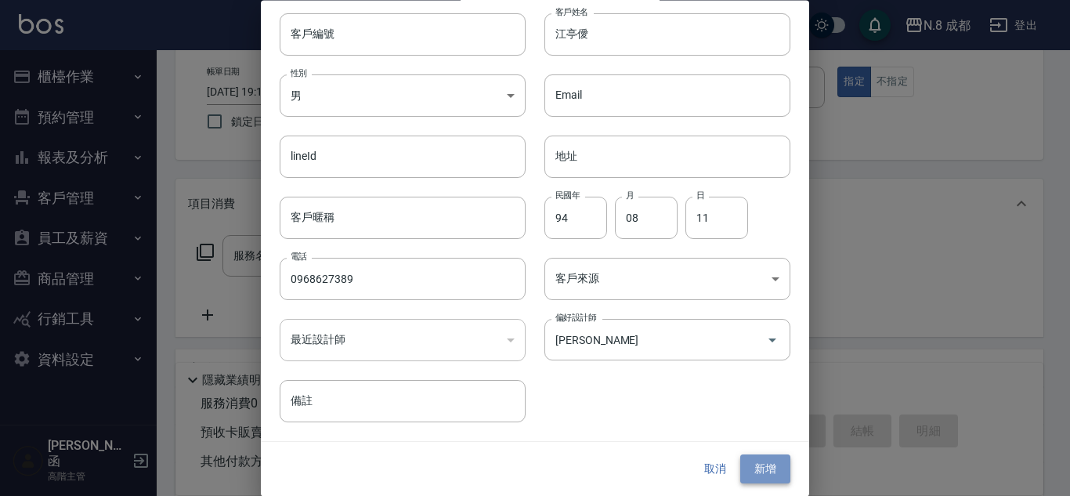
click at [753, 469] on button "新增" at bounding box center [765, 469] width 50 height 29
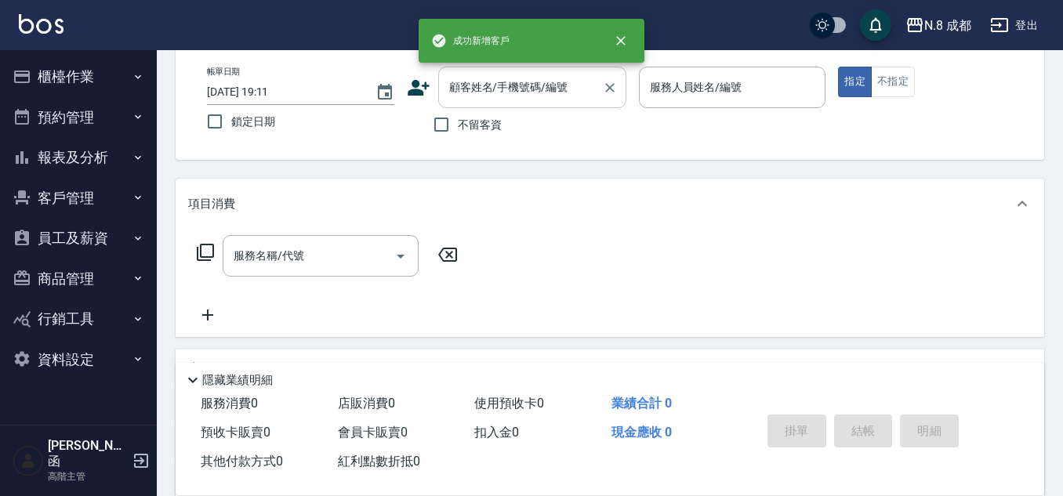
click at [516, 88] on input "顧客姓名/手機號碼/編號" at bounding box center [520, 87] width 150 height 27
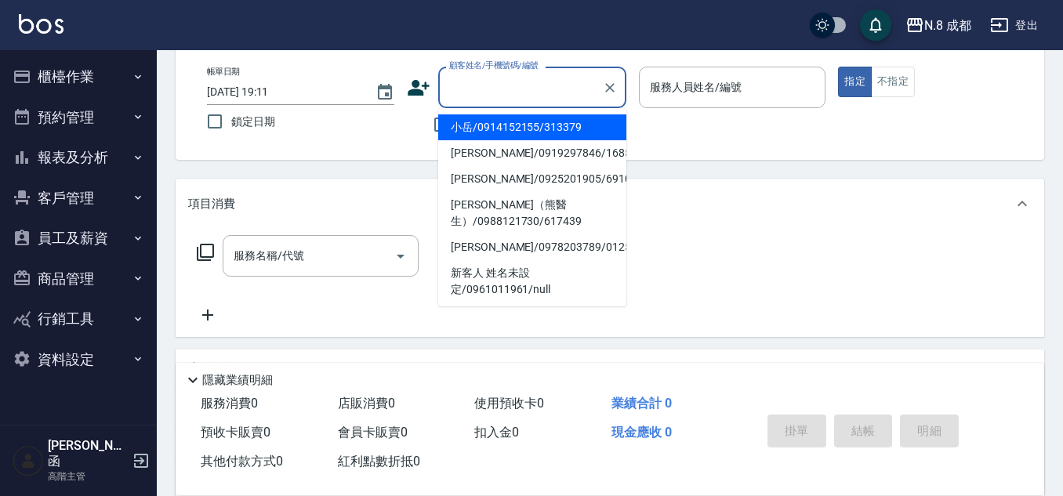
paste input "0968627389"
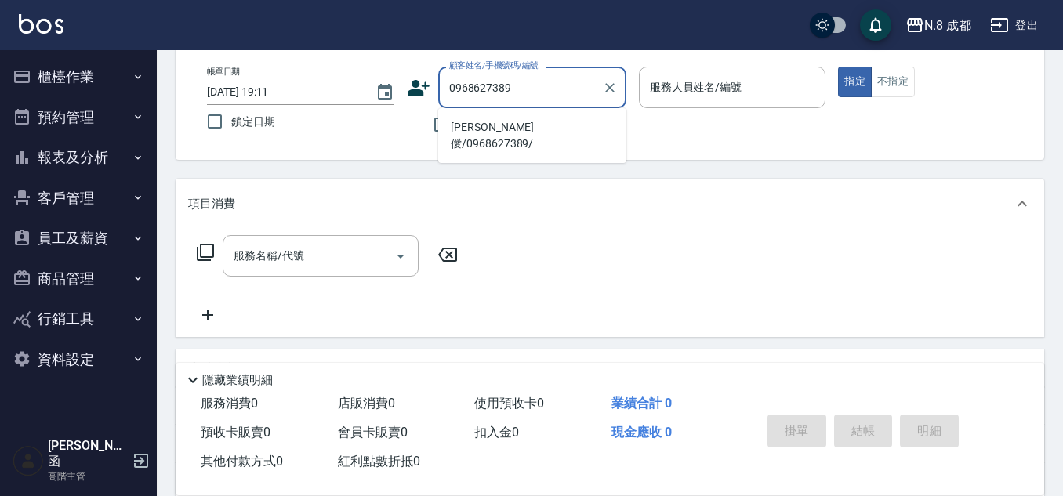
click at [509, 132] on li "[PERSON_NAME]僾/0968627389/" at bounding box center [532, 135] width 188 height 42
type input "[PERSON_NAME]僾/0968627389/"
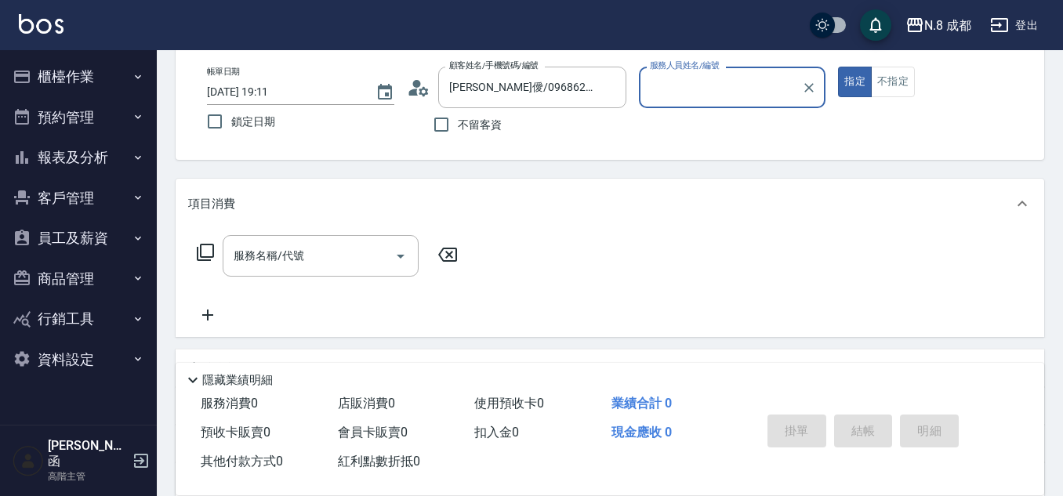
type input "[PERSON_NAME]-09"
click at [273, 272] on div "服務名稱/代號" at bounding box center [321, 256] width 196 height 42
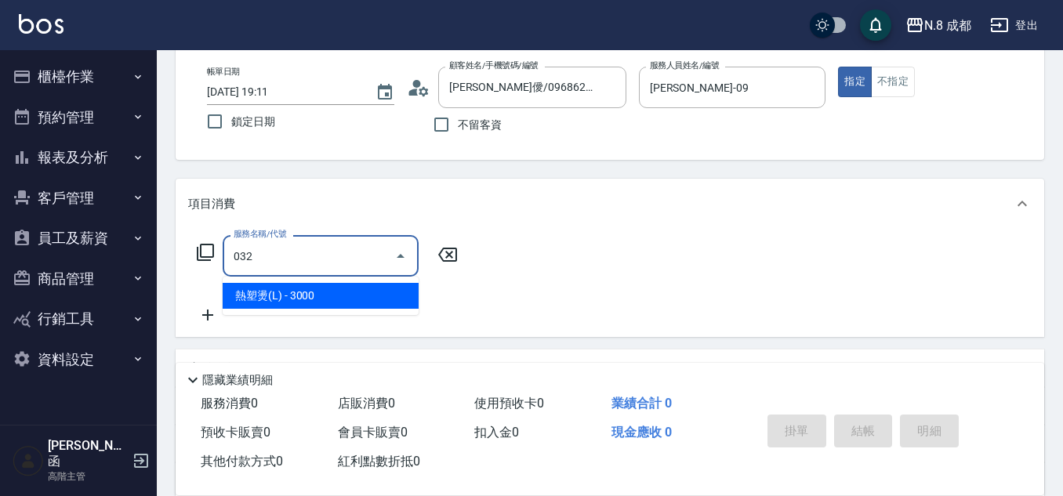
click at [299, 294] on span "熱塑燙(L) - 3000" at bounding box center [321, 296] width 196 height 26
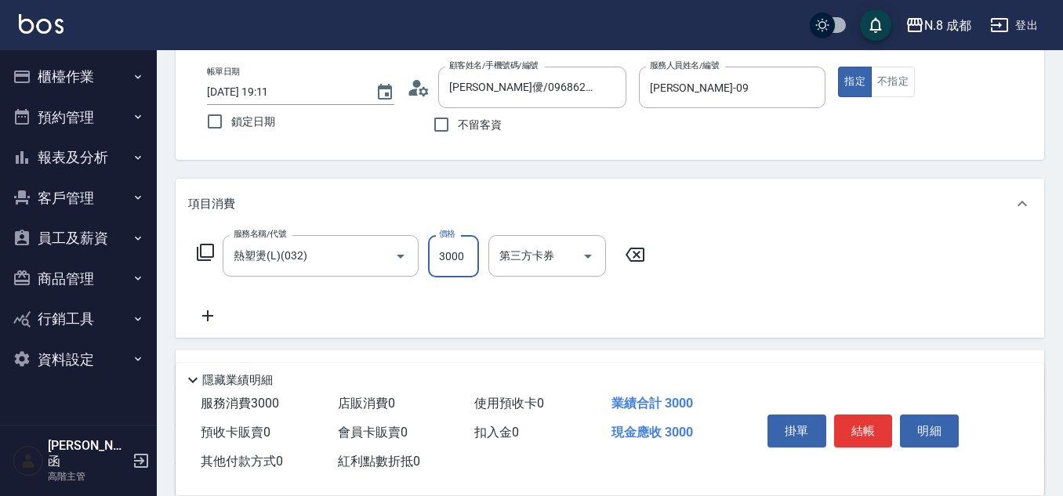
click at [458, 269] on input "3000" at bounding box center [453, 256] width 51 height 42
click at [209, 316] on icon at bounding box center [207, 315] width 11 height 11
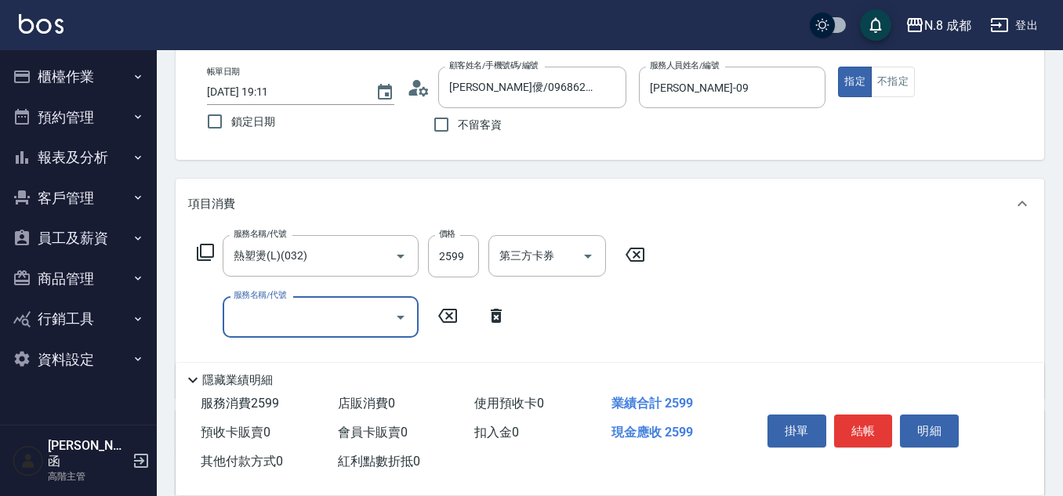
click at [291, 314] on input "服務名稱/代號" at bounding box center [309, 316] width 158 height 27
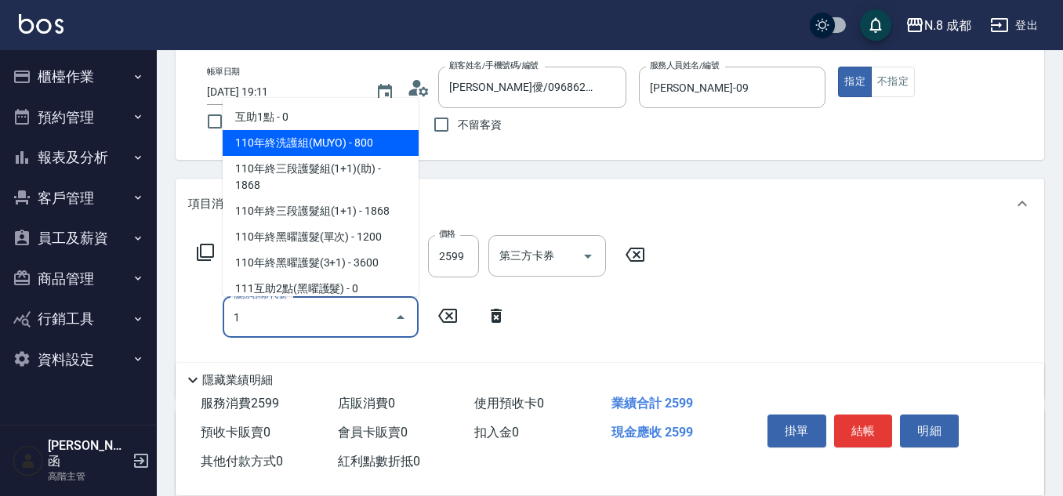
click at [313, 117] on span "互助1點 - 0" at bounding box center [321, 117] width 196 height 26
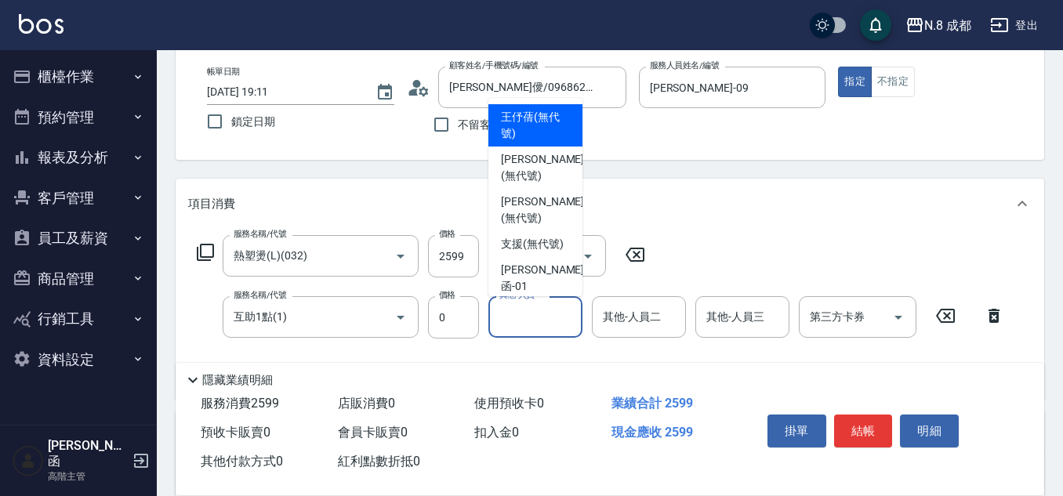
click at [552, 321] on input "其他-人員一" at bounding box center [535, 316] width 80 height 27
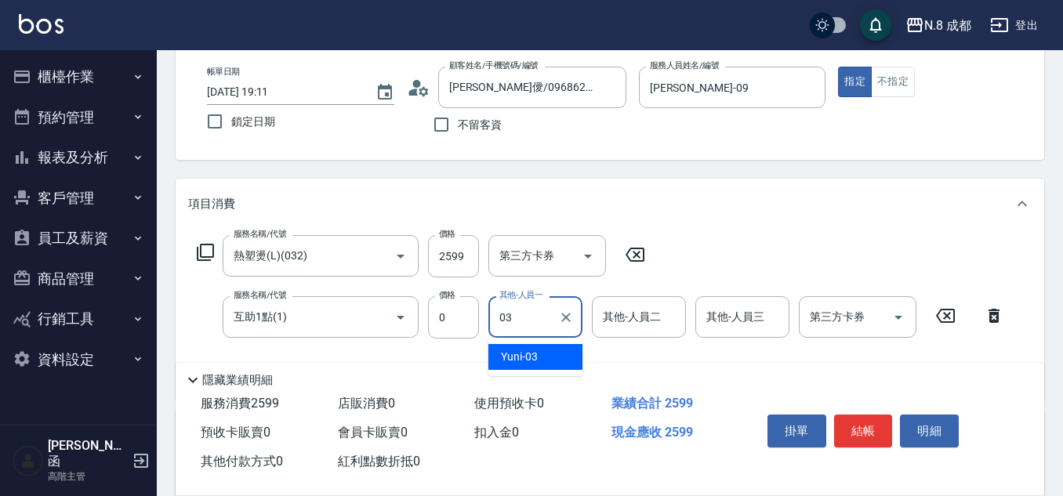
click at [566, 353] on div "Yuni -03" at bounding box center [535, 357] width 94 height 26
click at [856, 422] on button "結帳" at bounding box center [863, 431] width 59 height 33
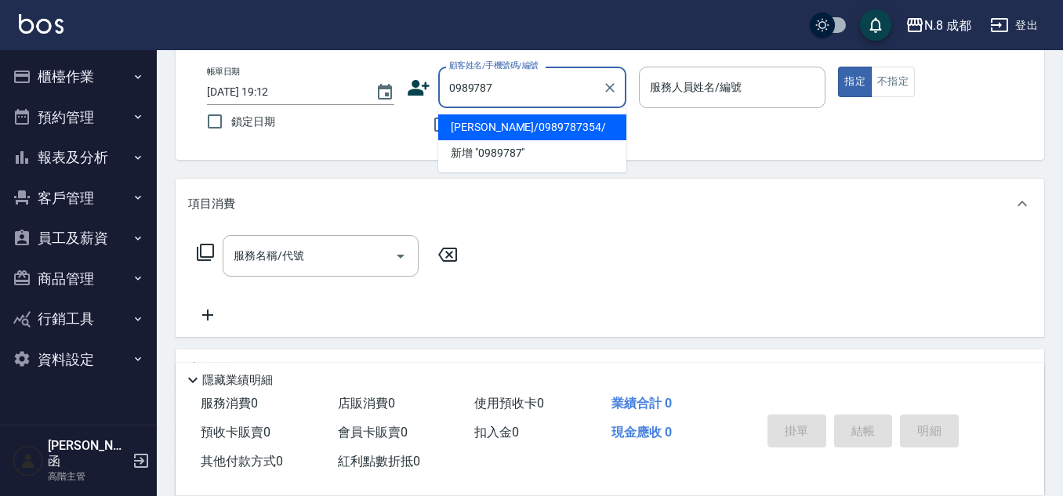
click at [472, 127] on li "[PERSON_NAME]/0989787354/" at bounding box center [532, 127] width 188 height 26
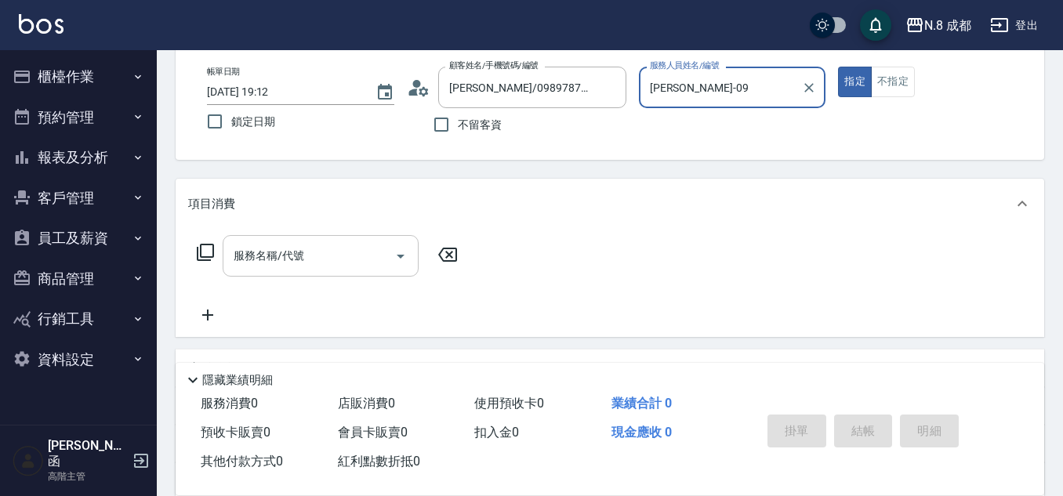
click at [306, 248] on input "服務名稱/代號" at bounding box center [309, 255] width 158 height 27
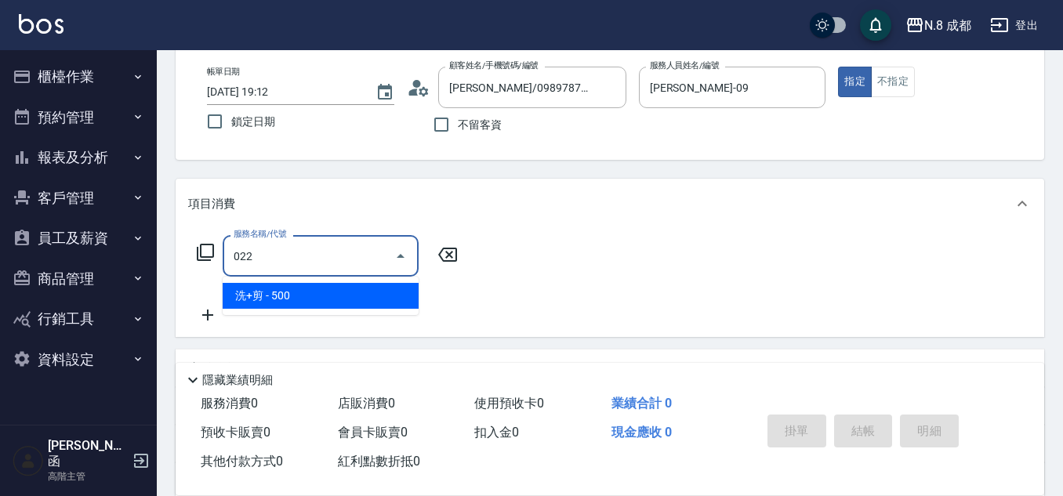
drag, startPoint x: 302, startPoint y: 307, endPoint x: 318, endPoint y: 299, distance: 18.6
click at [302, 307] on span "洗+剪 - 500" at bounding box center [321, 296] width 196 height 26
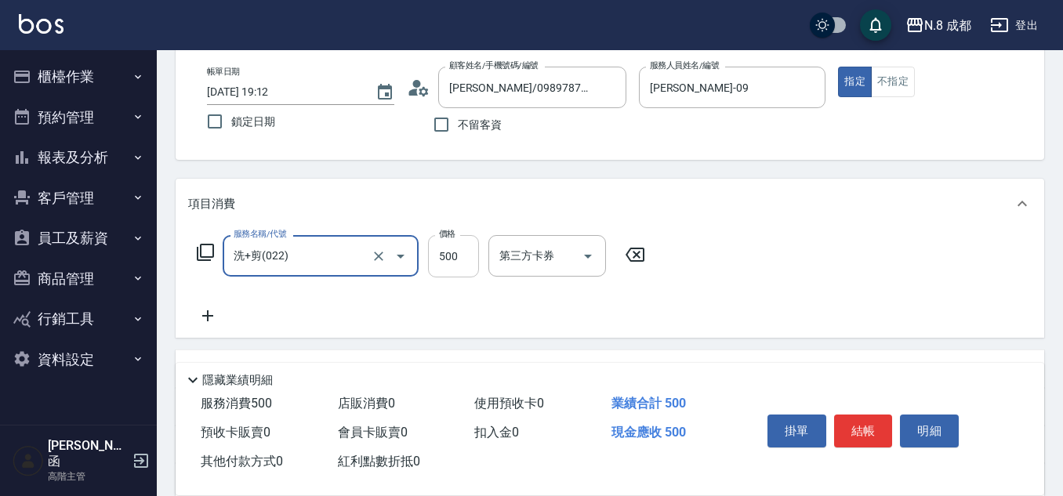
click at [478, 266] on input "500" at bounding box center [453, 256] width 51 height 42
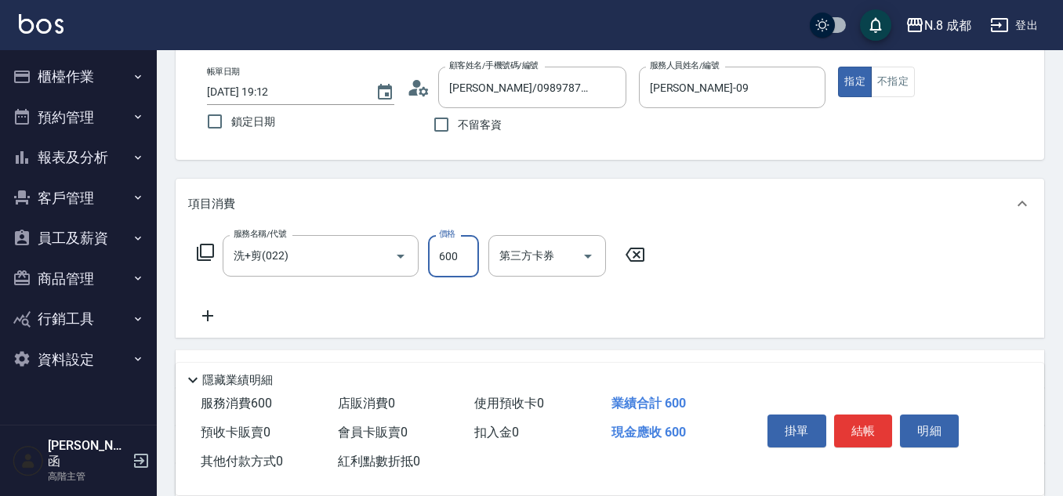
click at [207, 313] on icon at bounding box center [207, 315] width 39 height 19
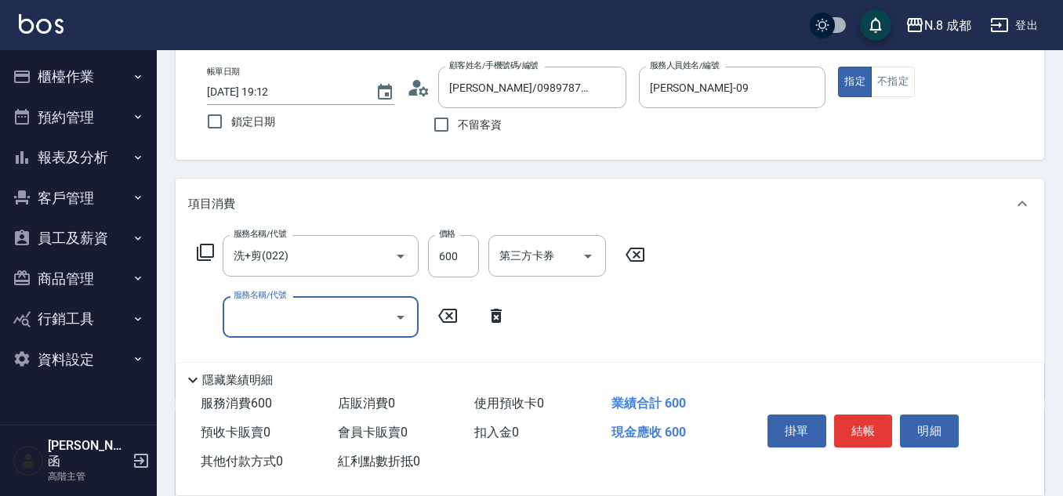
click at [247, 313] on input "服務名稱/代號" at bounding box center [309, 316] width 158 height 27
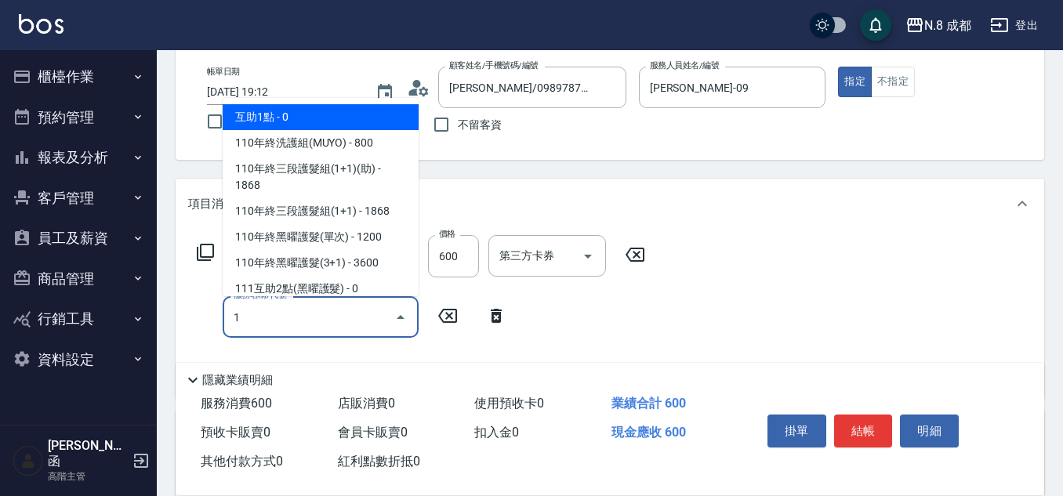
click at [288, 110] on span "互助1點 - 0" at bounding box center [321, 117] width 196 height 26
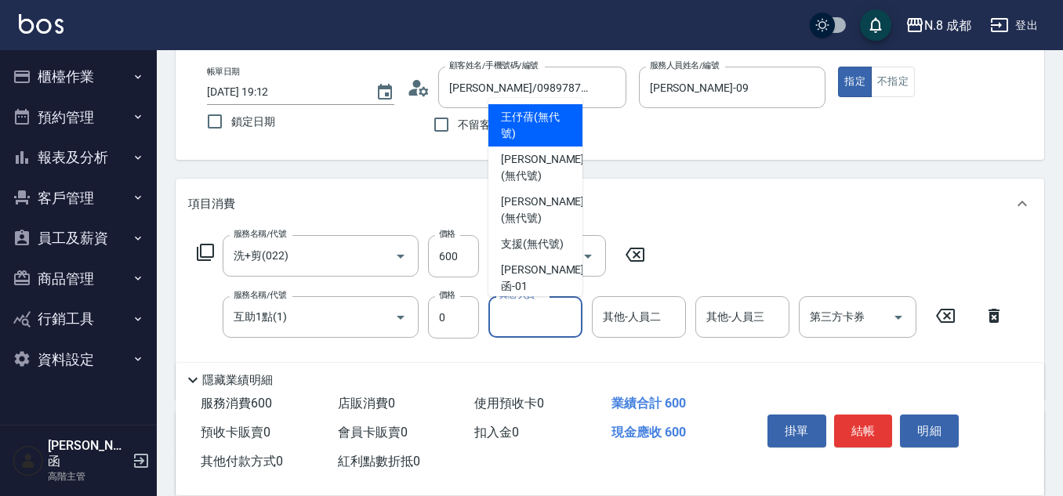
click at [509, 310] on div "其他-人員一 其他-人員一" at bounding box center [535, 317] width 94 height 42
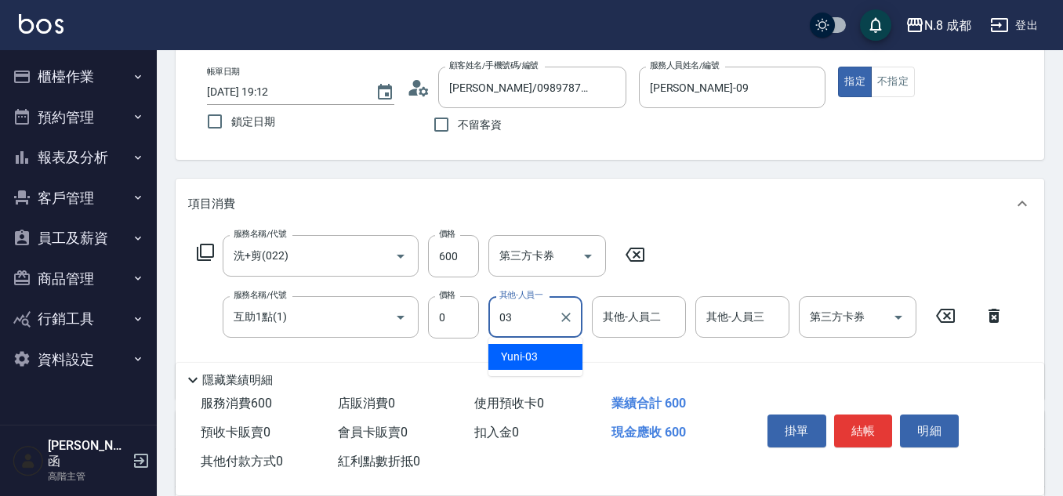
click at [534, 351] on span "Yuni -03" at bounding box center [519, 357] width 37 height 16
click at [868, 437] on button "結帳" at bounding box center [863, 431] width 59 height 33
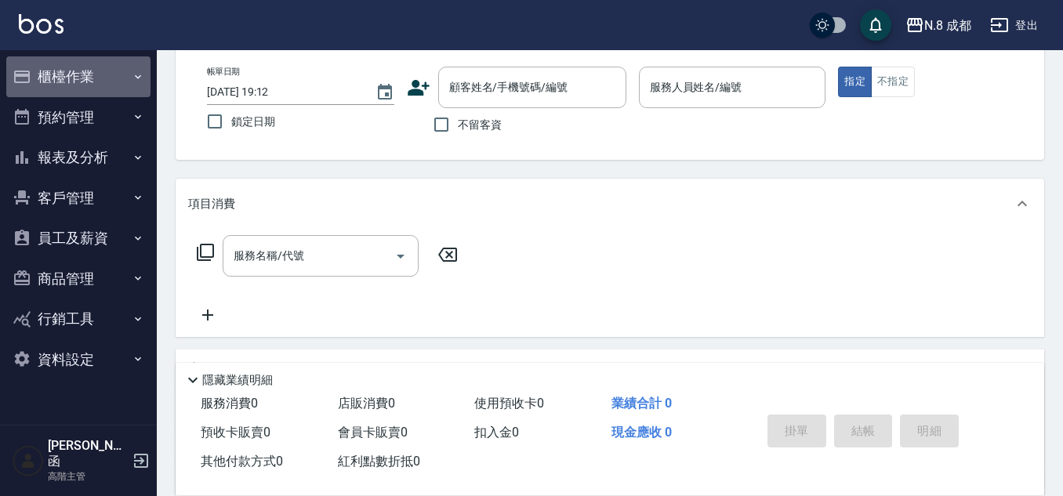
click at [114, 74] on button "櫃檯作業" at bounding box center [78, 76] width 144 height 41
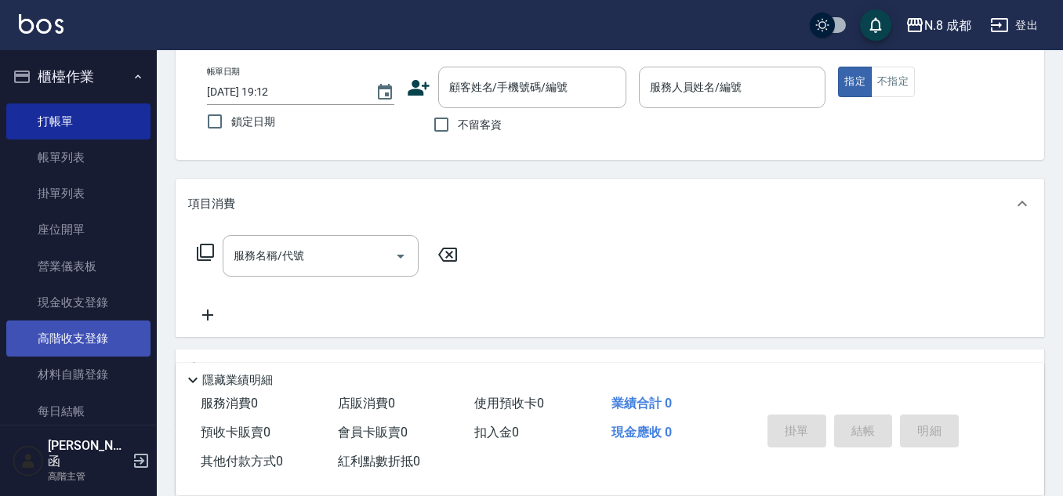
click at [100, 341] on link "高階收支登錄" at bounding box center [78, 338] width 144 height 36
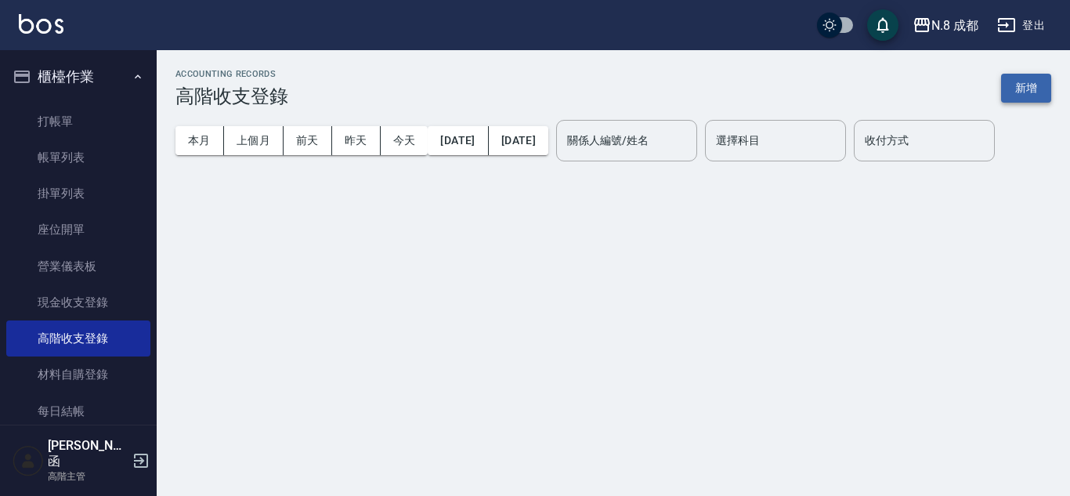
click at [1036, 90] on button "新增" at bounding box center [1026, 88] width 50 height 29
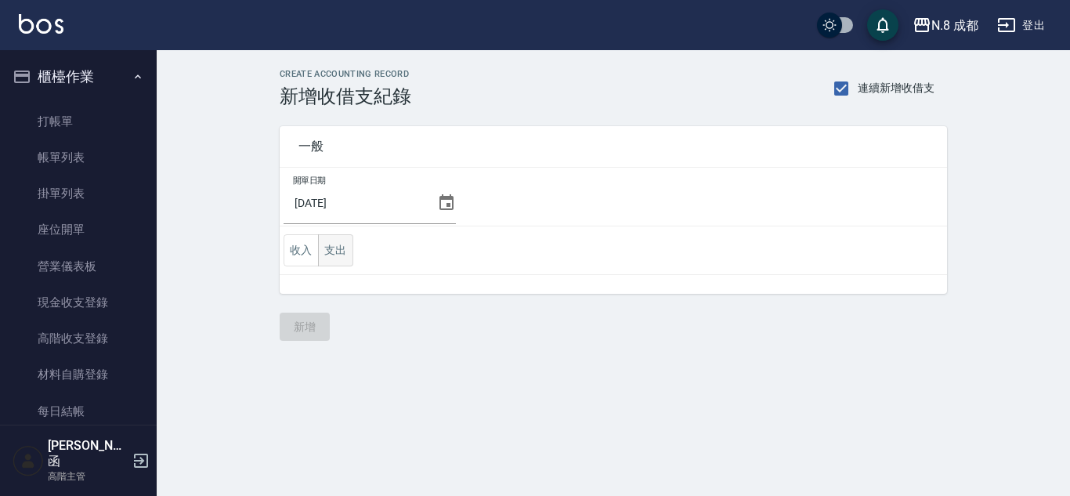
click at [330, 256] on button "支出" at bounding box center [335, 250] width 35 height 32
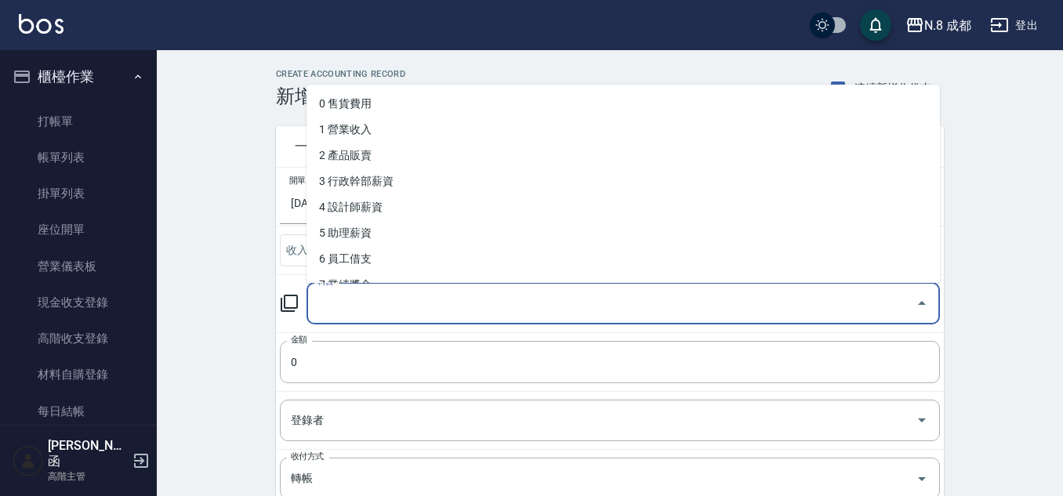
drag, startPoint x: 376, startPoint y: 308, endPoint x: 422, endPoint y: 272, distance: 58.6
click at [375, 306] on input "科目" at bounding box center [611, 303] width 596 height 27
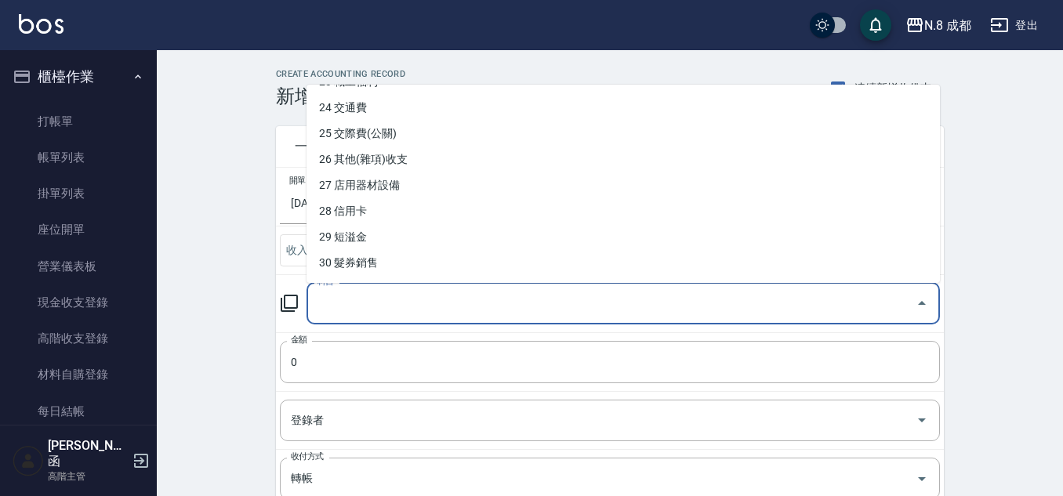
scroll to position [614, 0]
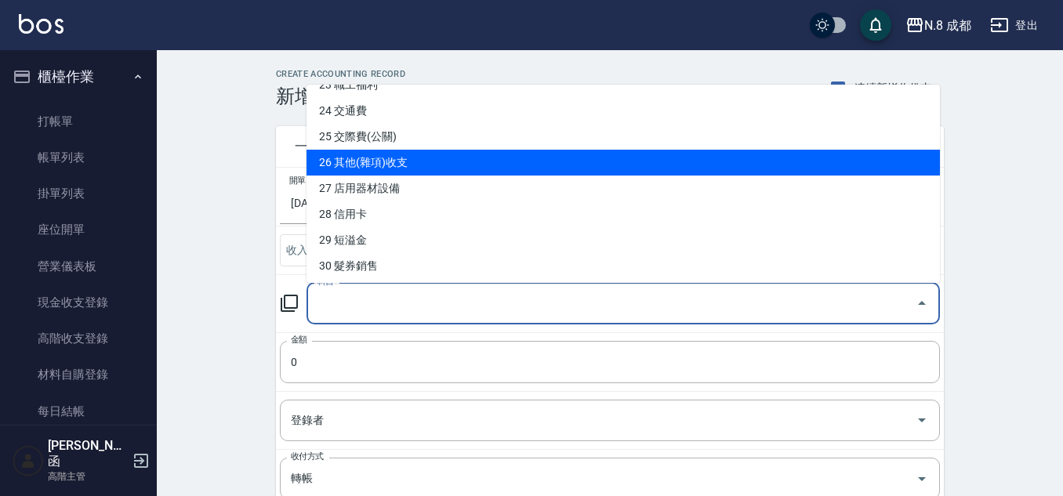
click at [443, 168] on li "26 其他(雜項)收支" at bounding box center [622, 163] width 633 height 26
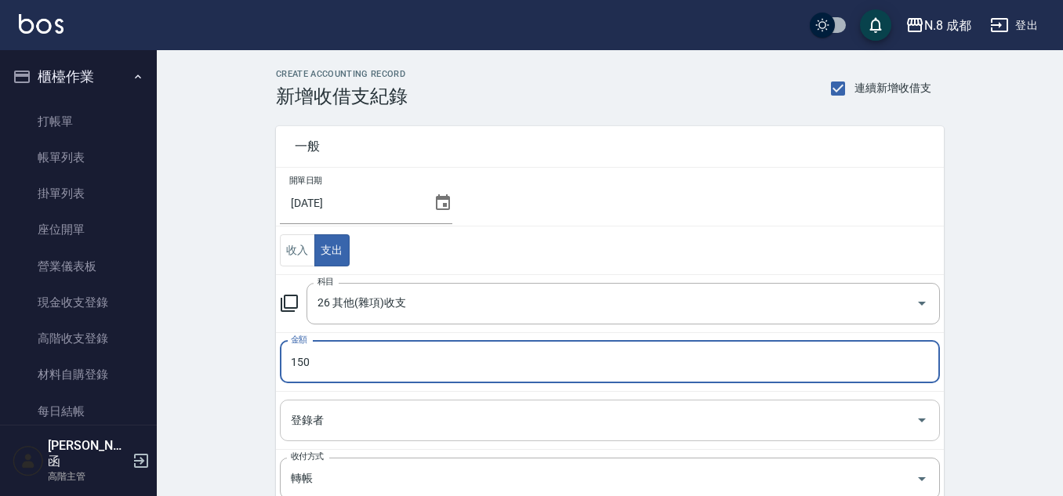
click at [328, 422] on input "登錄者" at bounding box center [598, 420] width 622 height 27
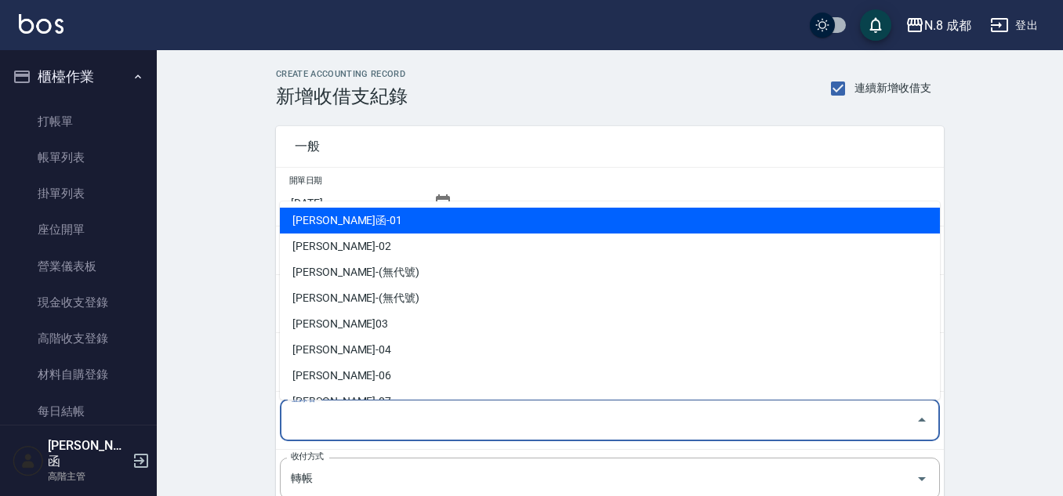
click at [387, 217] on li "[PERSON_NAME]函-01" at bounding box center [610, 221] width 660 height 26
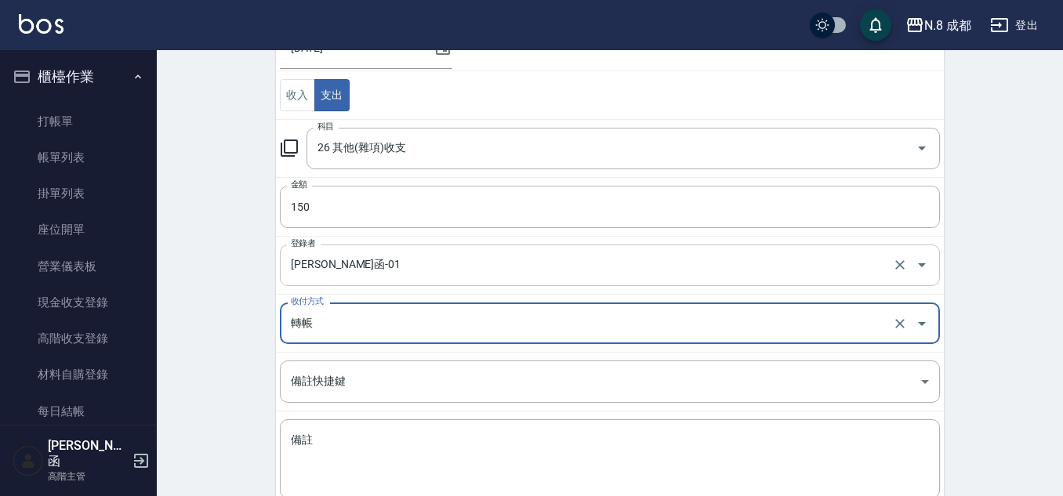
scroll to position [157, 0]
click at [353, 312] on input "轉帳" at bounding box center [588, 321] width 602 height 27
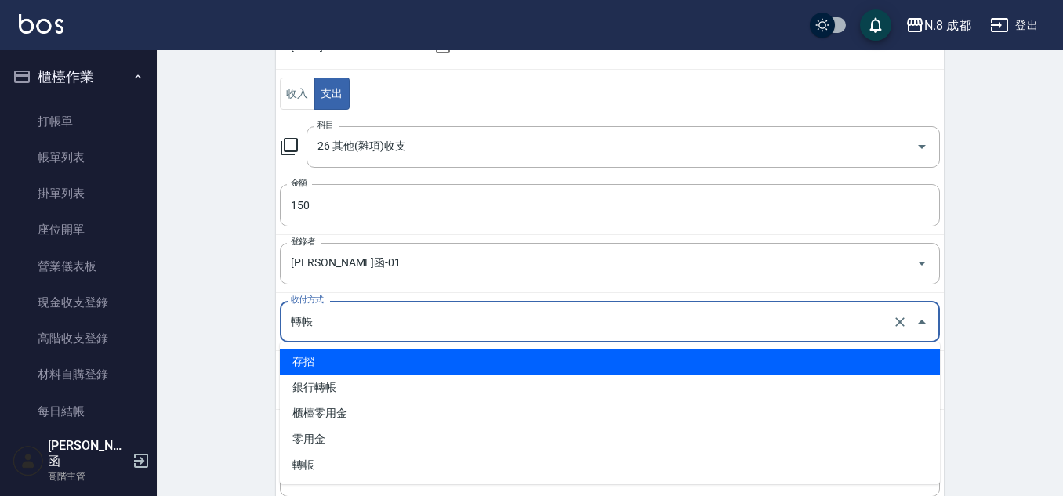
click at [350, 354] on li "存摺" at bounding box center [610, 362] width 660 height 26
click at [328, 324] on input "存摺" at bounding box center [588, 321] width 602 height 27
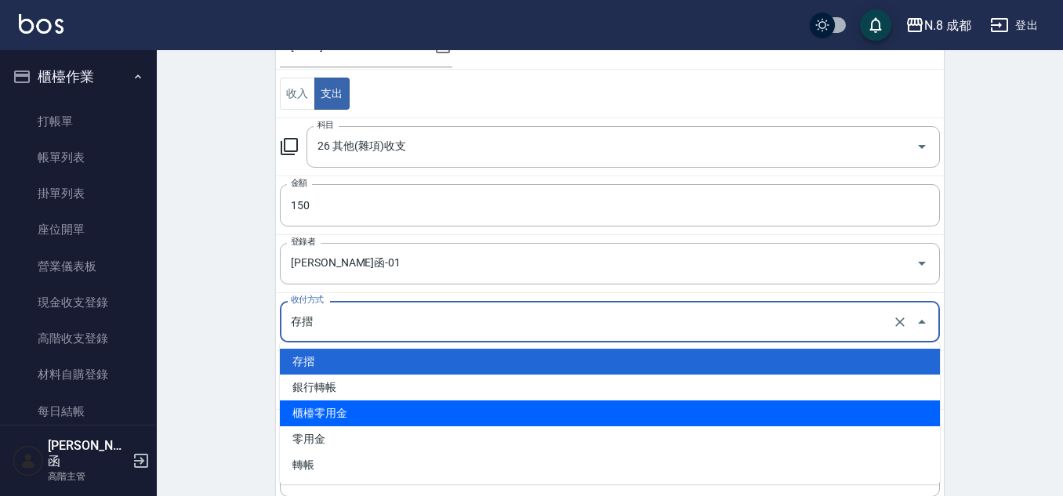
click at [357, 421] on li "櫃檯零用金" at bounding box center [610, 413] width 660 height 26
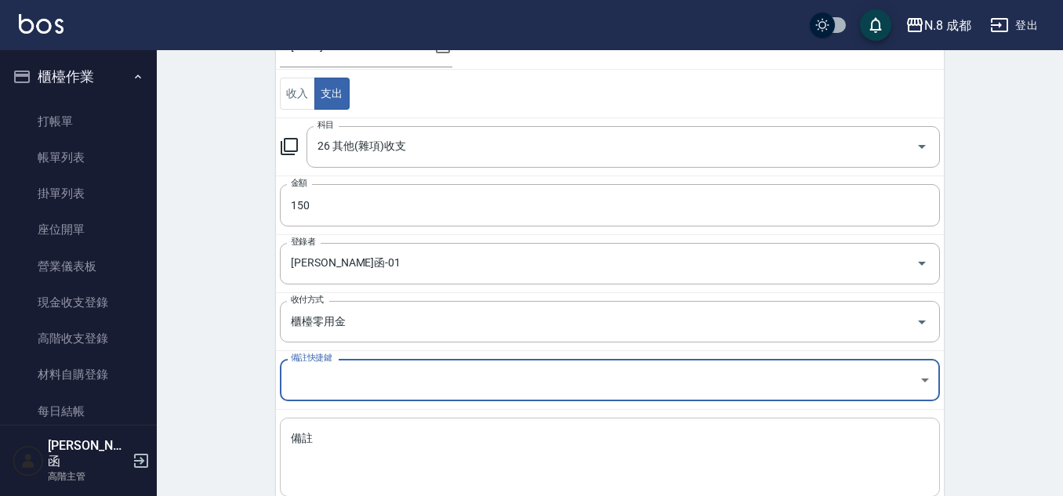
click at [376, 483] on textarea "備註" at bounding box center [610, 457] width 638 height 53
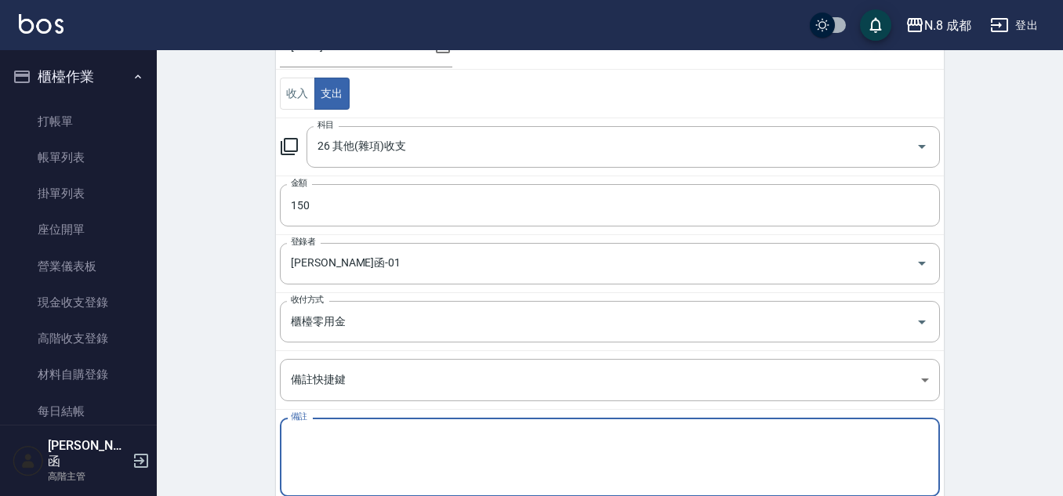
click at [427, 448] on textarea "備註" at bounding box center [610, 457] width 638 height 53
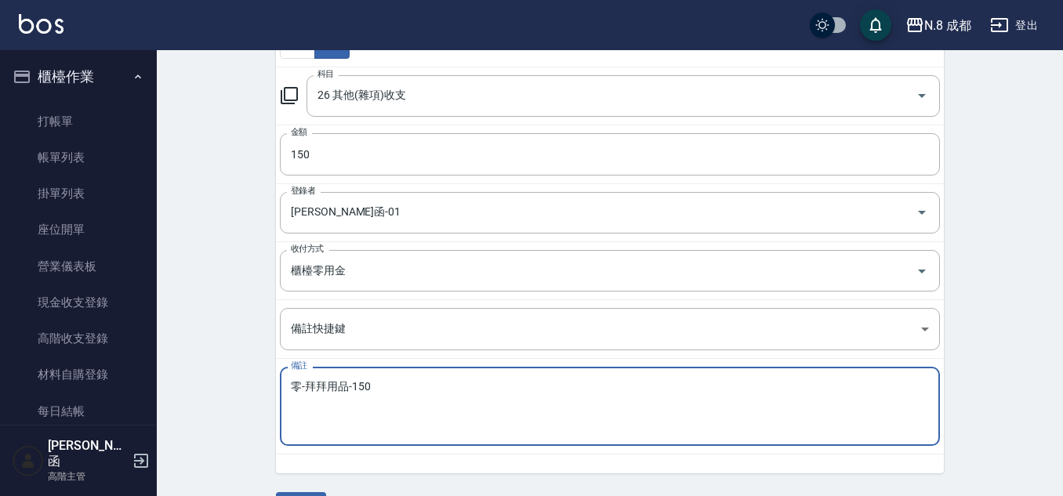
scroll to position [252, 0]
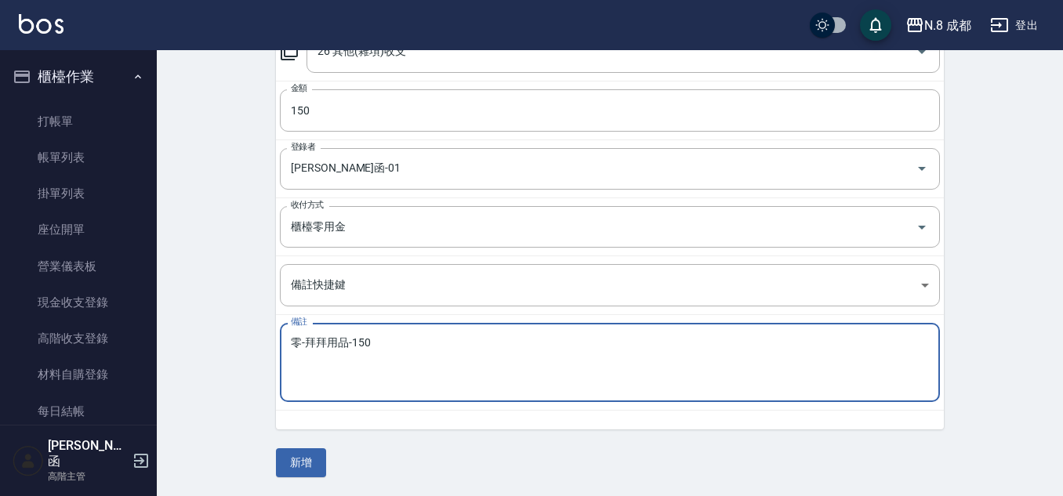
click at [288, 453] on button "新增" at bounding box center [301, 462] width 50 height 29
